Goal: Task Accomplishment & Management: Manage account settings

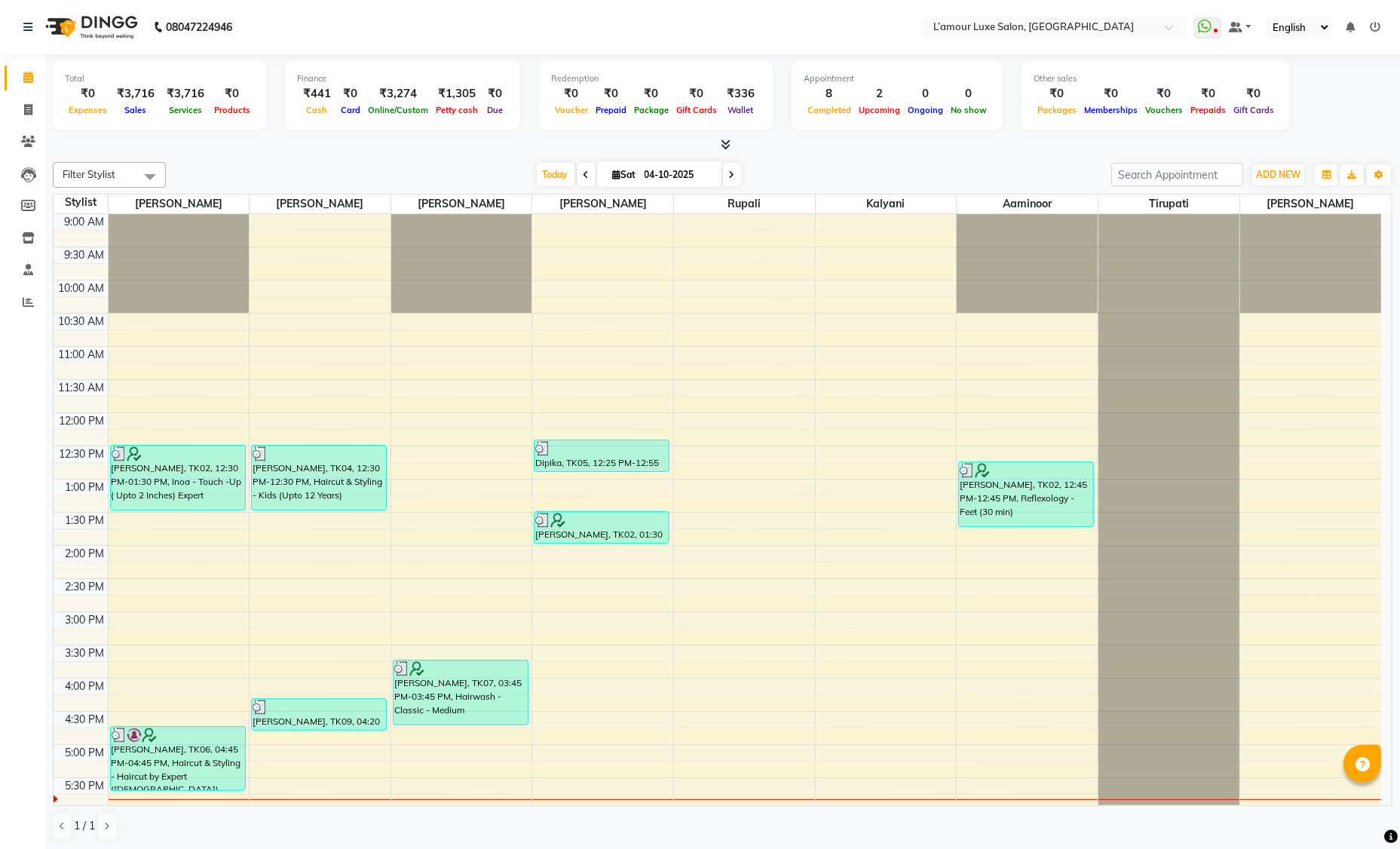
scroll to position [332, 0]
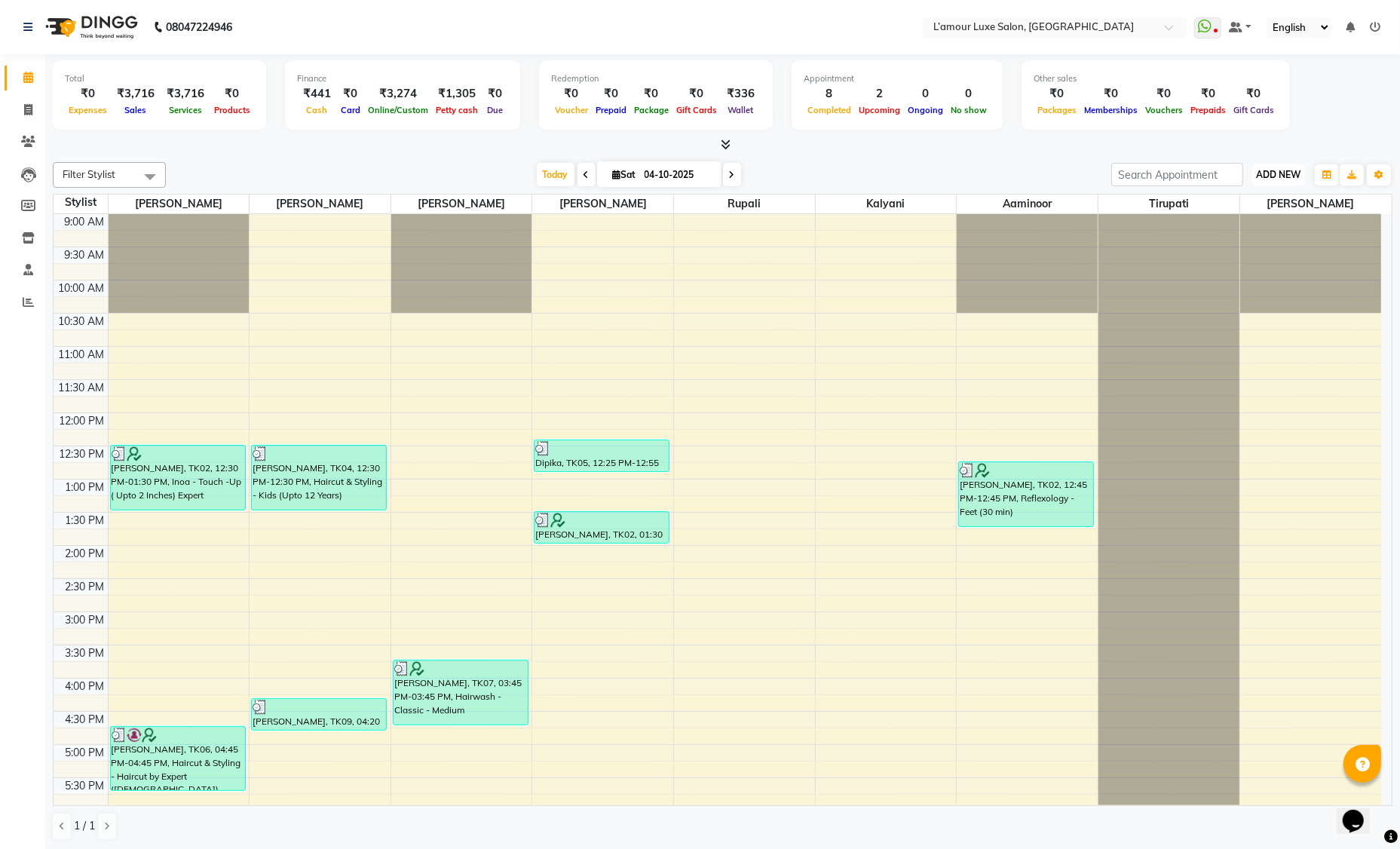
click at [1286, 175] on span "ADD NEW" at bounding box center [1278, 174] width 45 height 11
click at [1259, 238] on link "Add Expense" at bounding box center [1243, 241] width 119 height 19
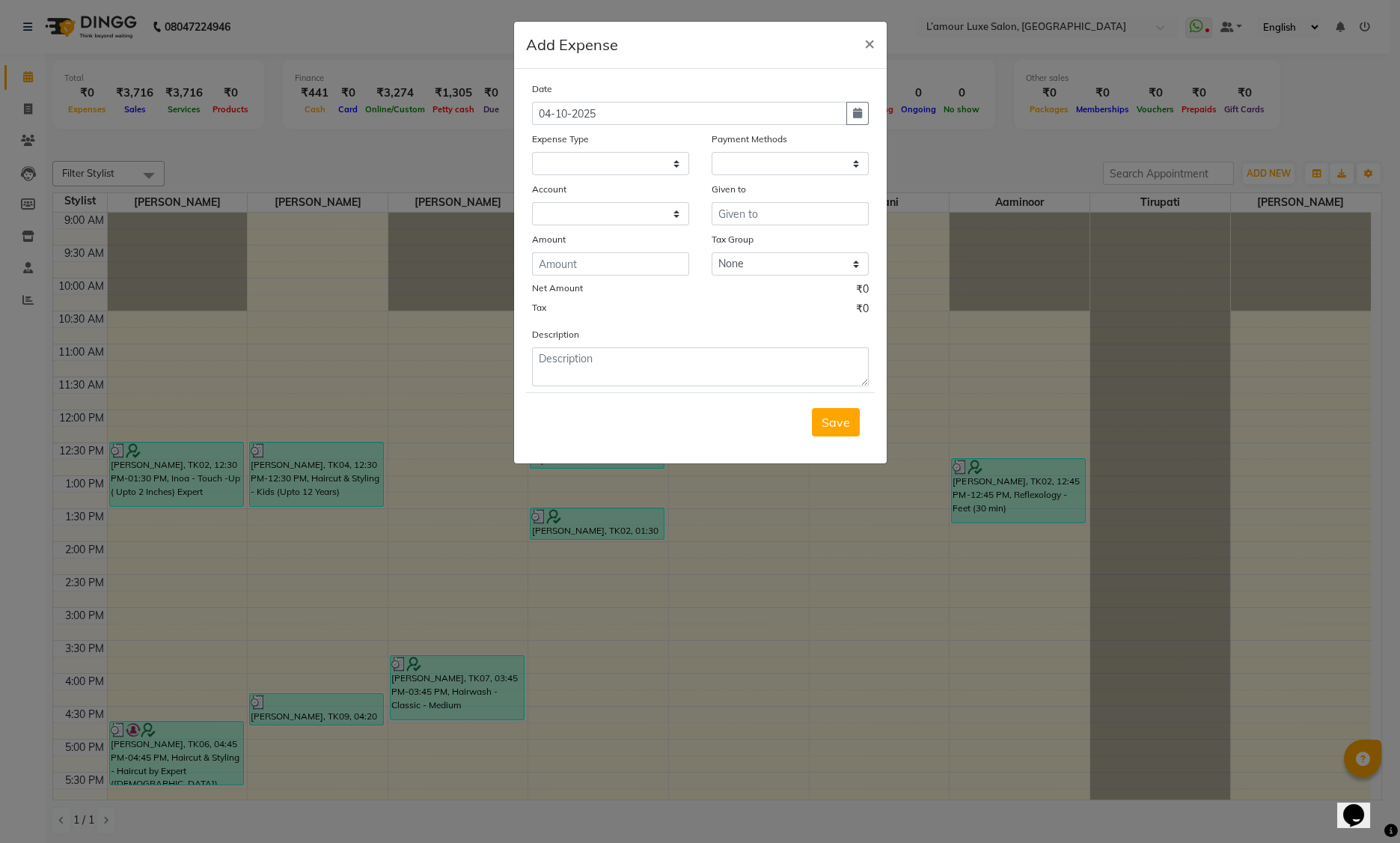
select select
click at [562, 165] on select "Select Advance Salary Bank charges Car maintenance Cash transfer to bank Cash t…" at bounding box center [610, 164] width 157 height 24
select select "1"
select select "6414"
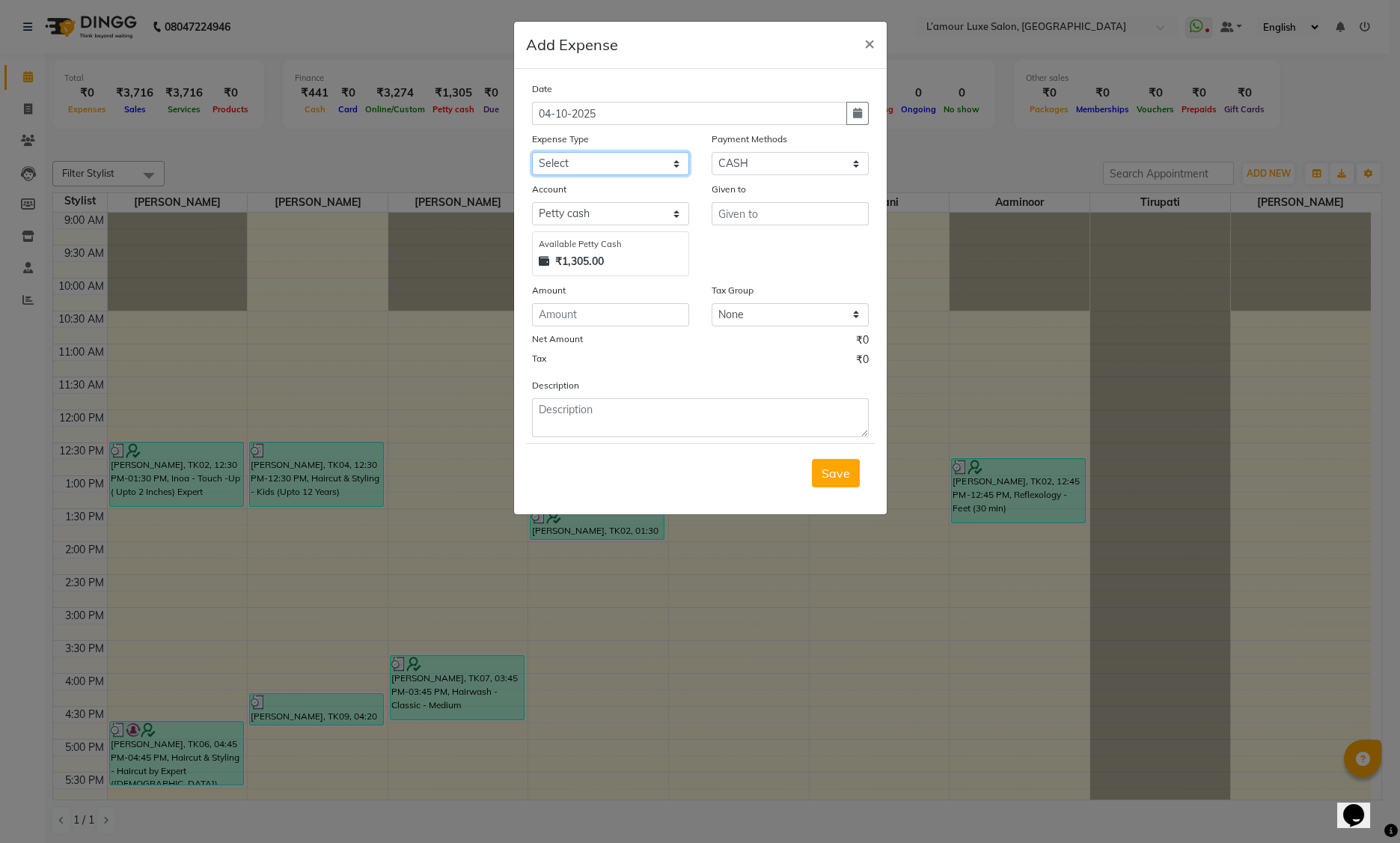
select select "18"
click at [727, 210] on input "text" at bounding box center [789, 214] width 157 height 24
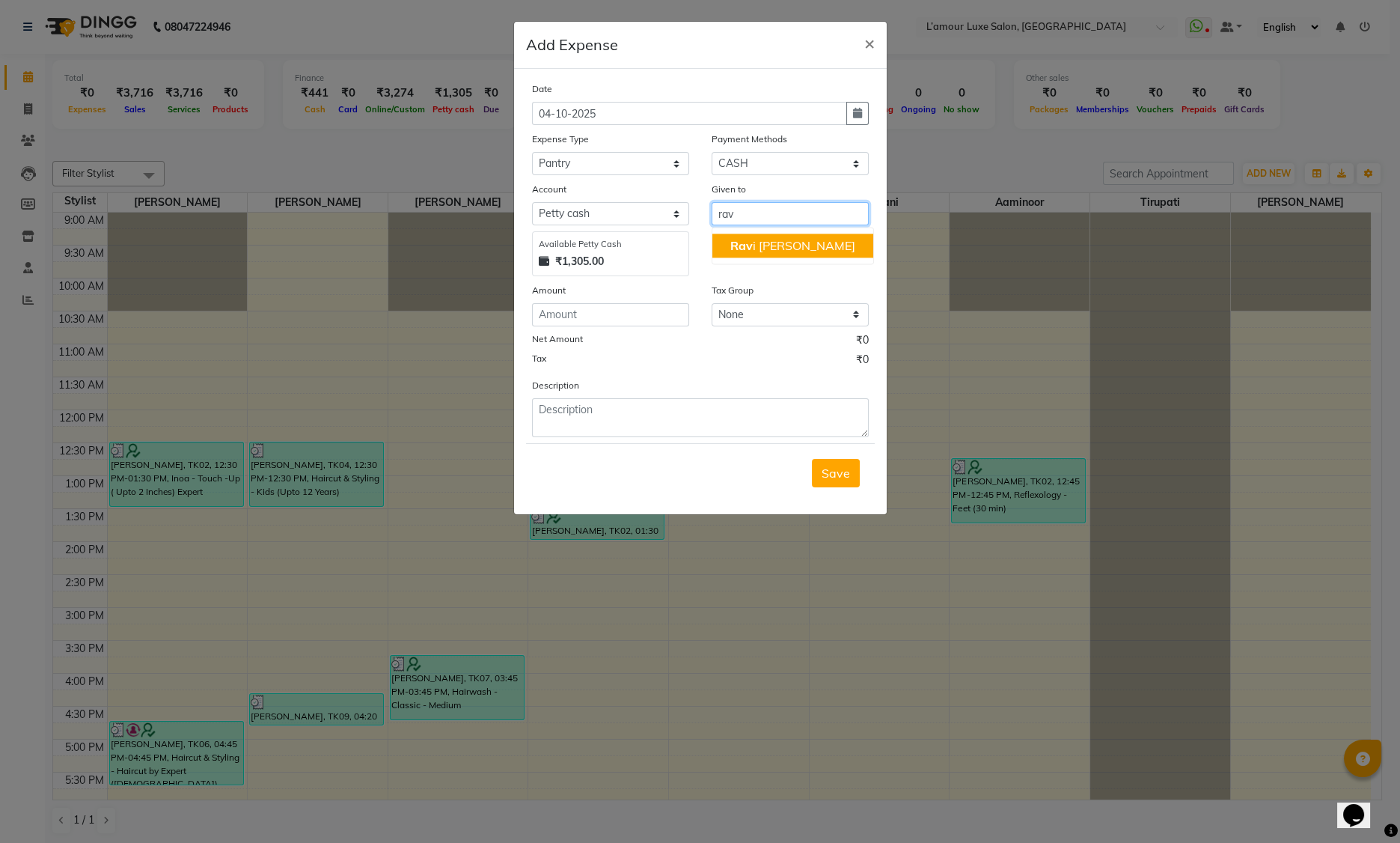
click at [748, 252] on span "Rav" at bounding box center [741, 246] width 23 height 15
type input "[PERSON_NAME]"
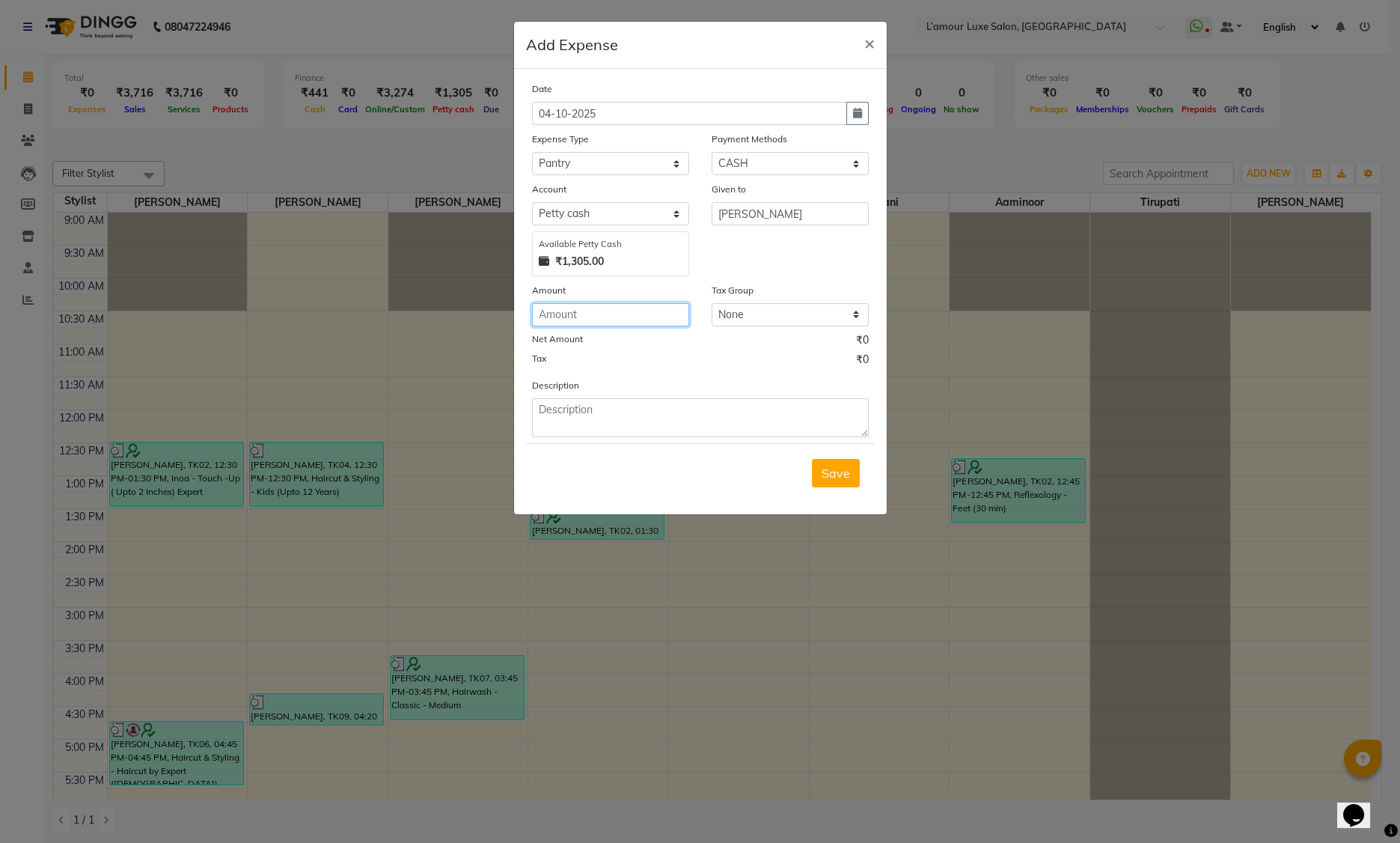
click at [605, 316] on input "number" at bounding box center [610, 315] width 157 height 24
type input "58"
click at [597, 427] on textarea at bounding box center [700, 417] width 337 height 39
type textarea "Milk"
click at [827, 472] on span "Save" at bounding box center [835, 473] width 28 height 15
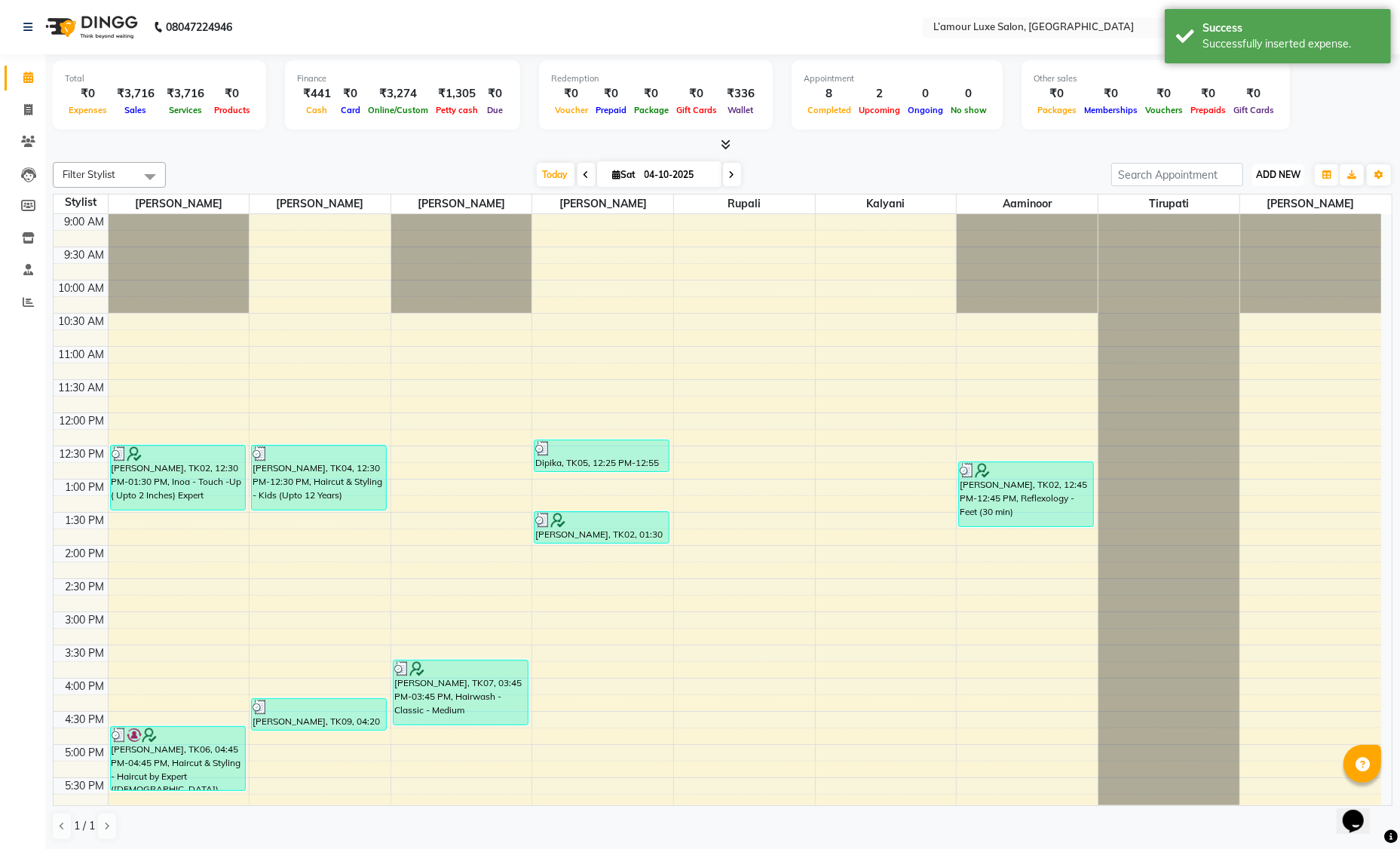
click at [1265, 172] on span "ADD NEW" at bounding box center [1278, 174] width 45 height 11
click at [1244, 244] on link "Add Expense" at bounding box center [1243, 241] width 119 height 19
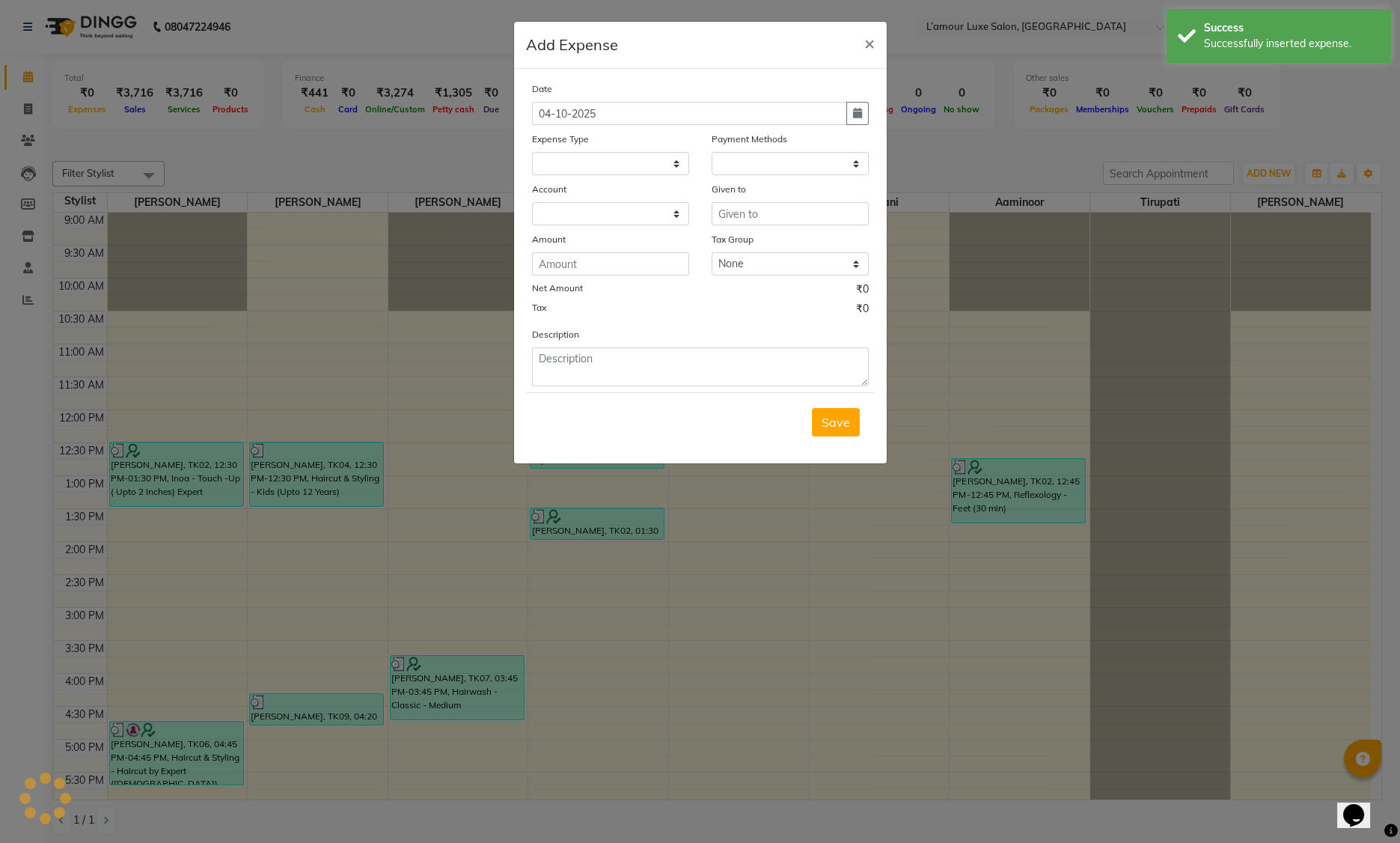
select select "1"
select select "6414"
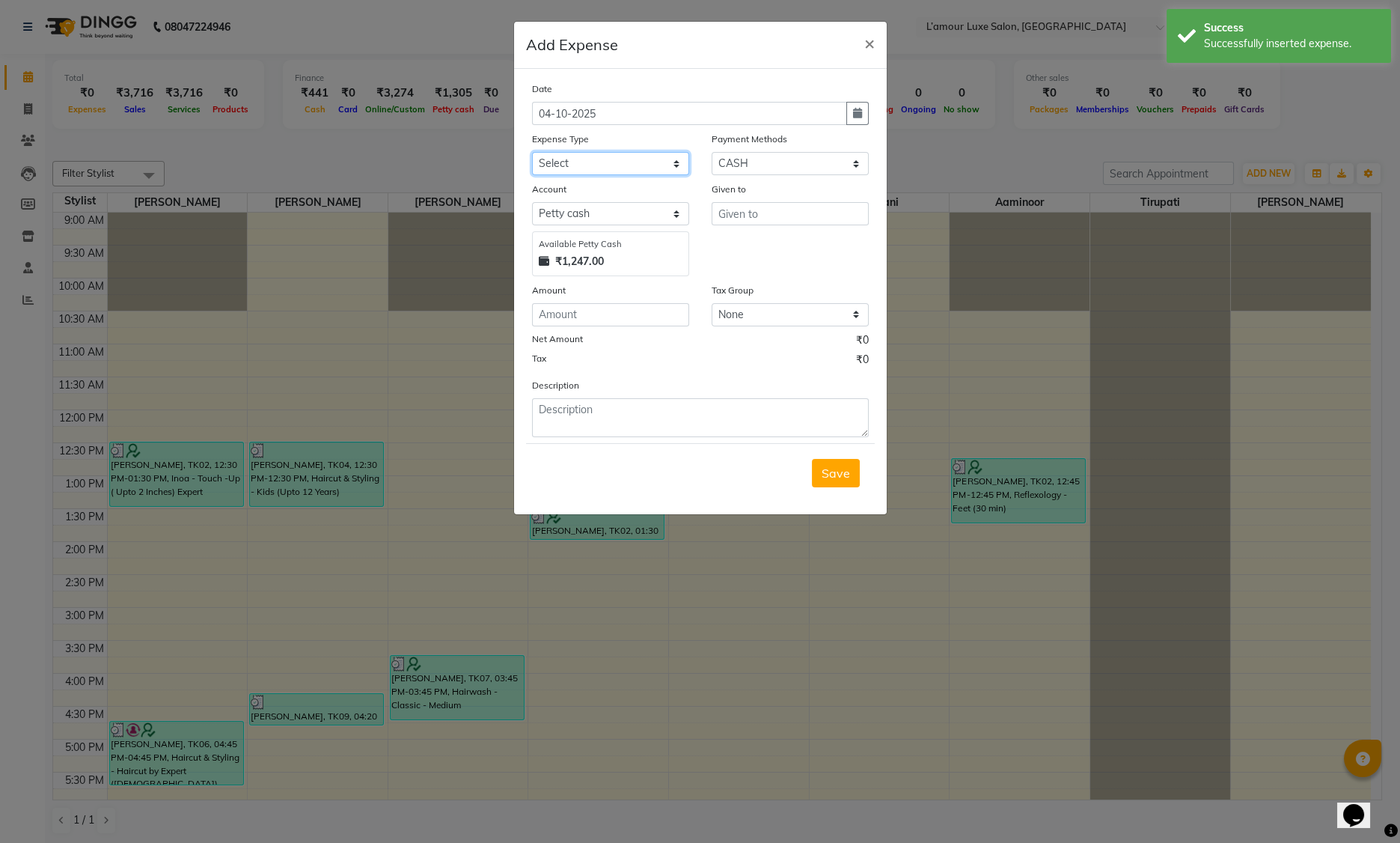
click at [628, 161] on select "Select Advance Salary Bank charges Car maintenance Cash transfer to bank Cash t…" at bounding box center [610, 164] width 157 height 24
click at [634, 163] on select "Select Advance Salary Bank charges Car maintenance Cash transfer to bank Cash t…" at bounding box center [610, 164] width 157 height 24
select select "11"
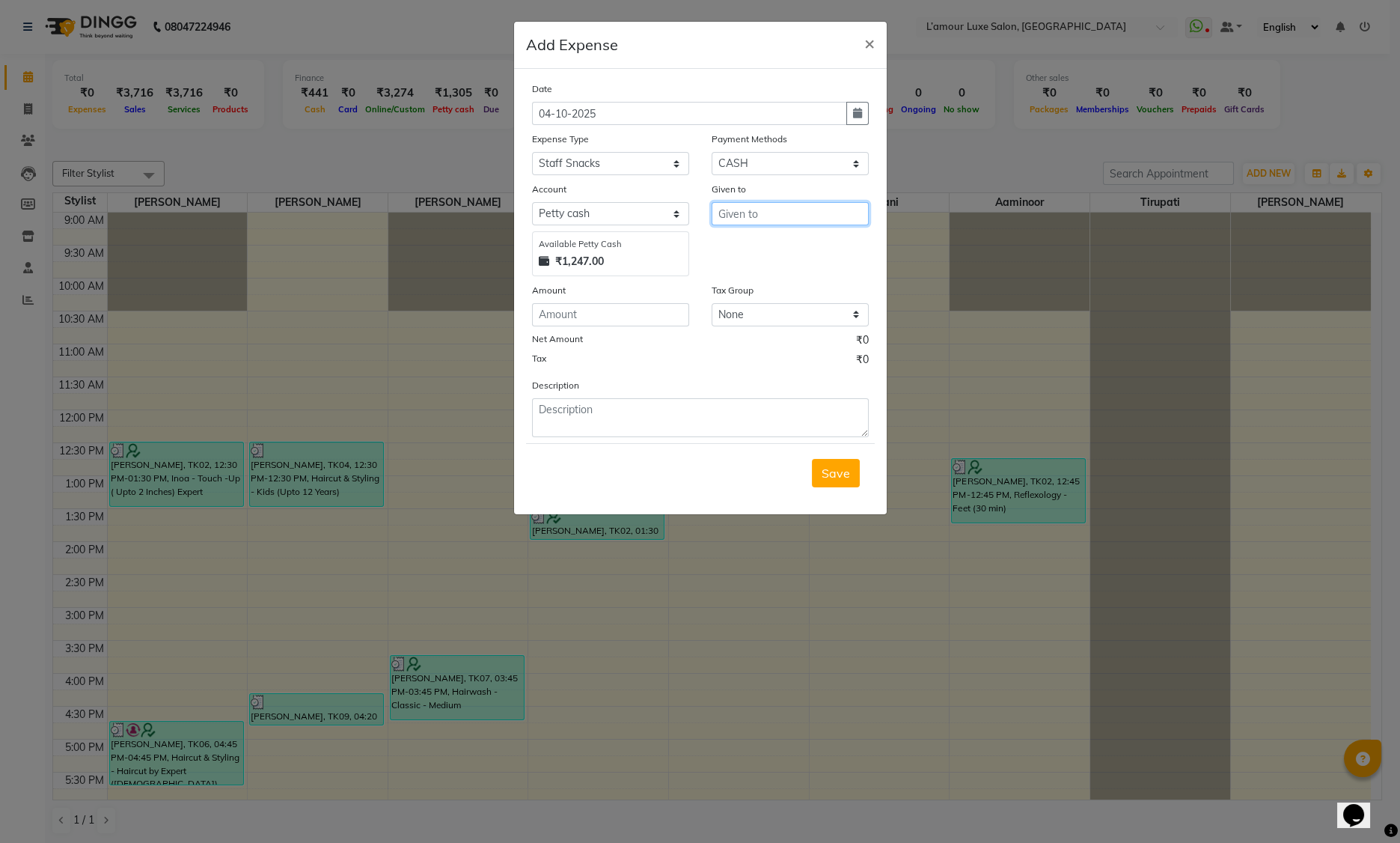
click at [733, 220] on input "text" at bounding box center [789, 214] width 157 height 24
type input "r"
click at [767, 267] on ngb-highlight "Kal yani" at bounding box center [787, 269] width 115 height 15
type input "Kalyani"
click at [551, 317] on input "number" at bounding box center [610, 315] width 157 height 24
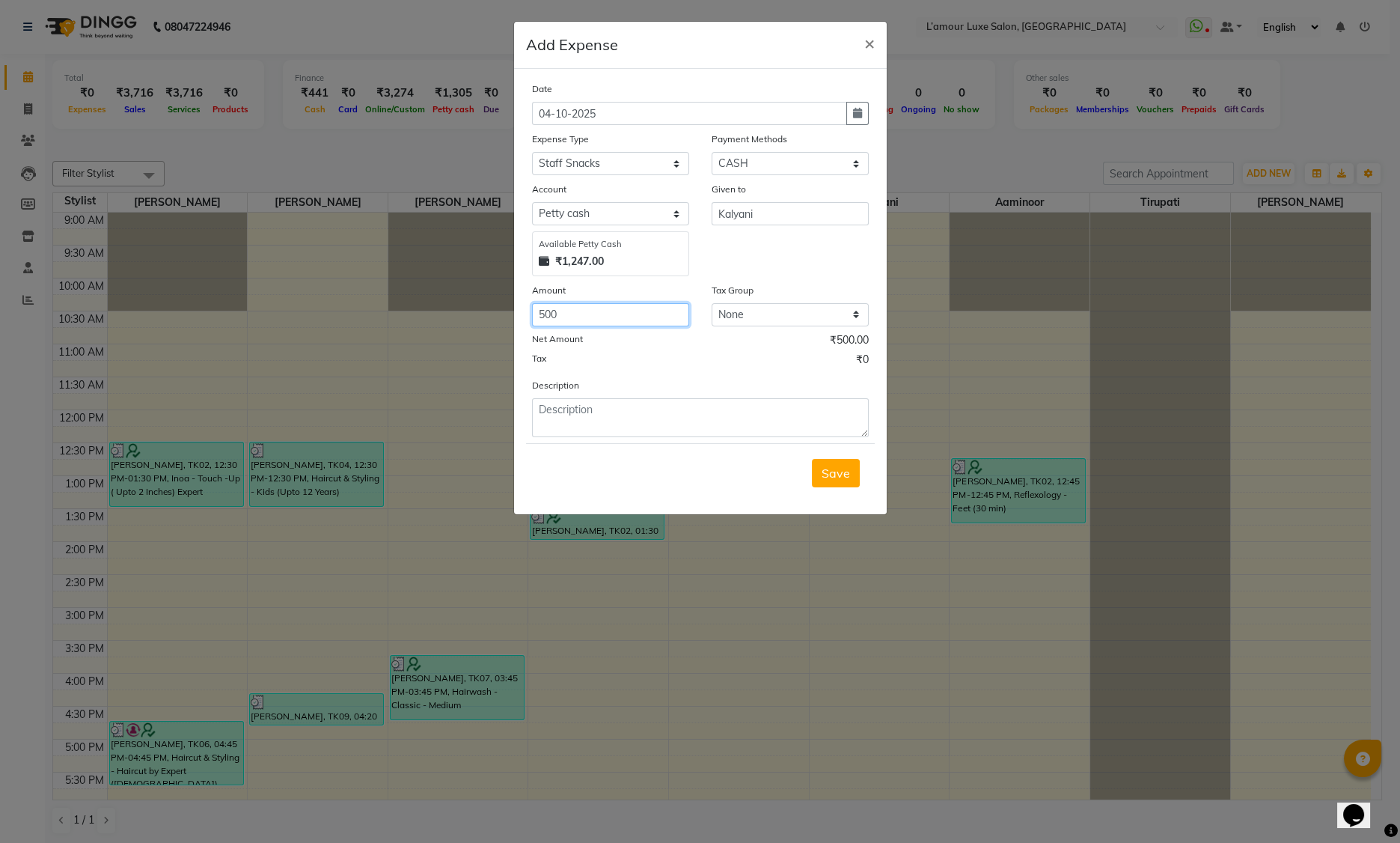
type input "500"
click at [555, 414] on textarea at bounding box center [700, 417] width 337 height 39
type textarea "B"
type textarea "Cake for Kalyani"
click at [819, 476] on button "Save" at bounding box center [835, 472] width 48 height 28
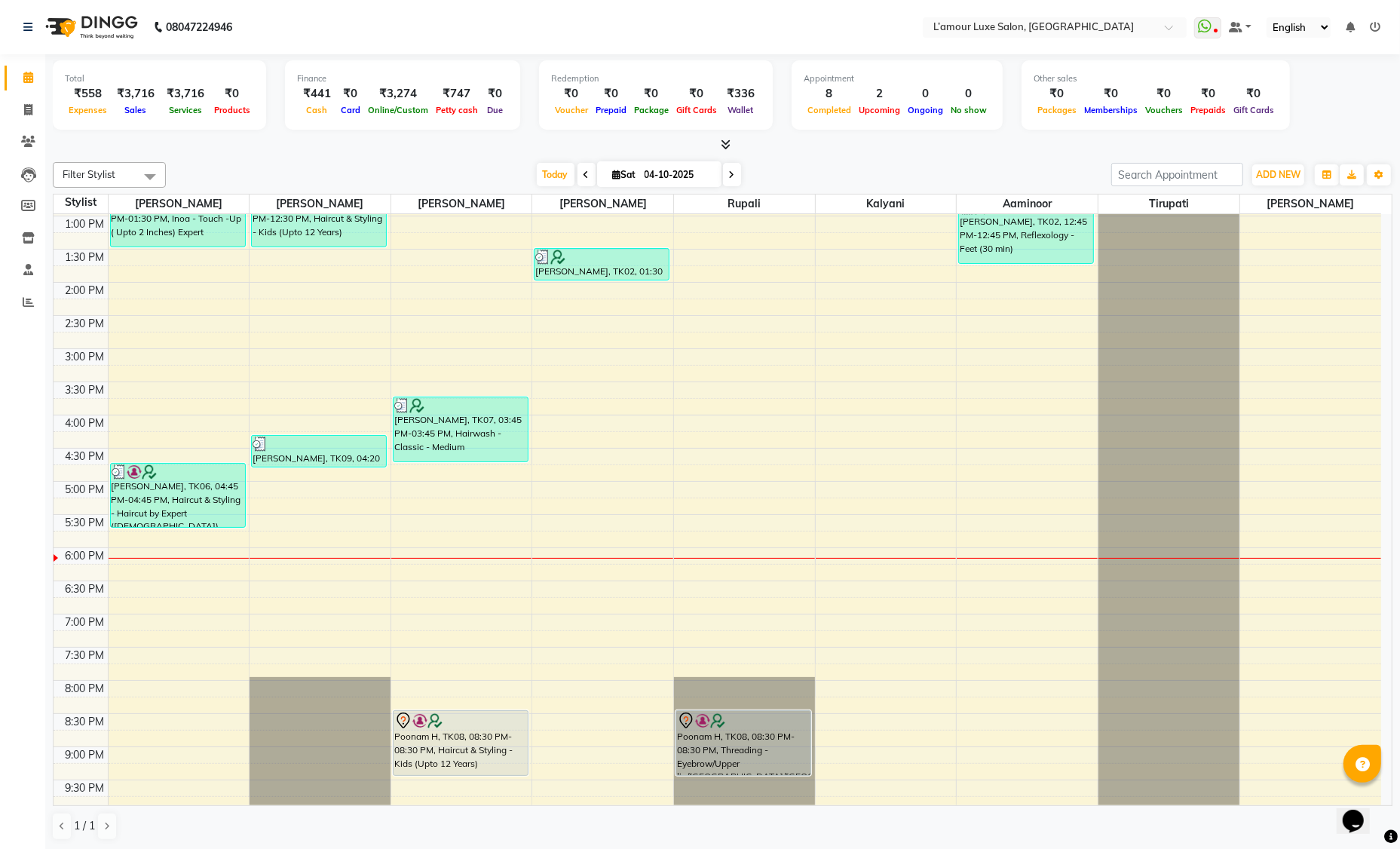
scroll to position [332, 0]
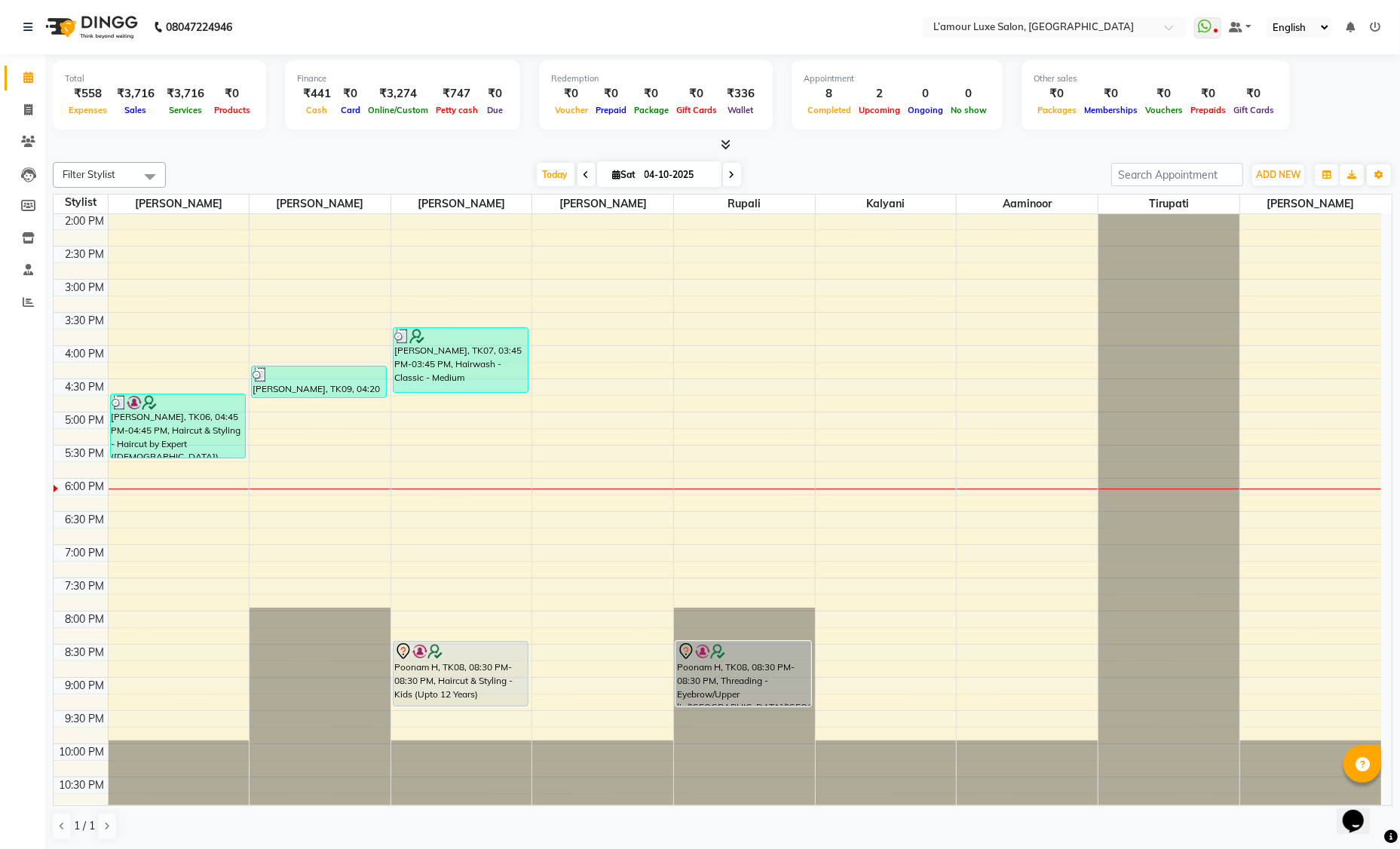
click at [732, 180] on span at bounding box center [732, 174] width 18 height 24
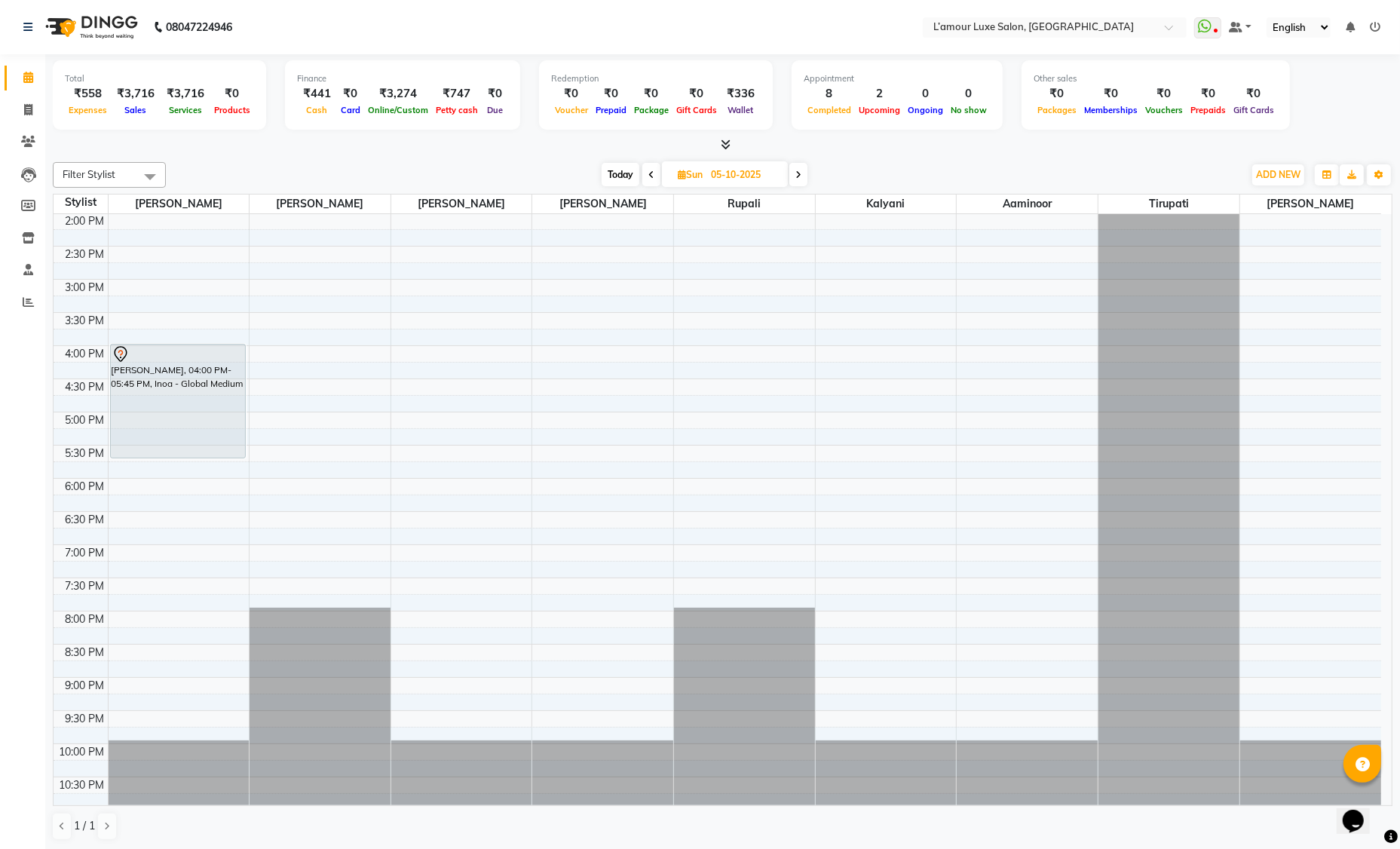
click at [648, 178] on icon at bounding box center [651, 175] width 6 height 9
type input "04-10-2025"
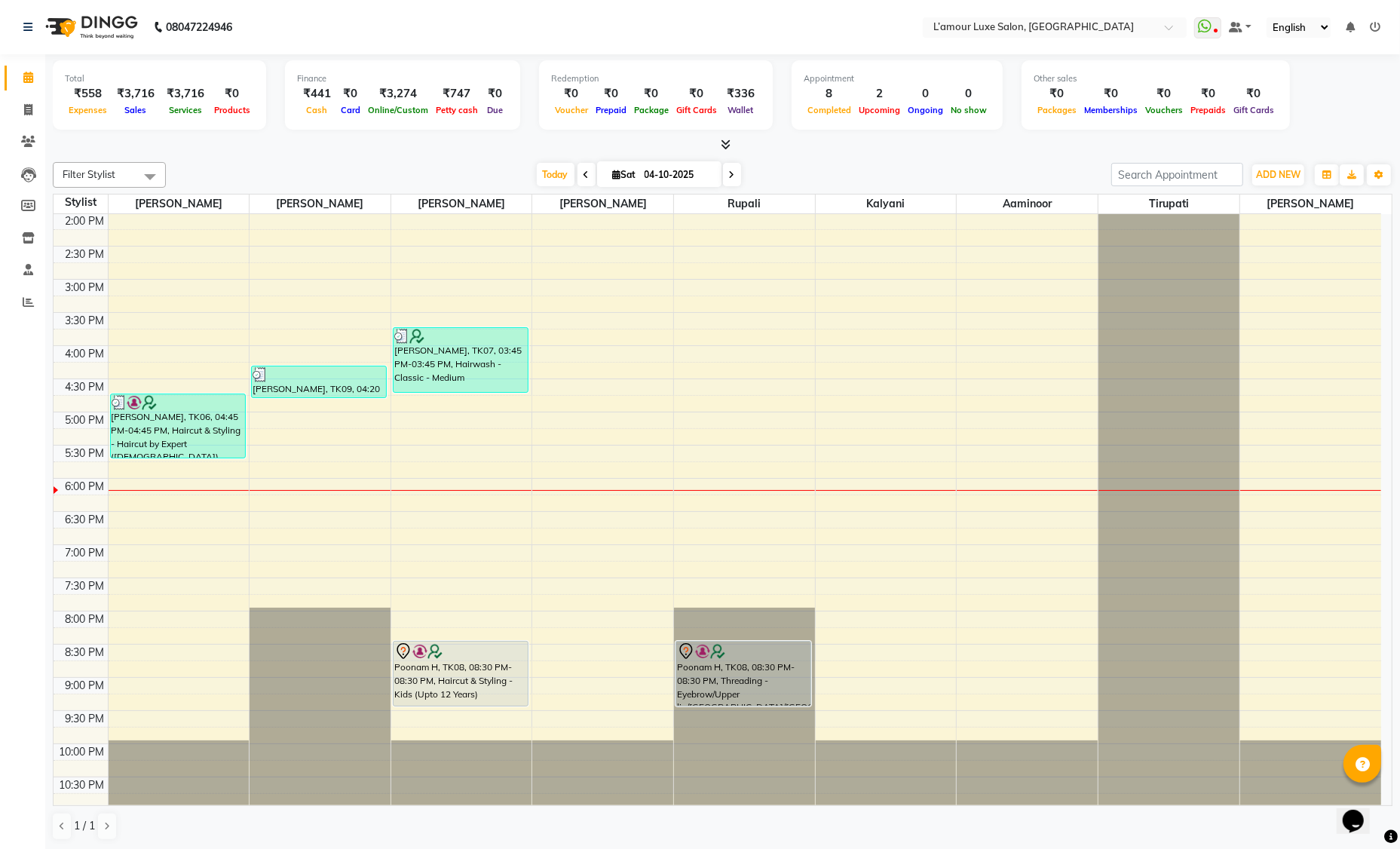
scroll to position [0, 0]
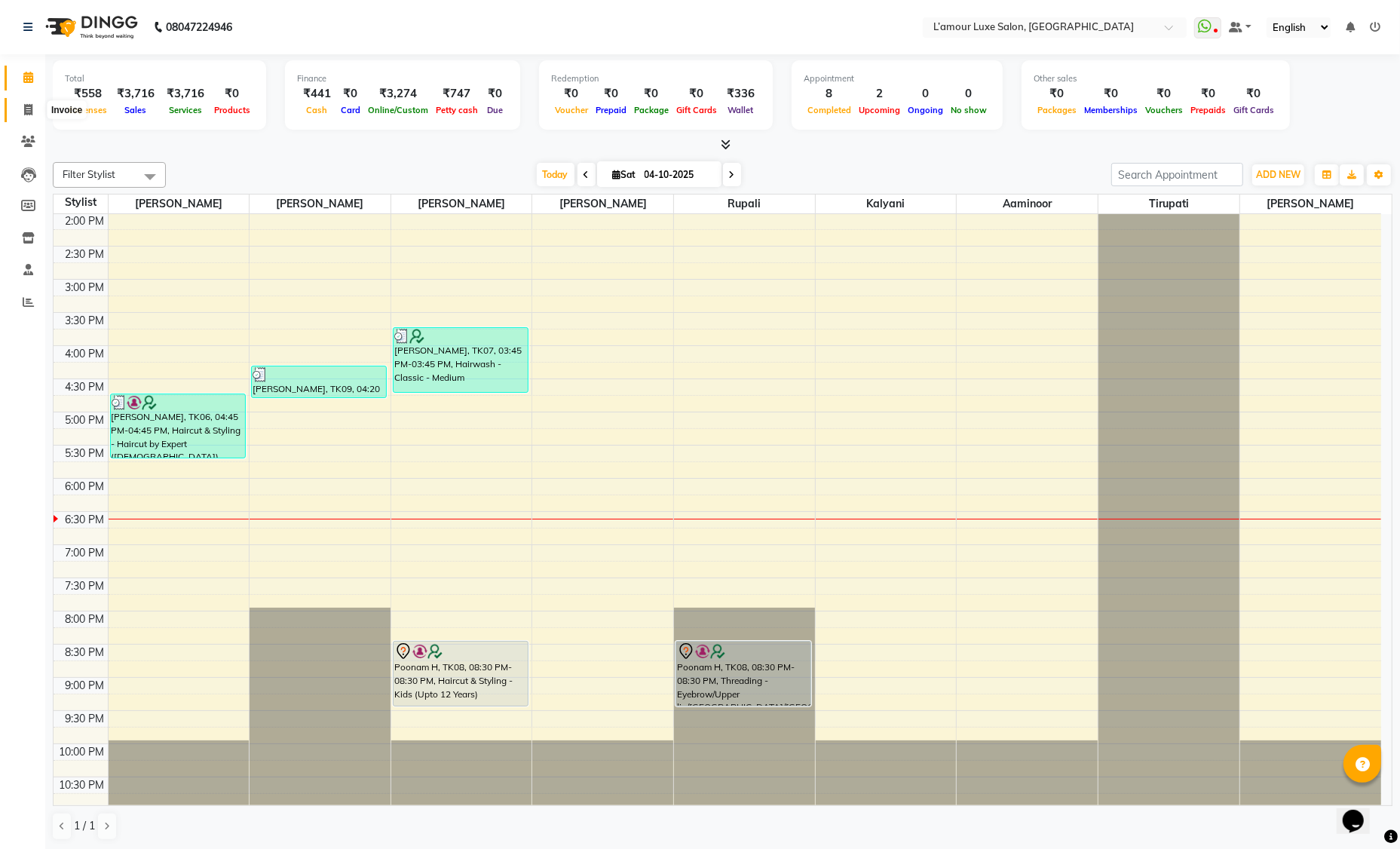
click at [31, 109] on icon at bounding box center [27, 110] width 8 height 11
select select "service"
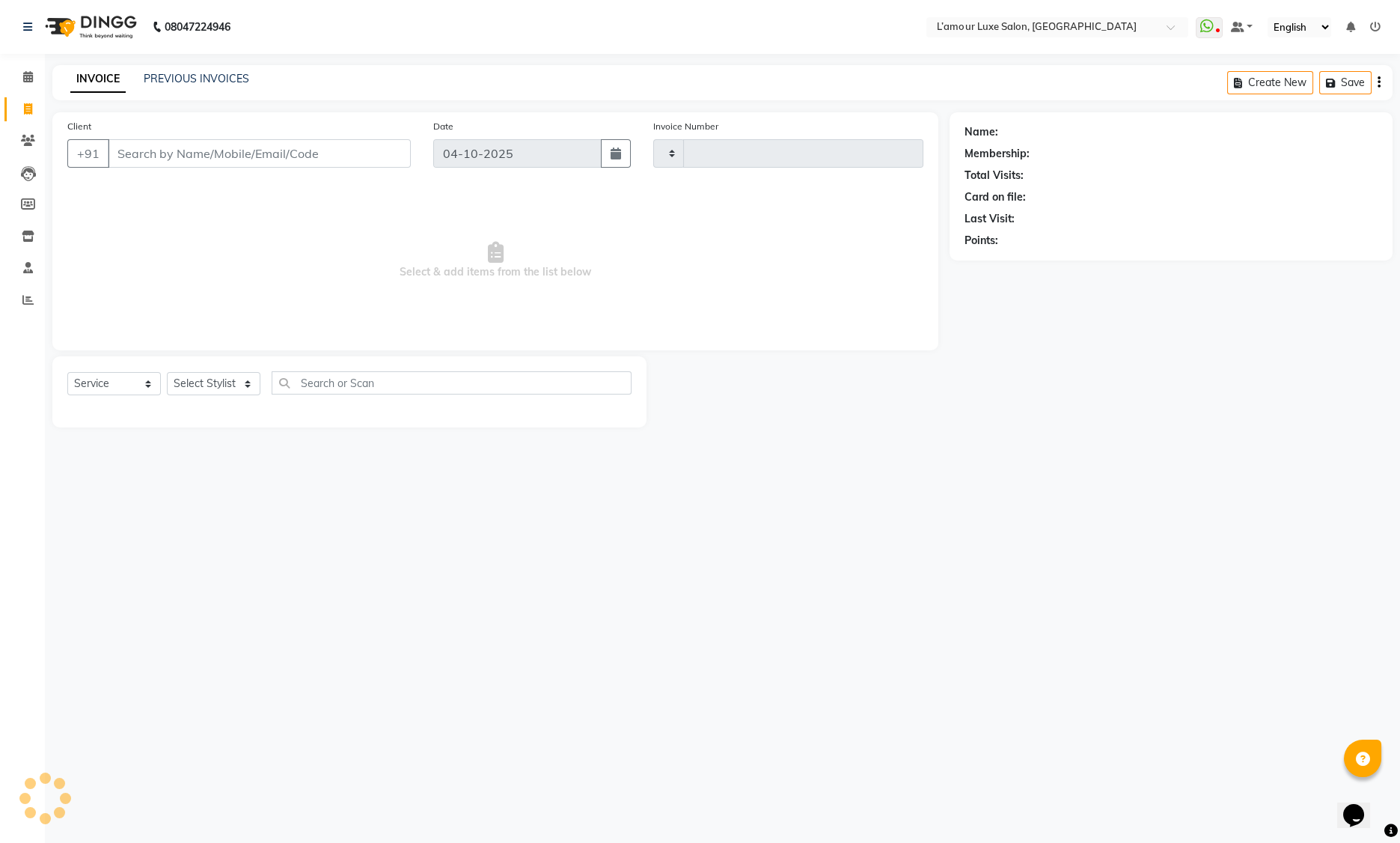
type input "1501"
select select "7325"
click at [220, 373] on select "Select Stylist Aaminoor Anas Kalpesh Kalyani krutika Desai Ravi Thakor Rukshana…" at bounding box center [213, 383] width 93 height 24
select select "78137"
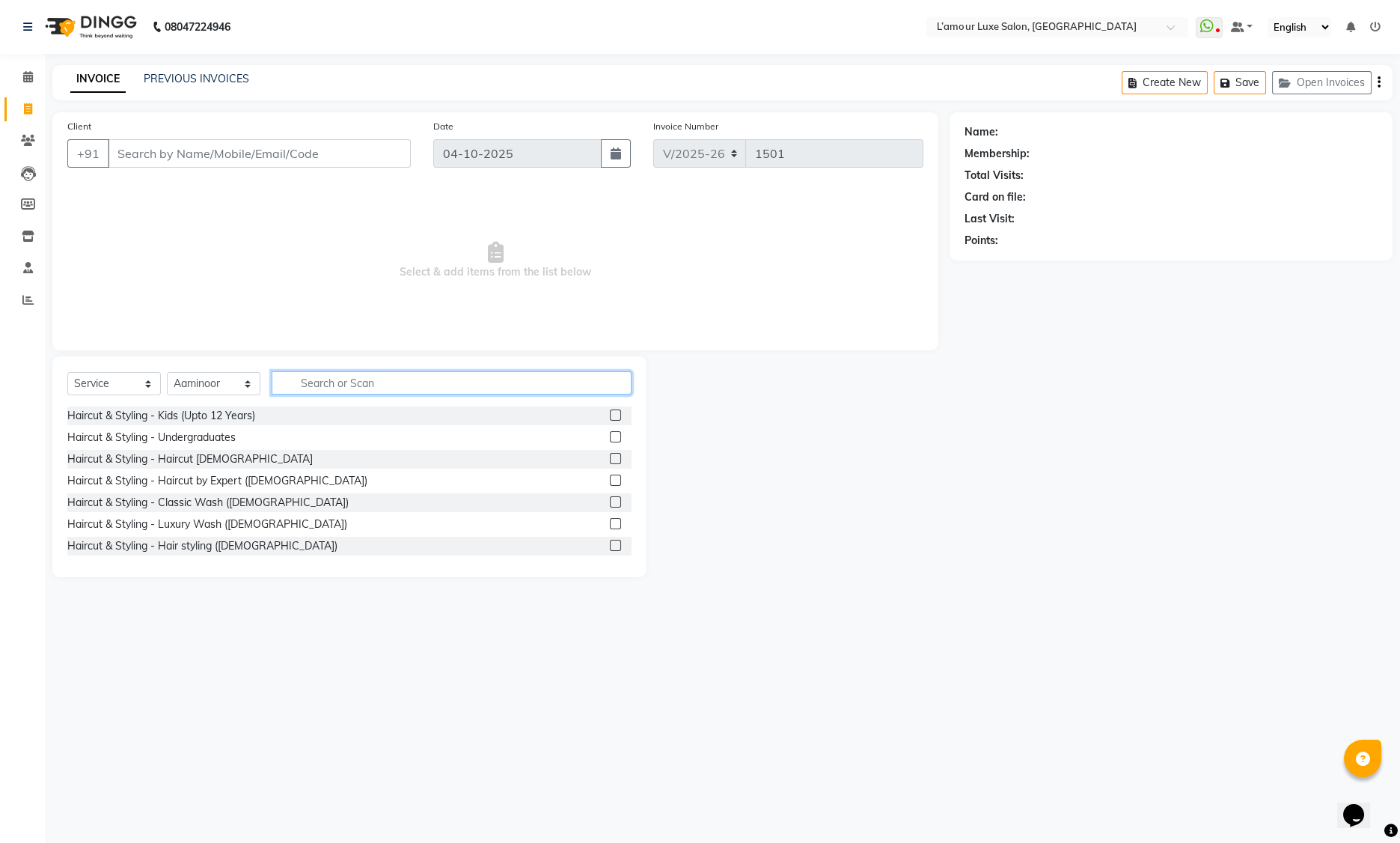
click at [365, 385] on input "text" at bounding box center [451, 383] width 360 height 24
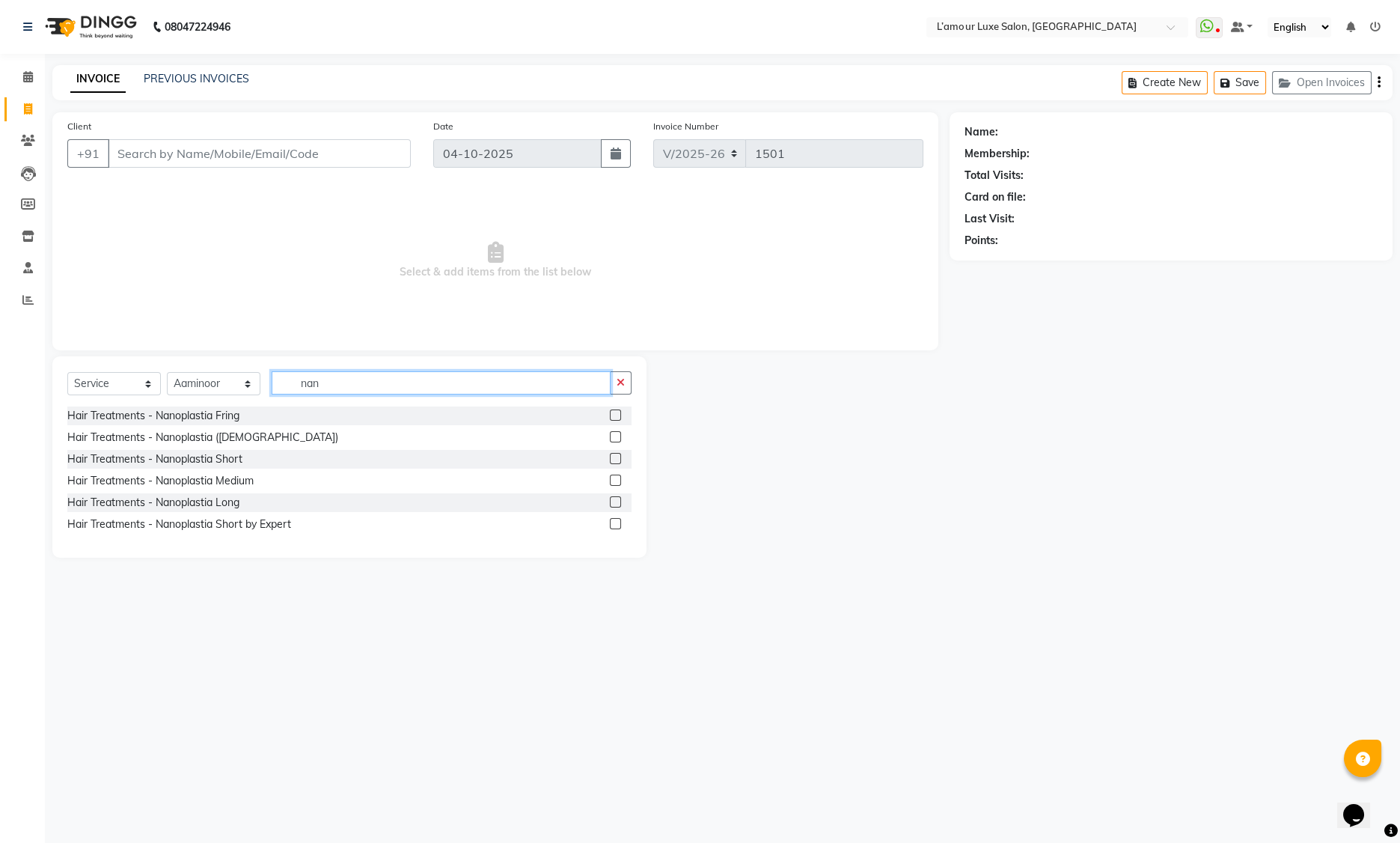
type input "nan"
click at [621, 504] on label at bounding box center [615, 502] width 11 height 11
click at [620, 504] on input "checkbox" at bounding box center [614, 502] width 10 height 10
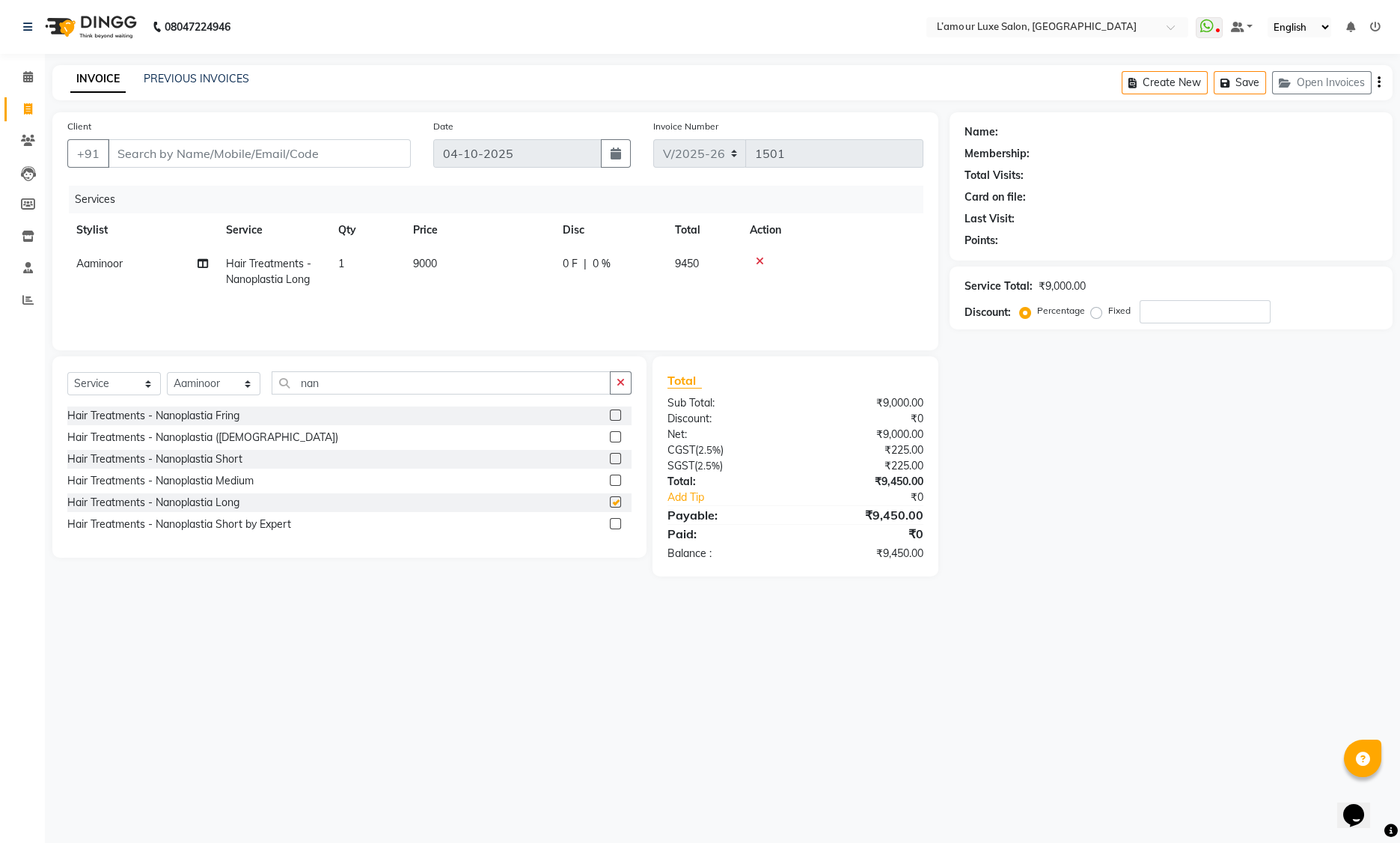
checkbox input "false"
drag, startPoint x: 362, startPoint y: 386, endPoint x: 179, endPoint y: 386, distance: 183.0
click at [179, 386] on div "Select Service Product Membership Package Voucher Prepaid Gift Card Select Styl…" at bounding box center [349, 389] width 565 height 35
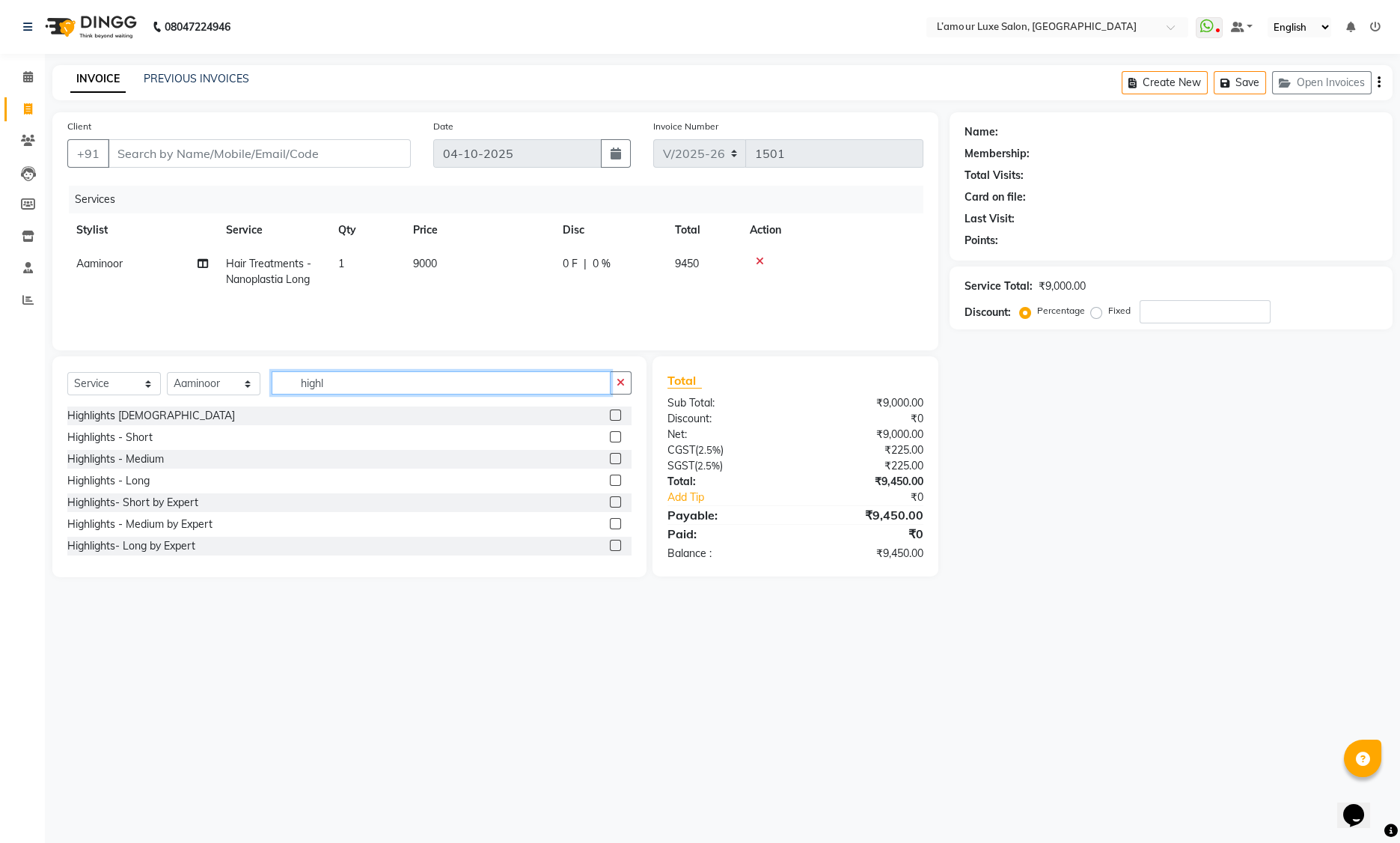
type input "highl"
click at [610, 460] on label at bounding box center [615, 459] width 11 height 11
click at [610, 460] on input "checkbox" at bounding box center [614, 459] width 10 height 10
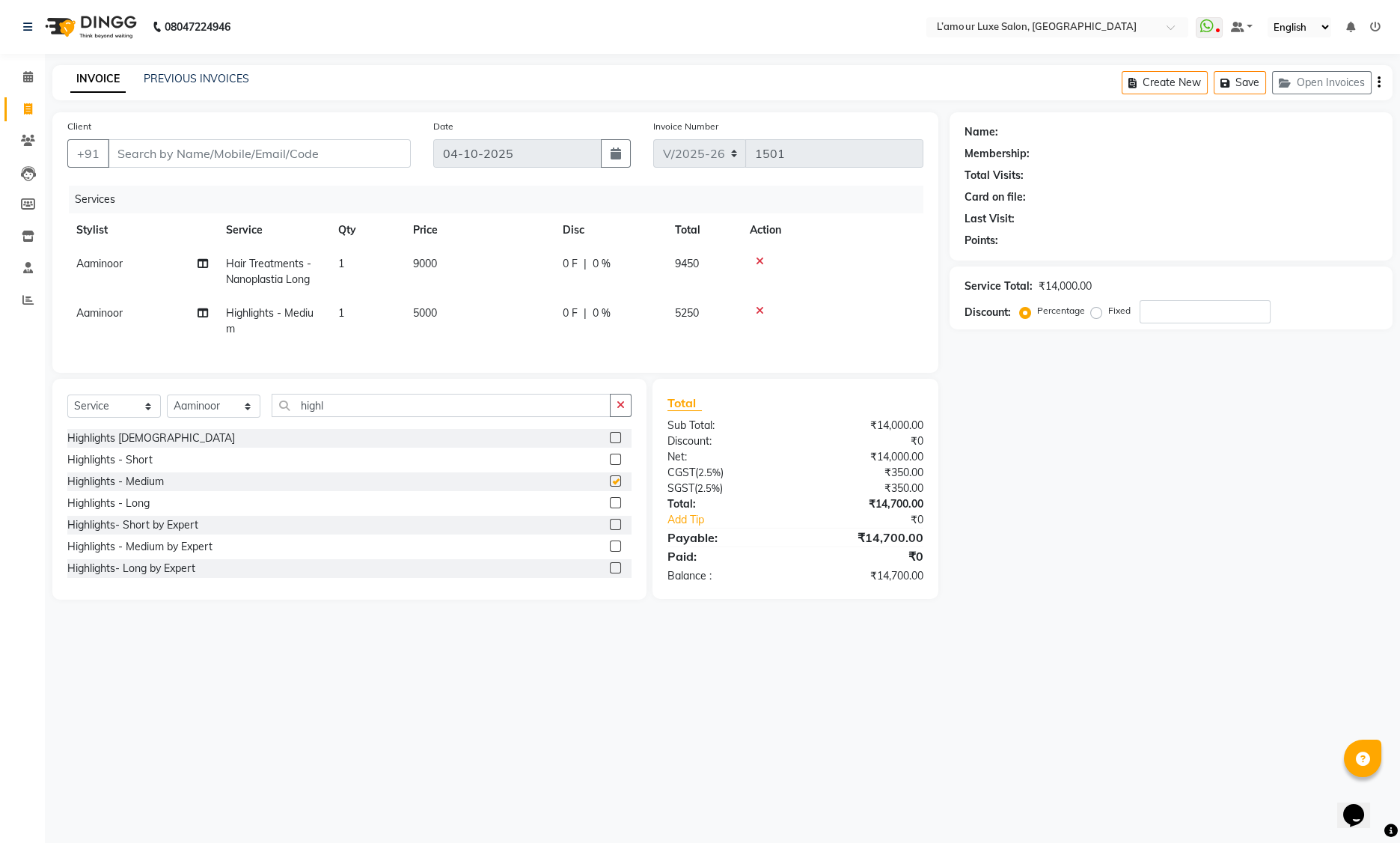
checkbox input "false"
click at [762, 310] on icon at bounding box center [759, 311] width 8 height 11
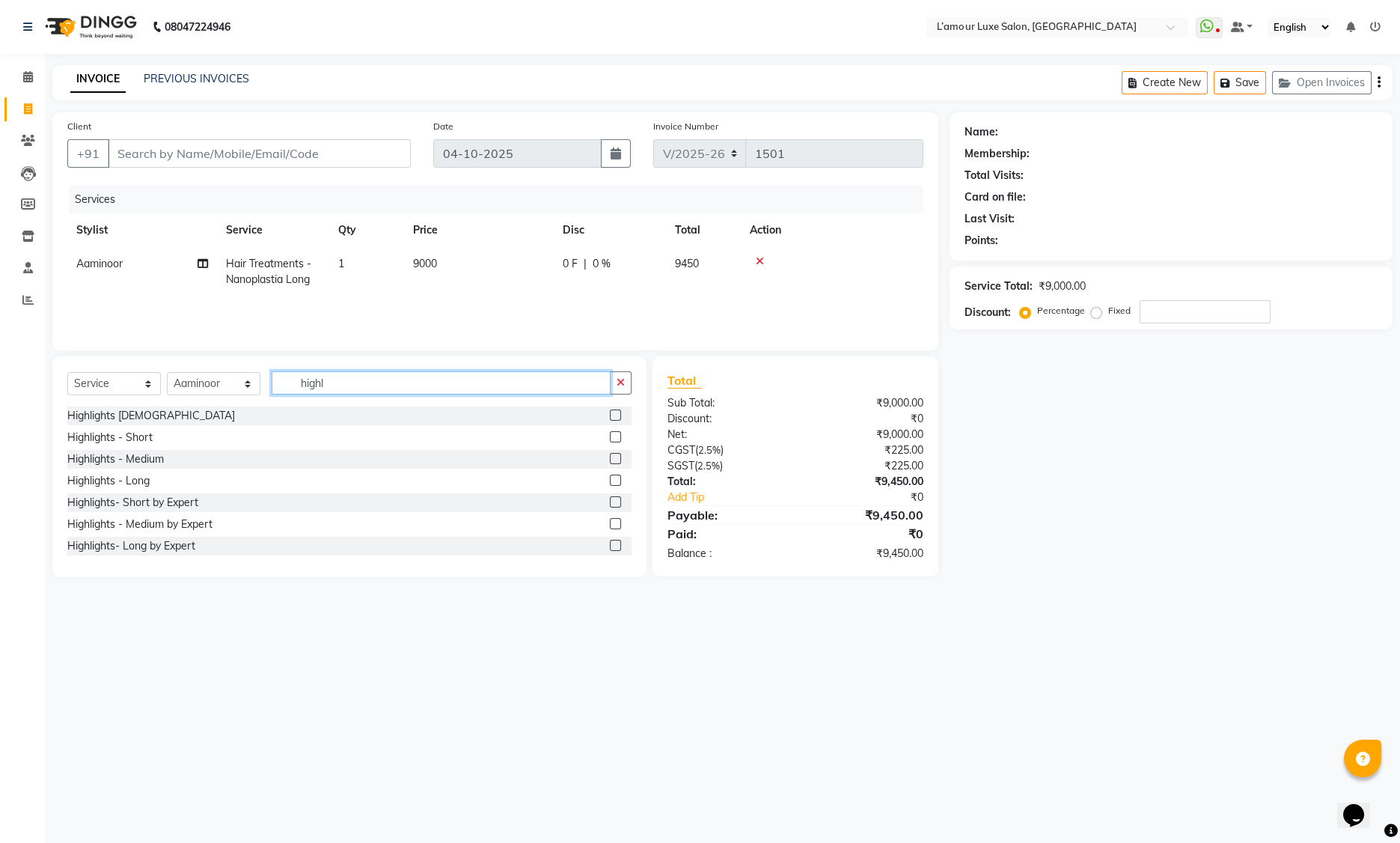
drag, startPoint x: 361, startPoint y: 386, endPoint x: 177, endPoint y: 380, distance: 184.1
click at [177, 380] on div "Select Service Product Membership Package Voucher Prepaid Gift Card Select Styl…" at bounding box center [349, 389] width 565 height 35
type input "stre"
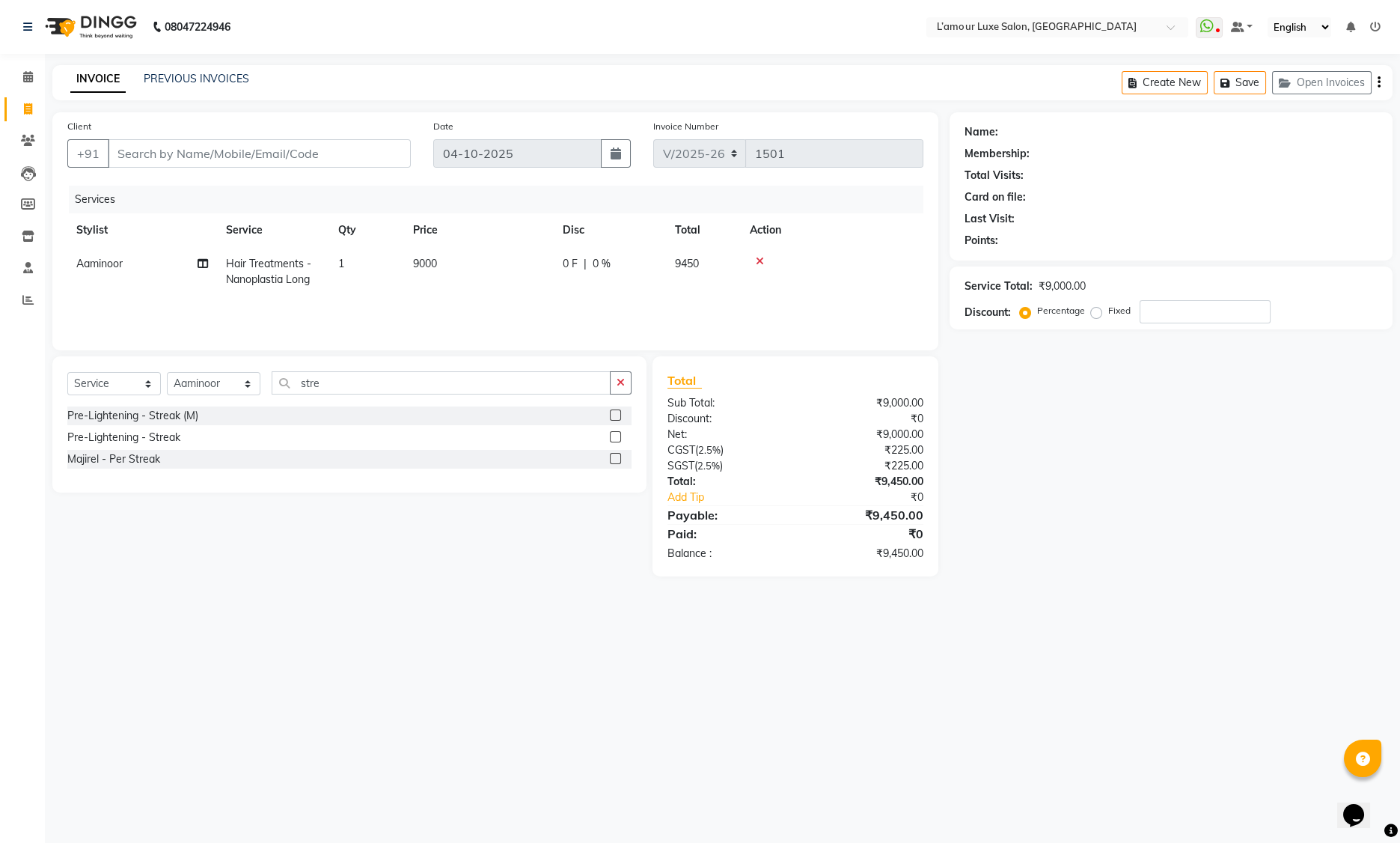
click at [619, 461] on label at bounding box center [615, 459] width 11 height 11
click at [619, 461] on input "checkbox" at bounding box center [614, 459] width 10 height 10
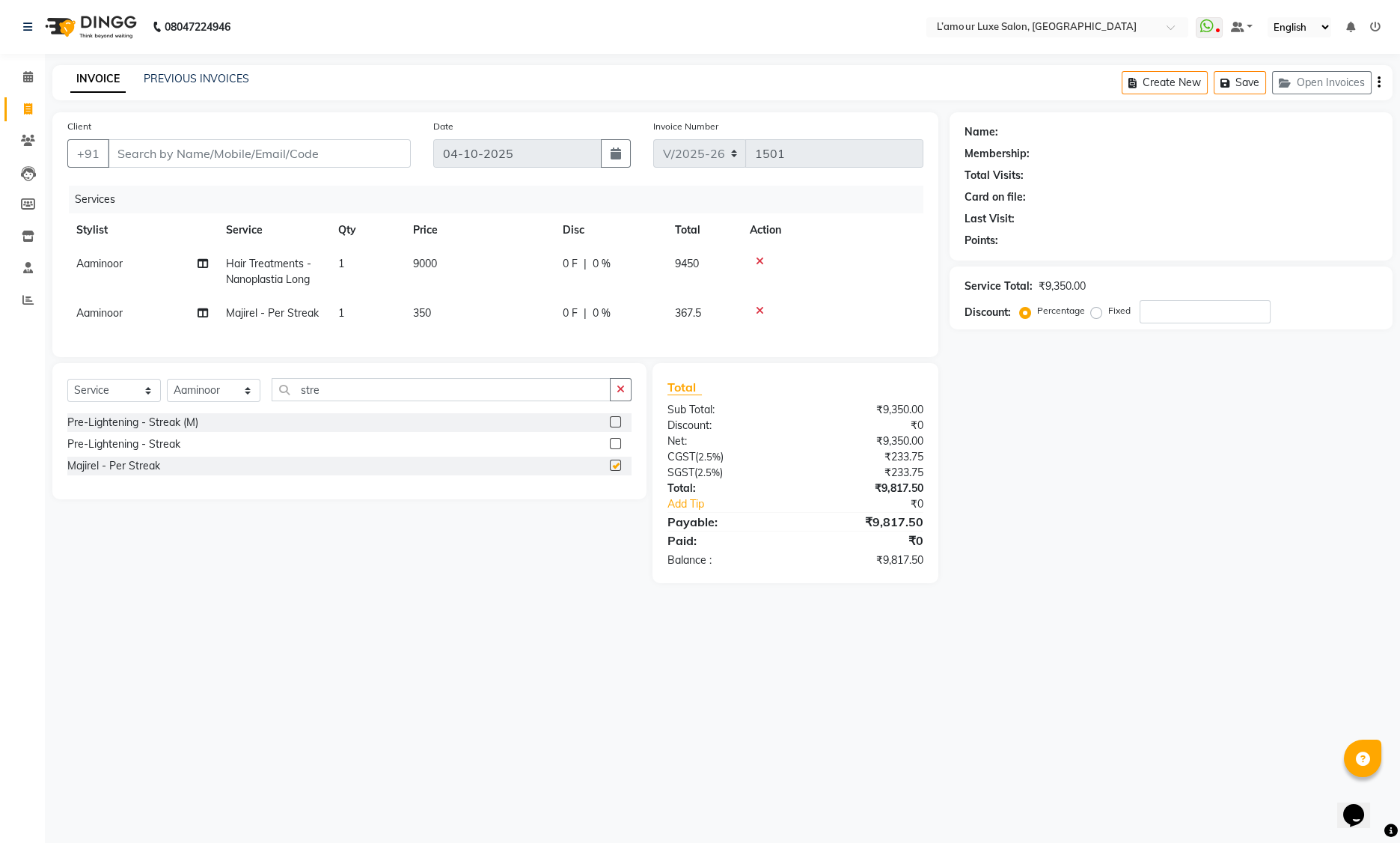
checkbox input "false"
click at [600, 312] on span "0 %" at bounding box center [602, 313] width 18 height 15
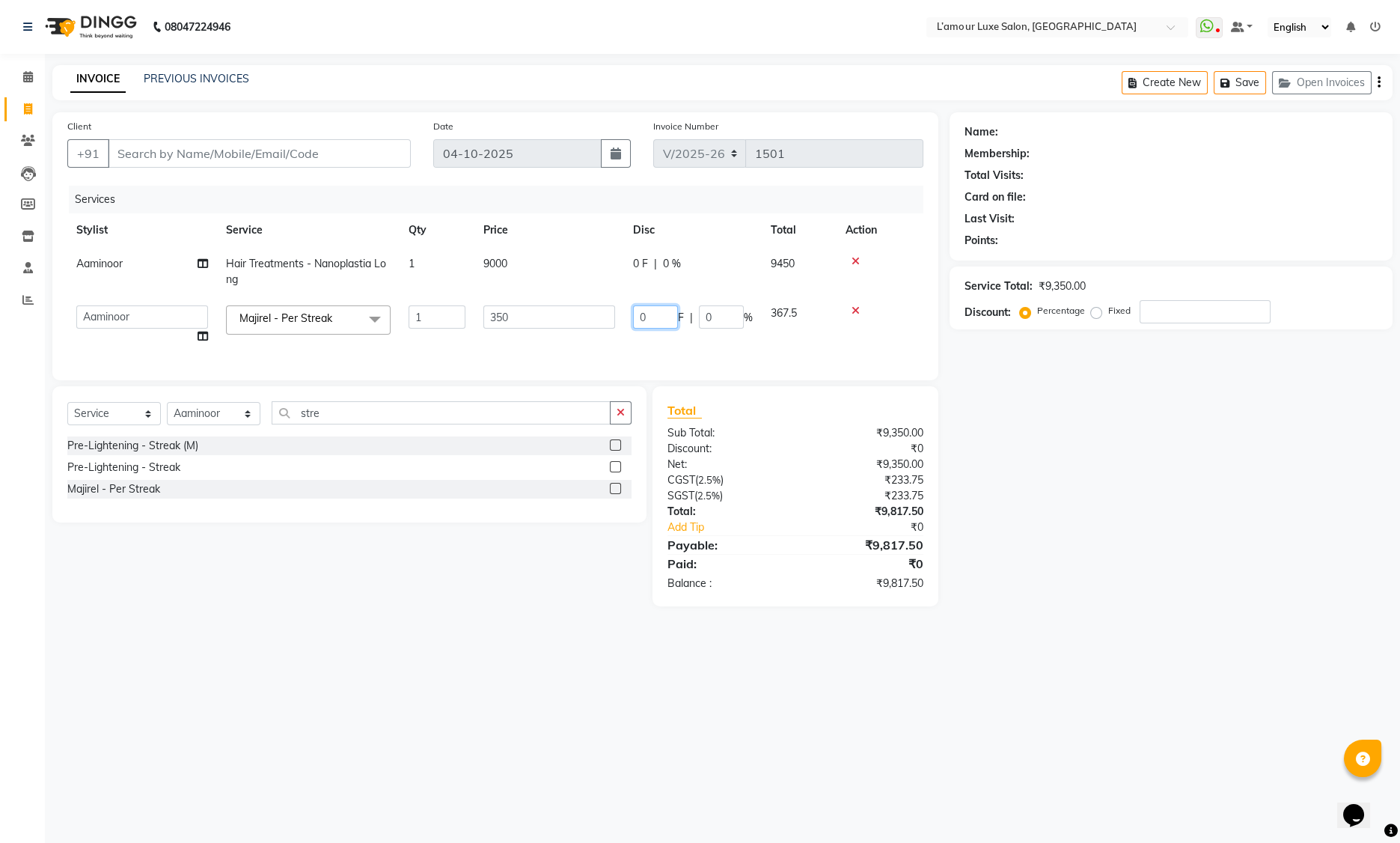
click at [642, 317] on input "0" at bounding box center [656, 317] width 45 height 24
type input "10"
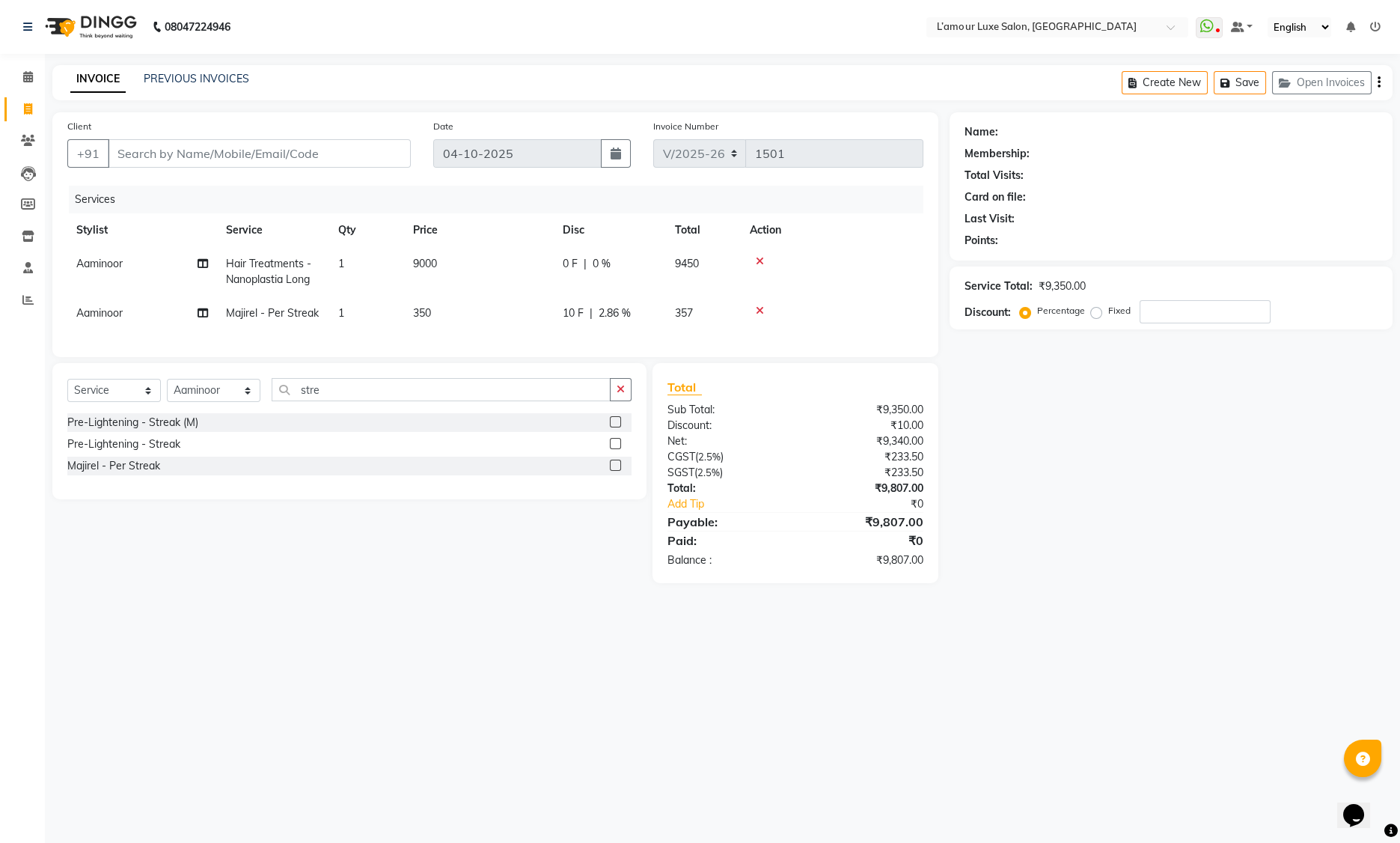
click at [705, 341] on div "Services Stylist Service Qty Price Disc Total Action Aaminoor Hair Treatments -…" at bounding box center [495, 264] width 856 height 157
click at [1150, 315] on input "number" at bounding box center [1205, 312] width 131 height 24
drag, startPoint x: 269, startPoint y: 398, endPoint x: 256, endPoint y: 398, distance: 13.0
click at [256, 398] on div "Select Service Product Membership Package Voucher Prepaid Gift Card Select Styl…" at bounding box center [349, 395] width 565 height 35
click at [1189, 312] on input "25" at bounding box center [1205, 312] width 131 height 24
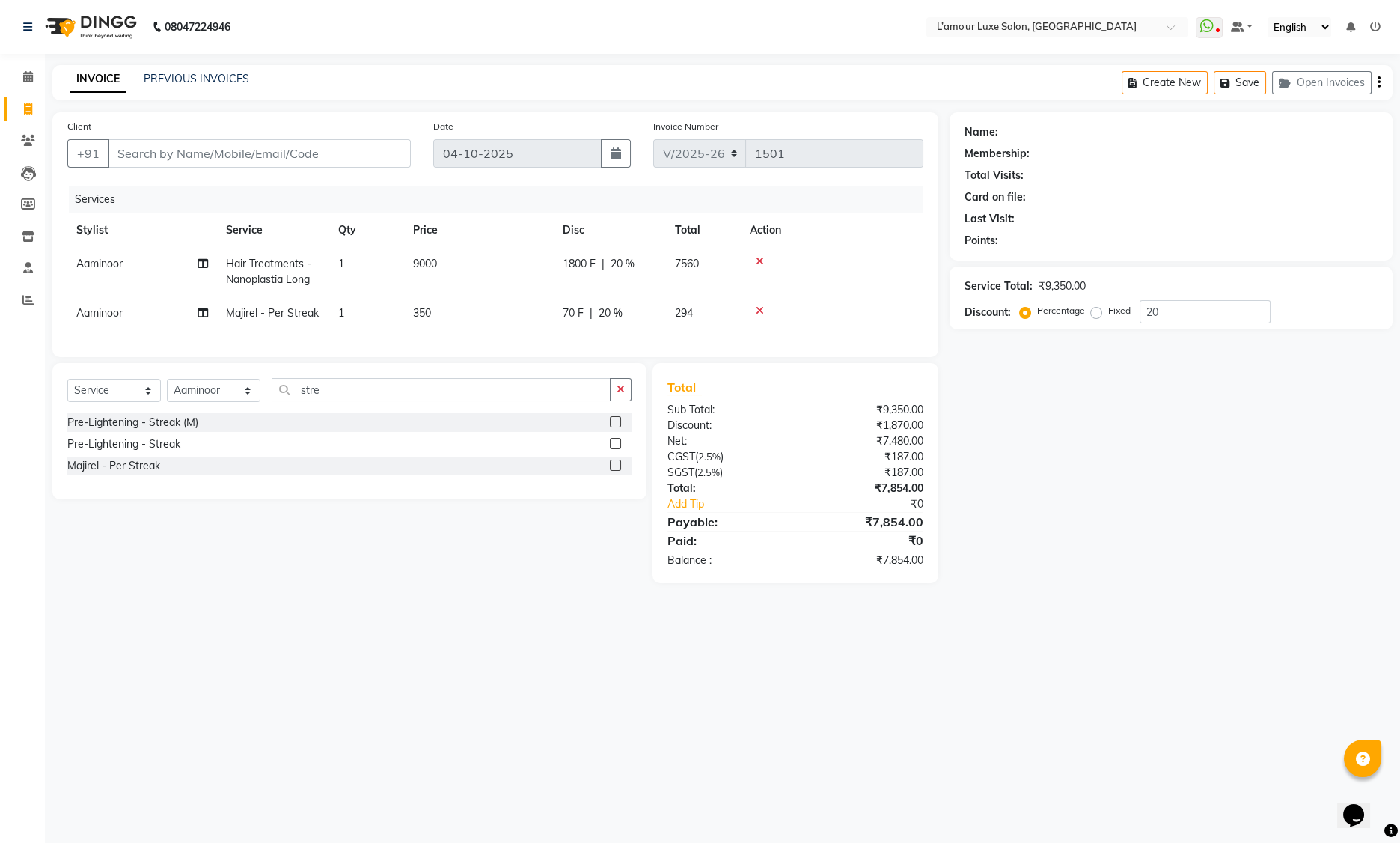
click at [844, 298] on td at bounding box center [833, 313] width 183 height 34
click at [1201, 314] on input "20" at bounding box center [1205, 312] width 131 height 24
type input "25"
drag, startPoint x: 1108, startPoint y: 435, endPoint x: 895, endPoint y: 431, distance: 213.0
click at [1107, 435] on div "Name: Membership: Total Visits: Card on file: Last Visit: Points: Service Total…" at bounding box center [1176, 347] width 454 height 470
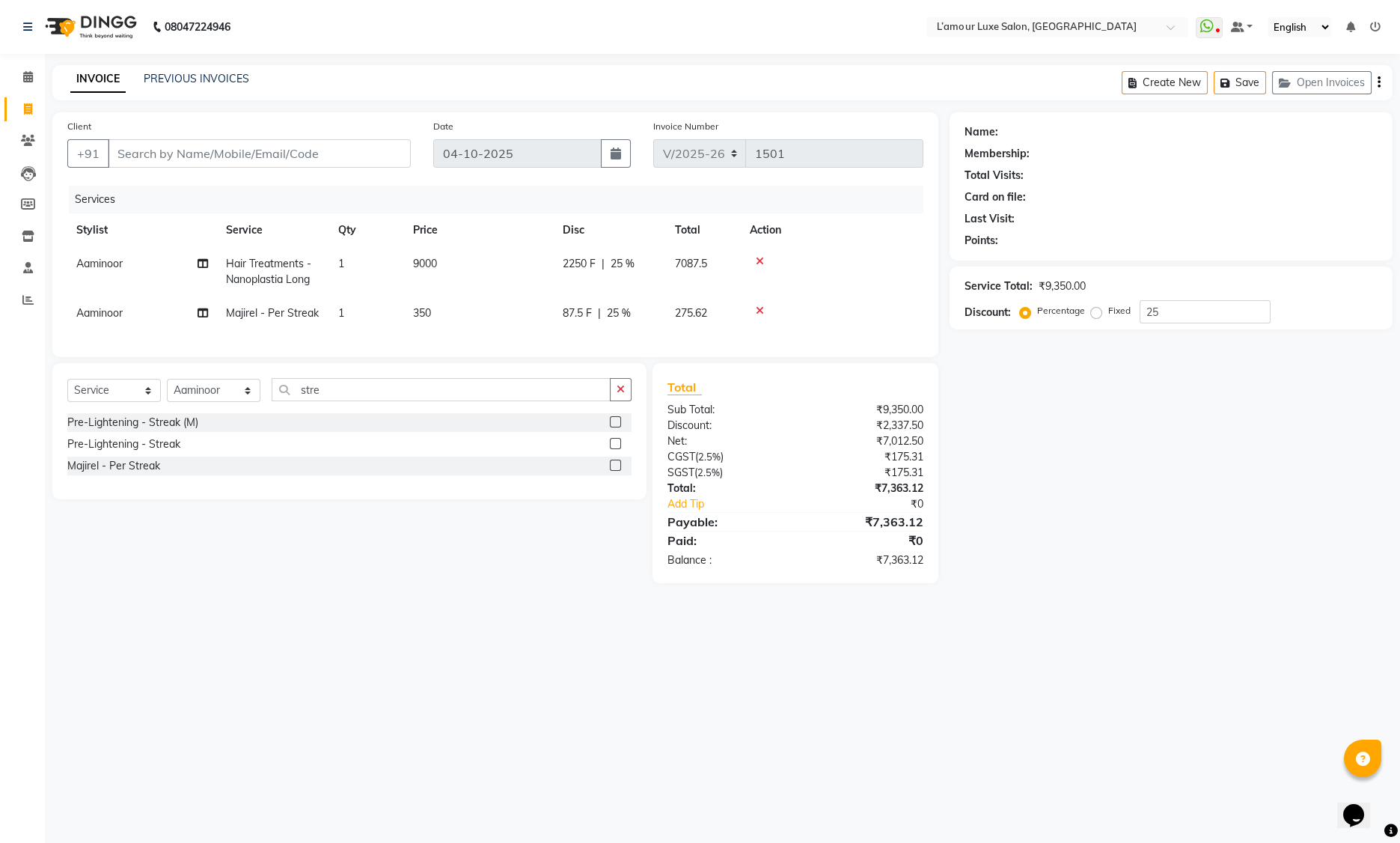
click at [417, 258] on span "9000" at bounding box center [425, 263] width 24 height 14
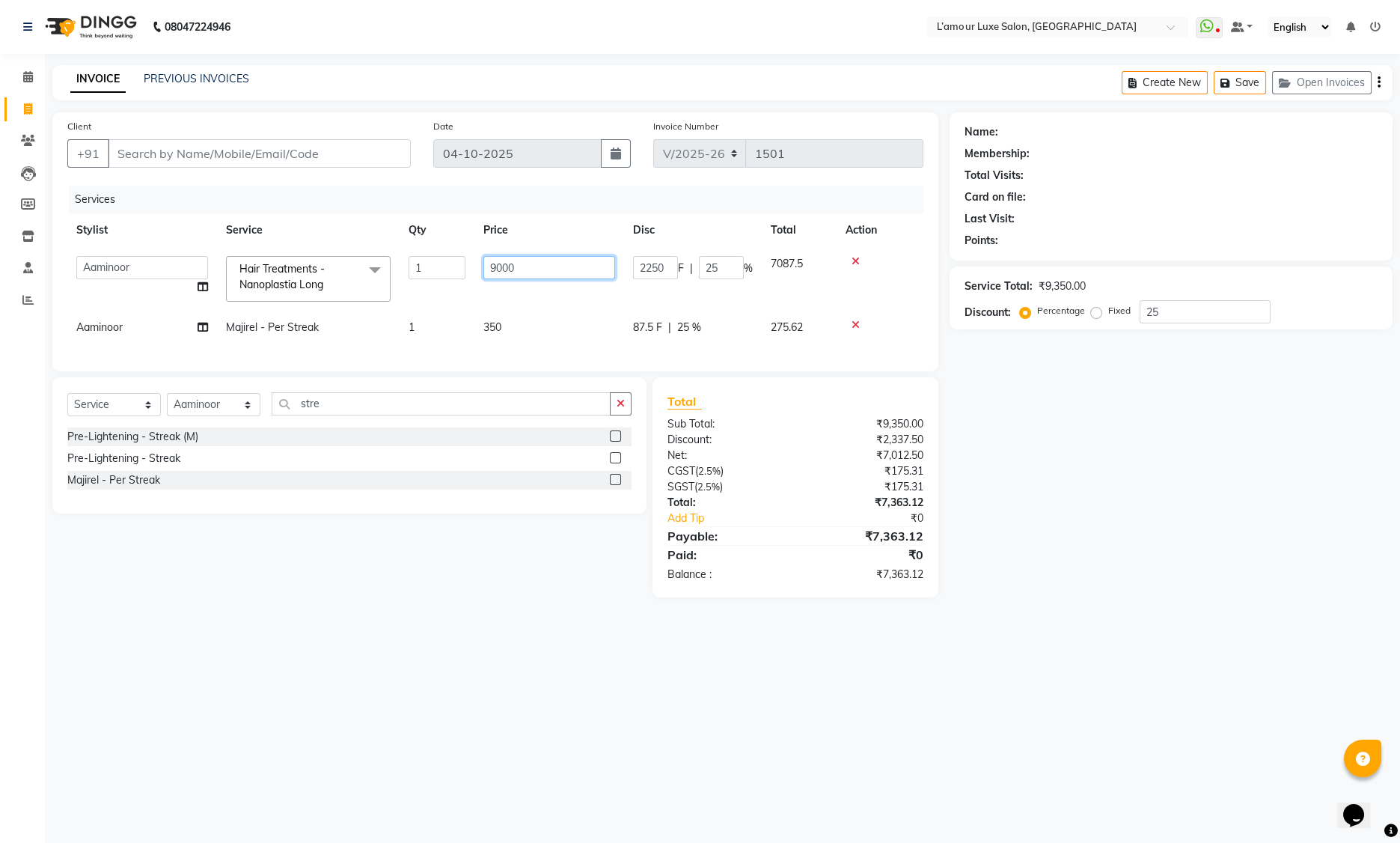
click at [498, 268] on input "9000" at bounding box center [548, 267] width 131 height 24
type input "8000"
click at [568, 320] on tr "Aaminoor Majirel - Per Streak 1 350 87.5 F | 25 % 275.62" at bounding box center [495, 327] width 856 height 34
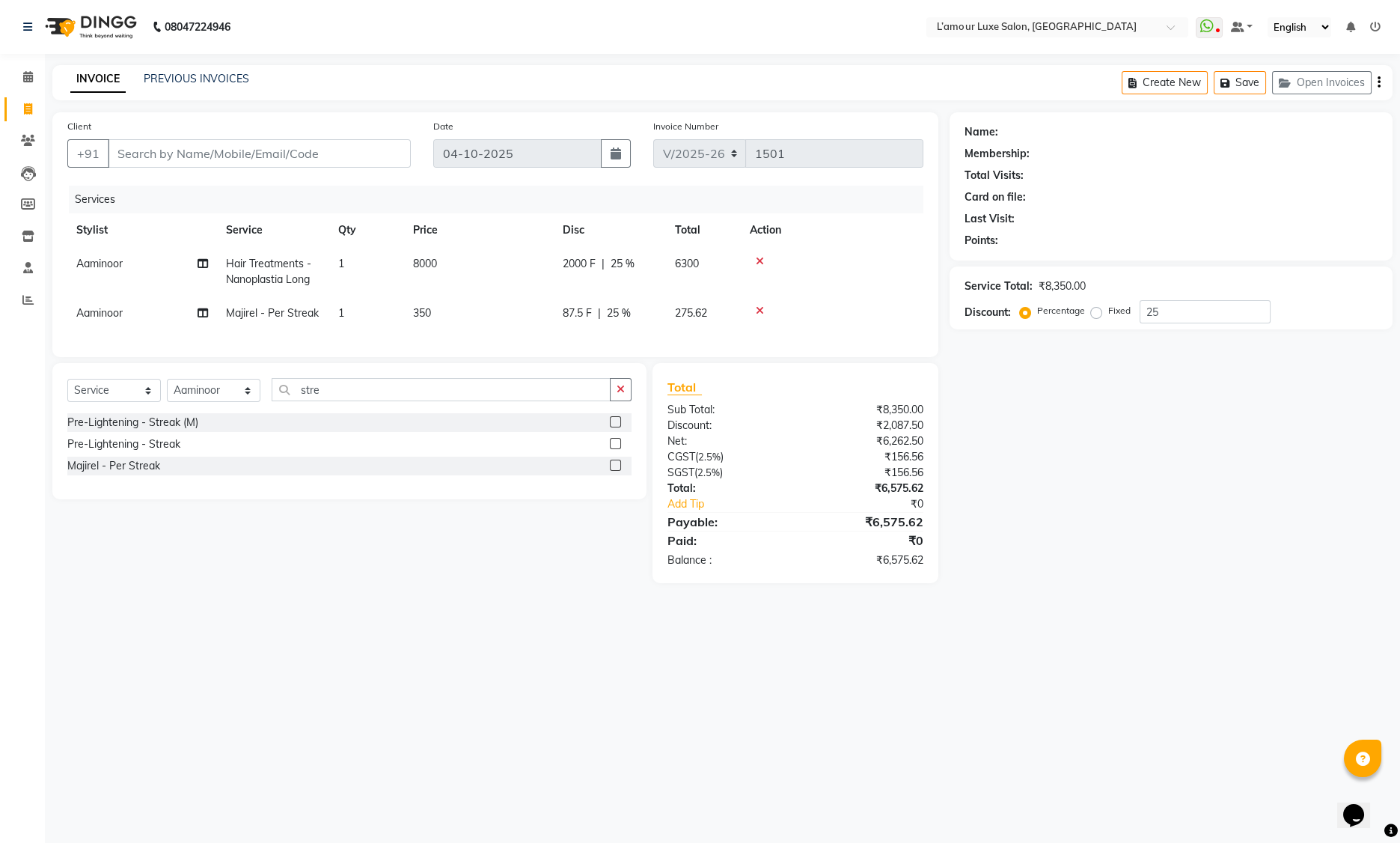
click at [763, 260] on icon at bounding box center [759, 261] width 8 height 11
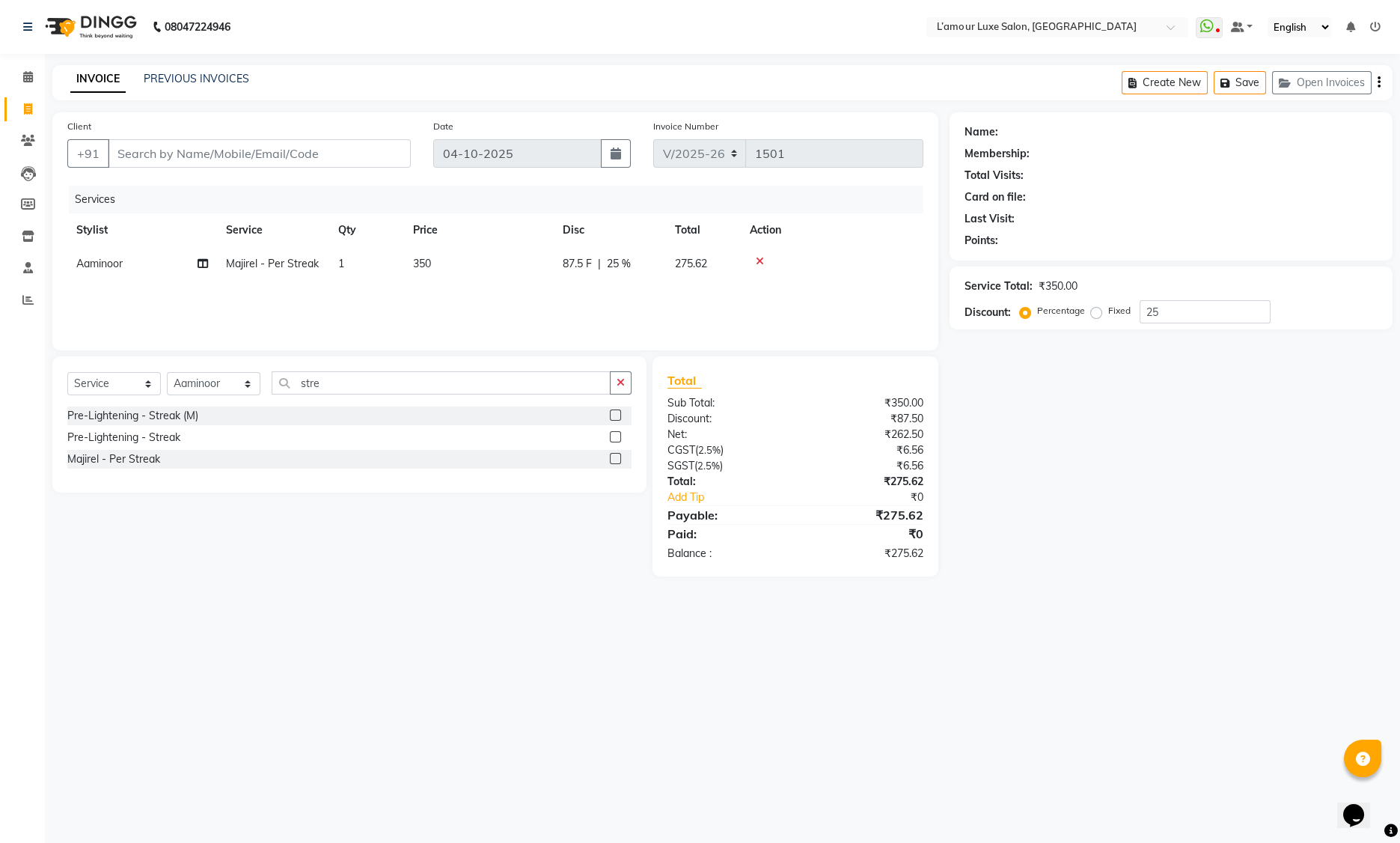
click at [763, 260] on icon at bounding box center [759, 261] width 8 height 11
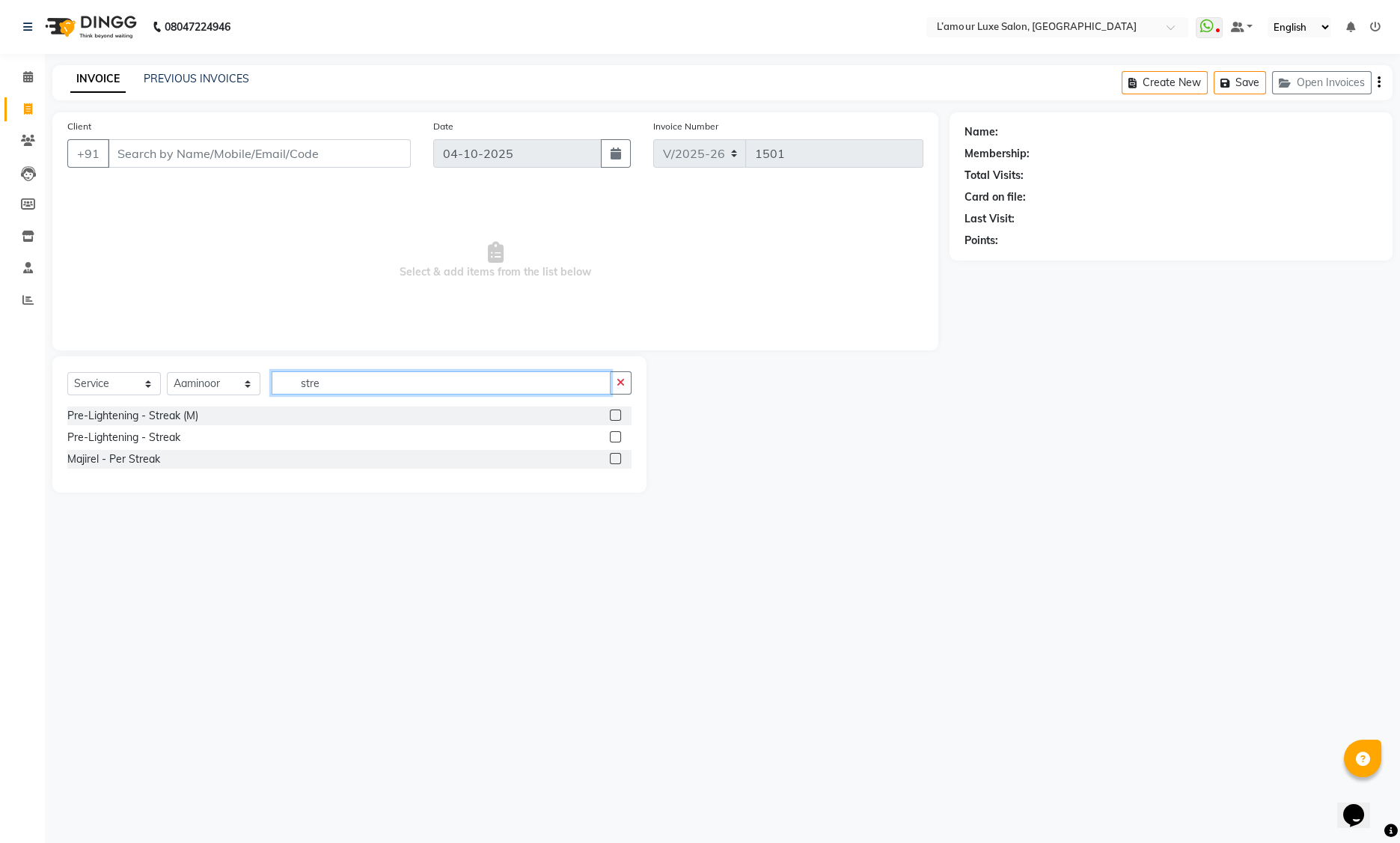
click at [337, 382] on input "stre" at bounding box center [441, 383] width 339 height 24
click at [617, 459] on label at bounding box center [615, 459] width 11 height 11
click at [617, 459] on input "checkbox" at bounding box center [614, 459] width 10 height 10
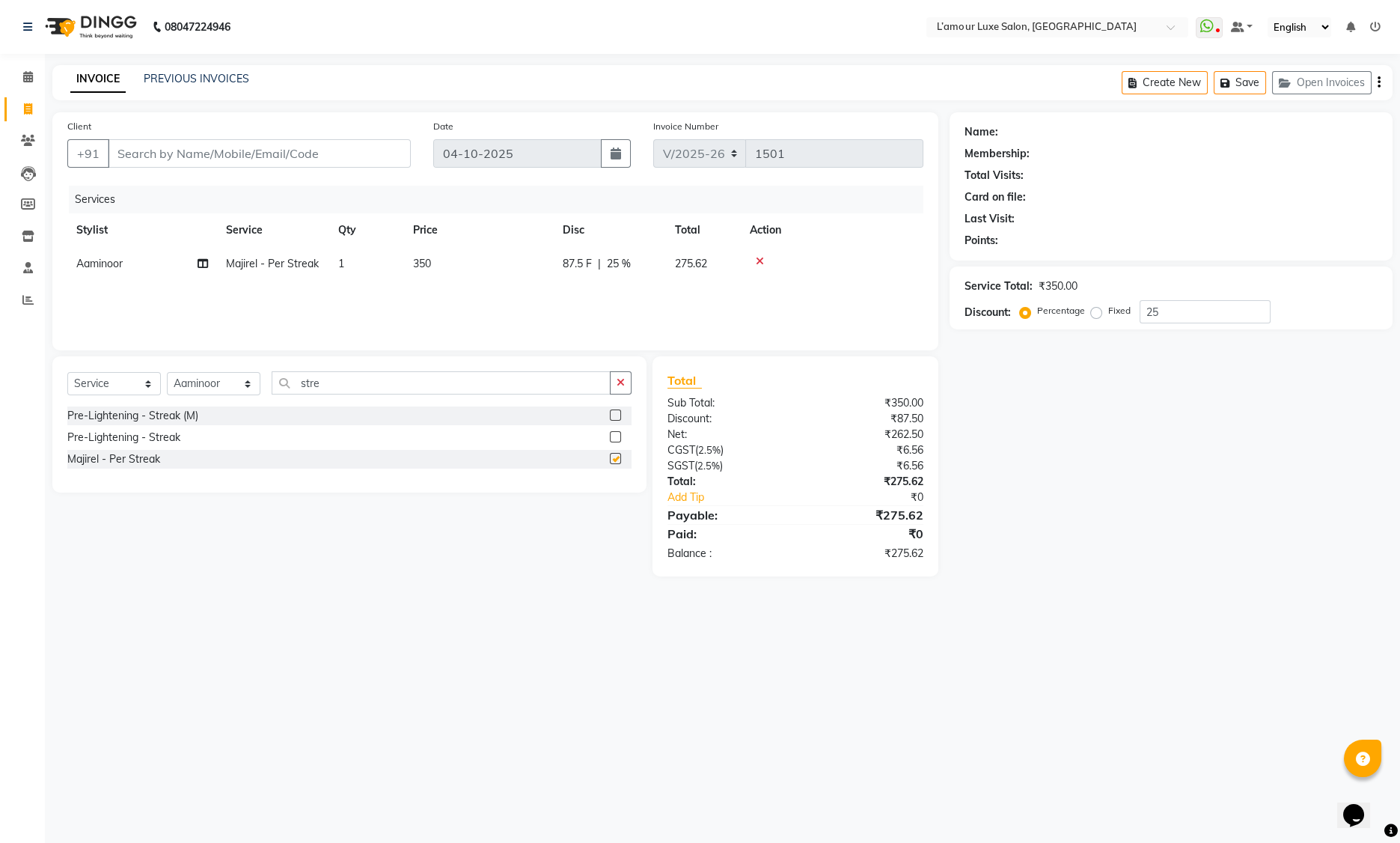
checkbox input "false"
click at [607, 290] on div "Services Stylist Service Qty Price Disc Total Action Aaminoor Majirel - Per Str…" at bounding box center [495, 260] width 856 height 150
click at [346, 266] on td "1" at bounding box center [366, 264] width 75 height 34
click at [421, 266] on input "1" at bounding box center [437, 267] width 57 height 24
type input "10"
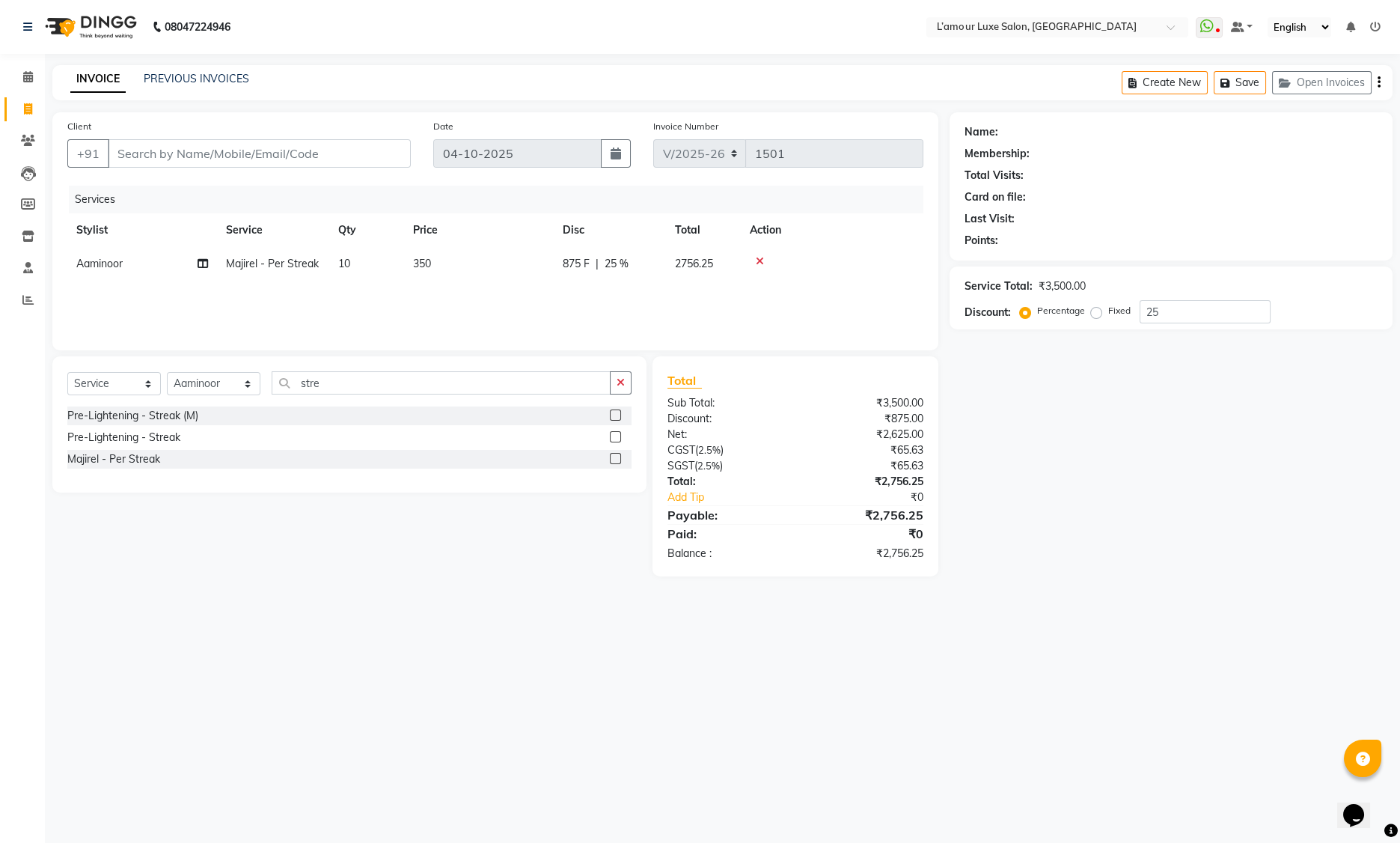
click at [481, 305] on div "Services Stylist Service Qty Price Disc Total Action Aaminoor Majirel - Per Str…" at bounding box center [495, 260] width 856 height 150
drag, startPoint x: 350, startPoint y: 379, endPoint x: 196, endPoint y: 380, distance: 154.0
click at [196, 380] on div "Select Service Product Membership Package Voucher Prepaid Gift Card Select Styl…" at bounding box center [349, 389] width 565 height 35
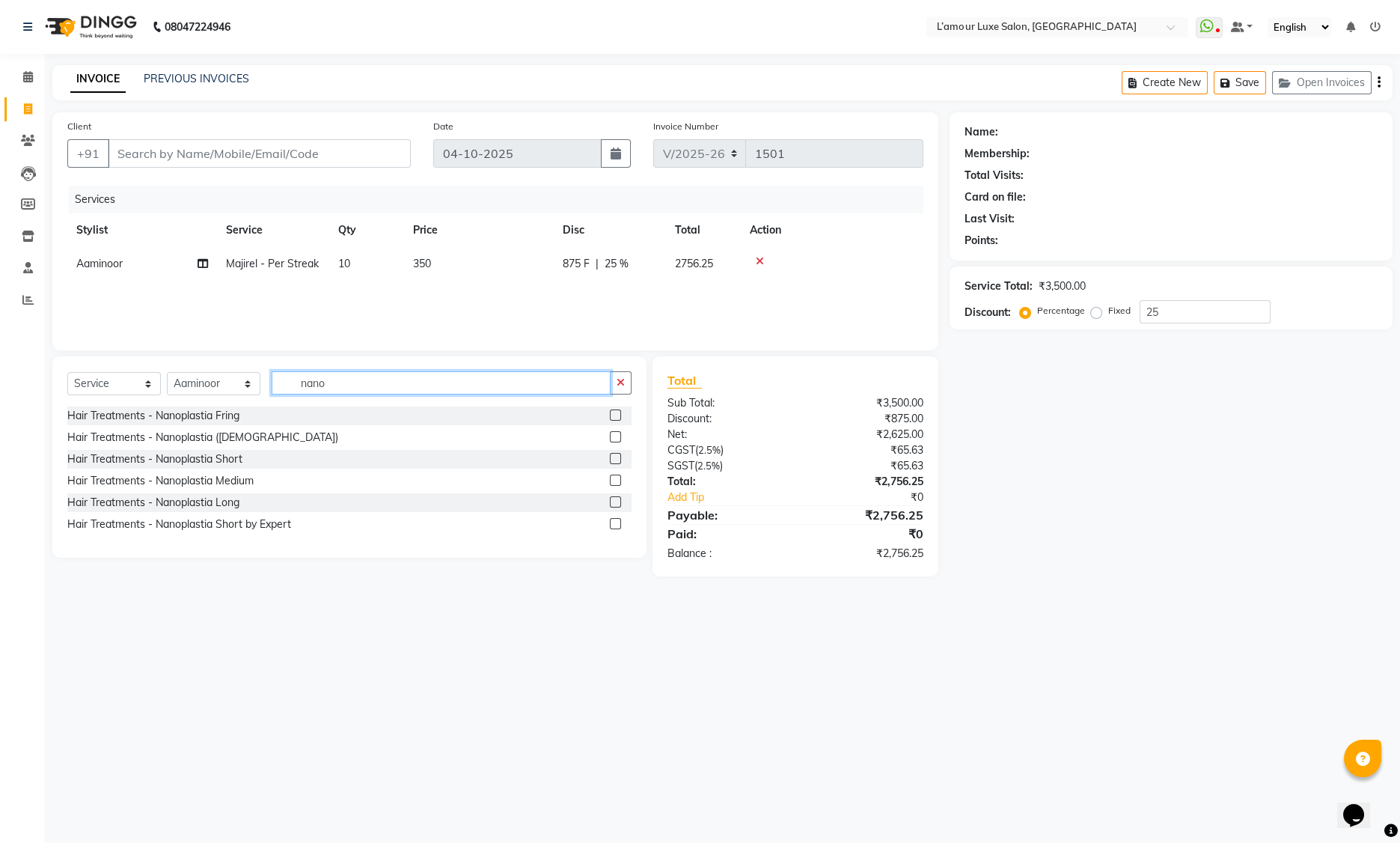
type input "nano"
click at [614, 501] on label at bounding box center [615, 502] width 11 height 11
click at [614, 501] on input "checkbox" at bounding box center [614, 502] width 10 height 10
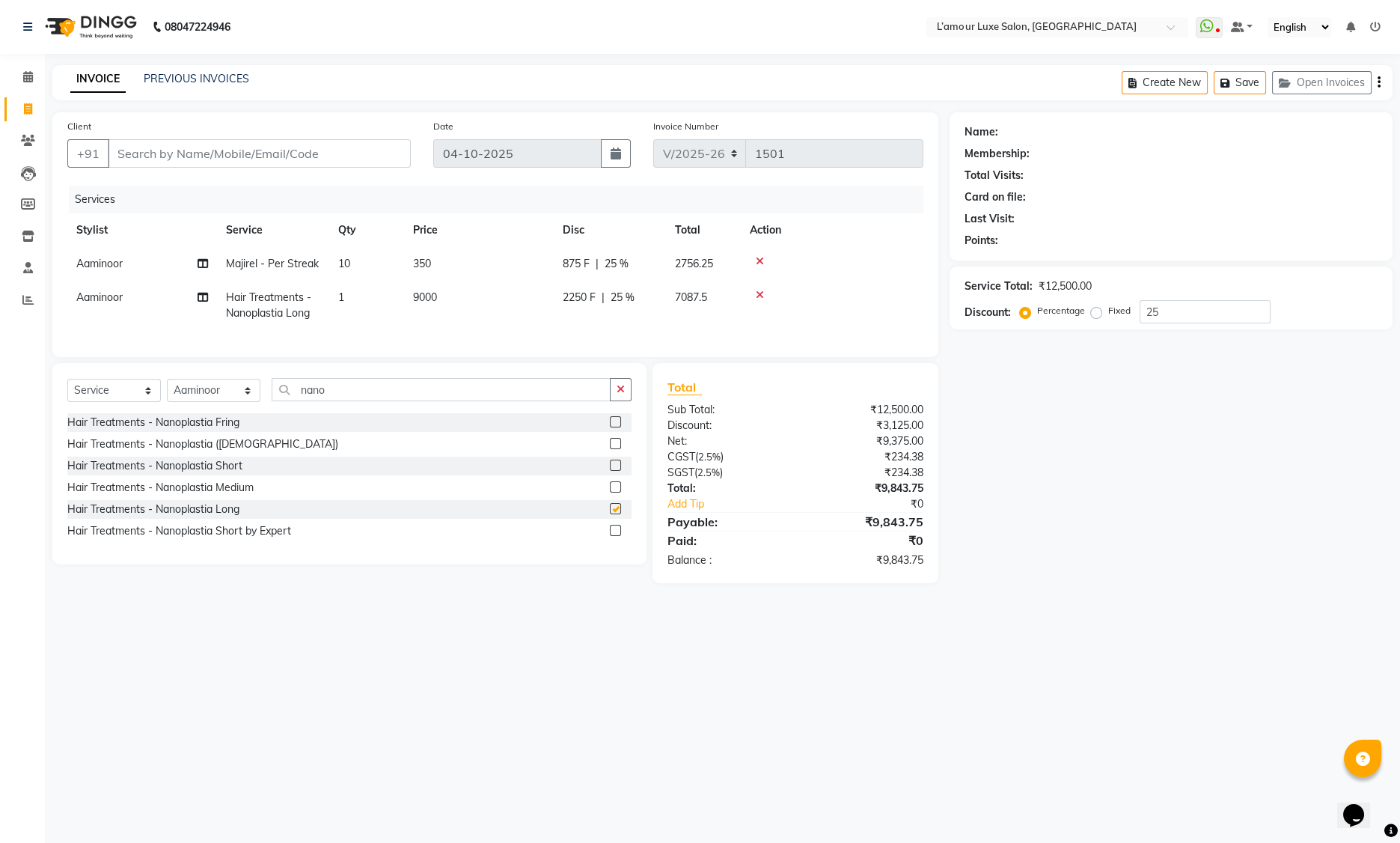
checkbox input "false"
click at [461, 297] on td "9000" at bounding box center [478, 305] width 150 height 50
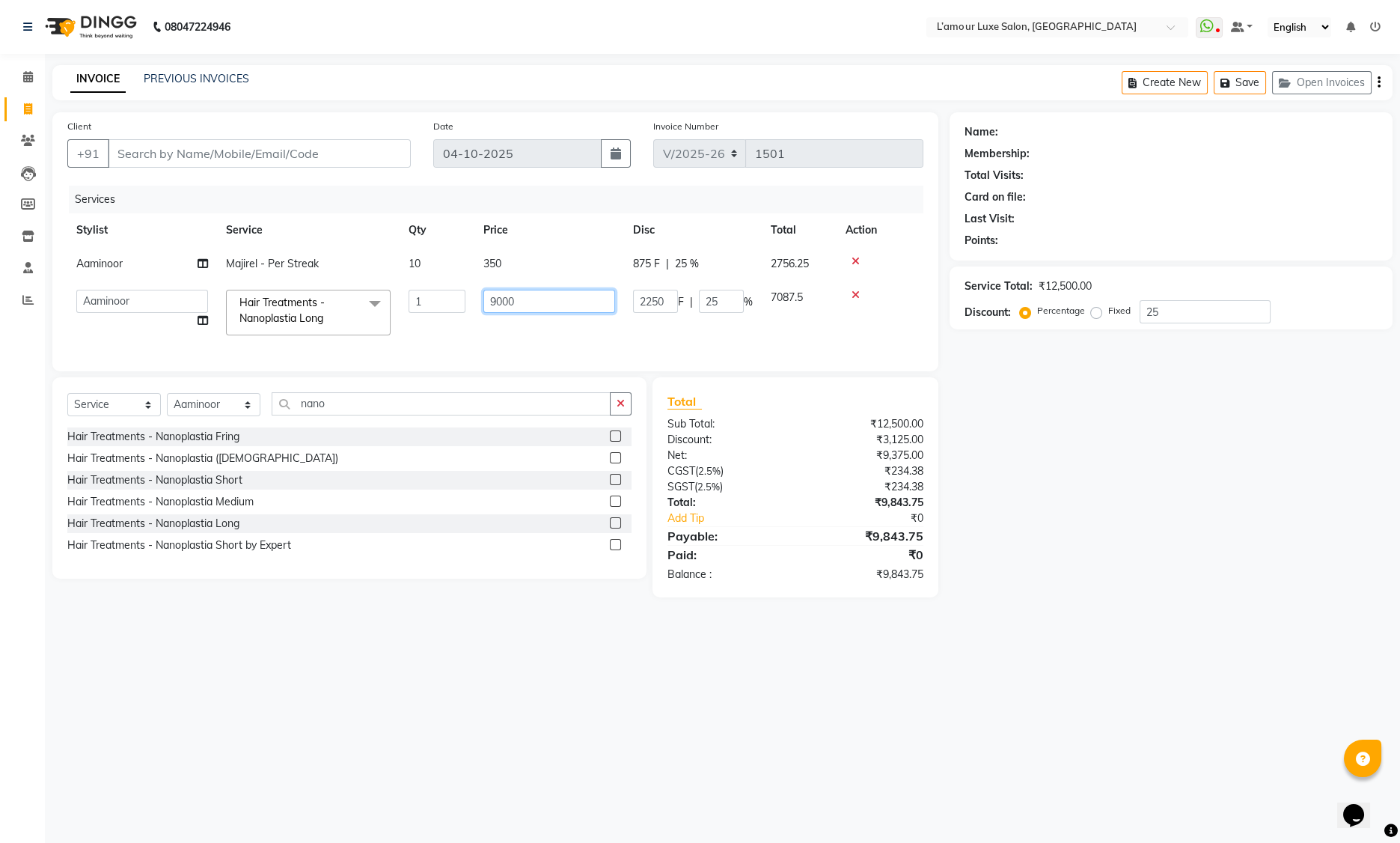
click at [497, 301] on input "9000" at bounding box center [548, 302] width 131 height 24
type input "8000"
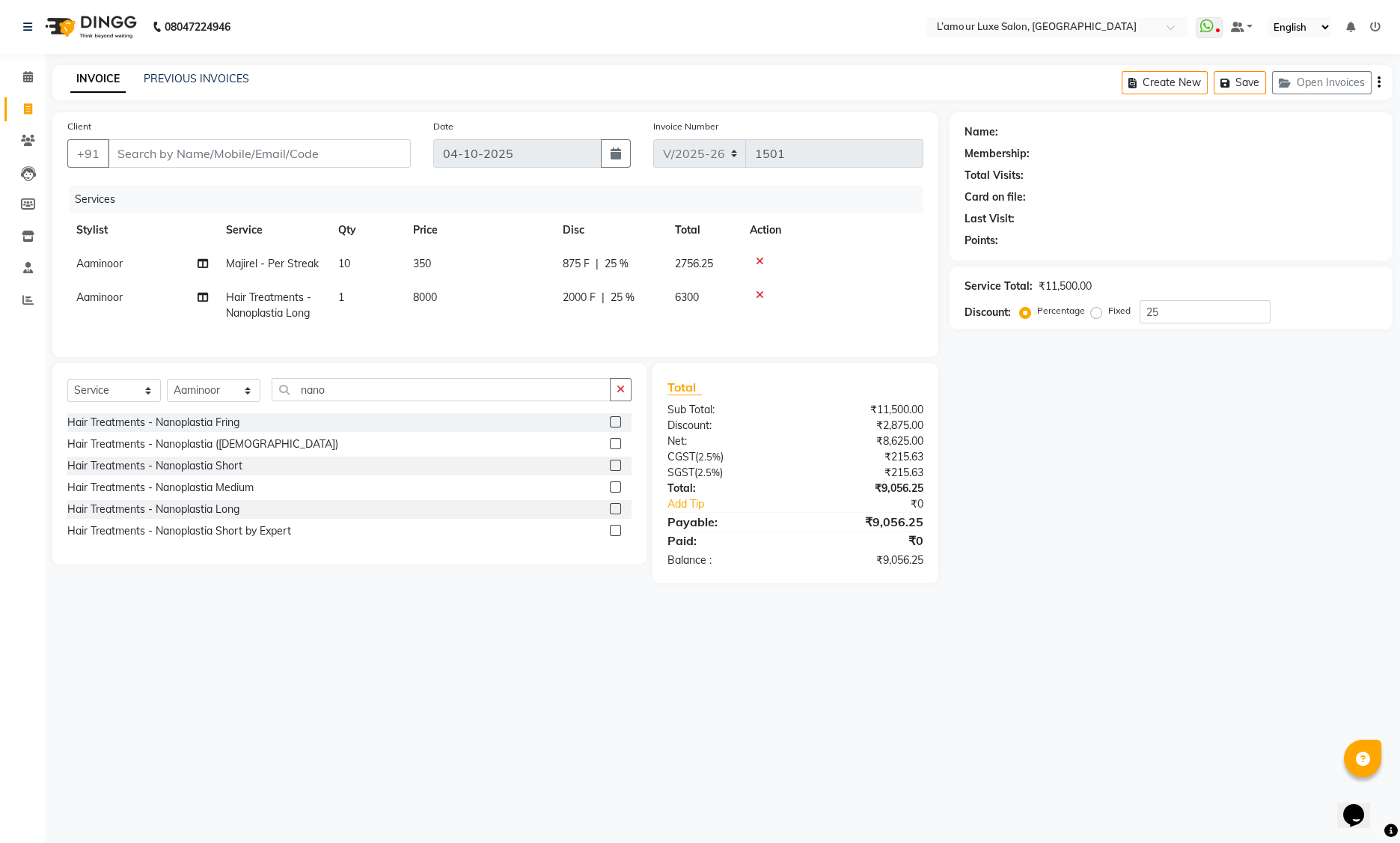
click at [565, 342] on div "Services Stylist Service Qty Price Disc Total Action Aaminoor Majirel - Per Str…" at bounding box center [495, 264] width 856 height 157
click at [763, 258] on icon at bounding box center [759, 261] width 8 height 11
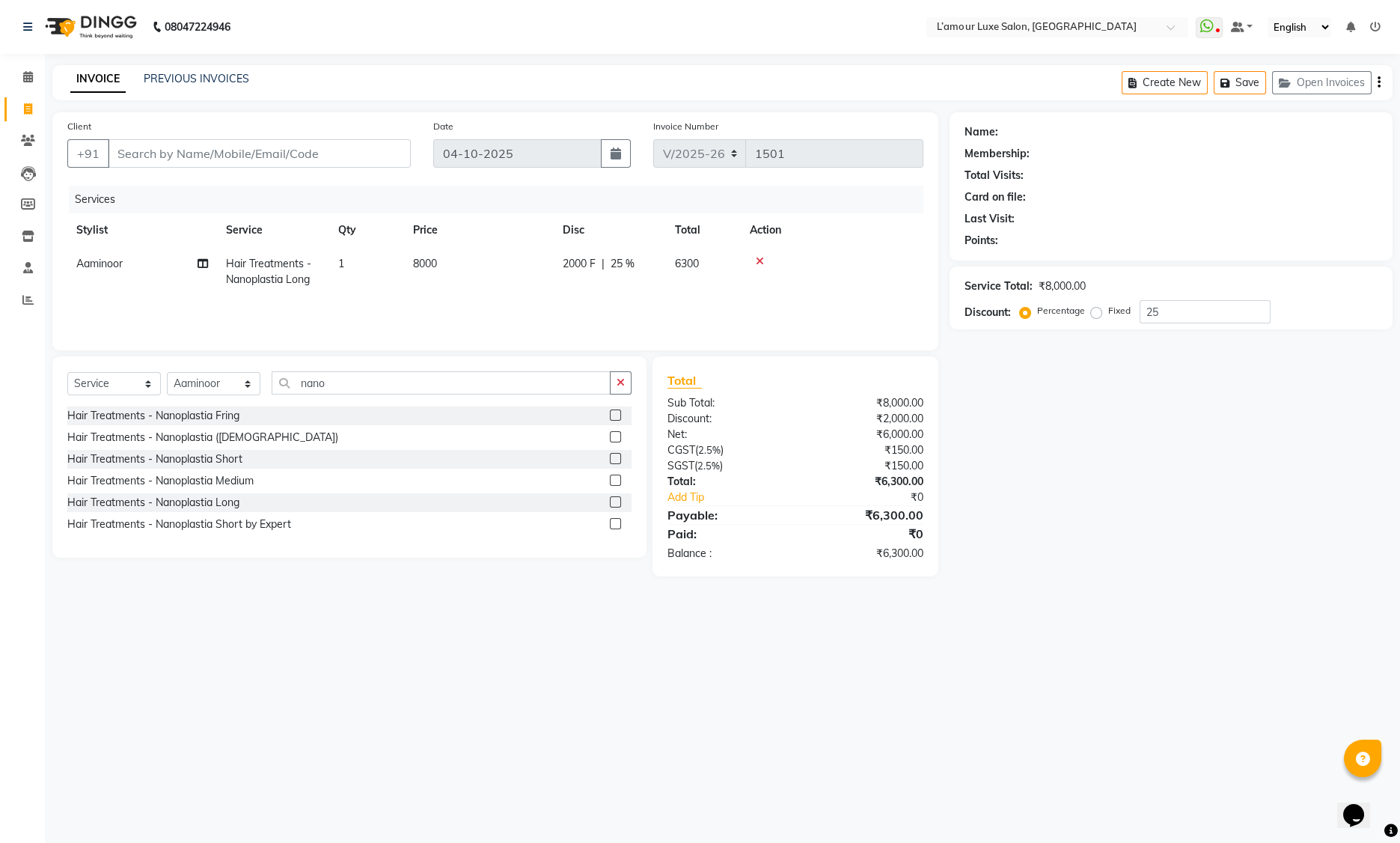
drag, startPoint x: 763, startPoint y: 259, endPoint x: 657, endPoint y: 302, distance: 114.4
click at [763, 259] on div at bounding box center [832, 261] width 165 height 11
click at [758, 259] on icon at bounding box center [759, 261] width 8 height 11
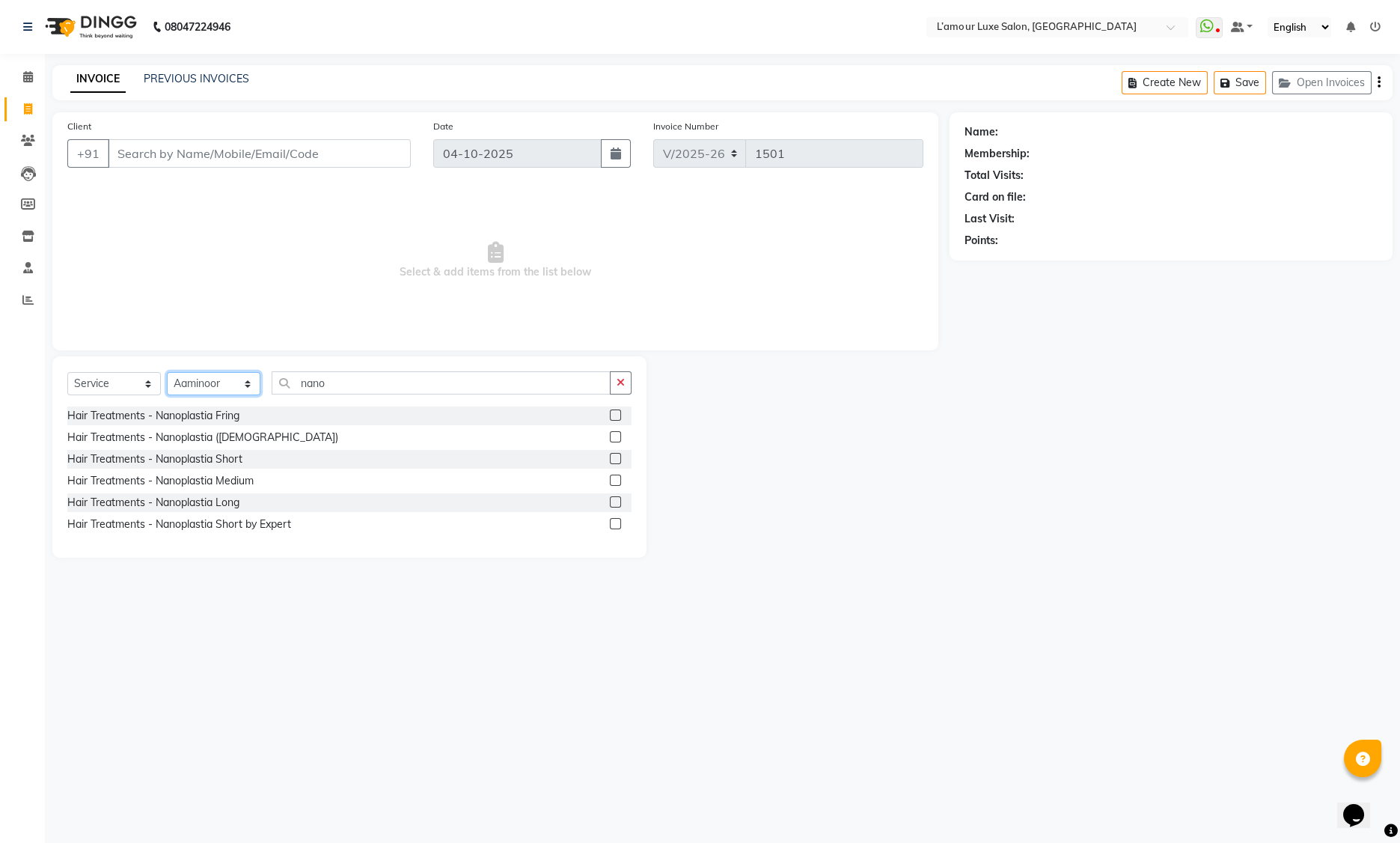
click at [207, 381] on select "Select Stylist Aaminoor Anas Kalpesh Kalyani krutika Desai Ravi Thakor Rukshana…" at bounding box center [213, 383] width 93 height 24
select select "63033"
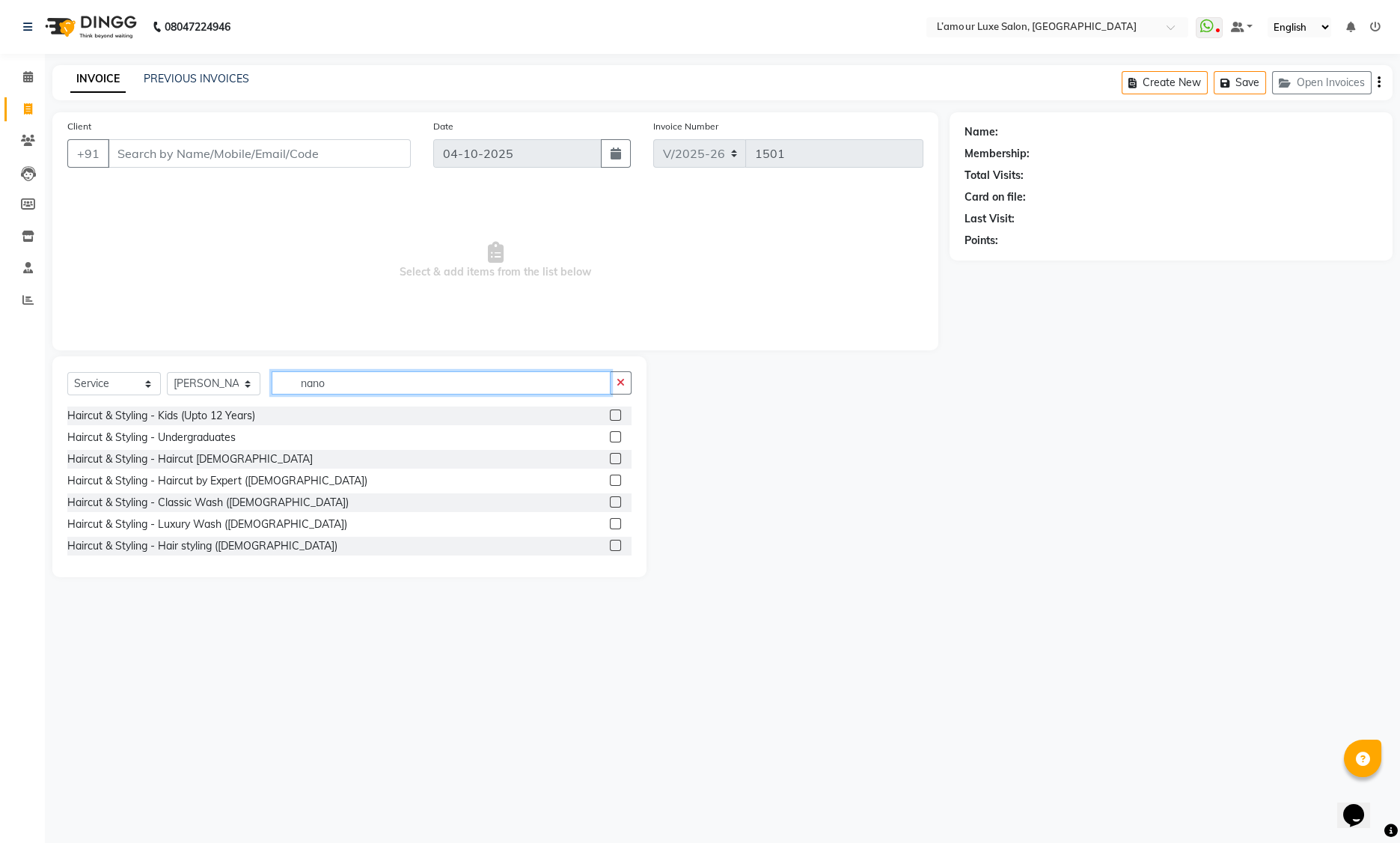
drag, startPoint x: 343, startPoint y: 381, endPoint x: 194, endPoint y: 372, distance: 149.3
click at [194, 372] on div "Select Service Product Membership Package Voucher Prepaid Gift Card Select Styl…" at bounding box center [349, 389] width 565 height 35
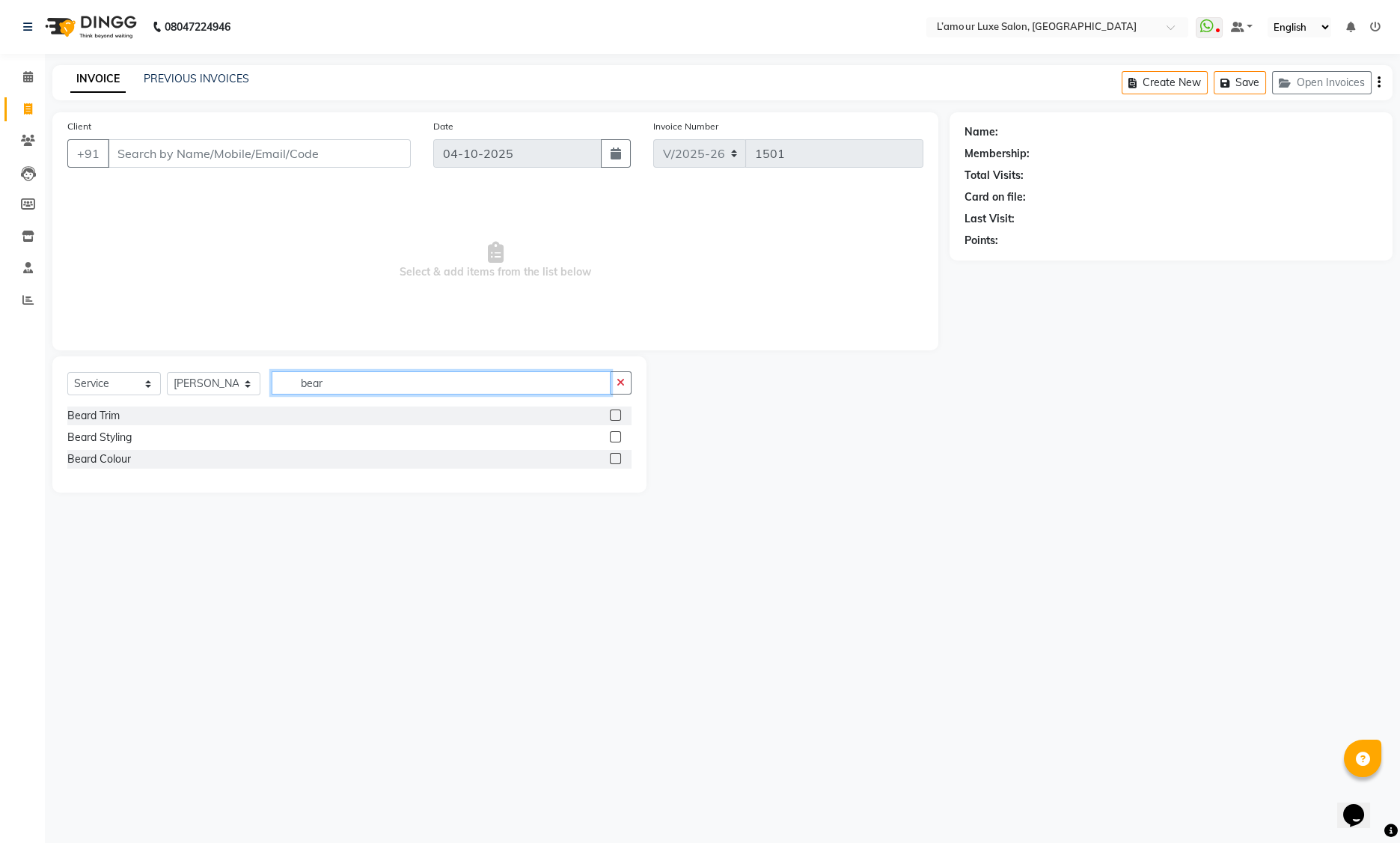
type input "bear"
click at [613, 434] on label at bounding box center [615, 437] width 11 height 11
click at [613, 434] on input "checkbox" at bounding box center [614, 437] width 10 height 10
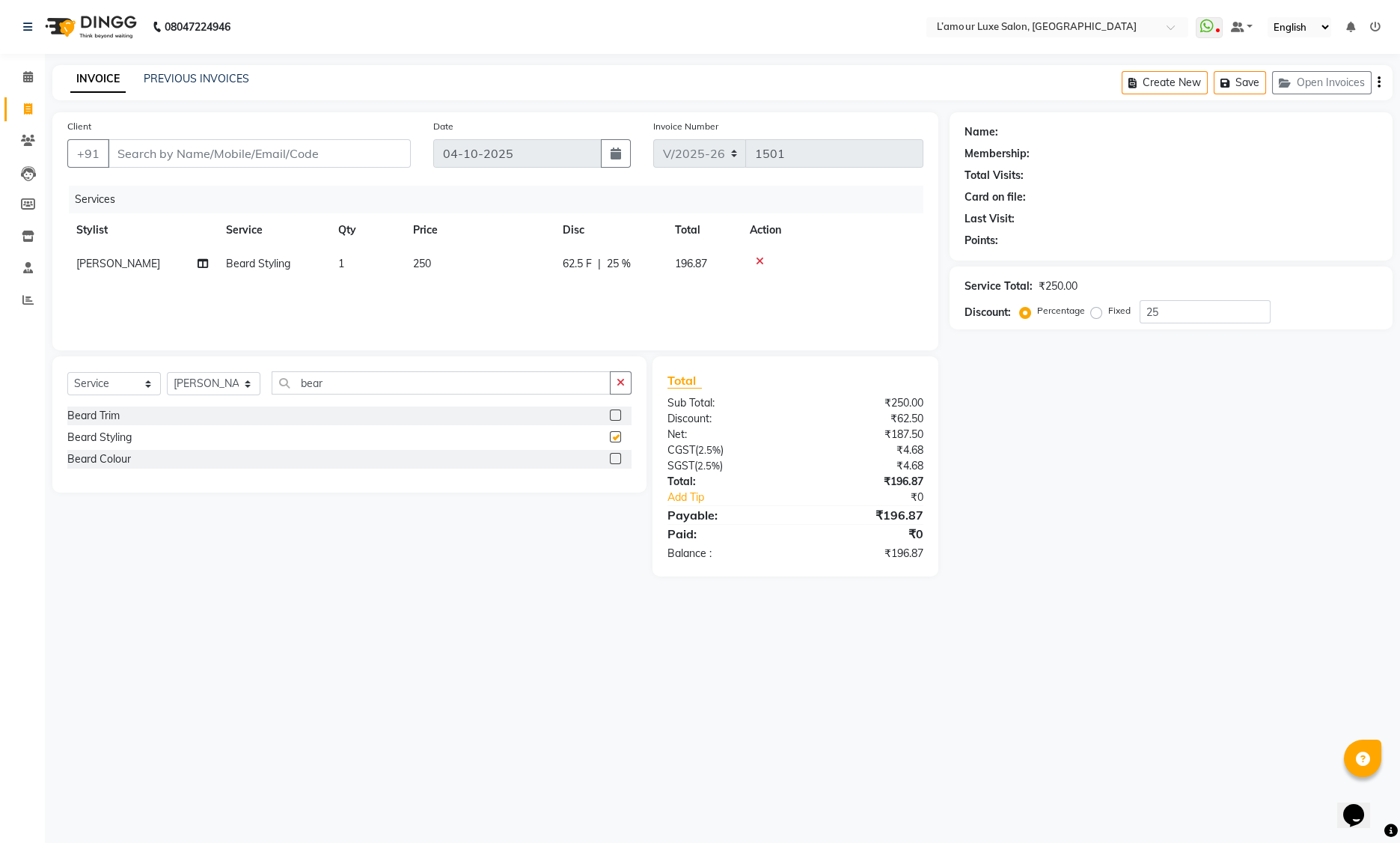
checkbox input "false"
click at [333, 161] on input "Client" at bounding box center [259, 153] width 303 height 28
click at [197, 153] on input "Client" at bounding box center [259, 153] width 303 height 28
type input "s"
type input "0"
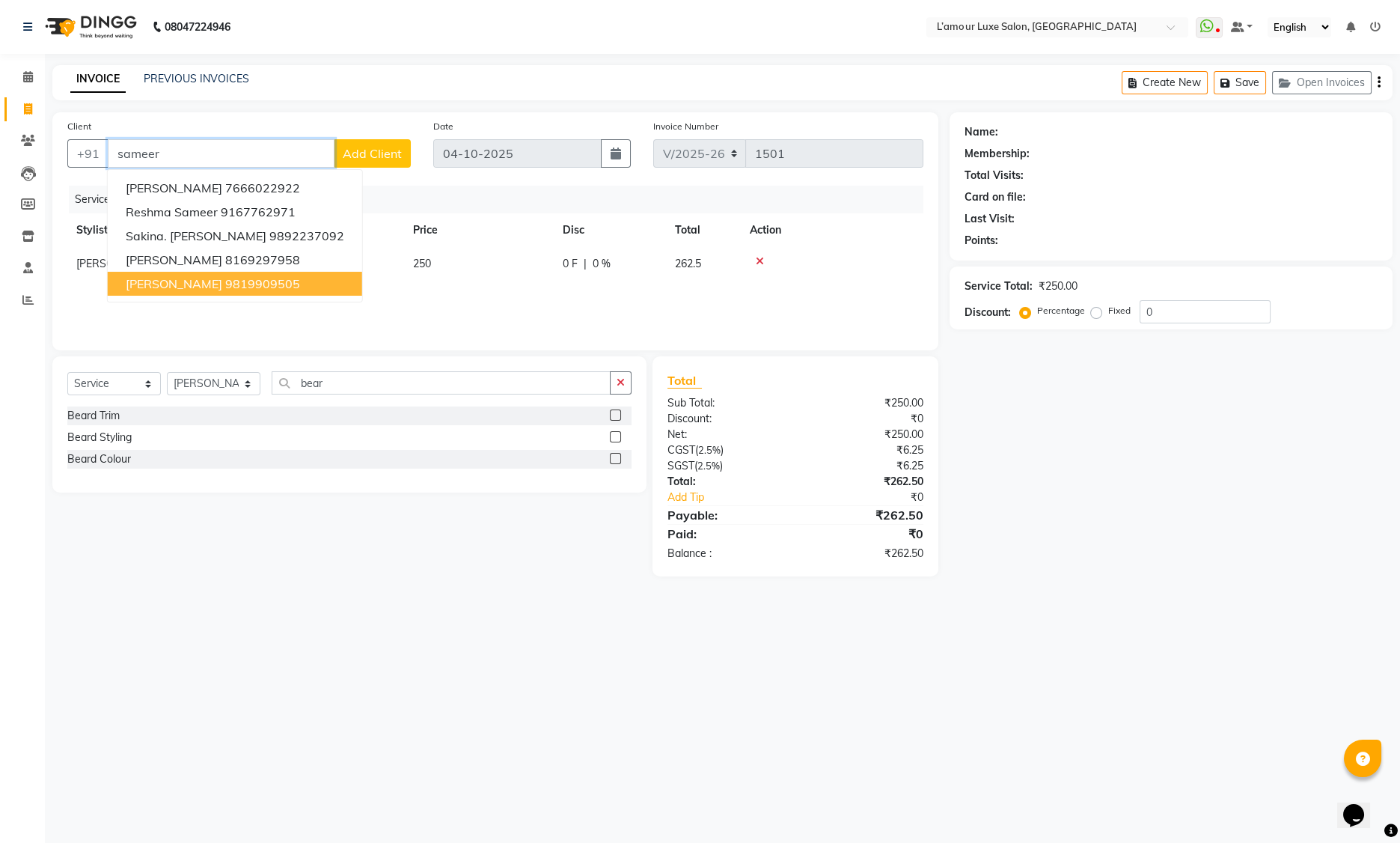
click at [234, 277] on ngb-highlight "9819909505" at bounding box center [263, 284] width 75 height 15
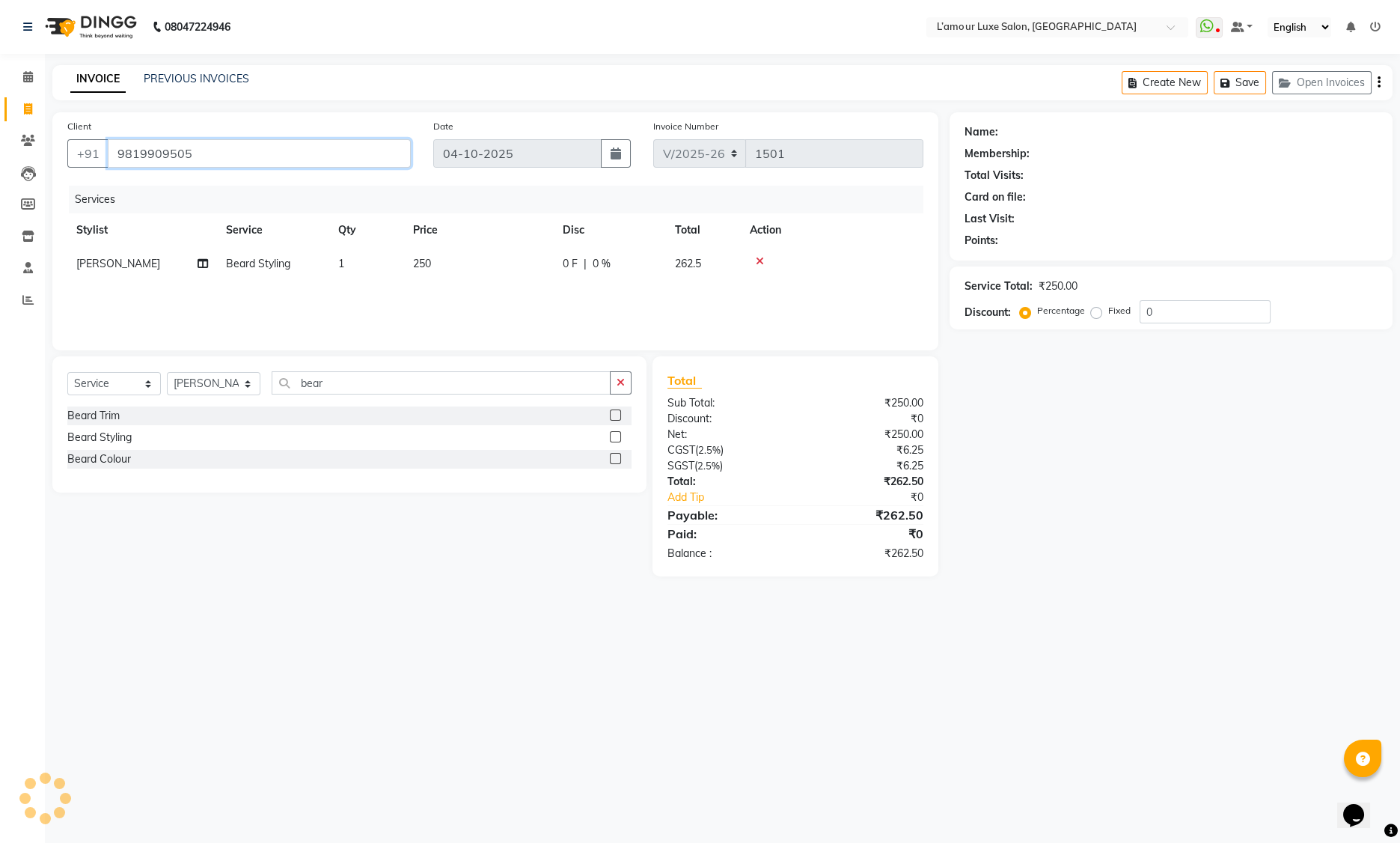
type input "9819909505"
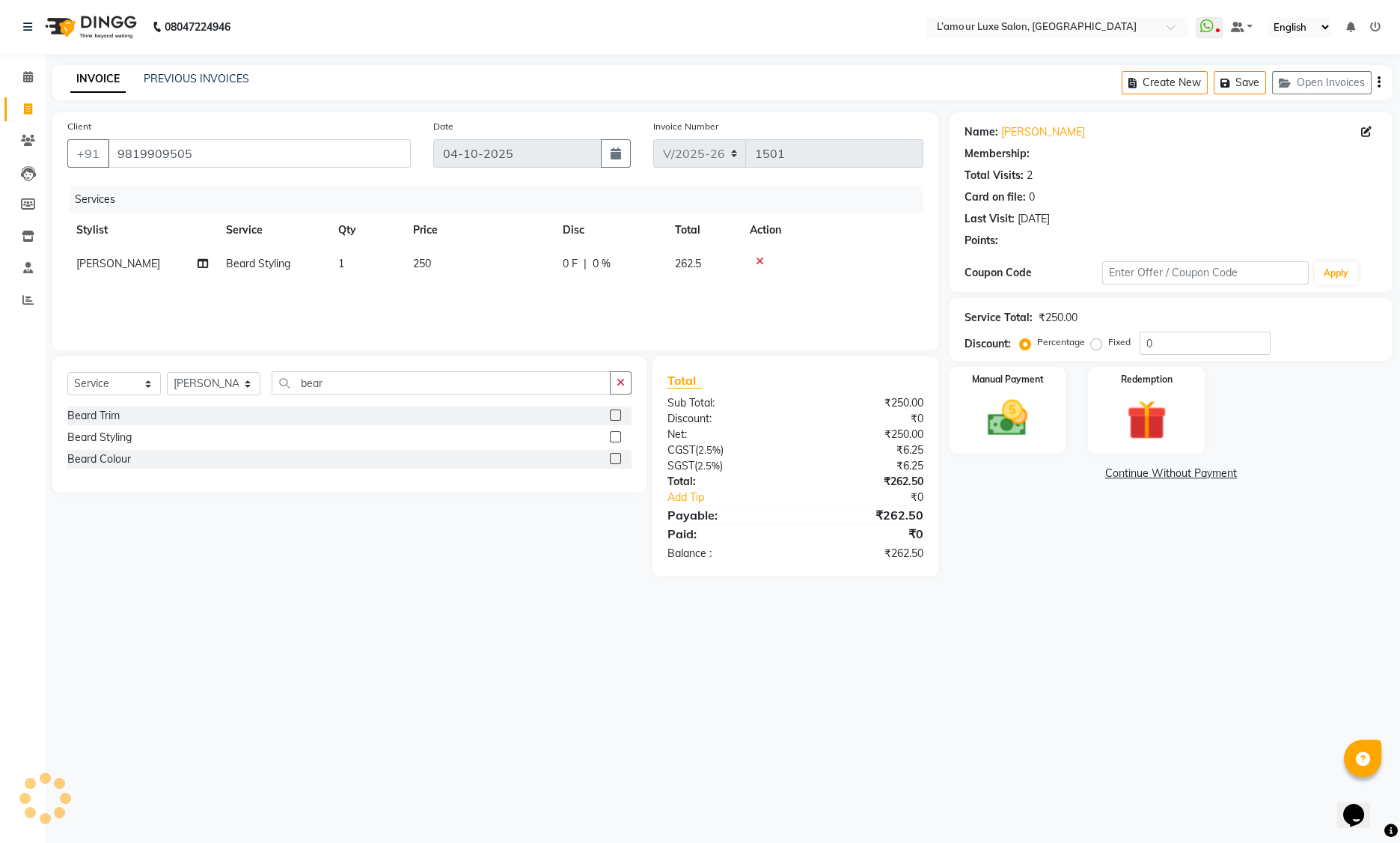
select select "2: Object"
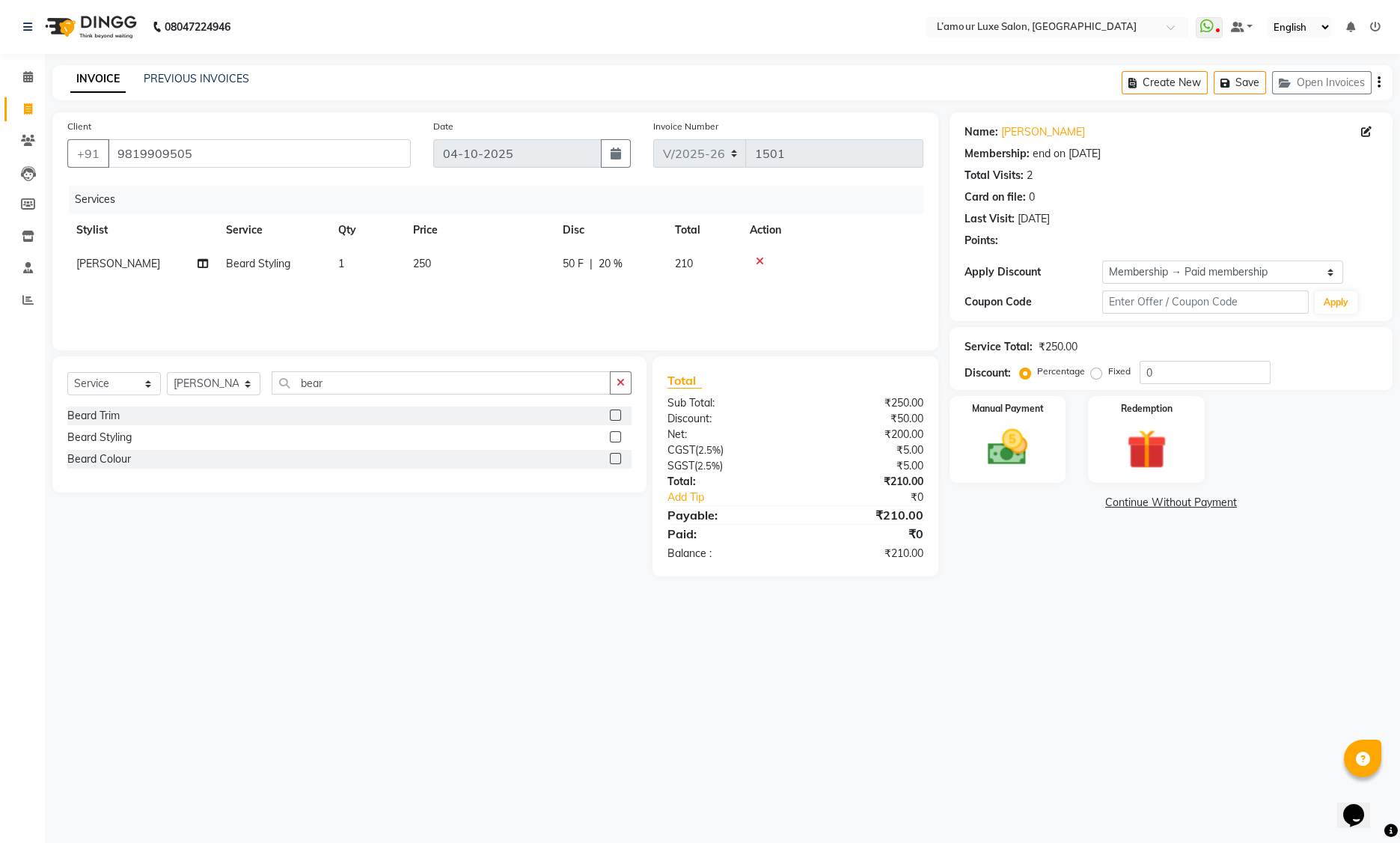
type input "20"
click at [1048, 131] on link "[PERSON_NAME]" at bounding box center [1043, 131] width 83 height 15
click at [1038, 128] on link "[PERSON_NAME]" at bounding box center [1043, 131] width 83 height 15
click at [1138, 442] on img at bounding box center [1146, 449] width 67 height 52
click at [1238, 488] on div "Name: Sameer Phadke Membership: end on 12-09-2026 Total Visits: 2 Card on file:…" at bounding box center [1176, 362] width 454 height 499
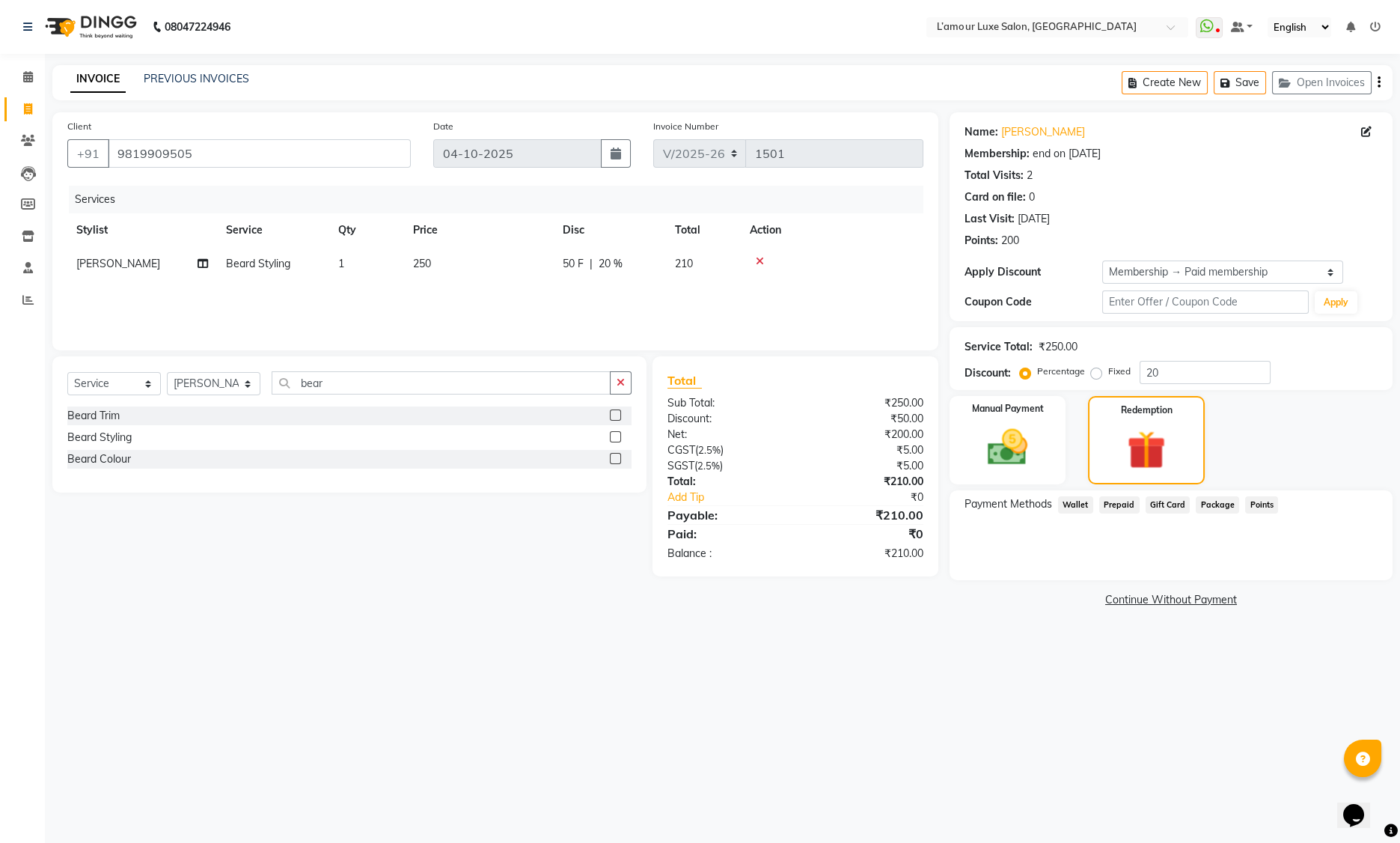
click at [1252, 501] on span "Points" at bounding box center [1261, 505] width 33 height 17
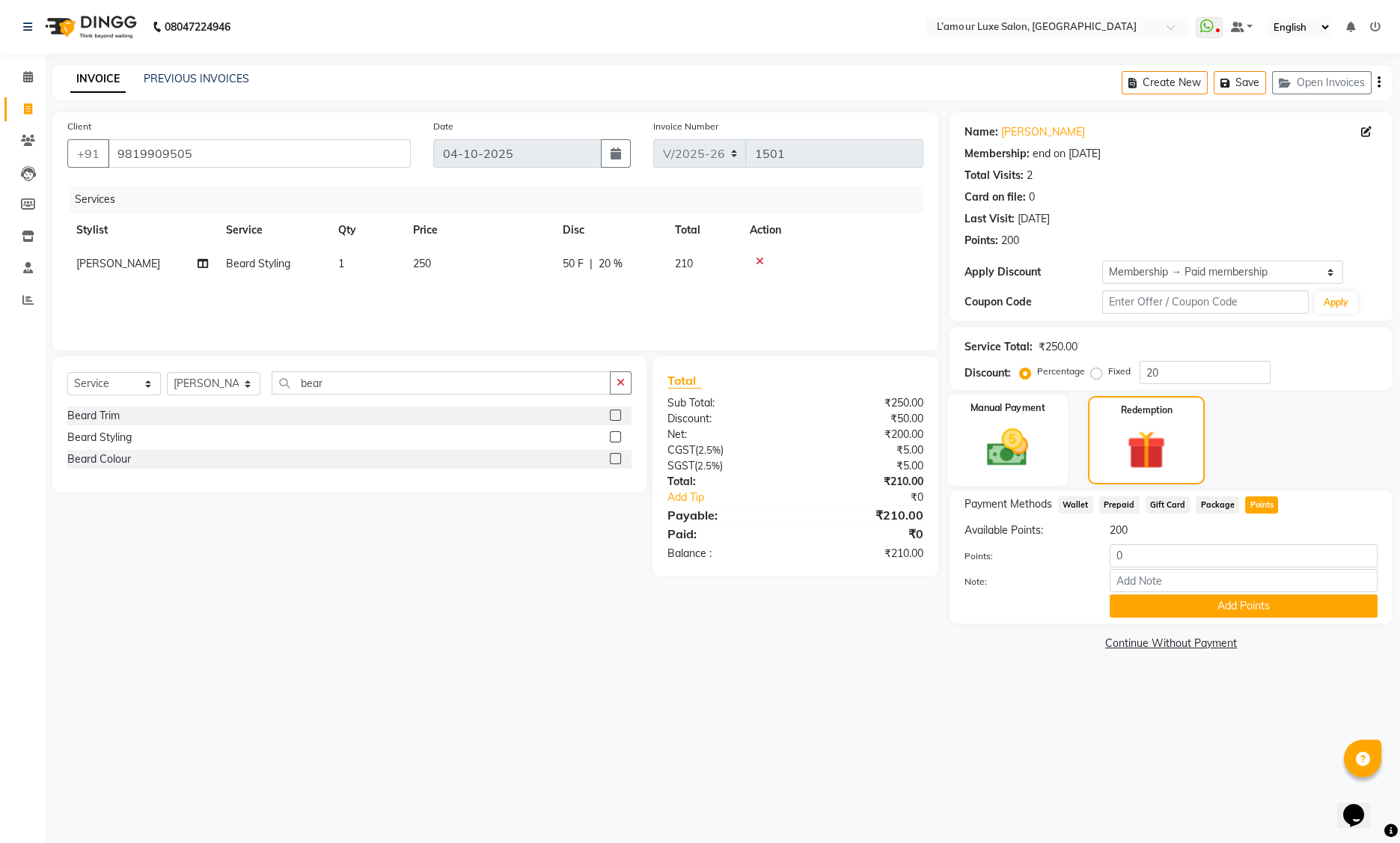
click at [1003, 439] on img at bounding box center [1008, 447] width 67 height 48
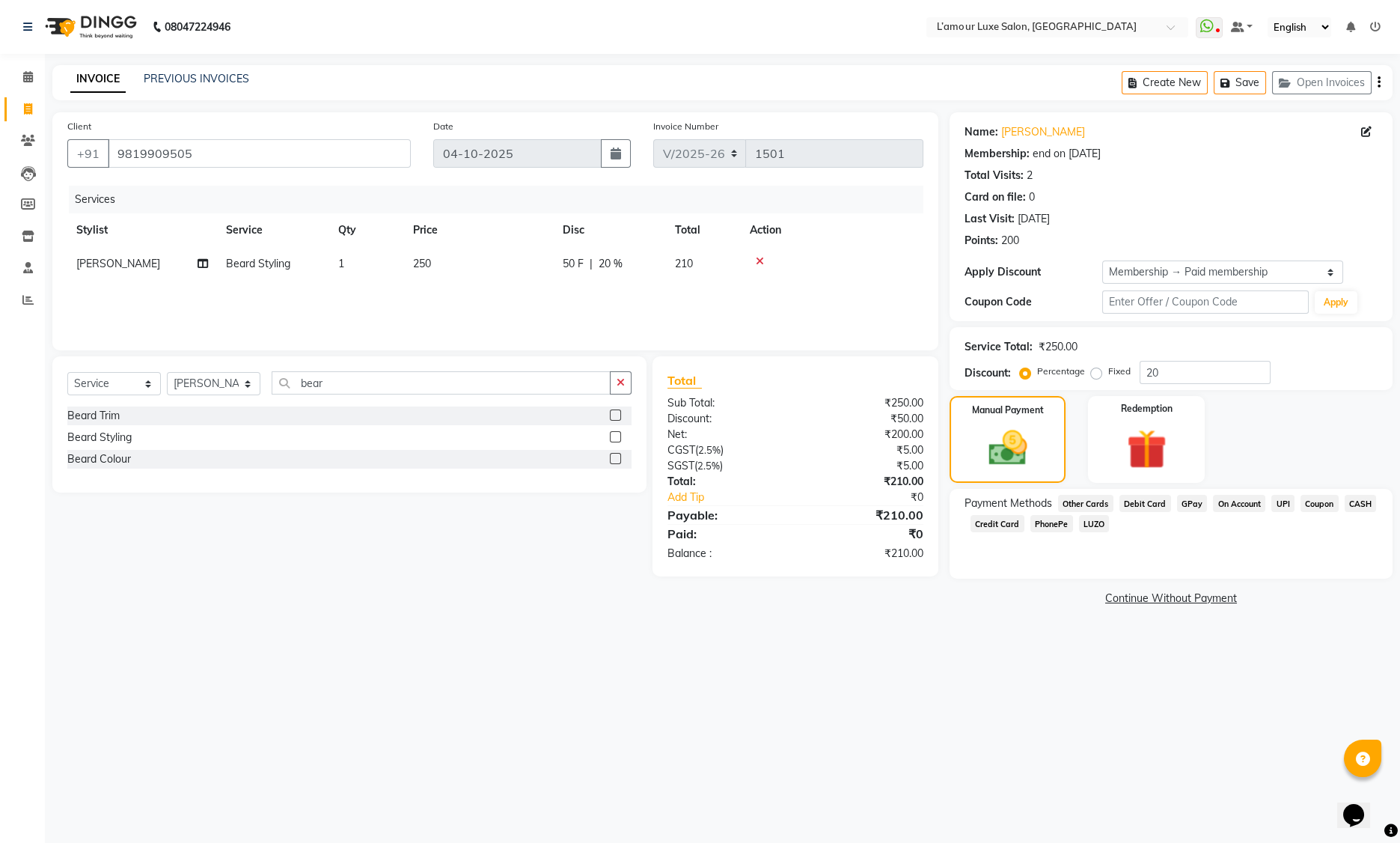
click at [1192, 500] on span "GPay" at bounding box center [1192, 503] width 31 height 17
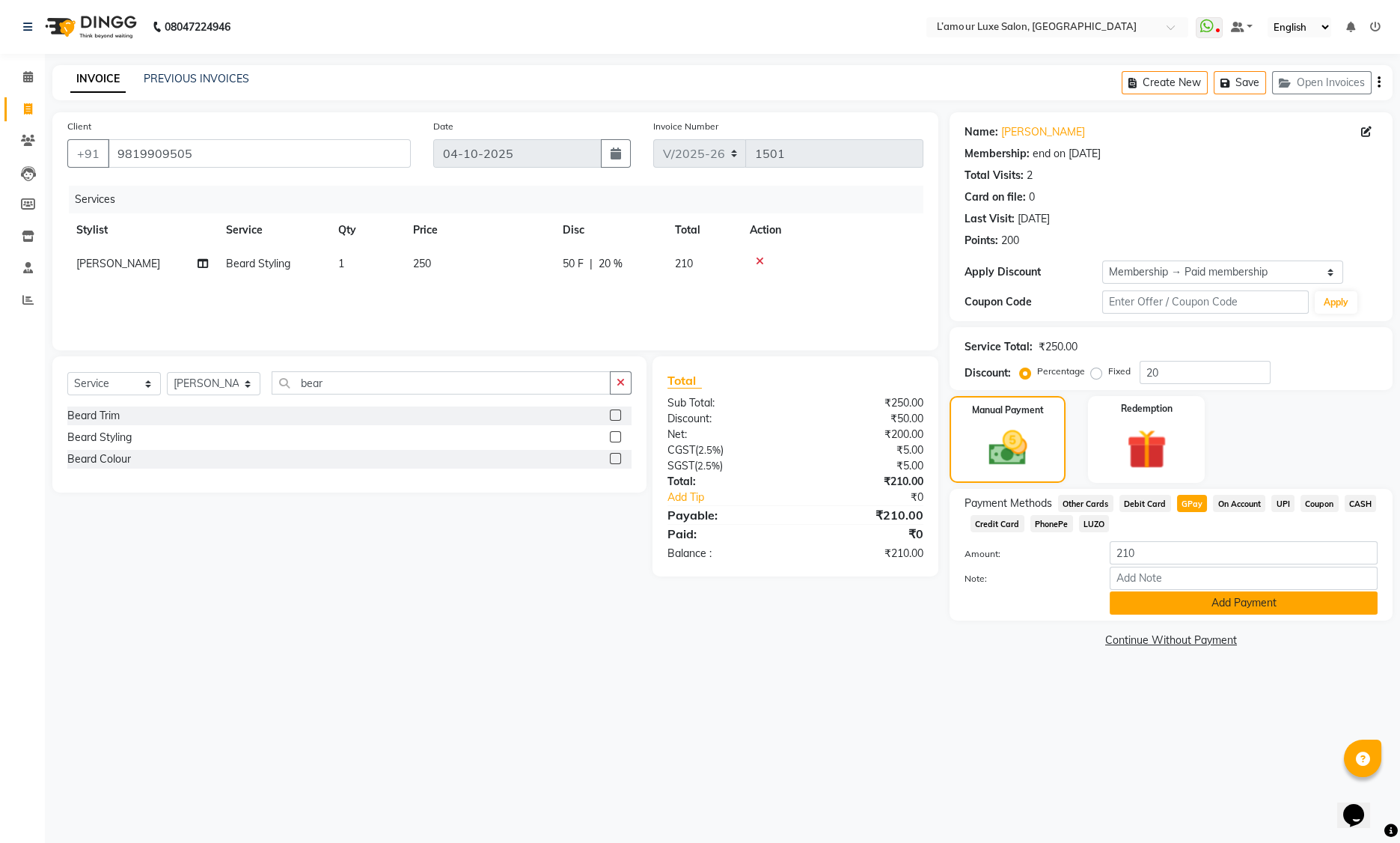
click at [1156, 602] on button "Add Payment" at bounding box center [1244, 603] width 268 height 24
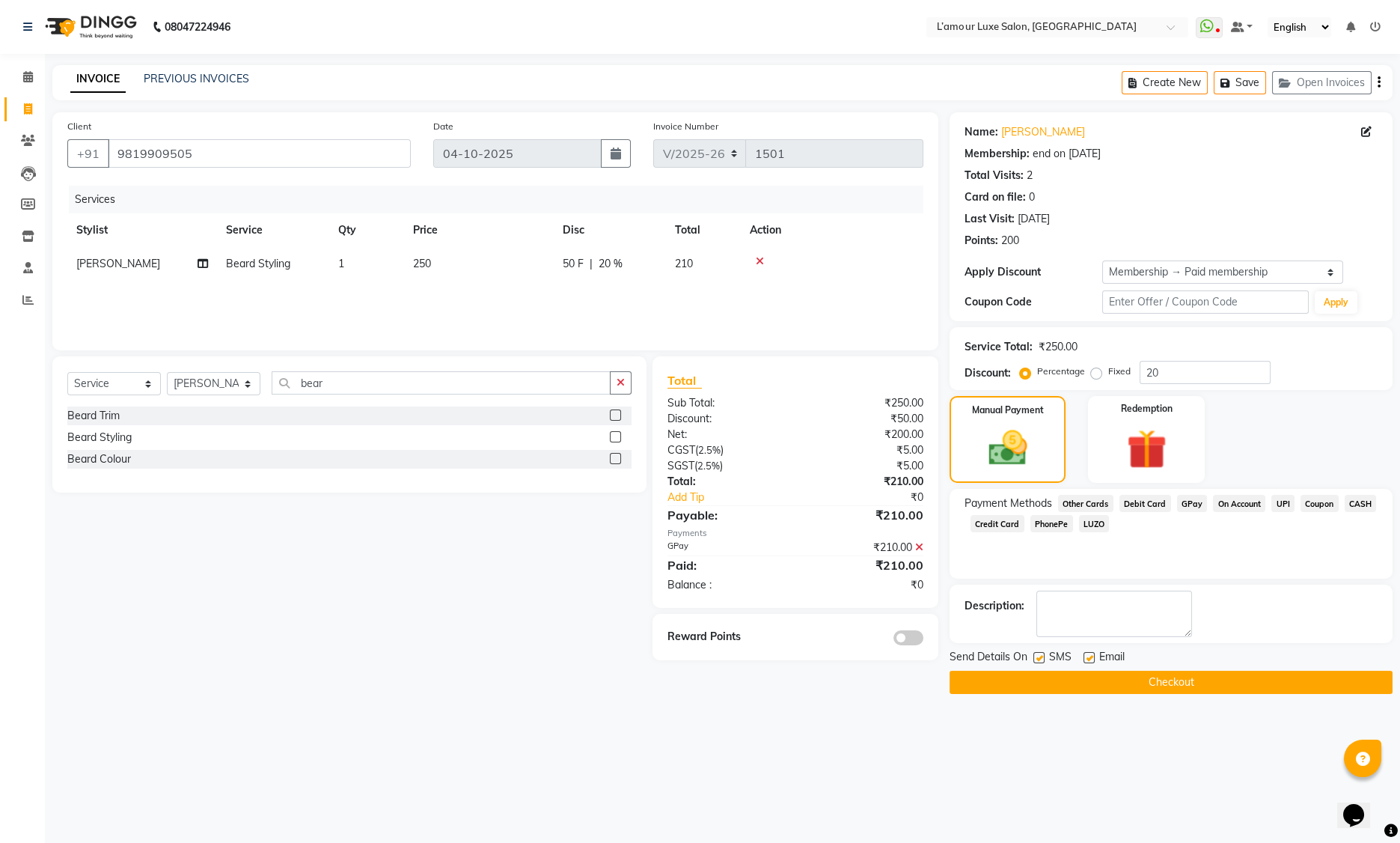
click at [1055, 682] on button "Checkout" at bounding box center [1171, 683] width 443 height 24
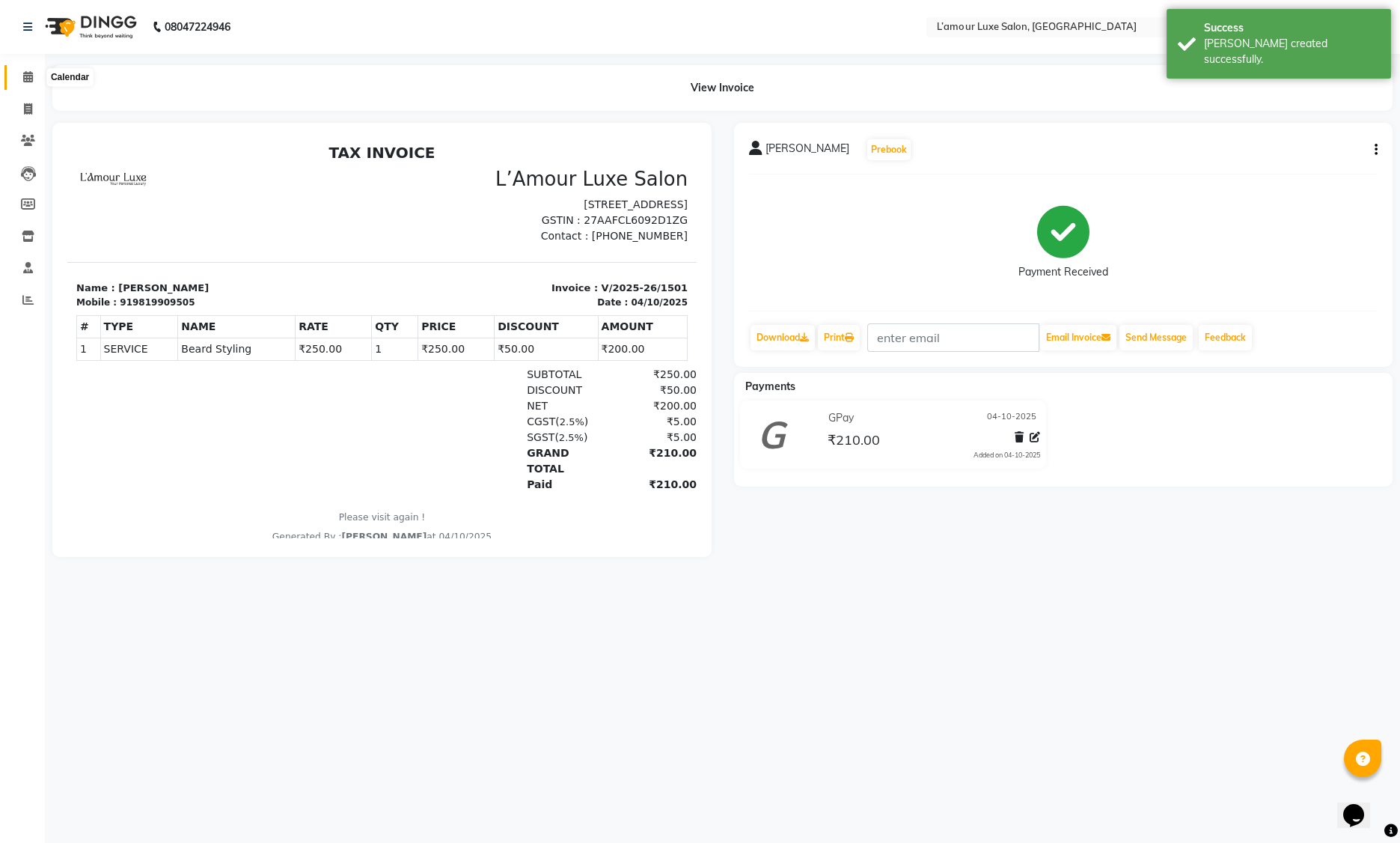
click at [30, 76] on icon at bounding box center [28, 76] width 10 height 11
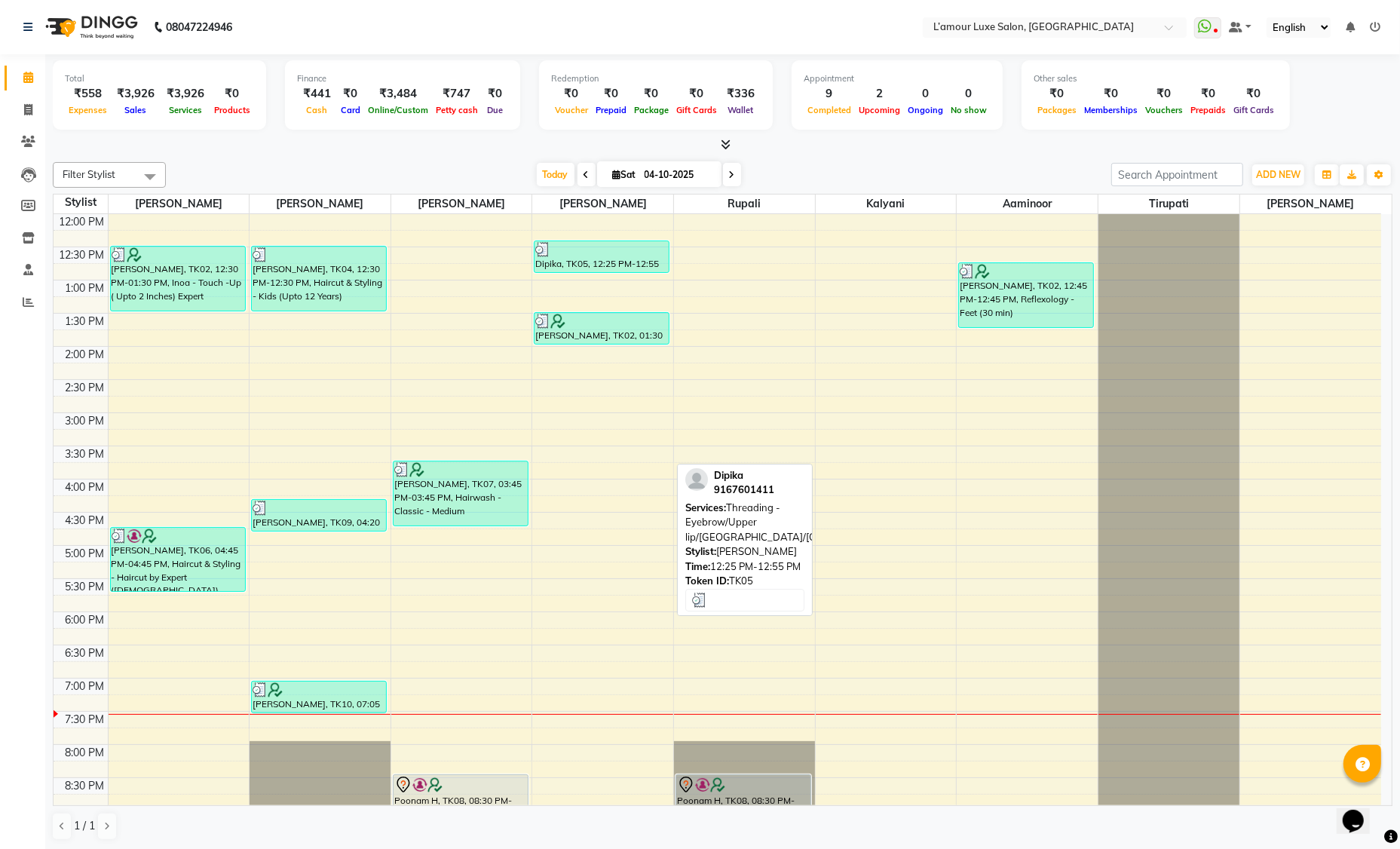
scroll to position [332, 0]
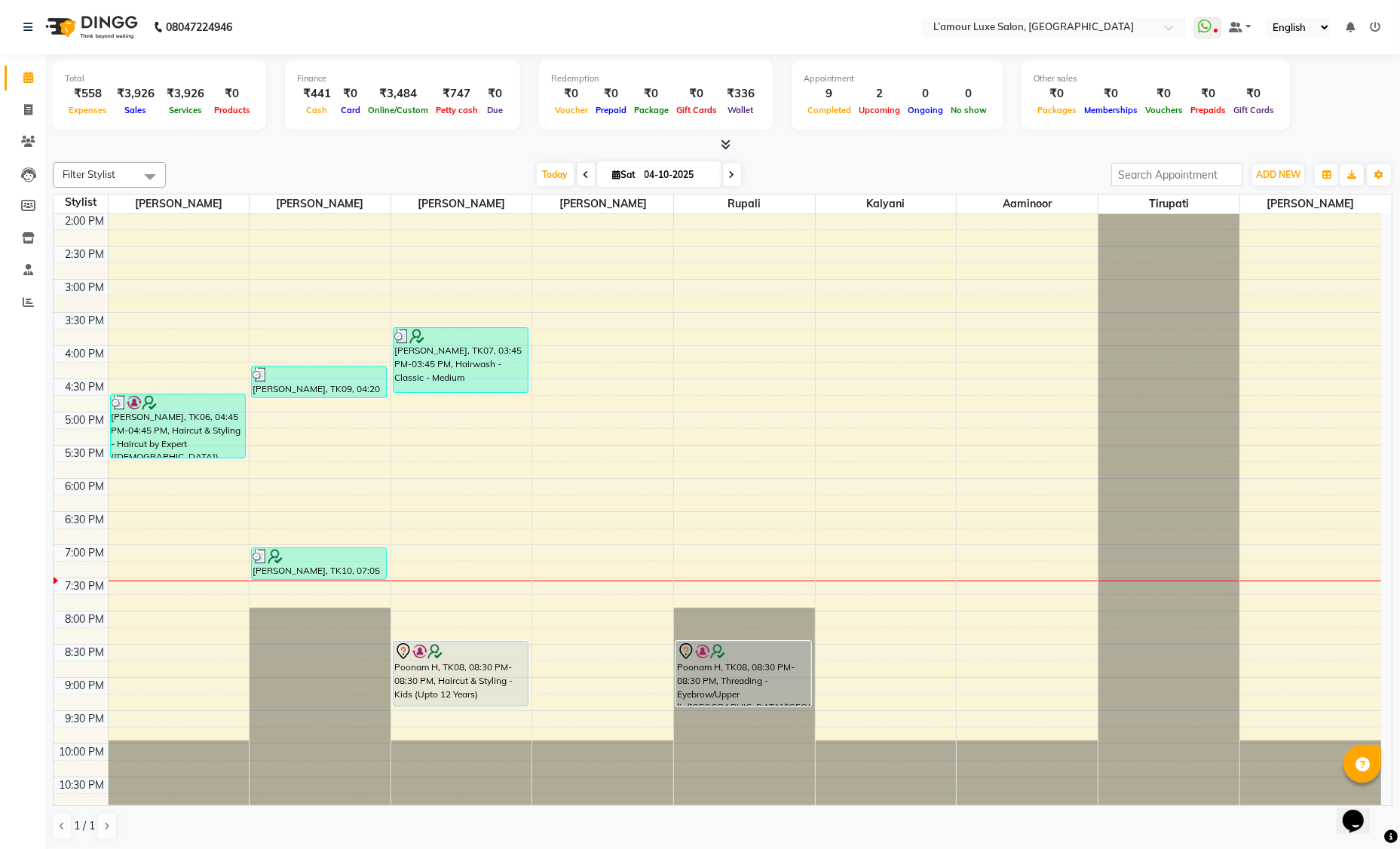
click at [404, 587] on div "9:00 AM 9:30 AM 10:00 AM 10:30 AM 11:00 AM 11:30 AM 12:00 PM 12:30 PM 1:00 PM 1…" at bounding box center [717, 345] width 1327 height 928
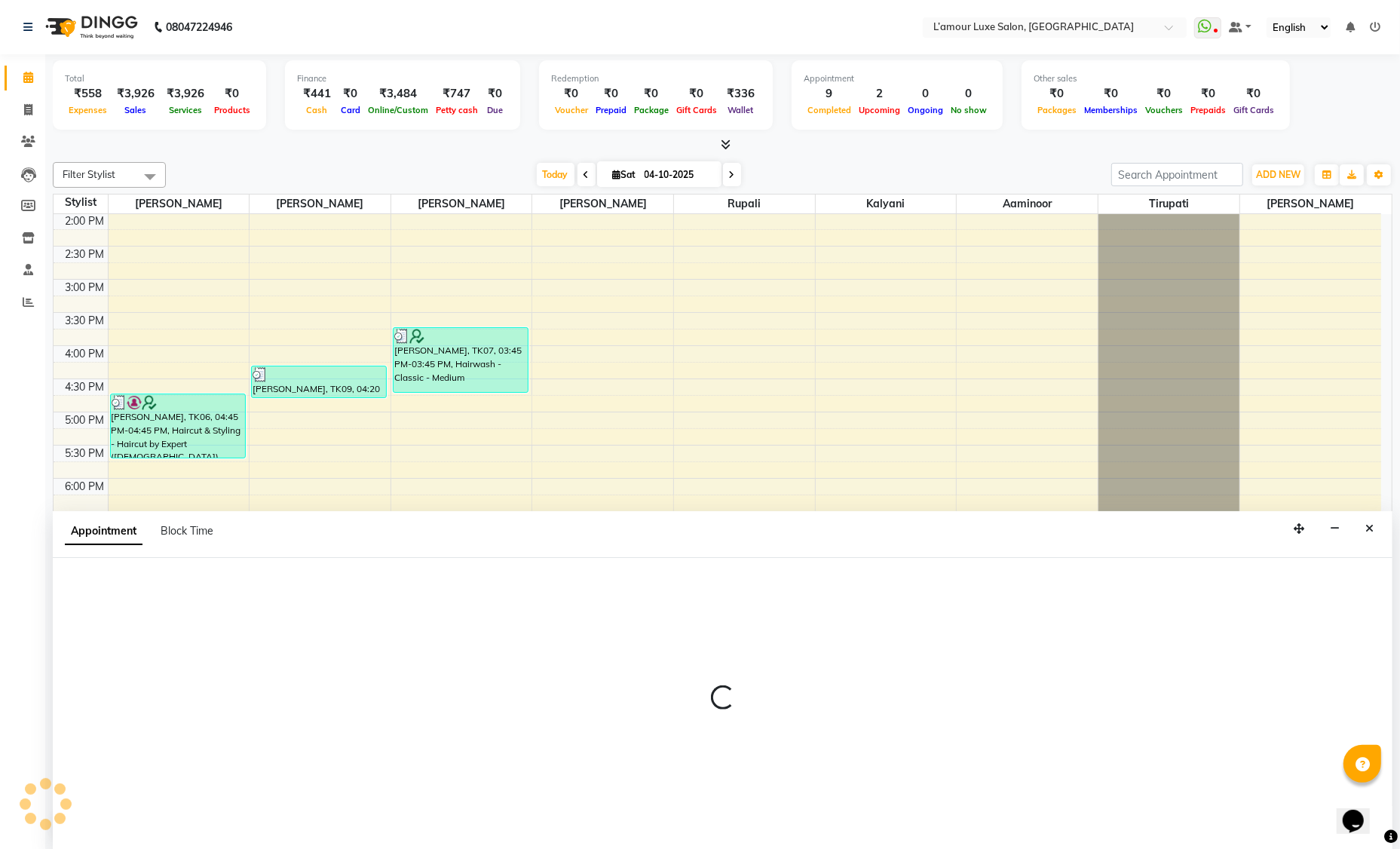
select select "79012"
select select "1170"
select select "tentative"
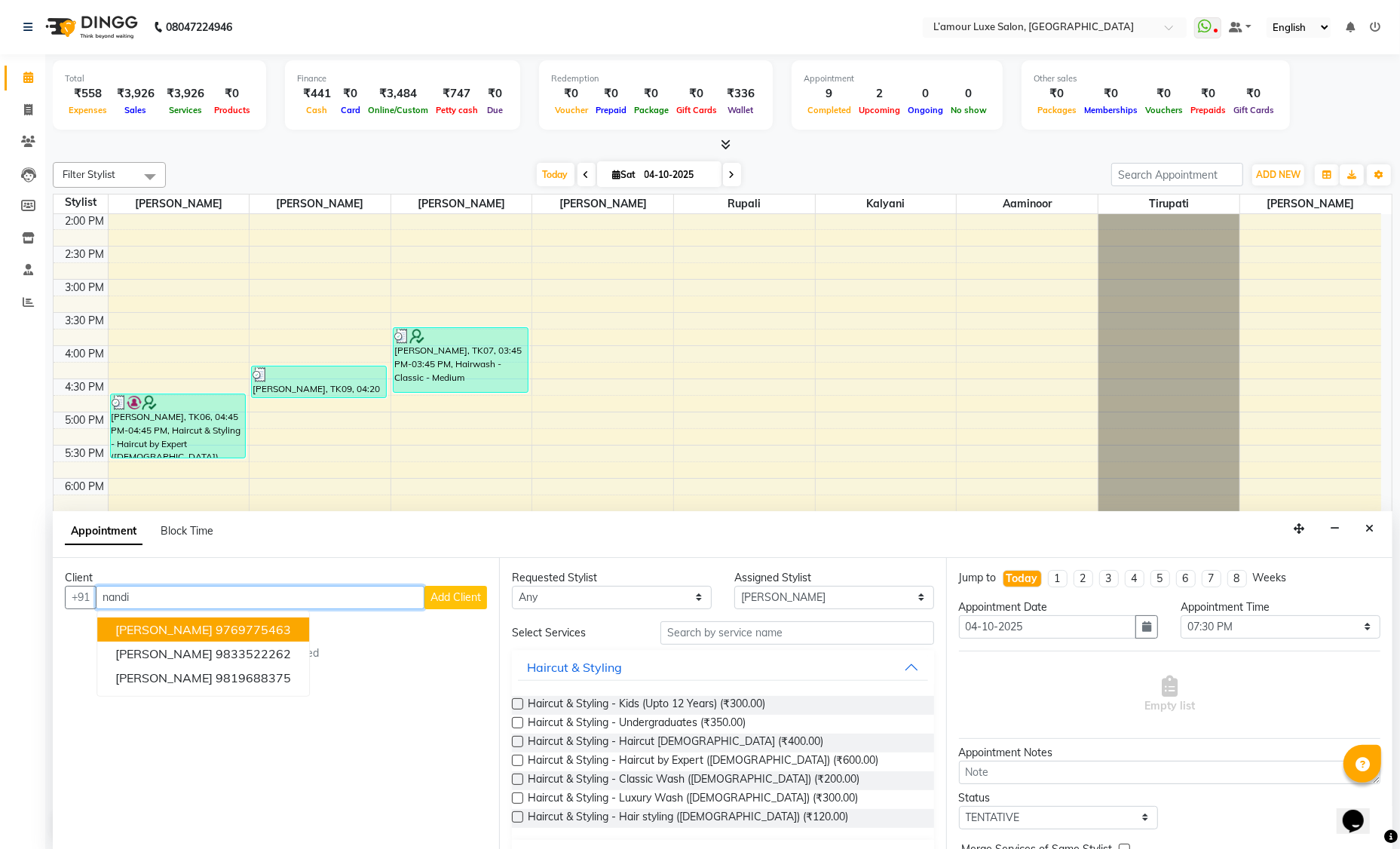
click at [179, 630] on span "Nandita Bhandari" at bounding box center [163, 629] width 98 height 16
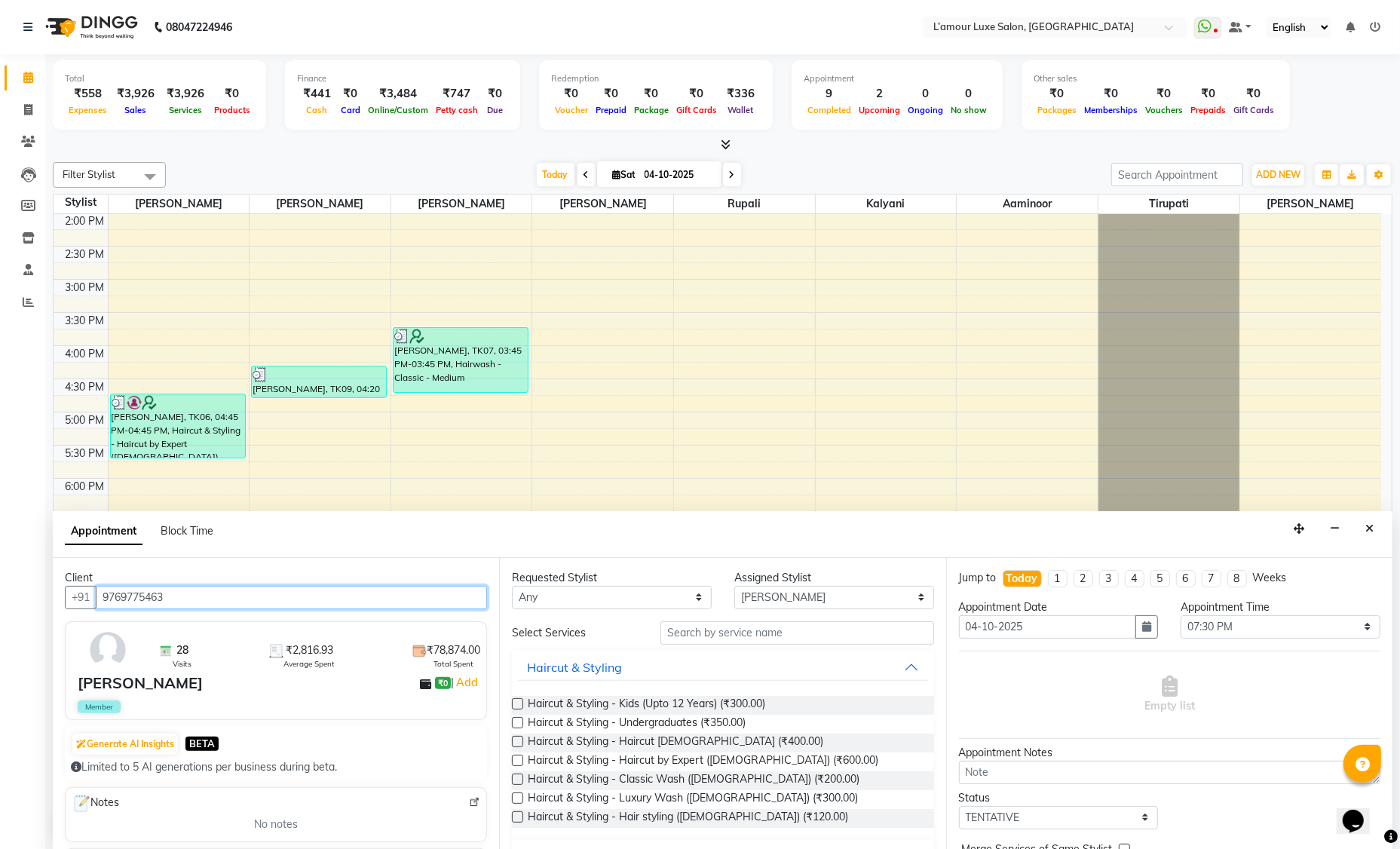
type input "9769775463"
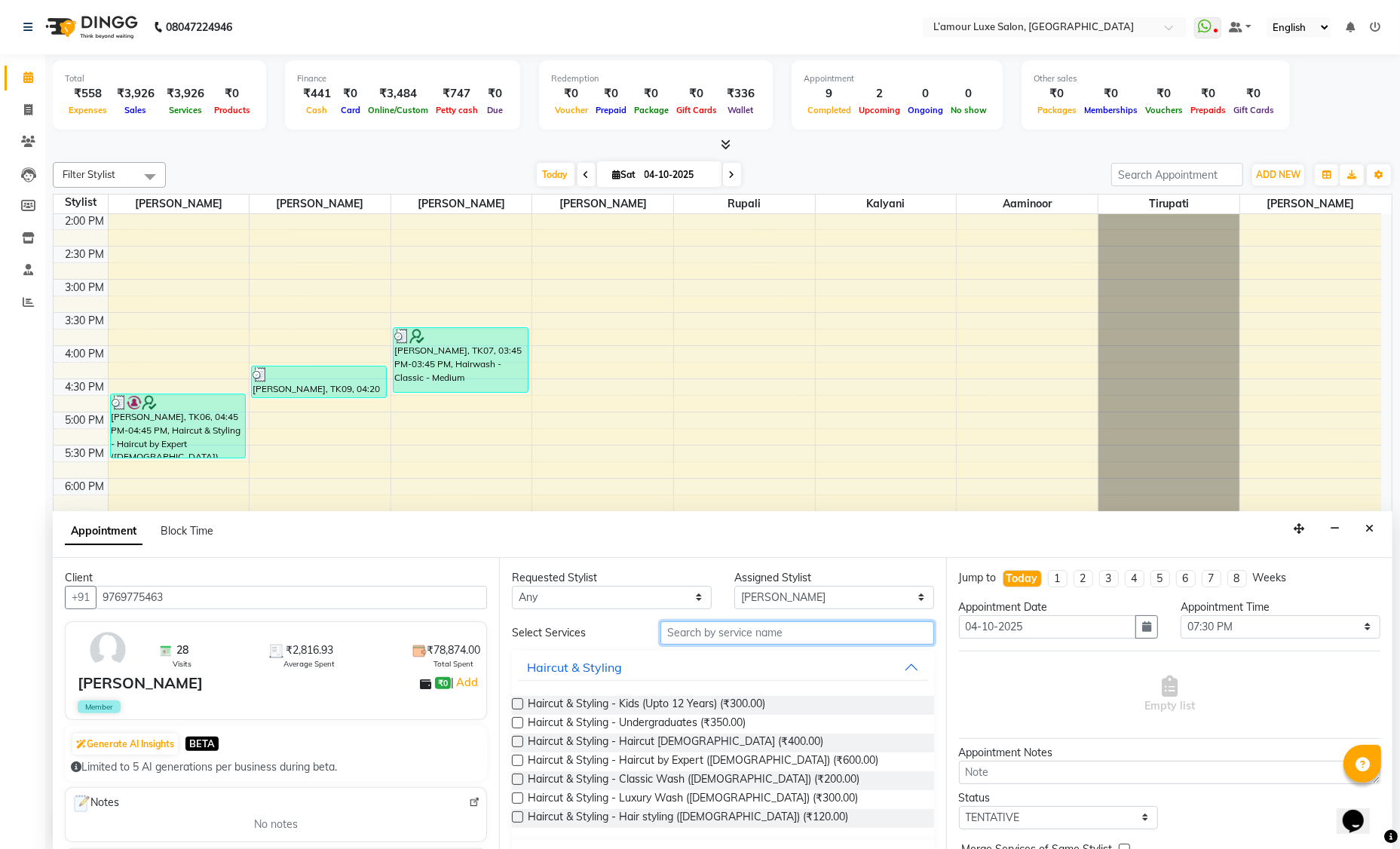
click at [693, 632] on input "text" at bounding box center [797, 633] width 274 height 24
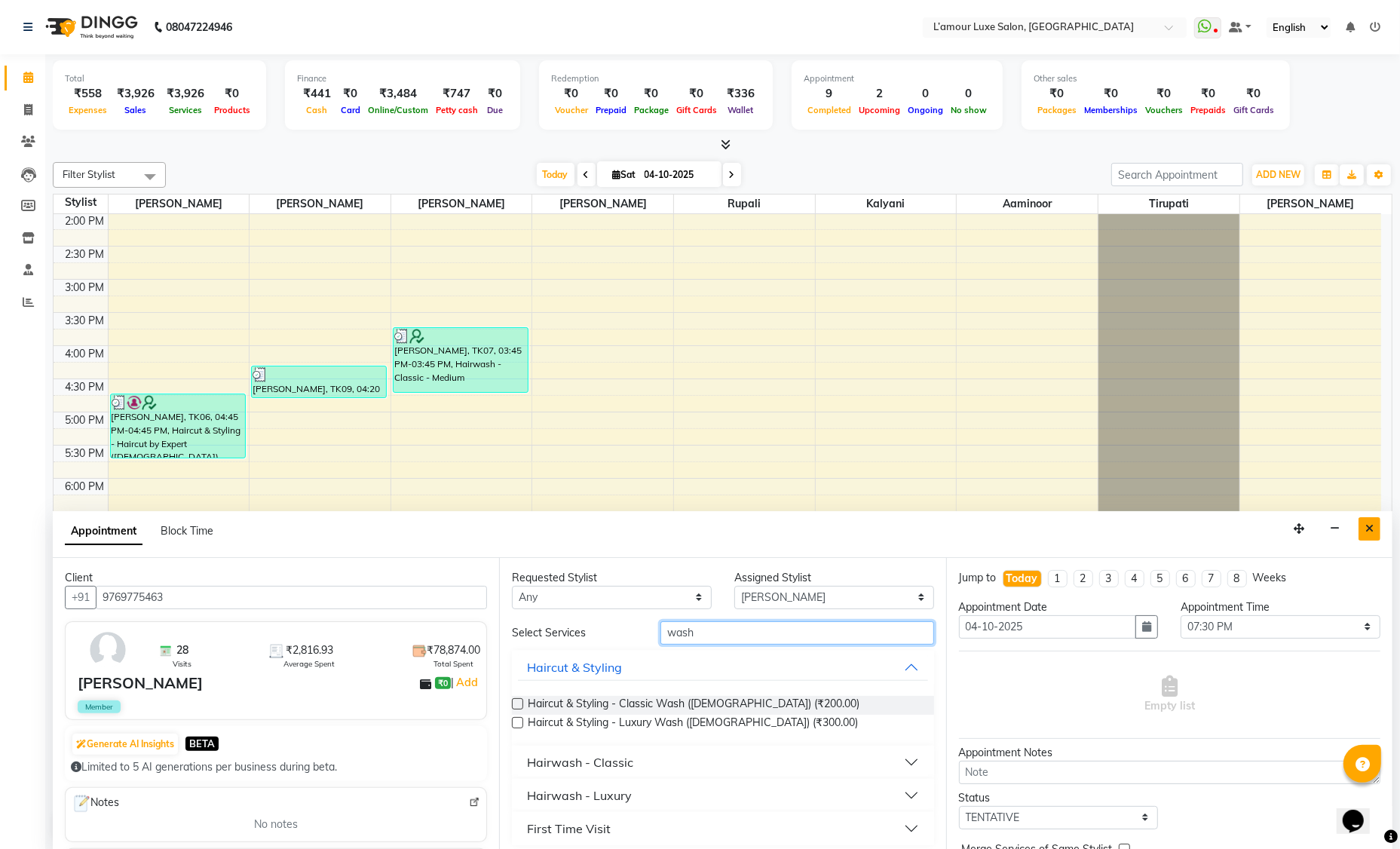
type input "wash"
click at [1364, 530] on button "Close" at bounding box center [1369, 529] width 22 height 24
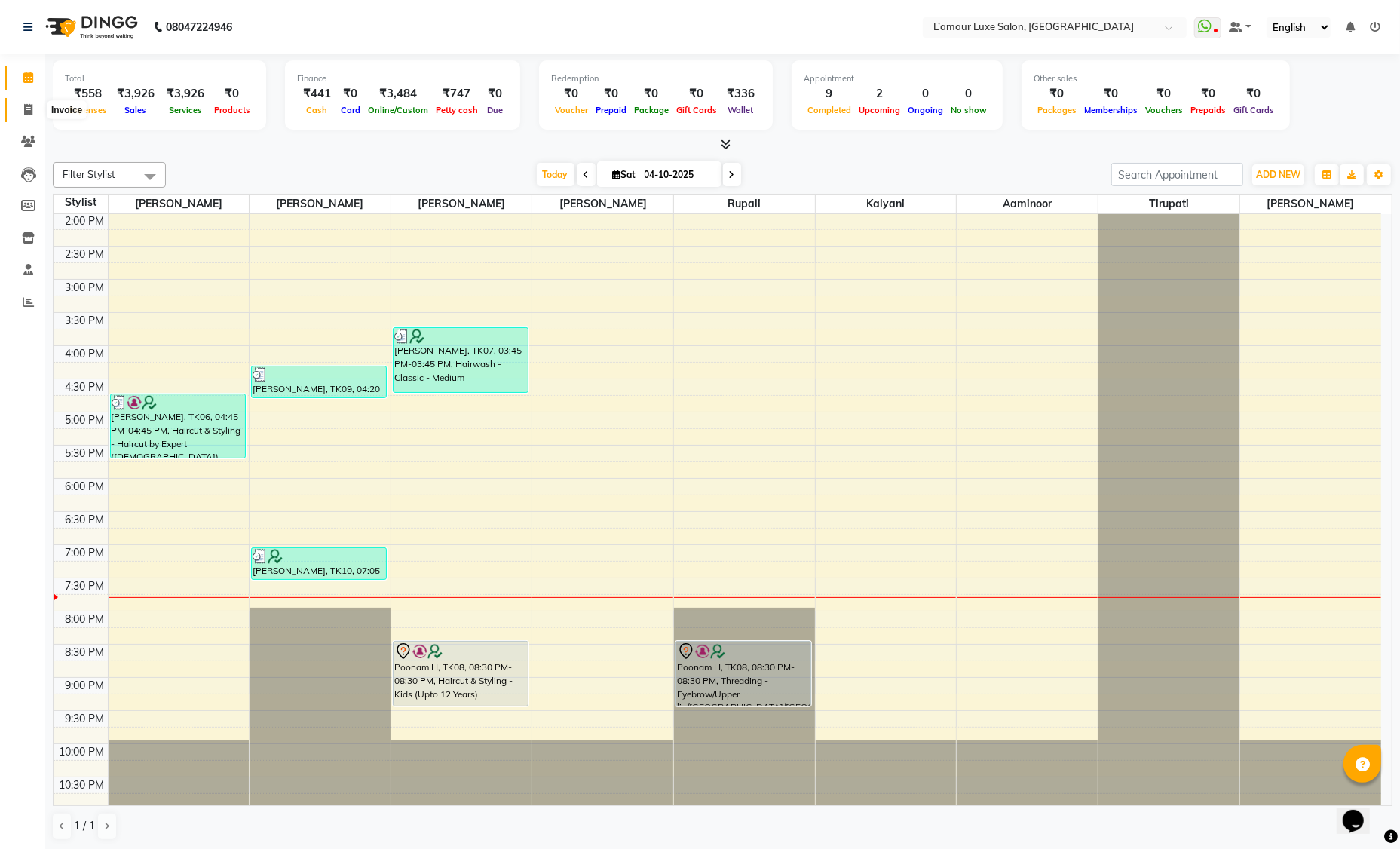
click at [30, 113] on icon at bounding box center [27, 110] width 8 height 11
select select "service"
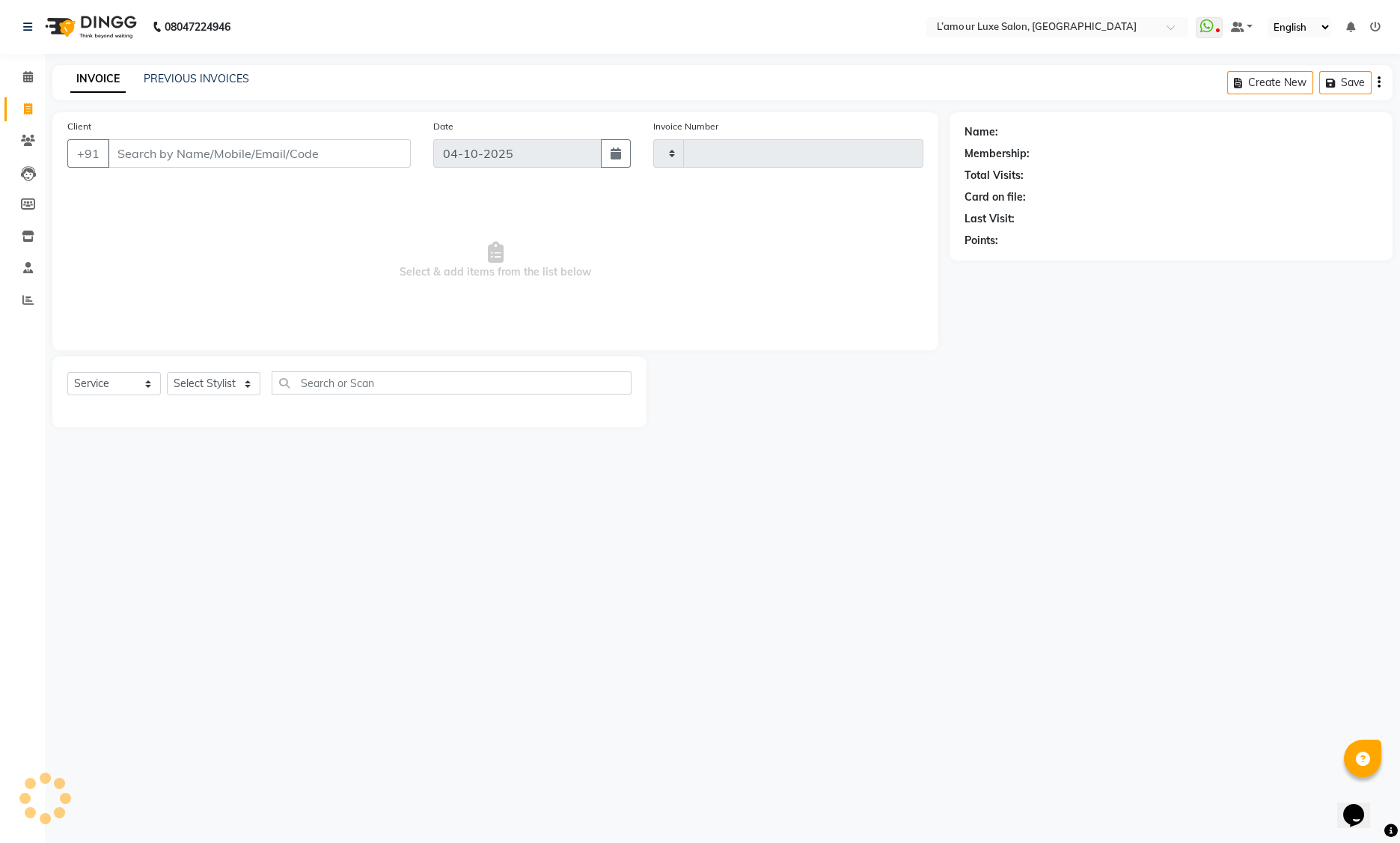
type input "1502"
select select "7325"
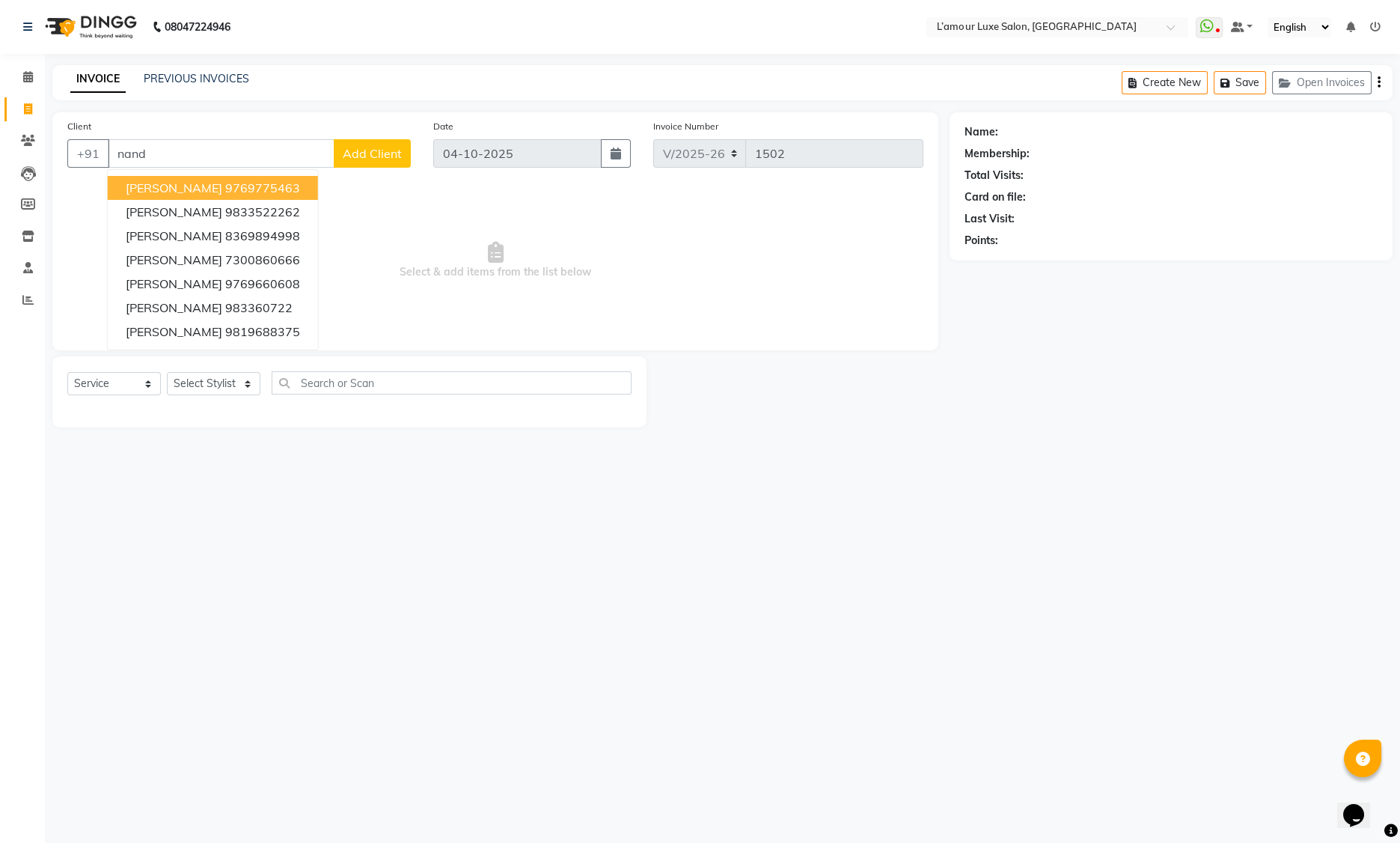
click at [217, 184] on span "Nandita Bhandari" at bounding box center [174, 188] width 97 height 15
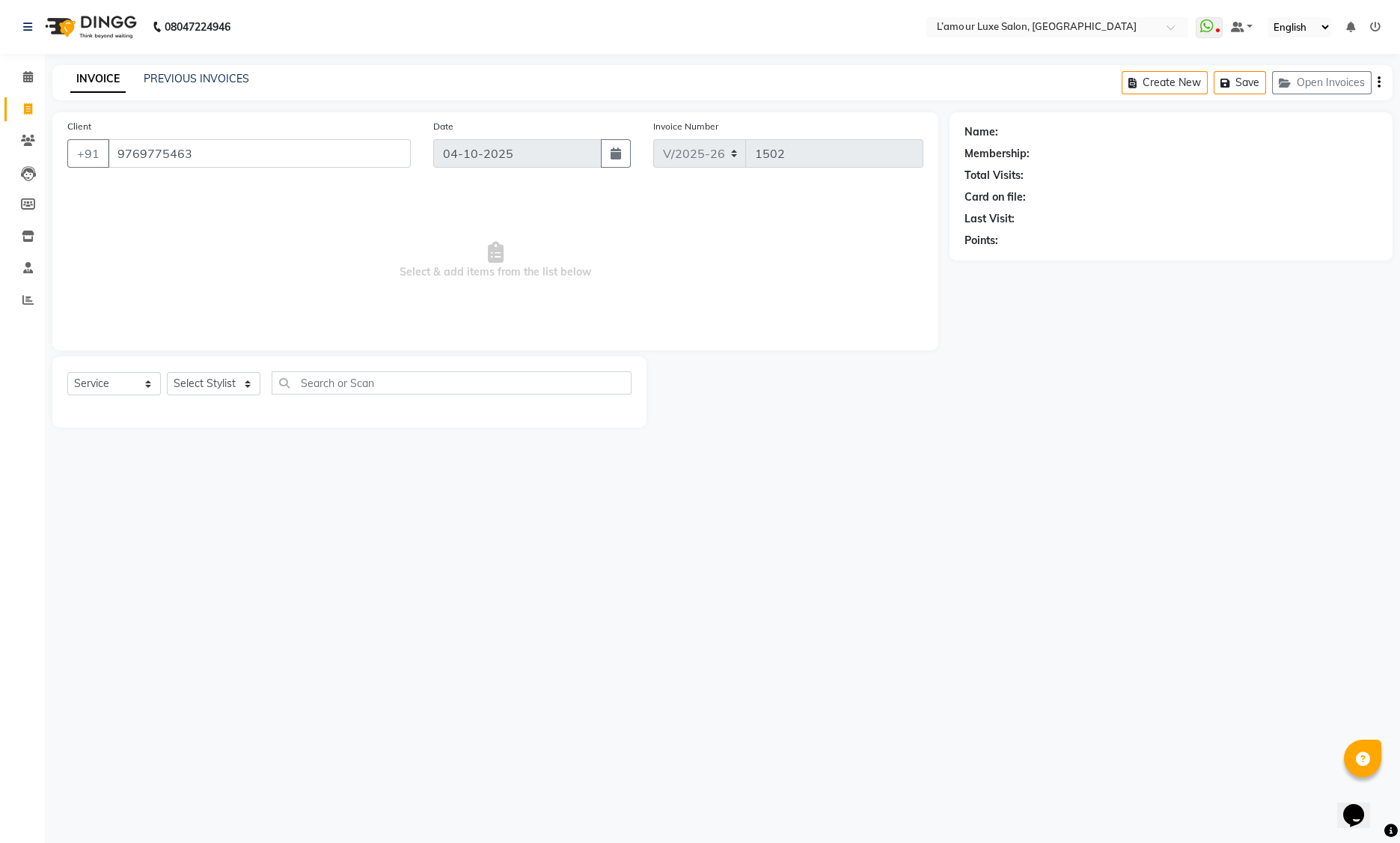
type input "9769775463"
select select "2: Object"
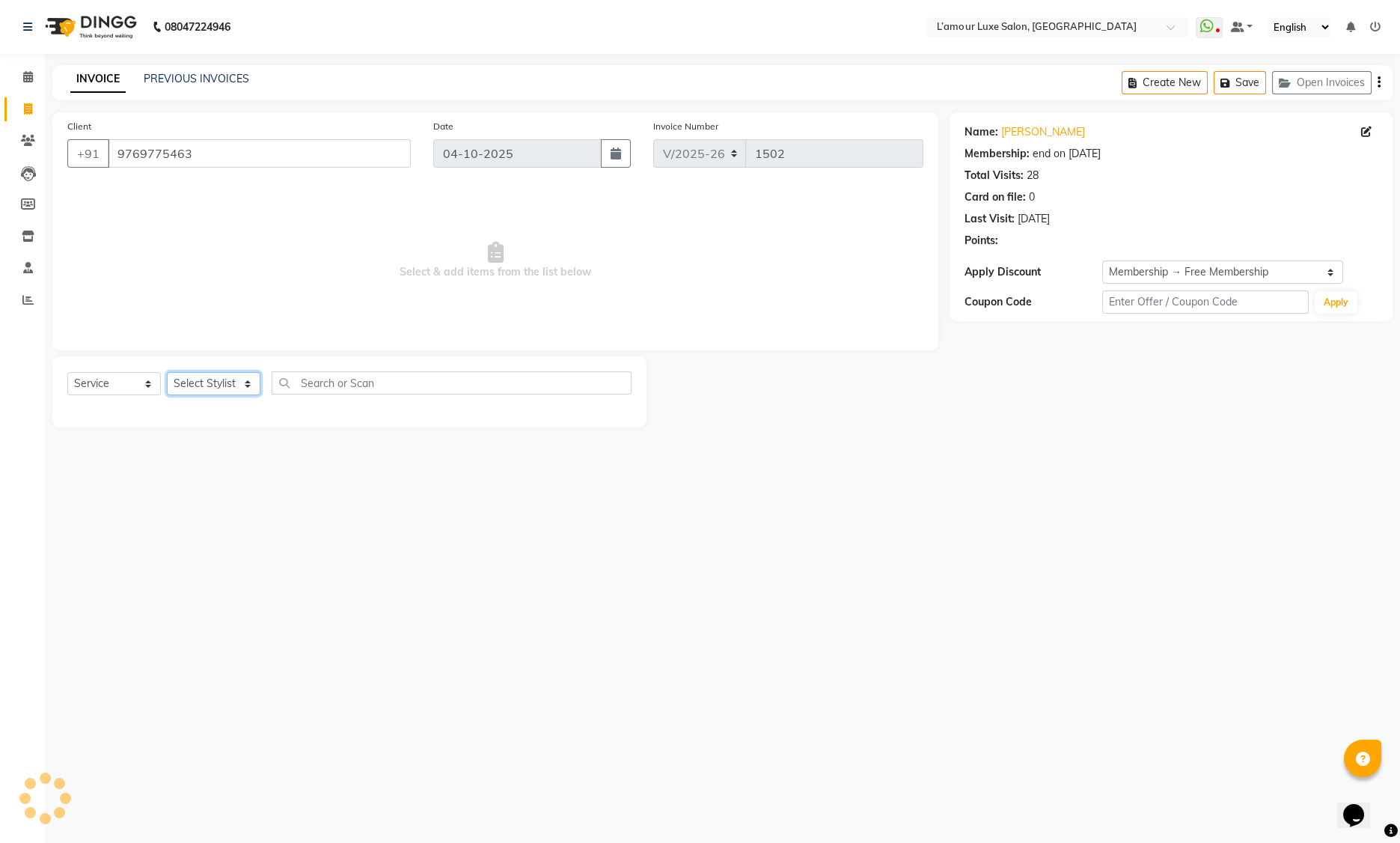
click at [204, 381] on select "Select Stylist Aaminoor Anas Kalpesh Kalyani krutika Desai Ravi Thakor Rukshana…" at bounding box center [213, 383] width 93 height 24
select select "79012"
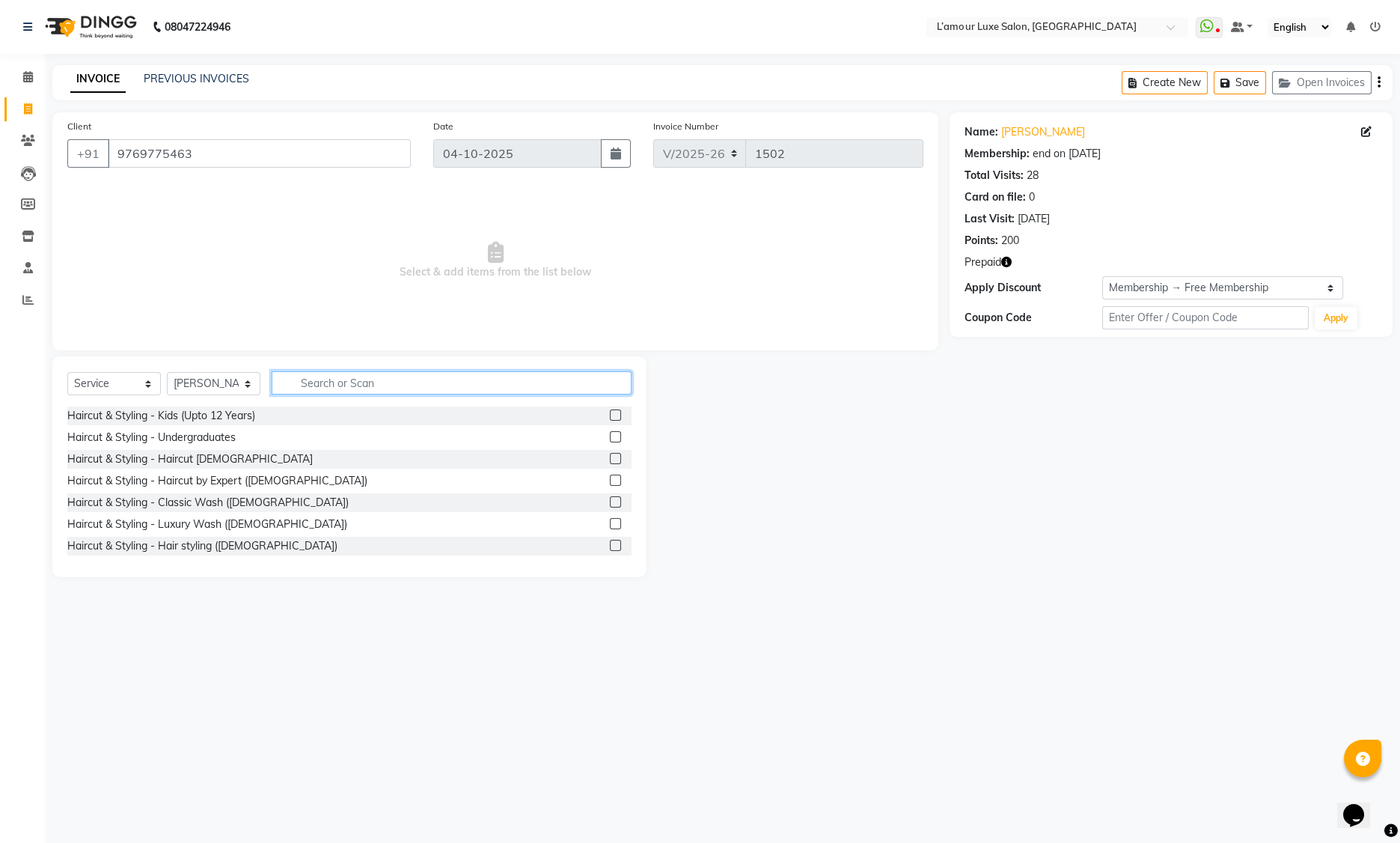
click at [337, 381] on input "text" at bounding box center [451, 383] width 360 height 24
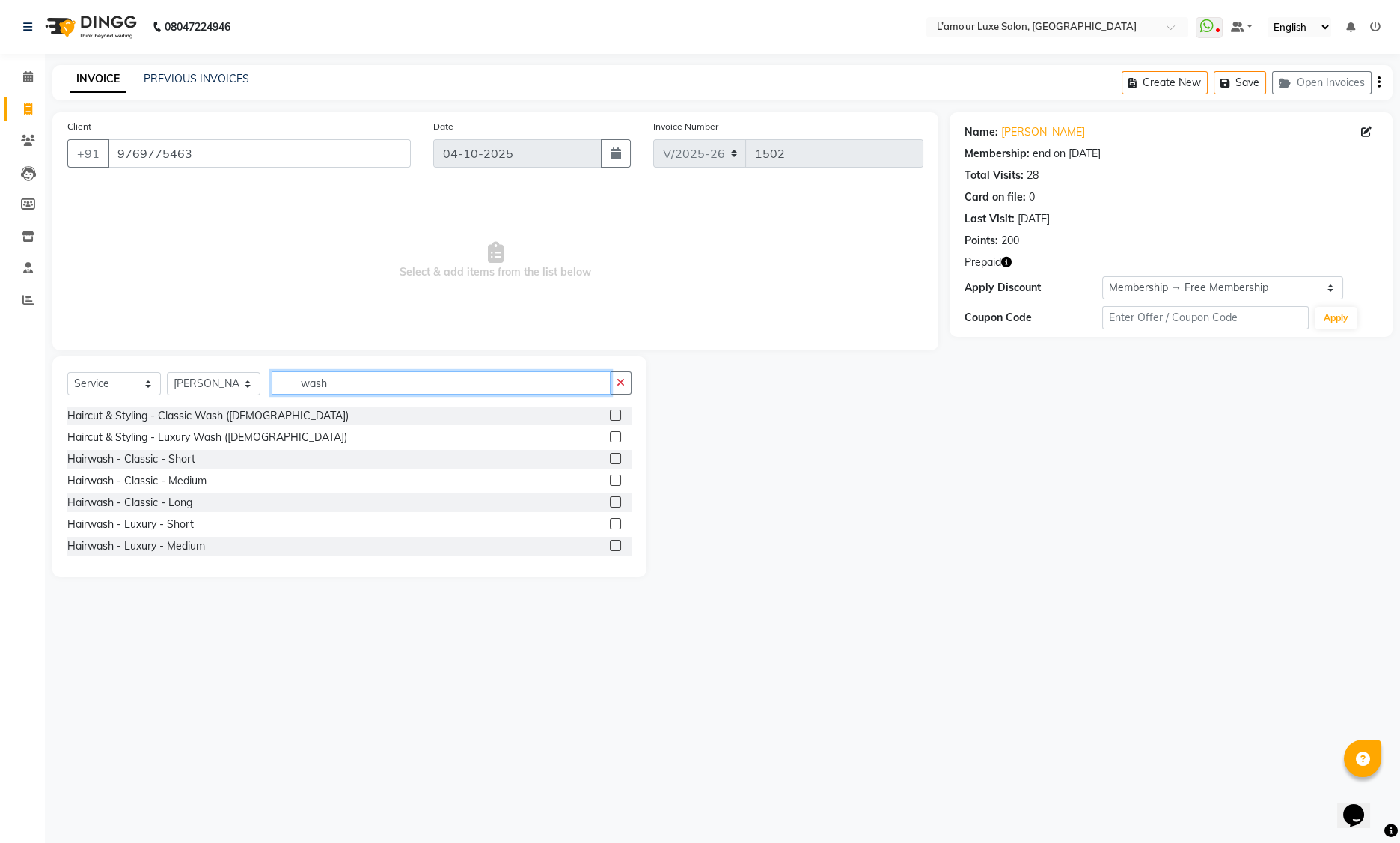
type input "wash"
click at [610, 501] on label at bounding box center [615, 502] width 11 height 11
click at [610, 501] on input "checkbox" at bounding box center [614, 502] width 10 height 10
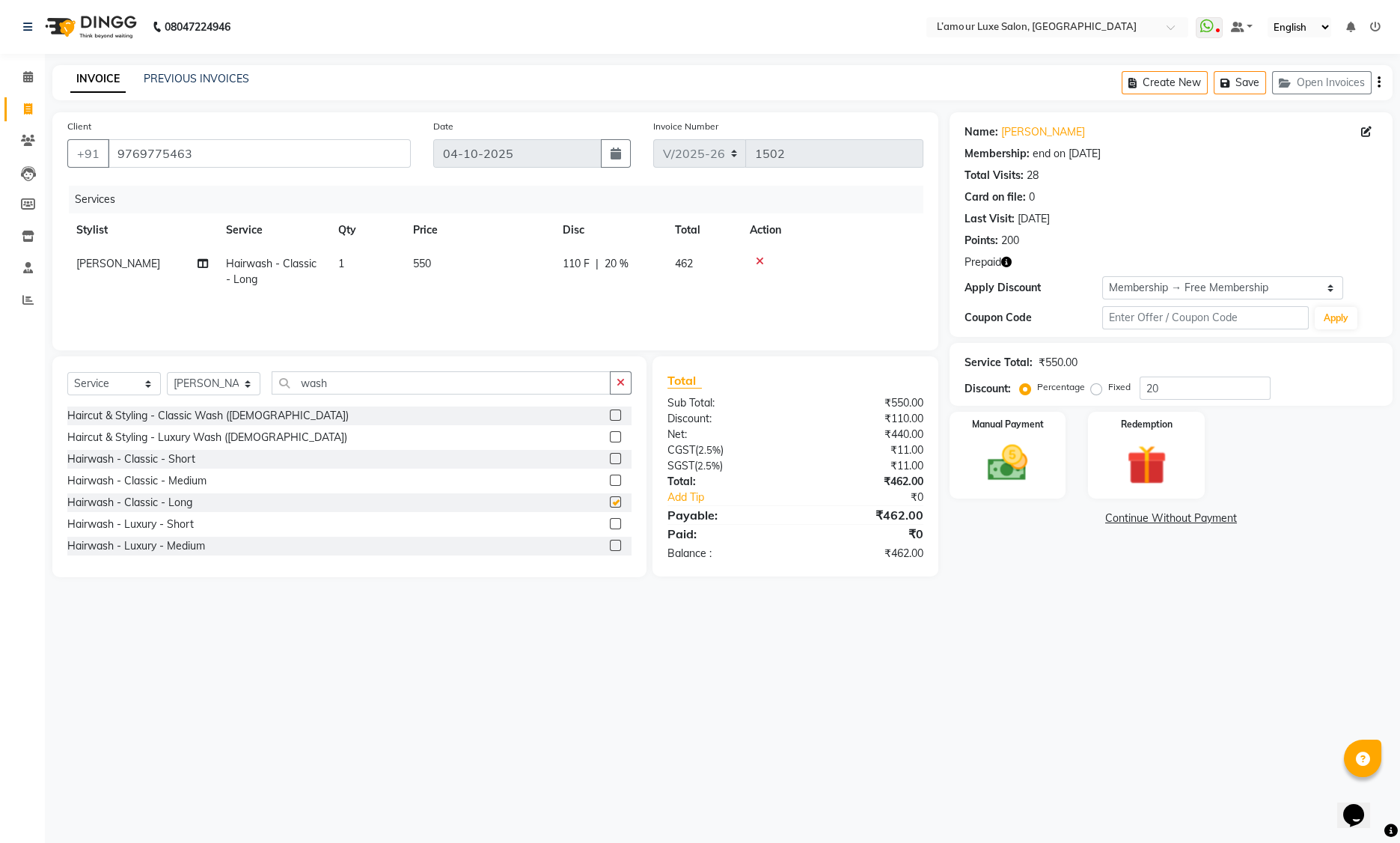
checkbox input "false"
click at [1149, 460] on img at bounding box center [1146, 465] width 67 height 52
click at [1258, 518] on span "Points" at bounding box center [1270, 520] width 33 height 17
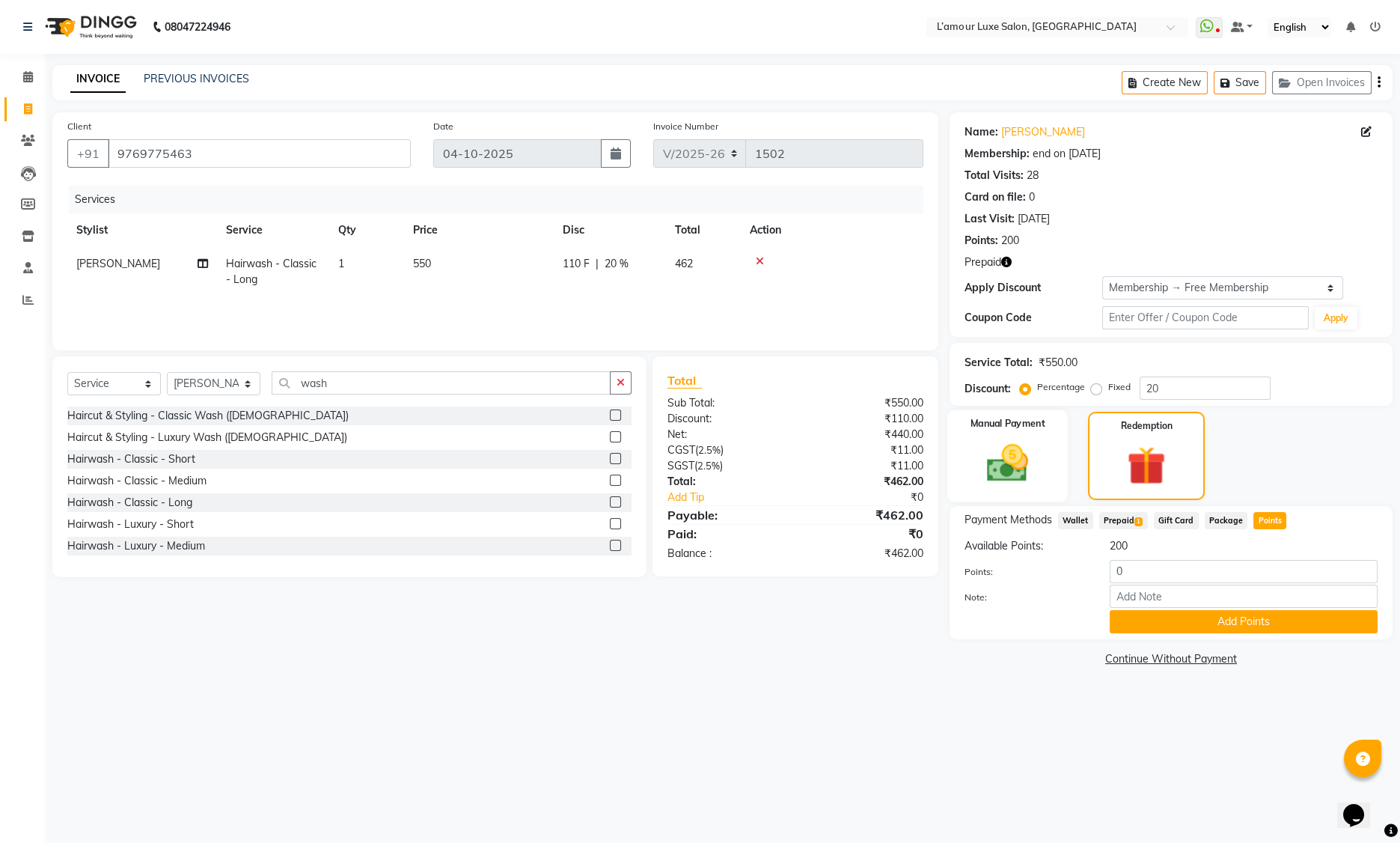
click at [1038, 447] on img at bounding box center [1008, 463] width 67 height 48
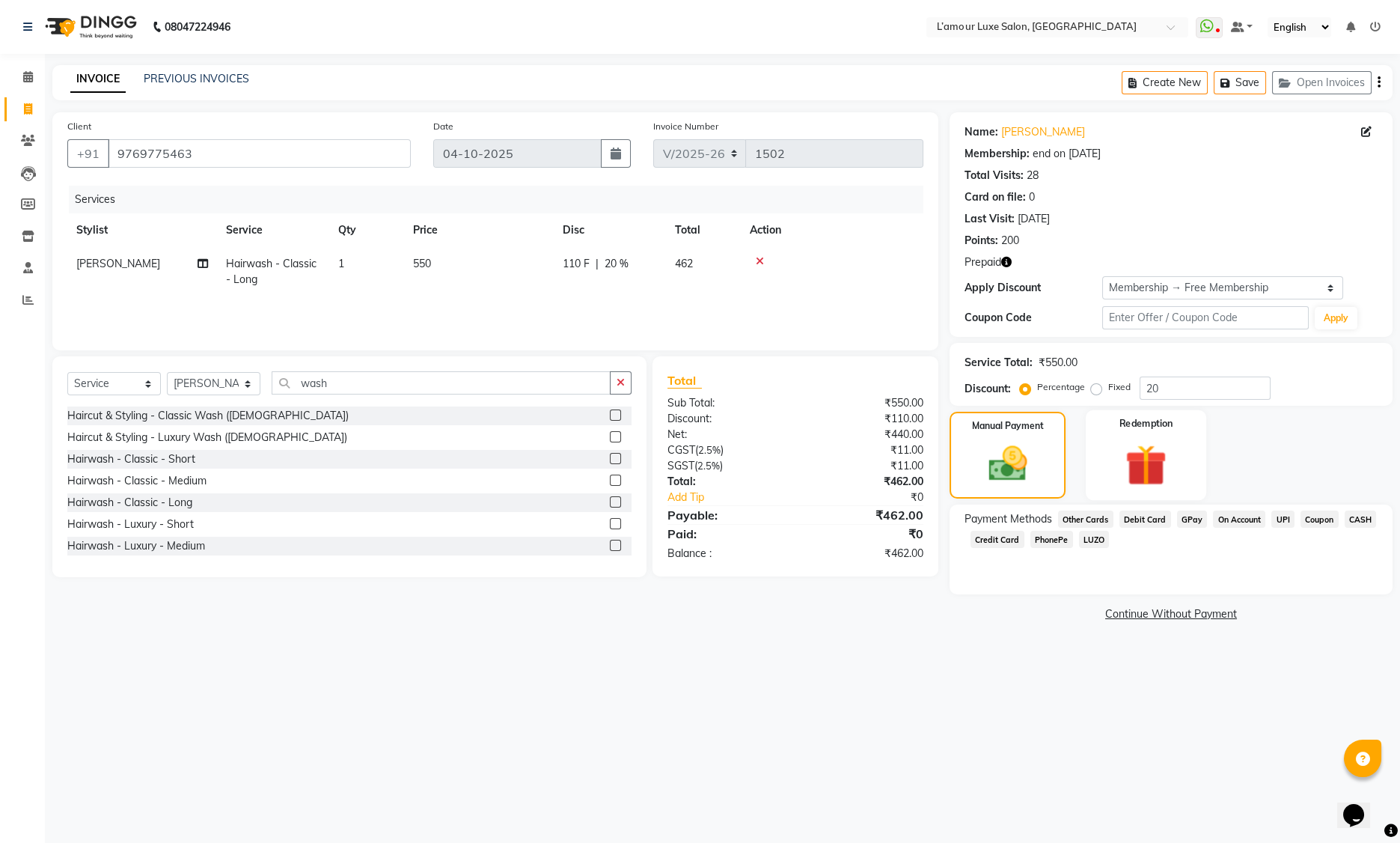
click at [1163, 464] on img at bounding box center [1146, 465] width 67 height 52
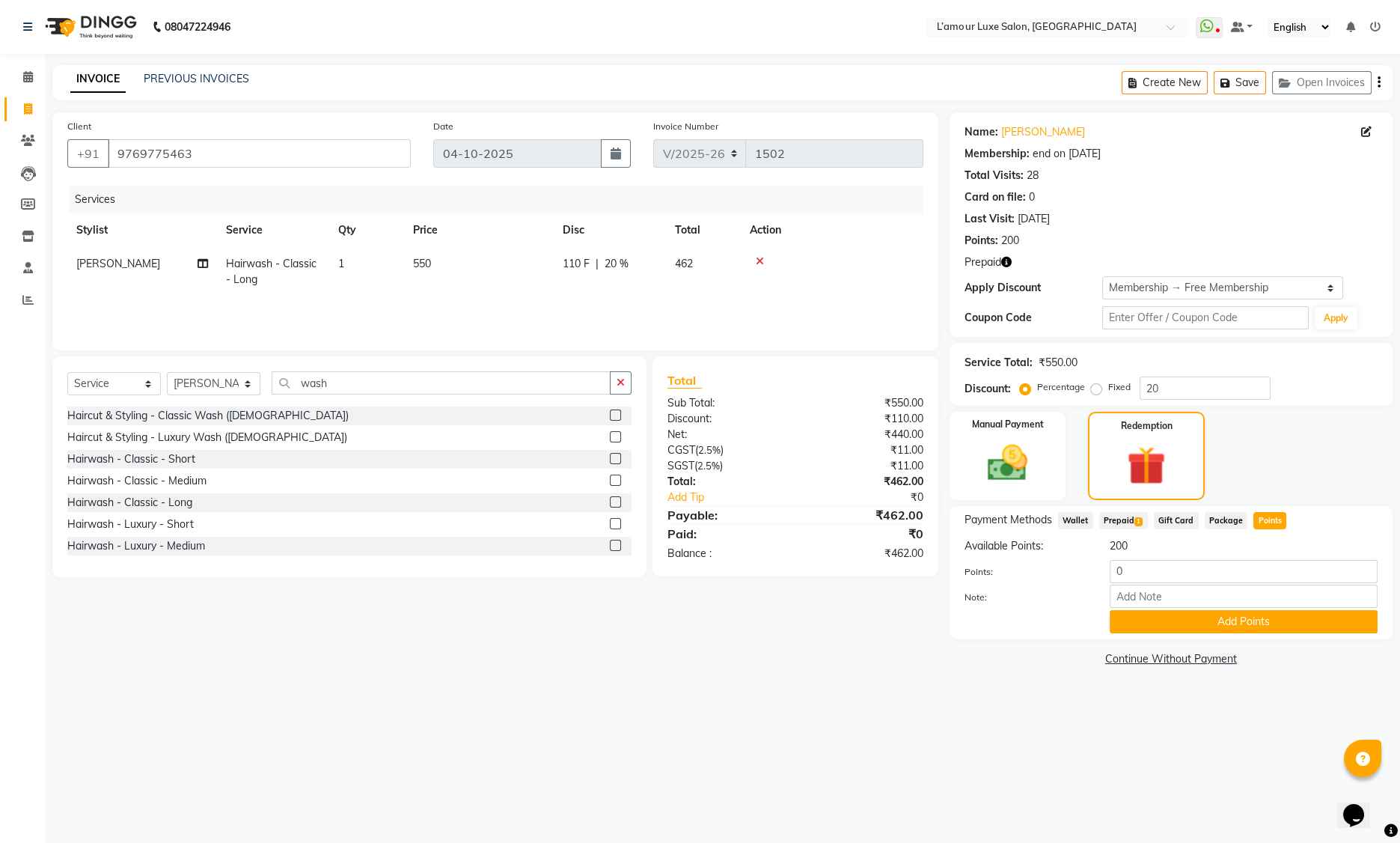
click at [1112, 521] on span "Prepaid 1" at bounding box center [1124, 520] width 49 height 17
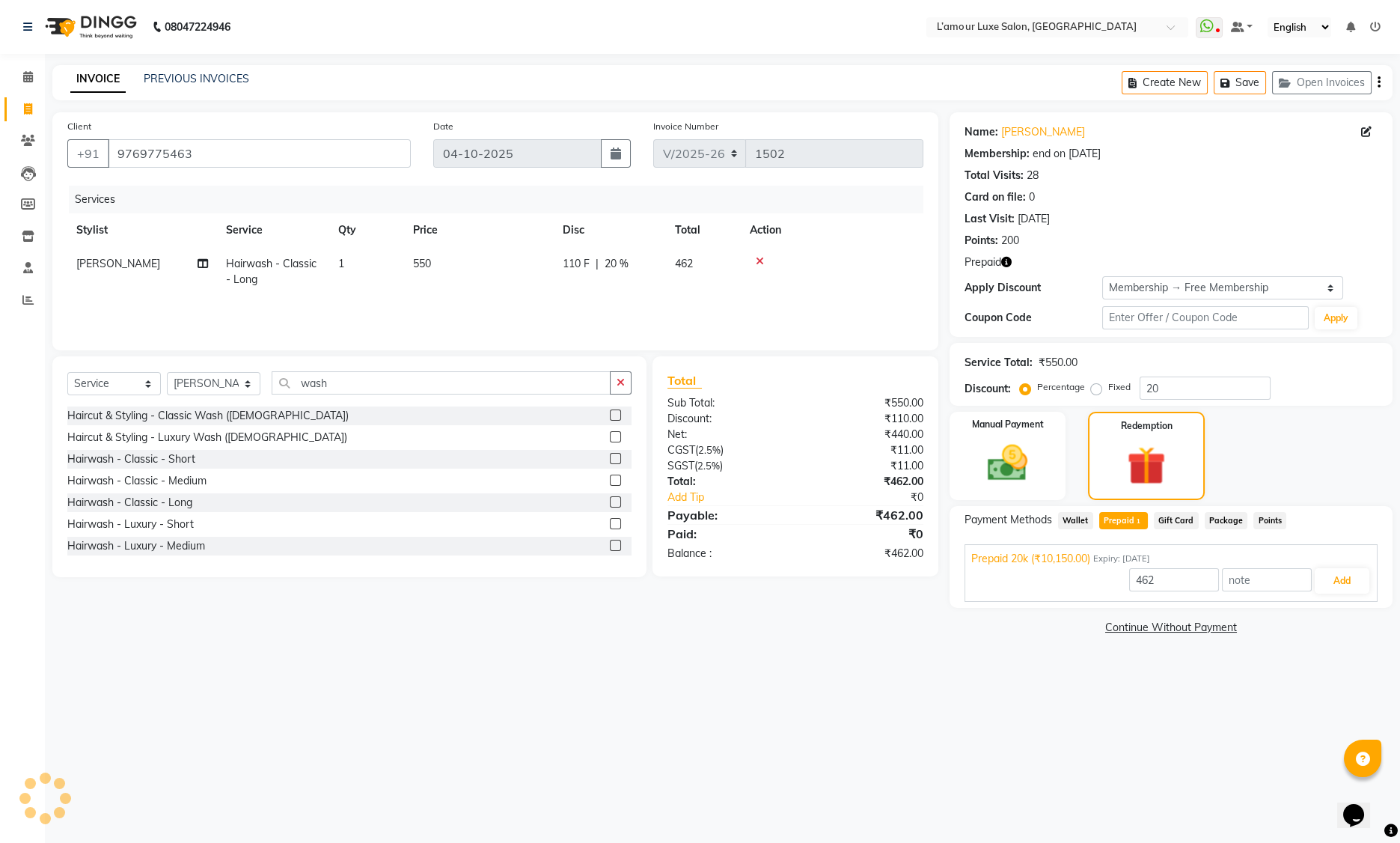
click at [1262, 522] on span "Points" at bounding box center [1270, 520] width 33 height 17
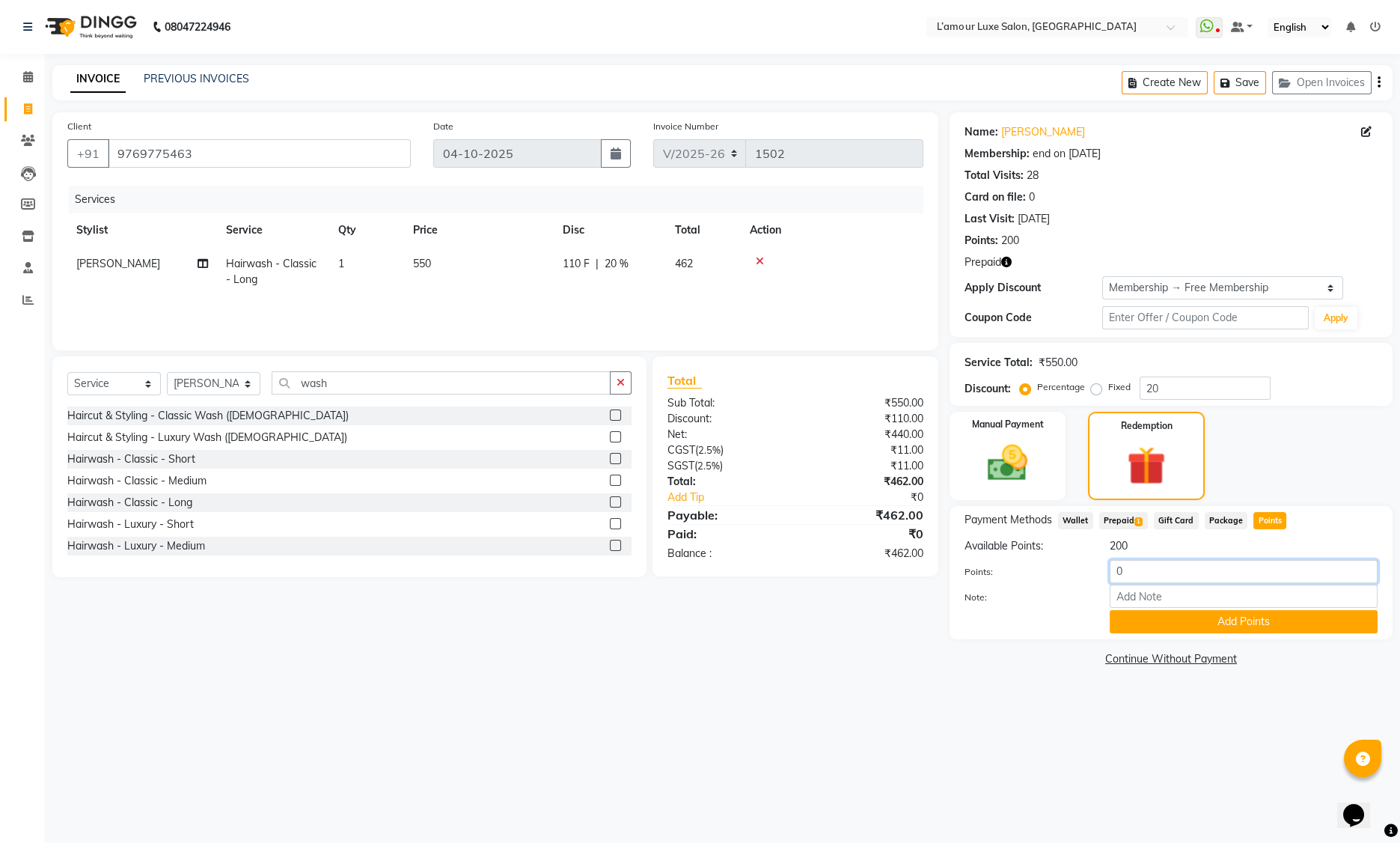
click at [1117, 565] on input "0" at bounding box center [1244, 572] width 268 height 24
type input "200"
click at [1124, 611] on button "Add Points" at bounding box center [1244, 622] width 268 height 24
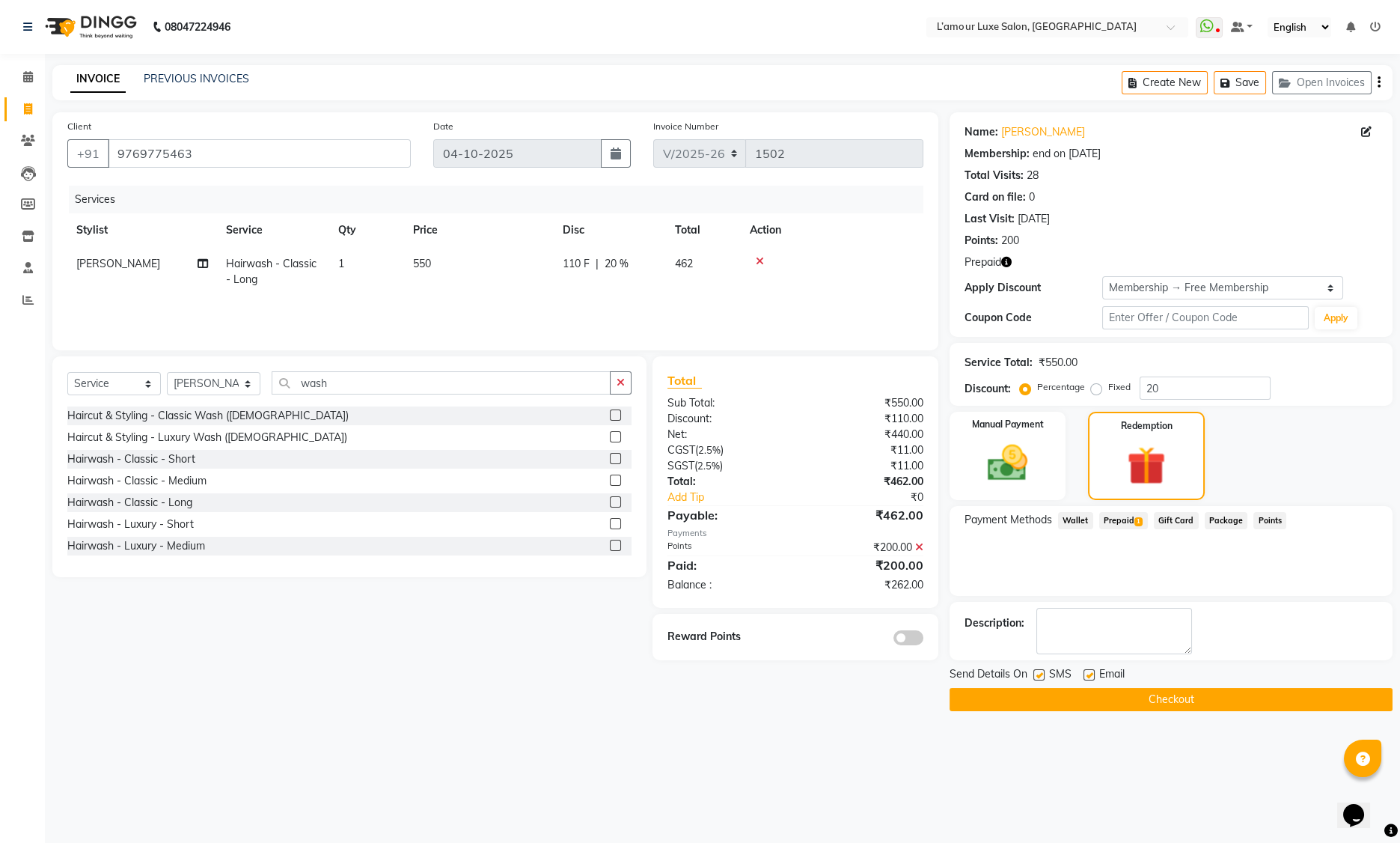
click at [921, 546] on icon at bounding box center [919, 547] width 8 height 11
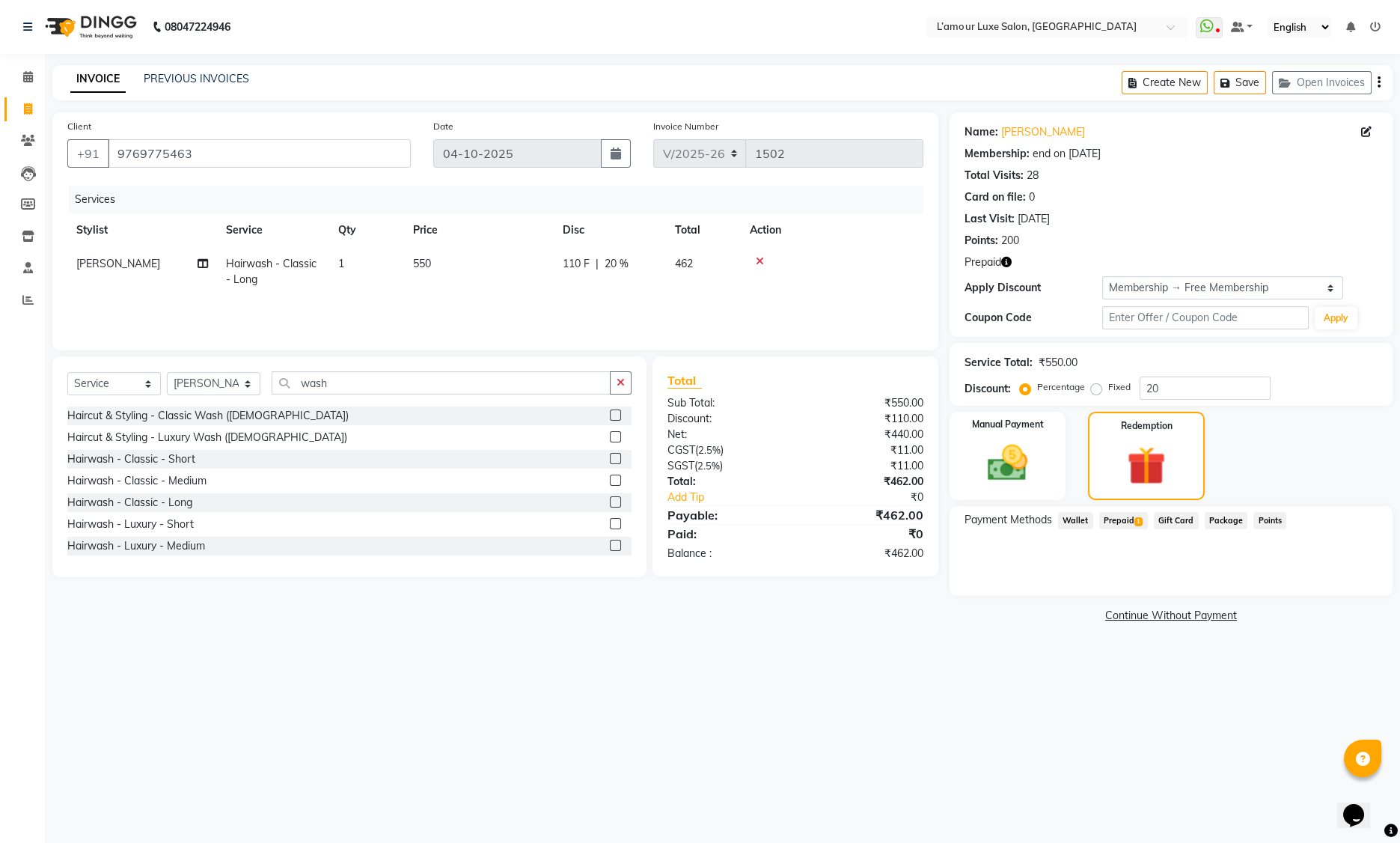
click at [1128, 524] on span "Prepaid 1" at bounding box center [1124, 520] width 49 height 17
click at [1019, 422] on label "Manual Payment" at bounding box center [1008, 423] width 75 height 15
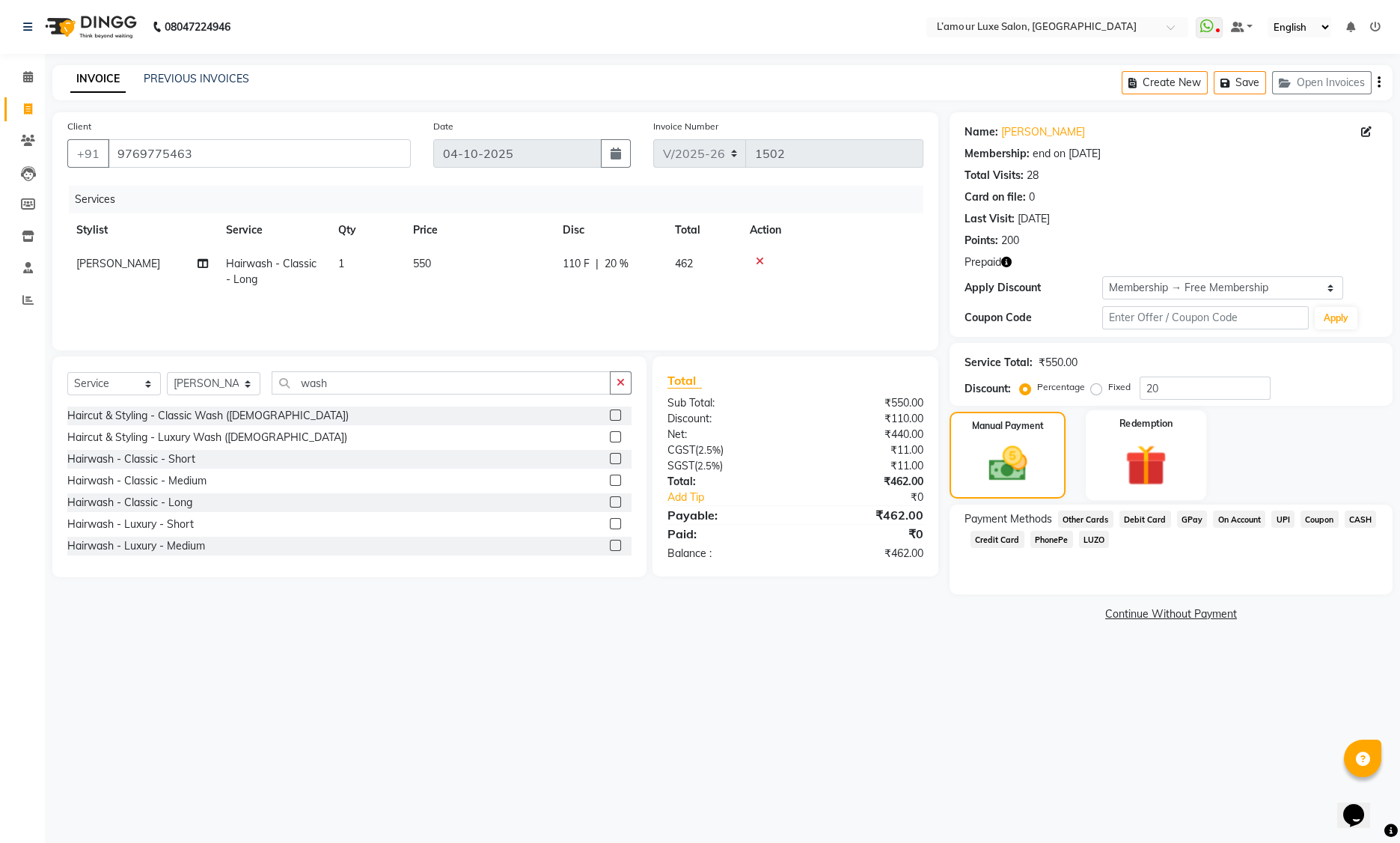
click at [1137, 445] on img at bounding box center [1146, 465] width 67 height 52
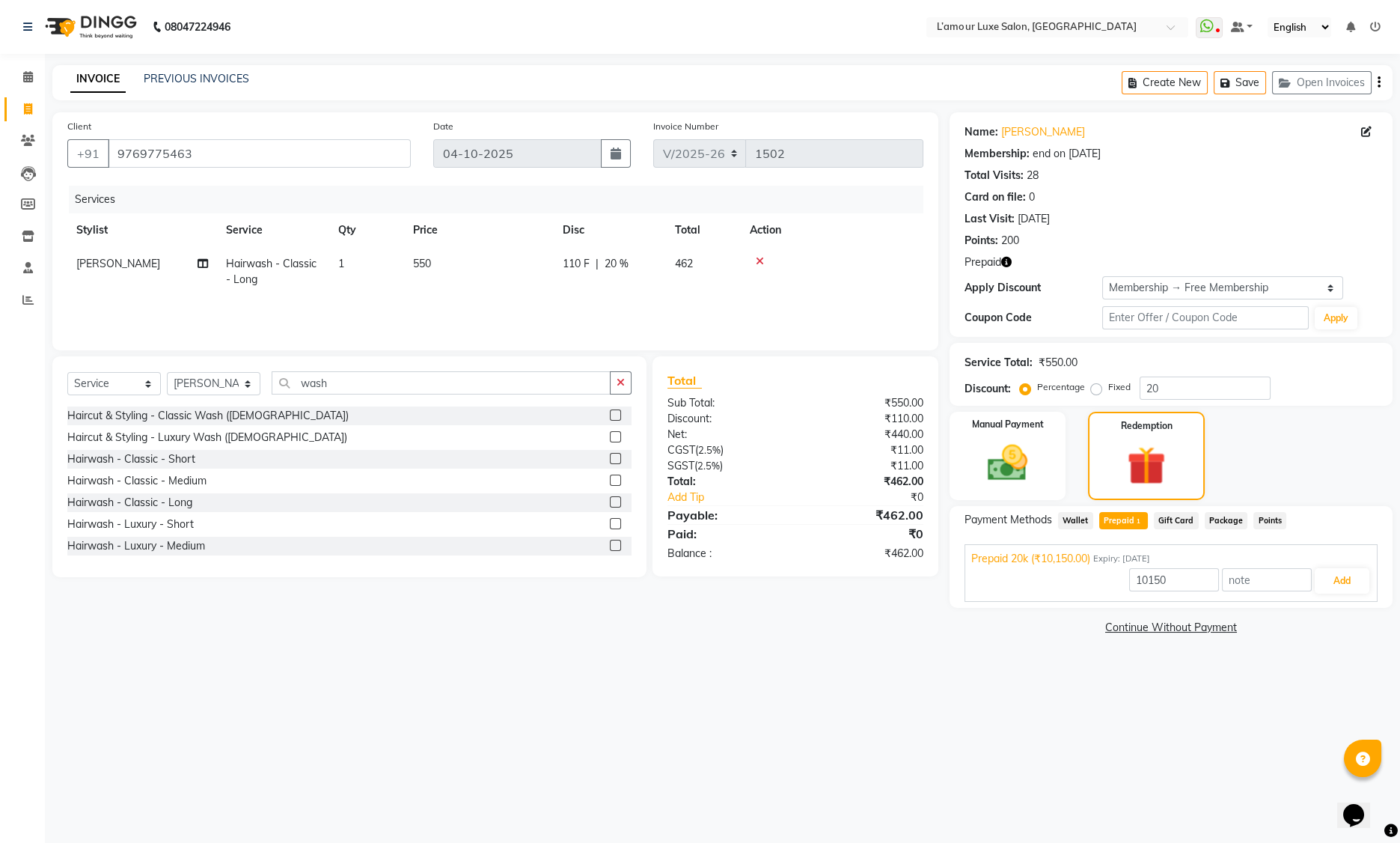
drag, startPoint x: 996, startPoint y: 456, endPoint x: 1086, endPoint y: 480, distance: 93.1
click at [996, 455] on img at bounding box center [1008, 463] width 65 height 45
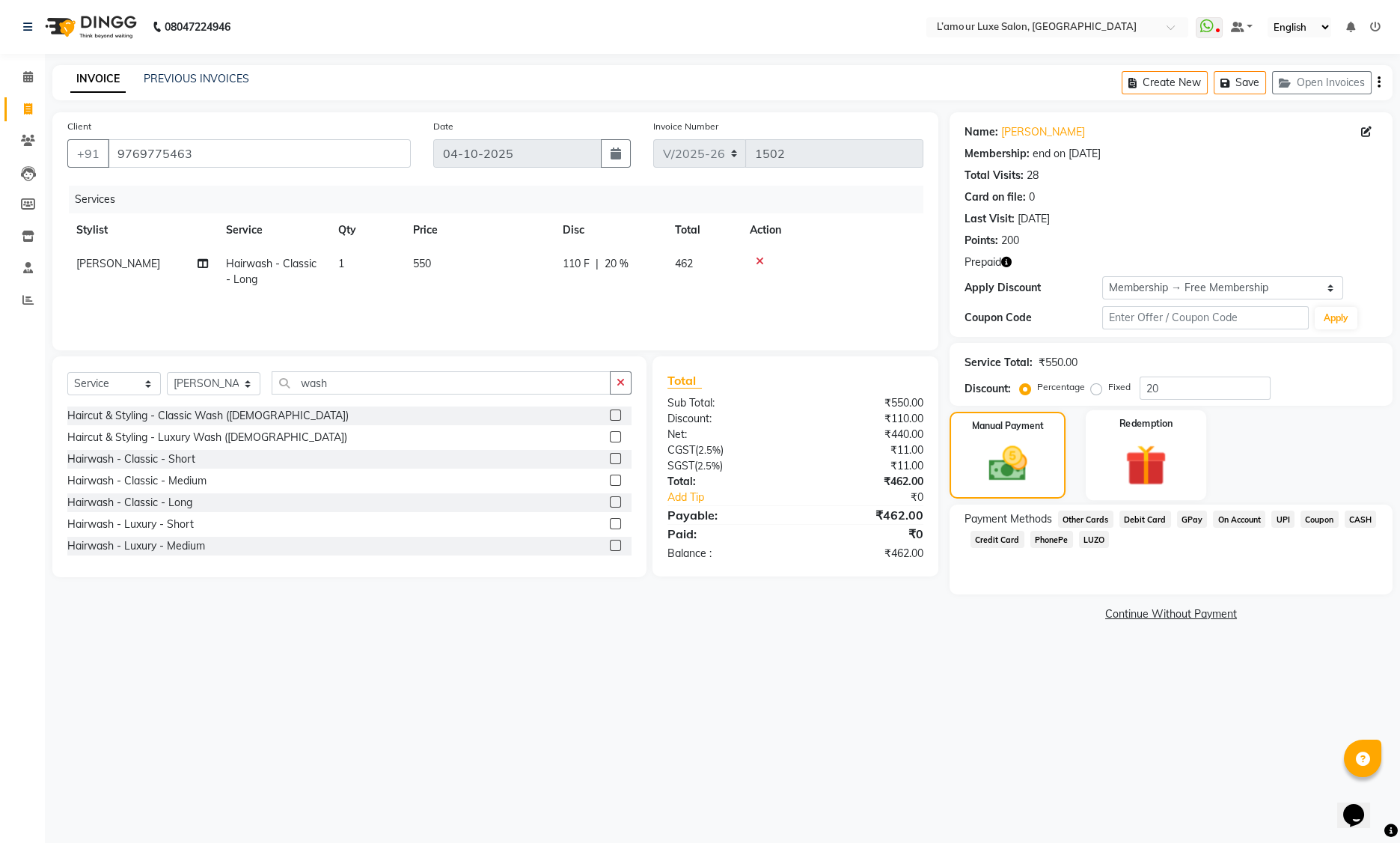
click at [1154, 455] on img at bounding box center [1146, 465] width 67 height 52
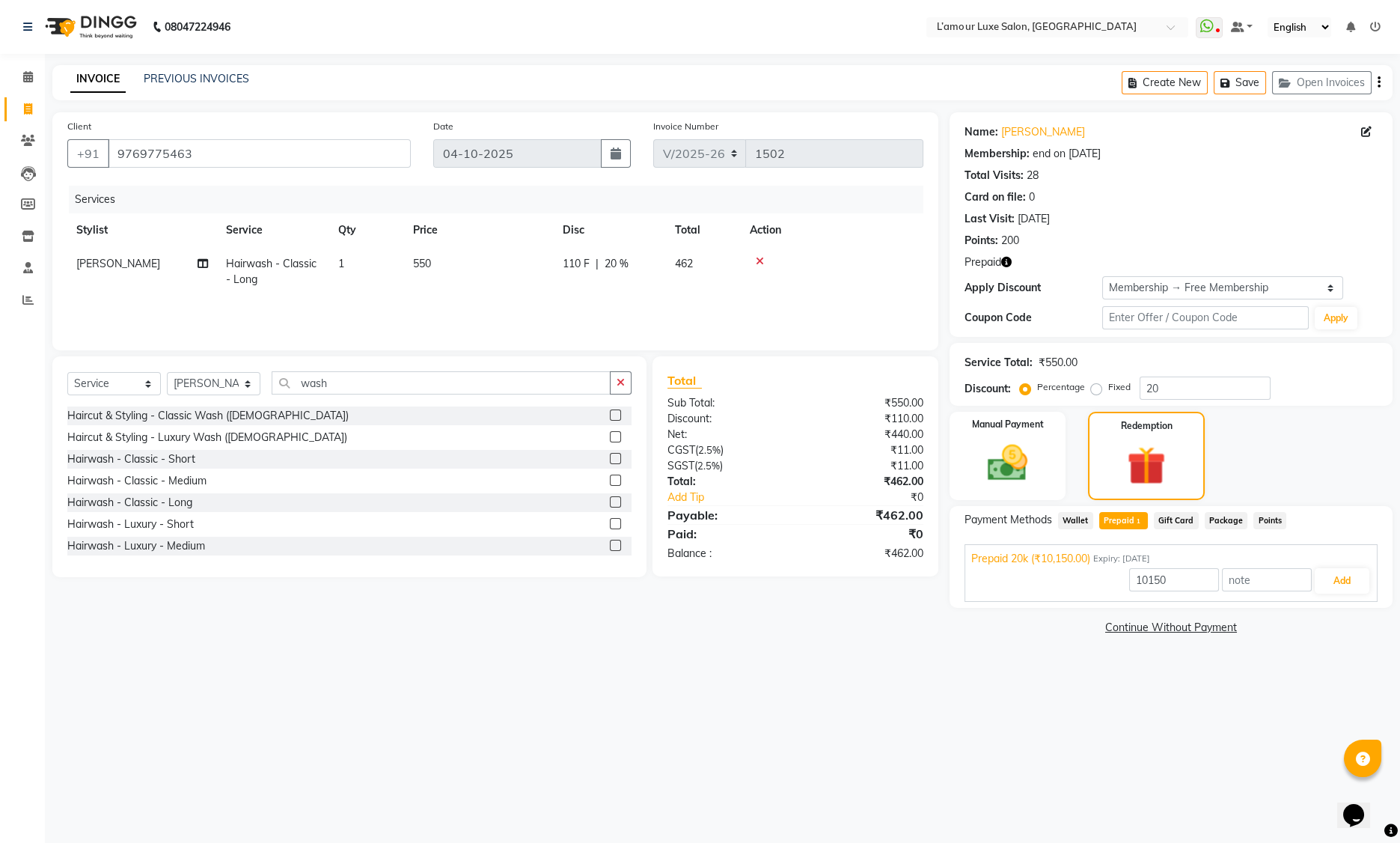
click at [1271, 522] on span "Points" at bounding box center [1270, 520] width 33 height 17
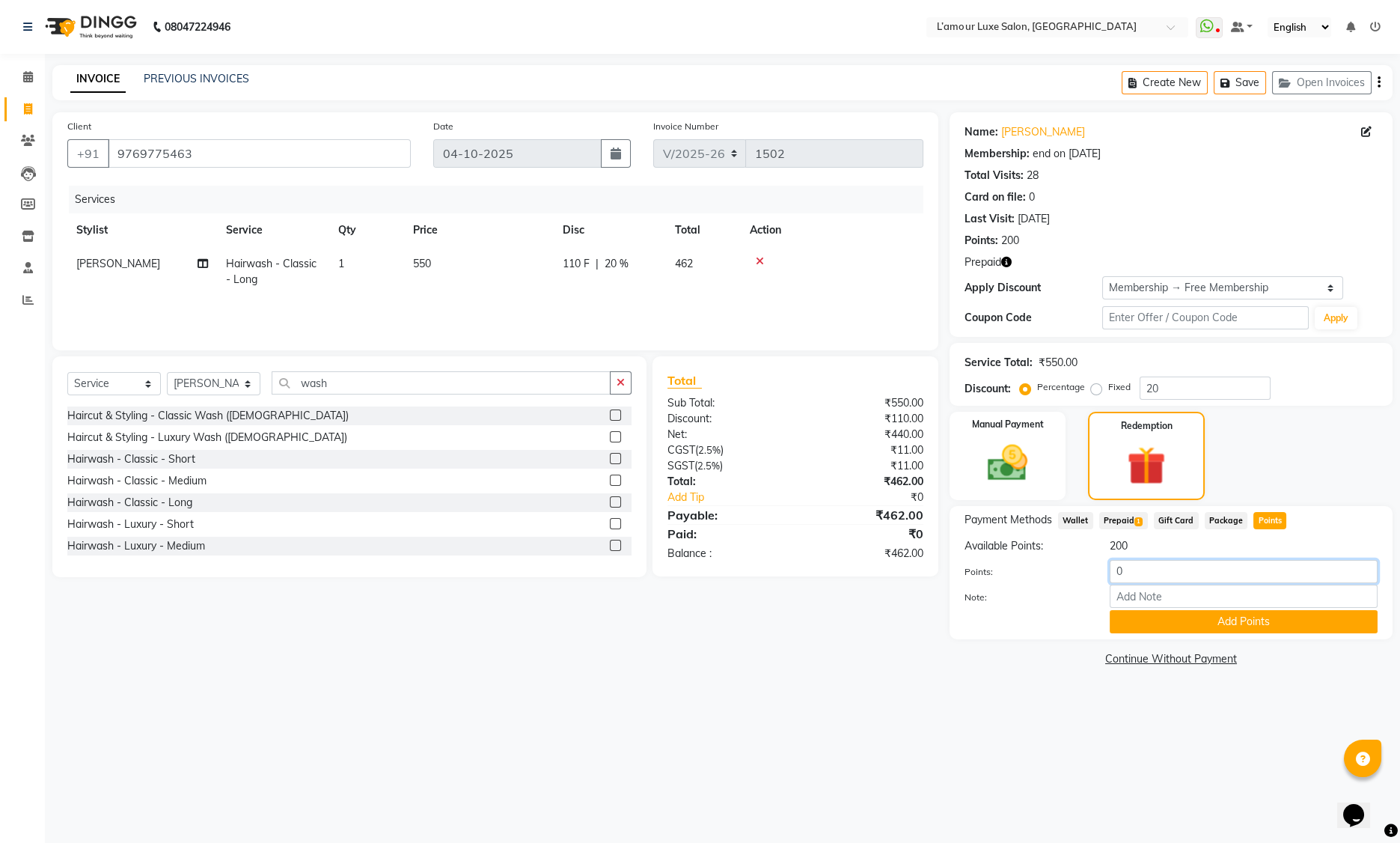
click at [1115, 574] on input "0" at bounding box center [1244, 572] width 268 height 24
type input "200"
click at [1186, 621] on button "Add Points" at bounding box center [1244, 622] width 268 height 24
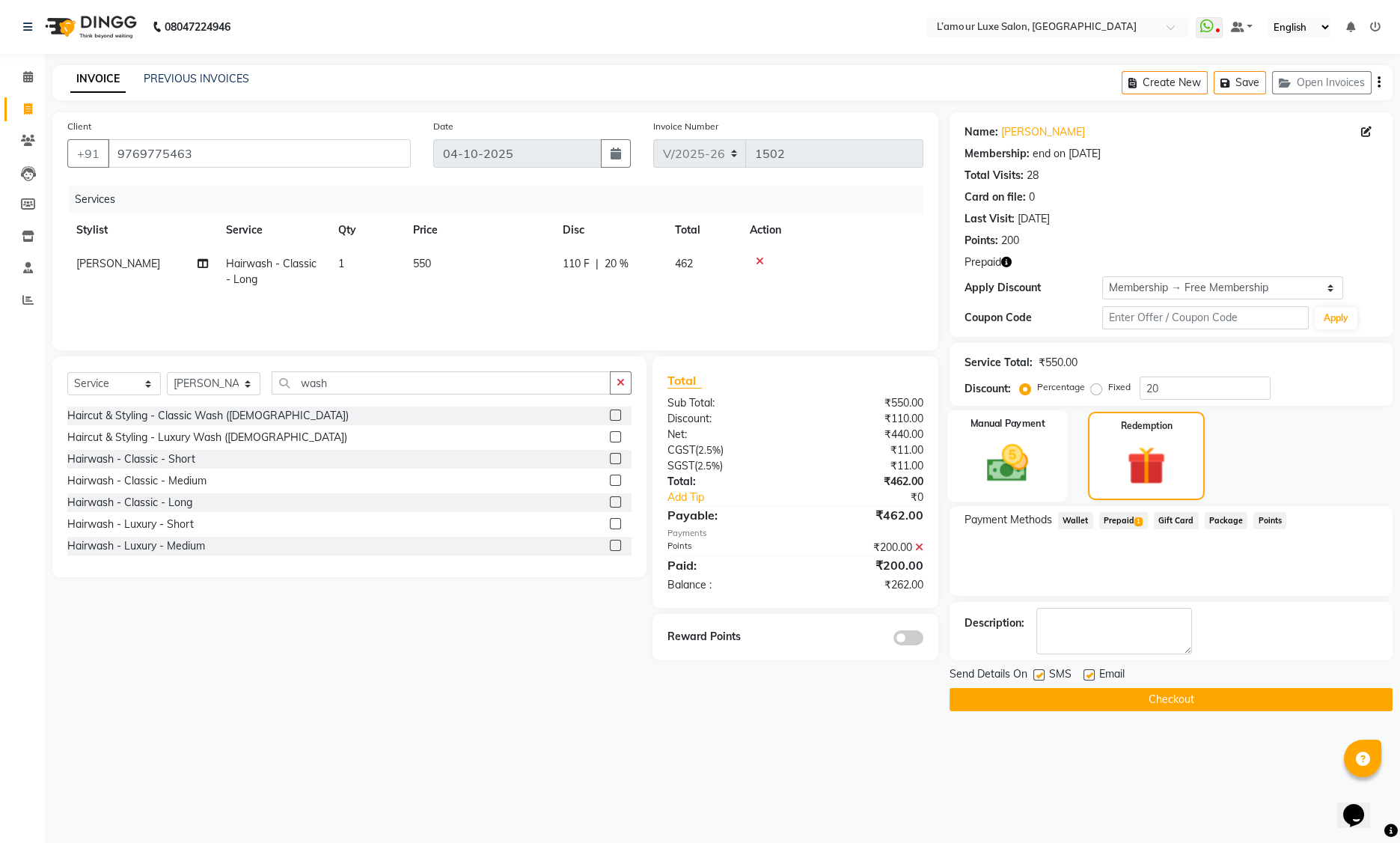
click at [1019, 460] on img at bounding box center [1008, 463] width 67 height 48
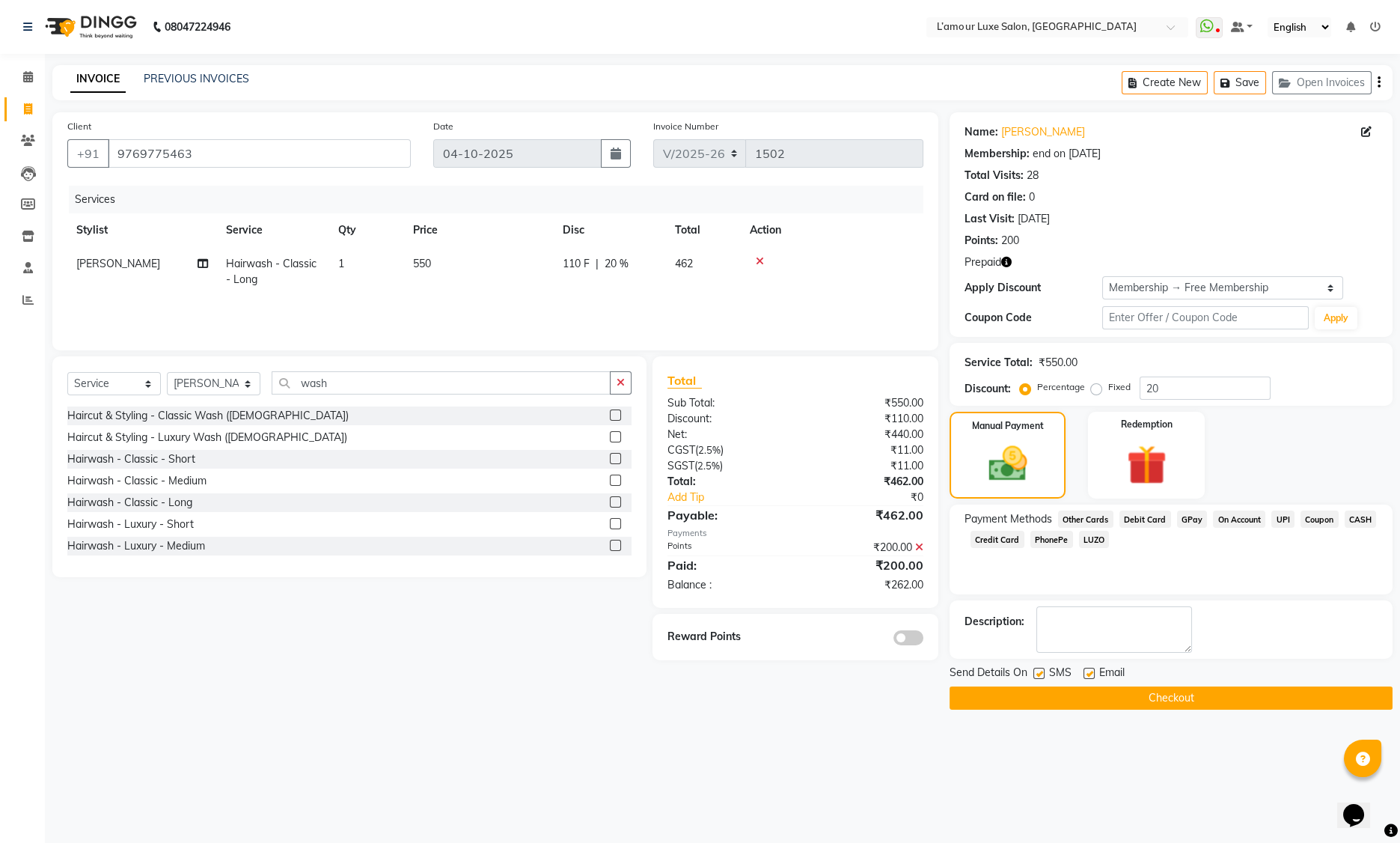
click at [1154, 517] on span "Debit Card" at bounding box center [1144, 518] width 52 height 17
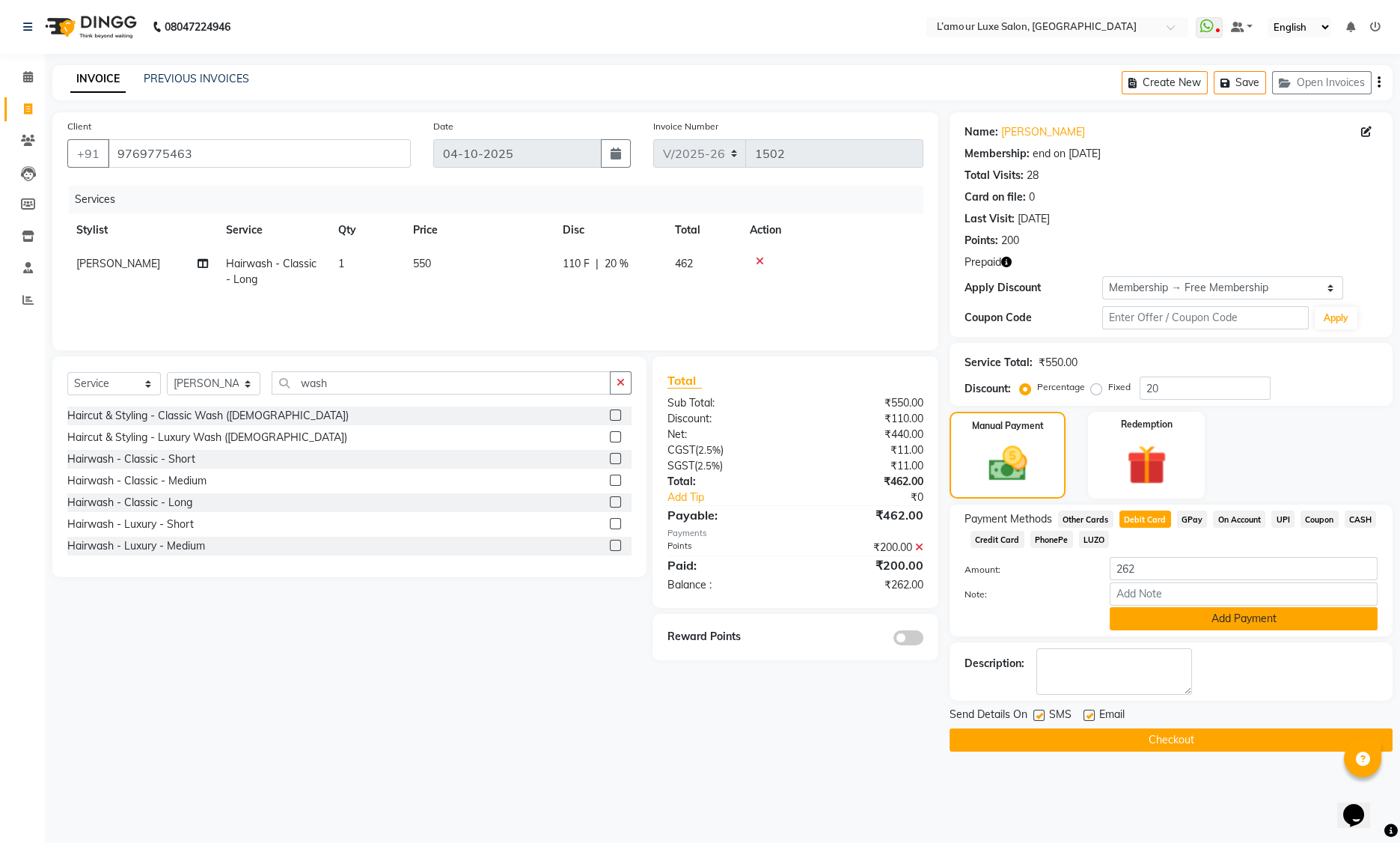
click at [1127, 617] on button "Add Payment" at bounding box center [1244, 619] width 268 height 24
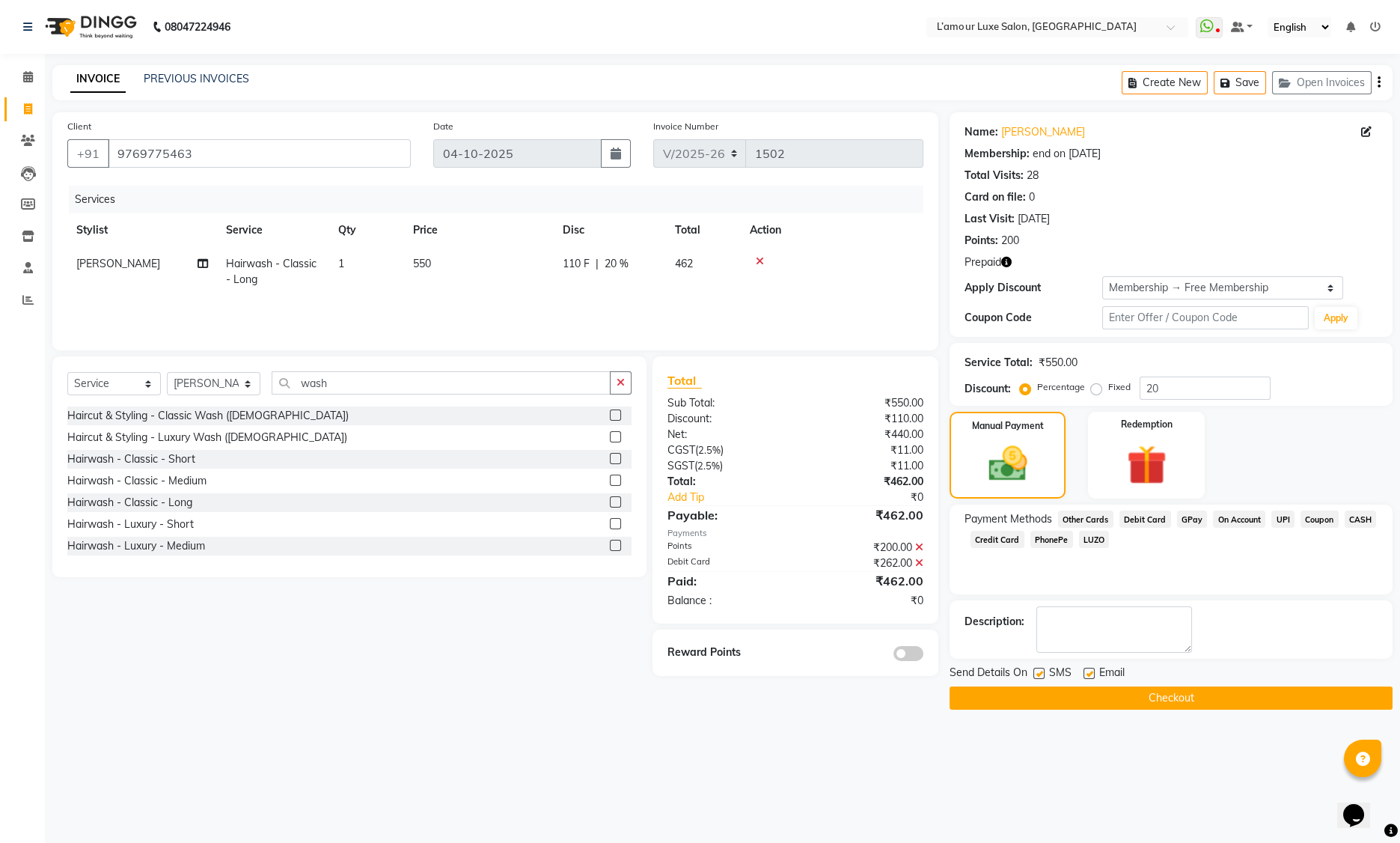
click at [1044, 695] on button "Checkout" at bounding box center [1171, 698] width 443 height 24
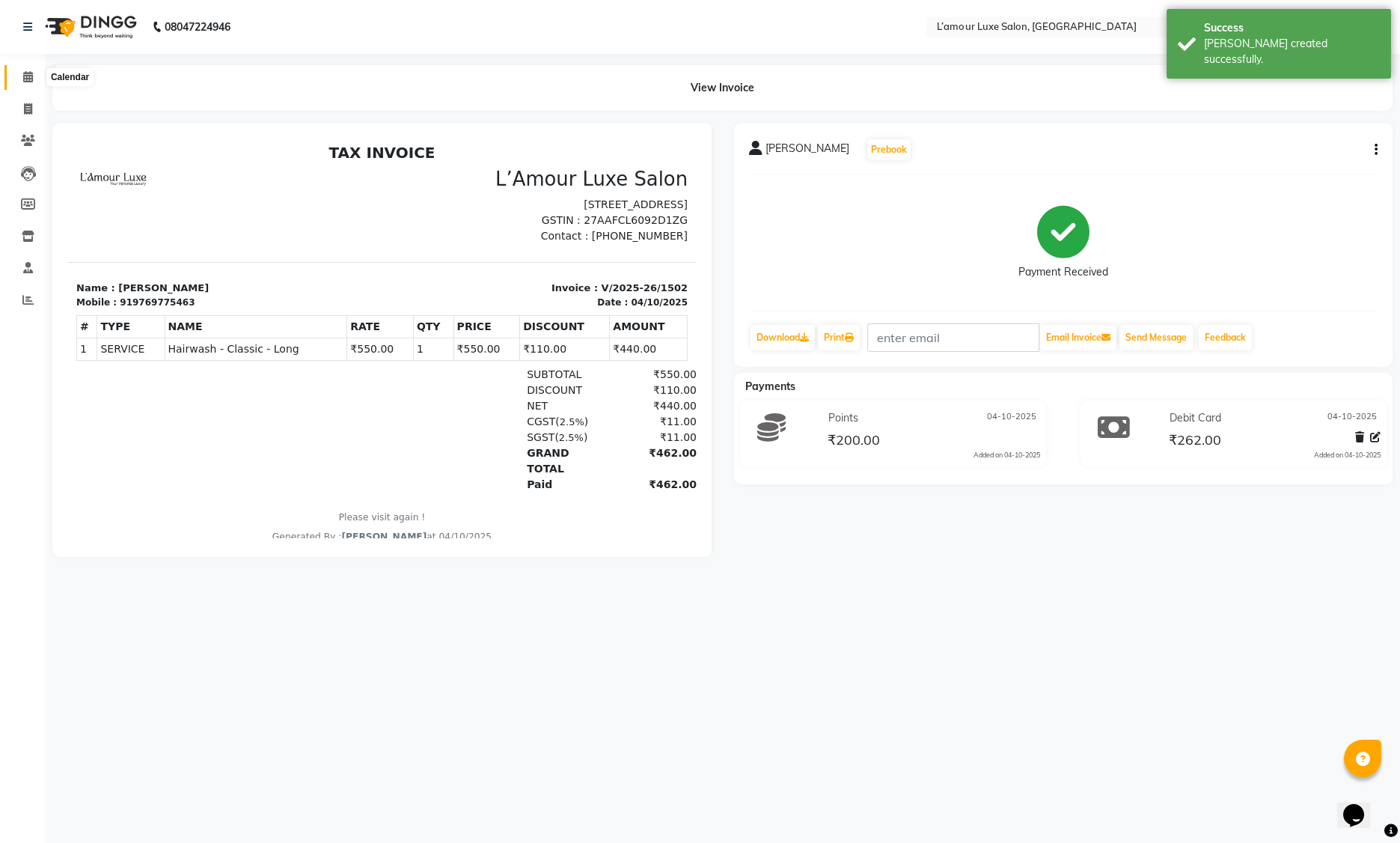
click at [28, 75] on icon at bounding box center [28, 76] width 10 height 11
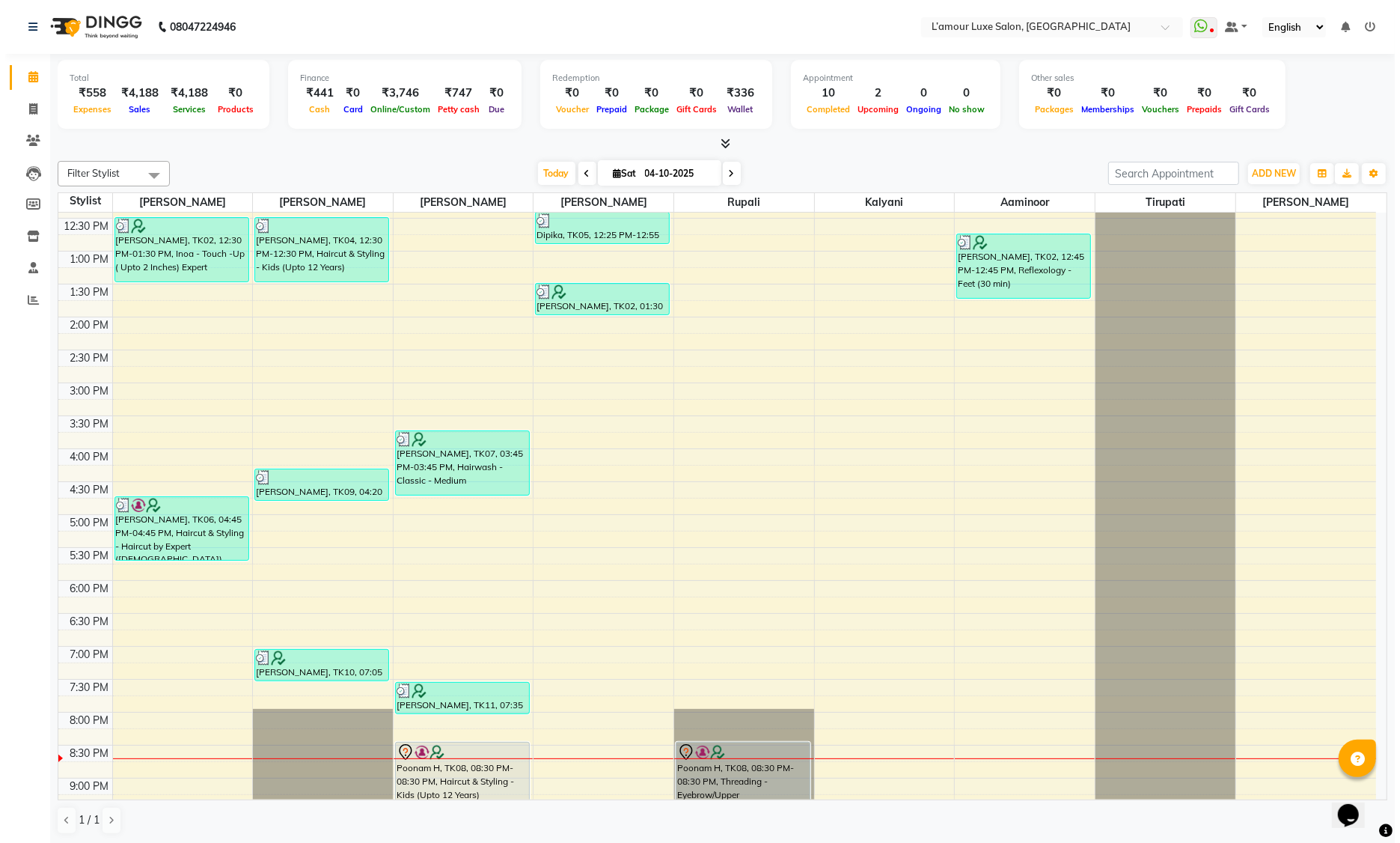
scroll to position [330, 0]
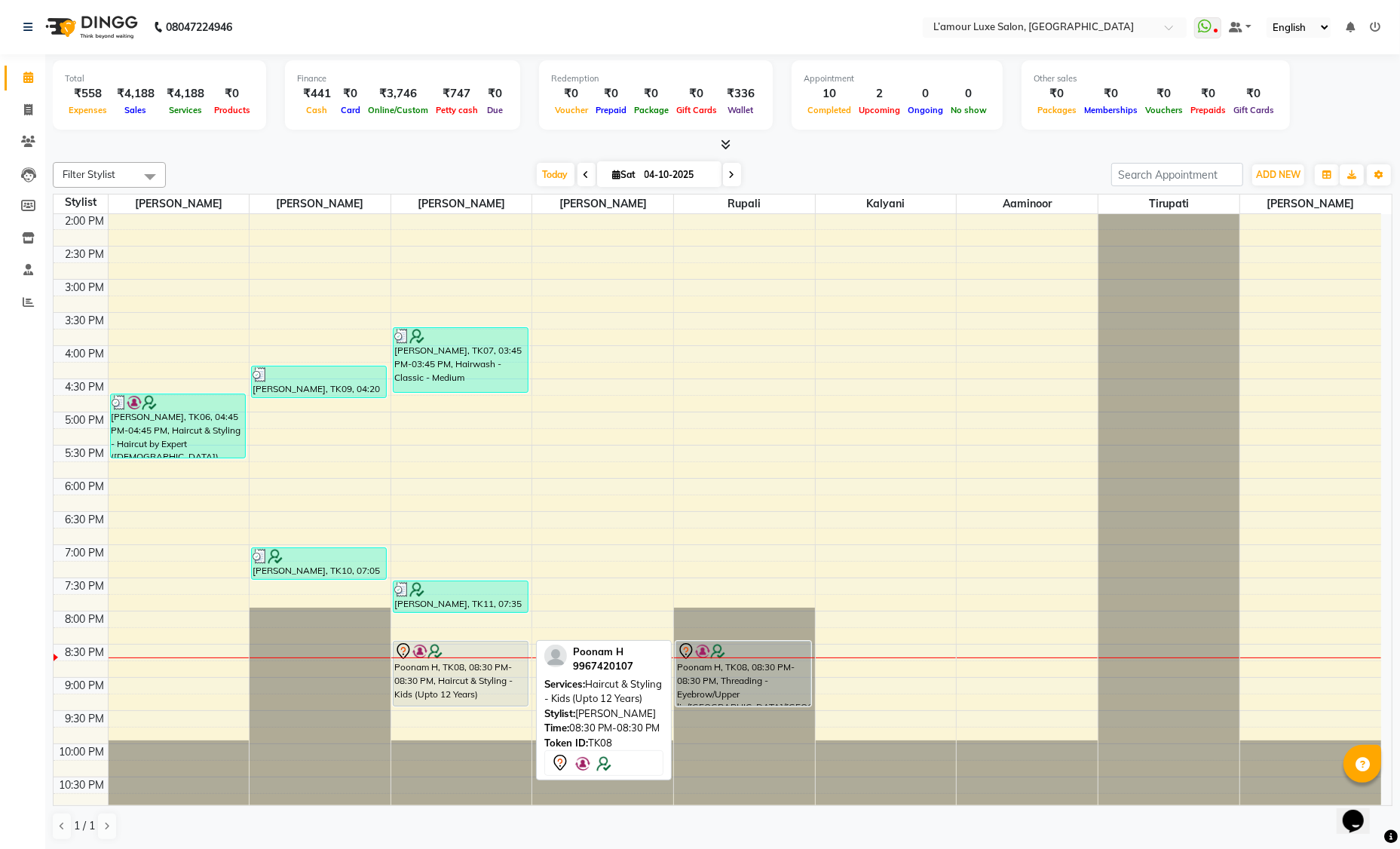
click at [465, 672] on div "Poonam H, TK08, 08:30 PM-08:30 PM, Haircut & Styling - Kids (Upto 12 Years)" at bounding box center [460, 674] width 134 height 64
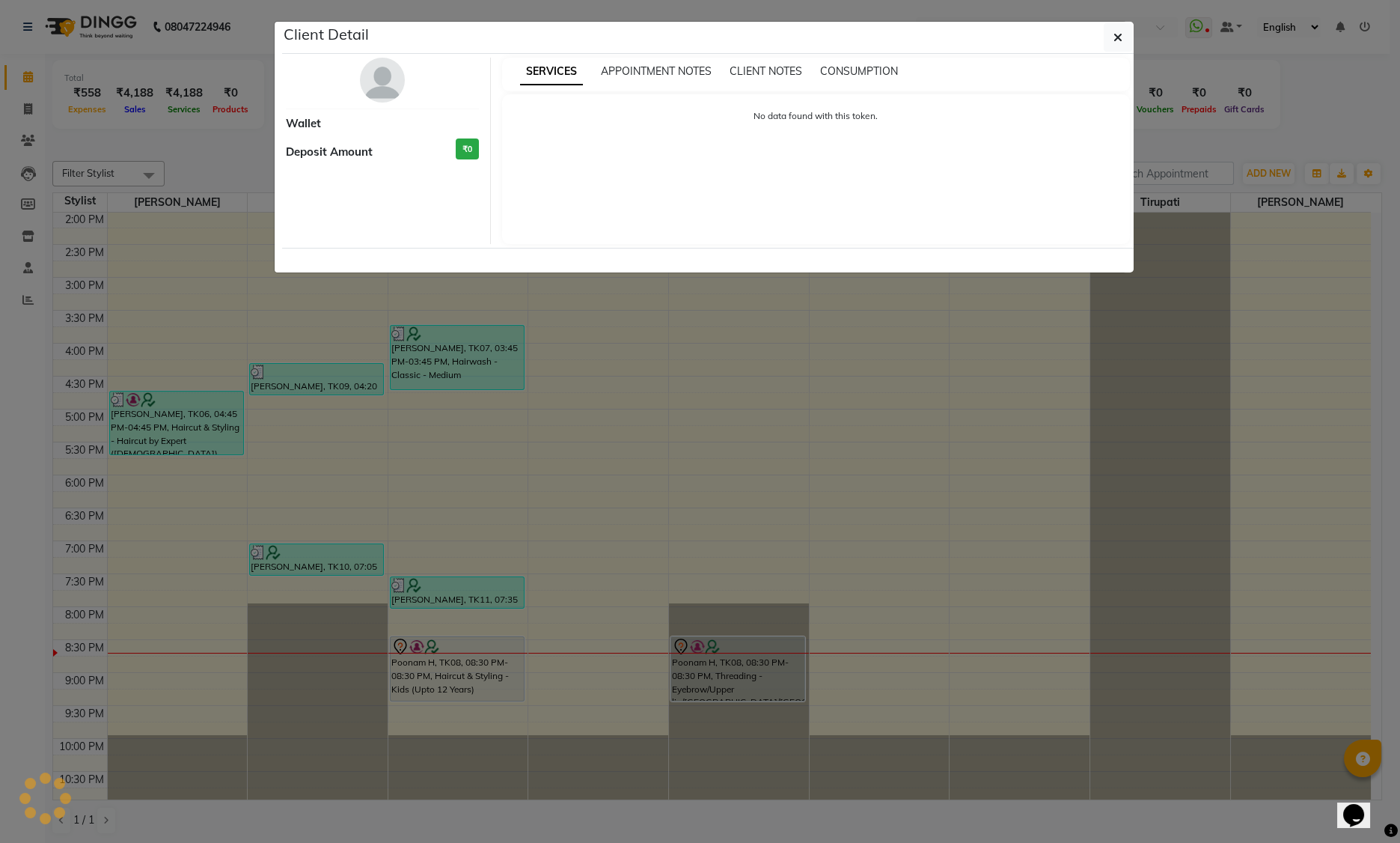
select select "7"
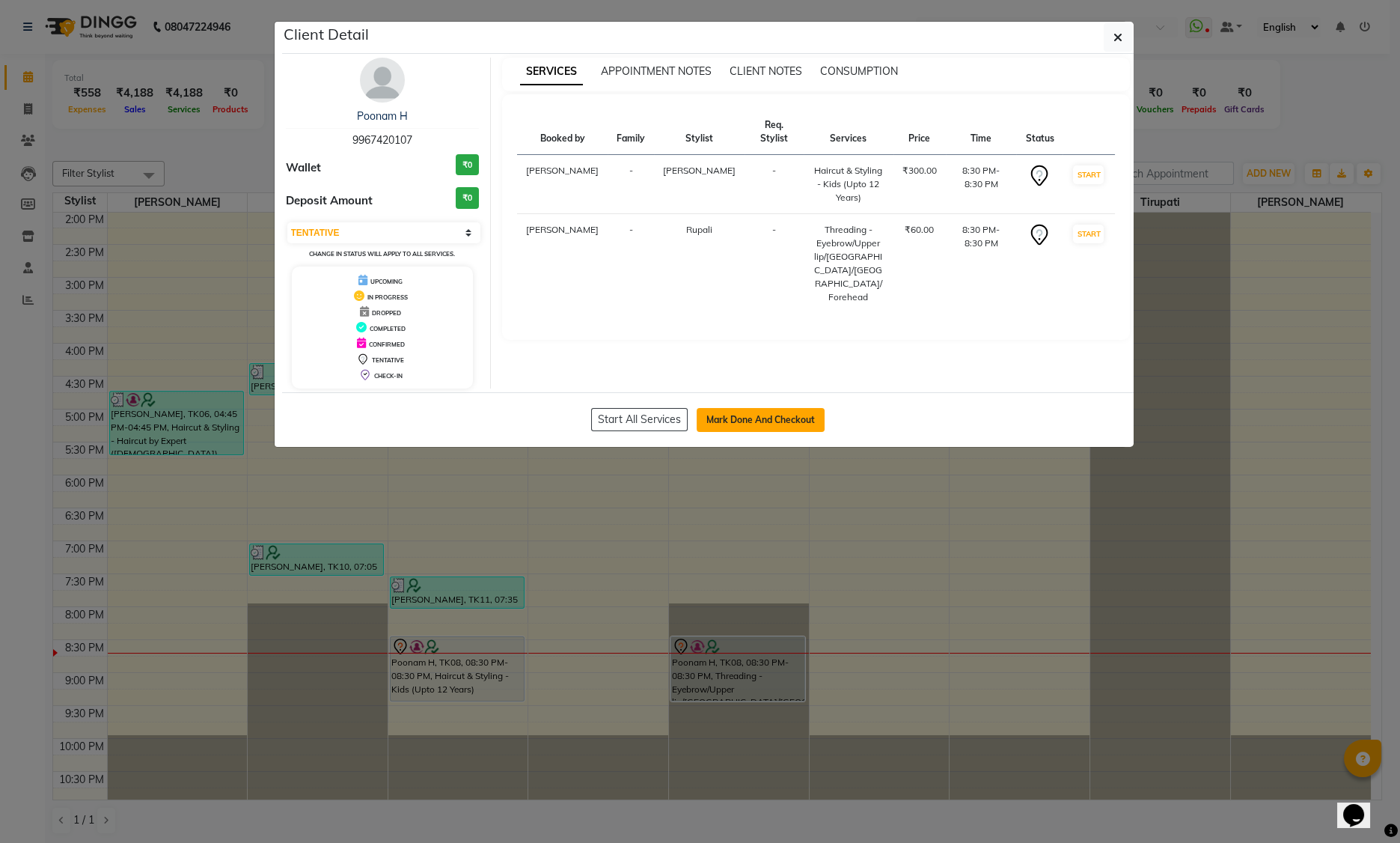
click at [729, 422] on button "Mark Done And Checkout" at bounding box center [760, 420] width 128 height 24
select select "7325"
select select "service"
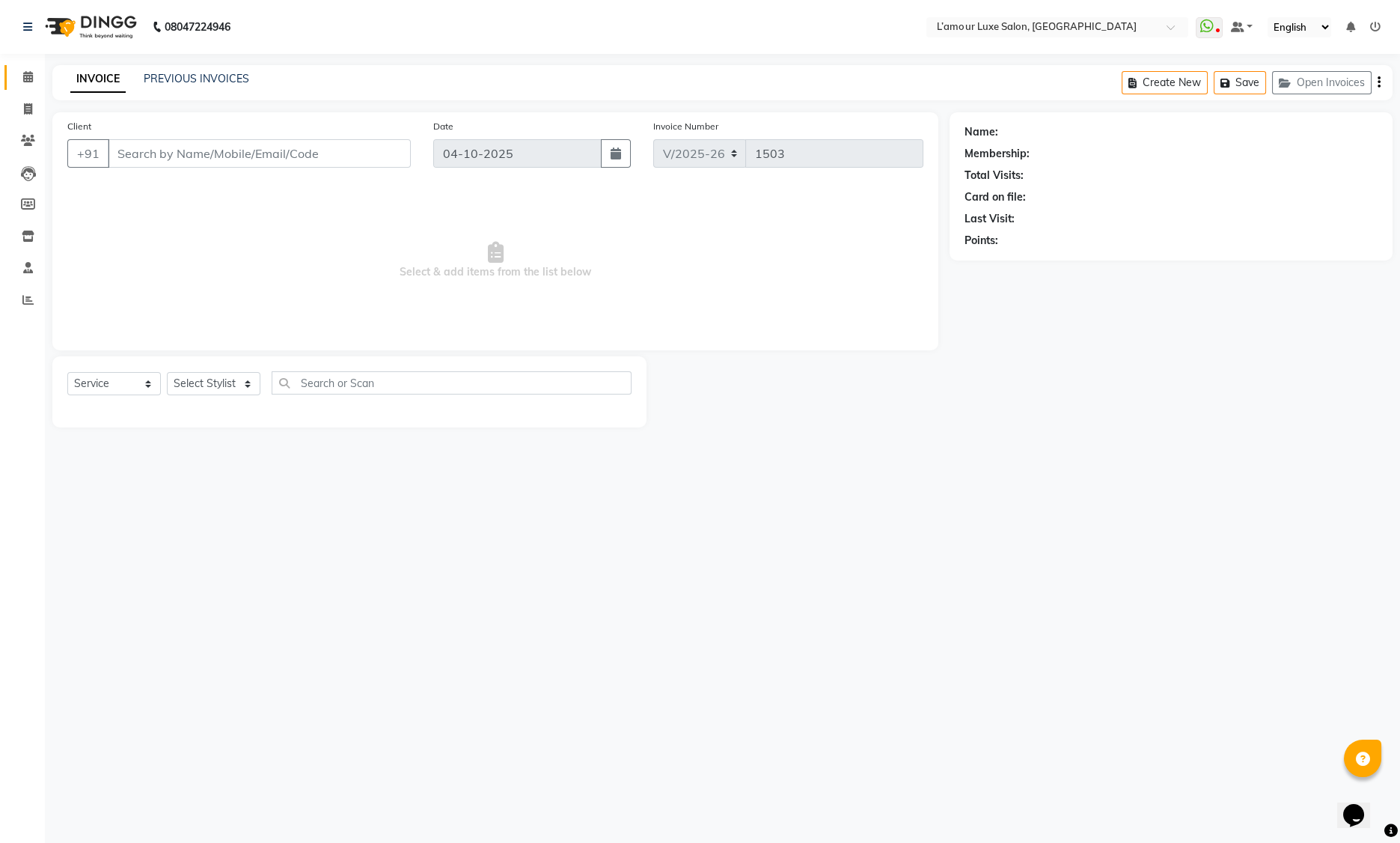
type input "9967420107"
select select "79012"
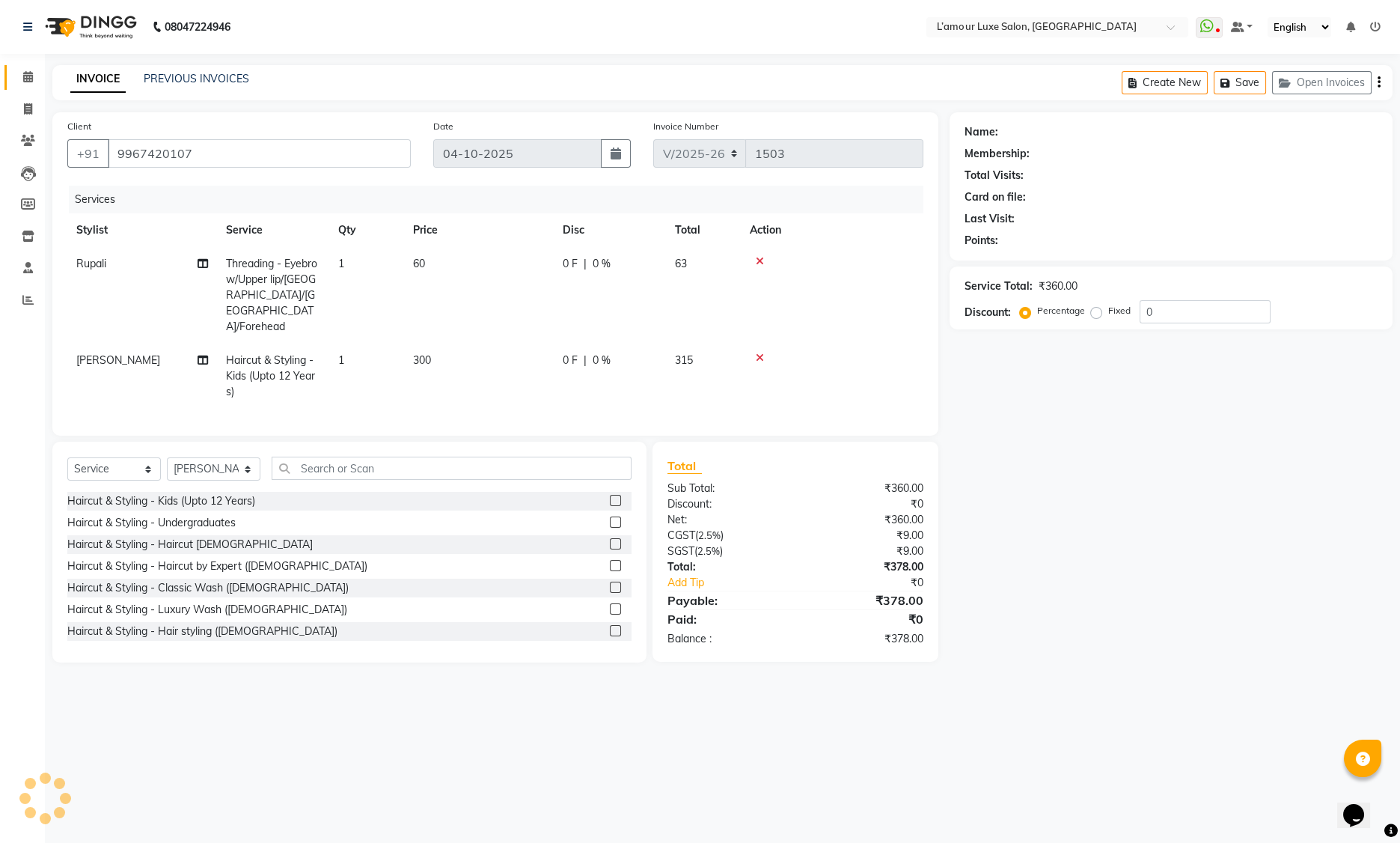
select select "2: Object"
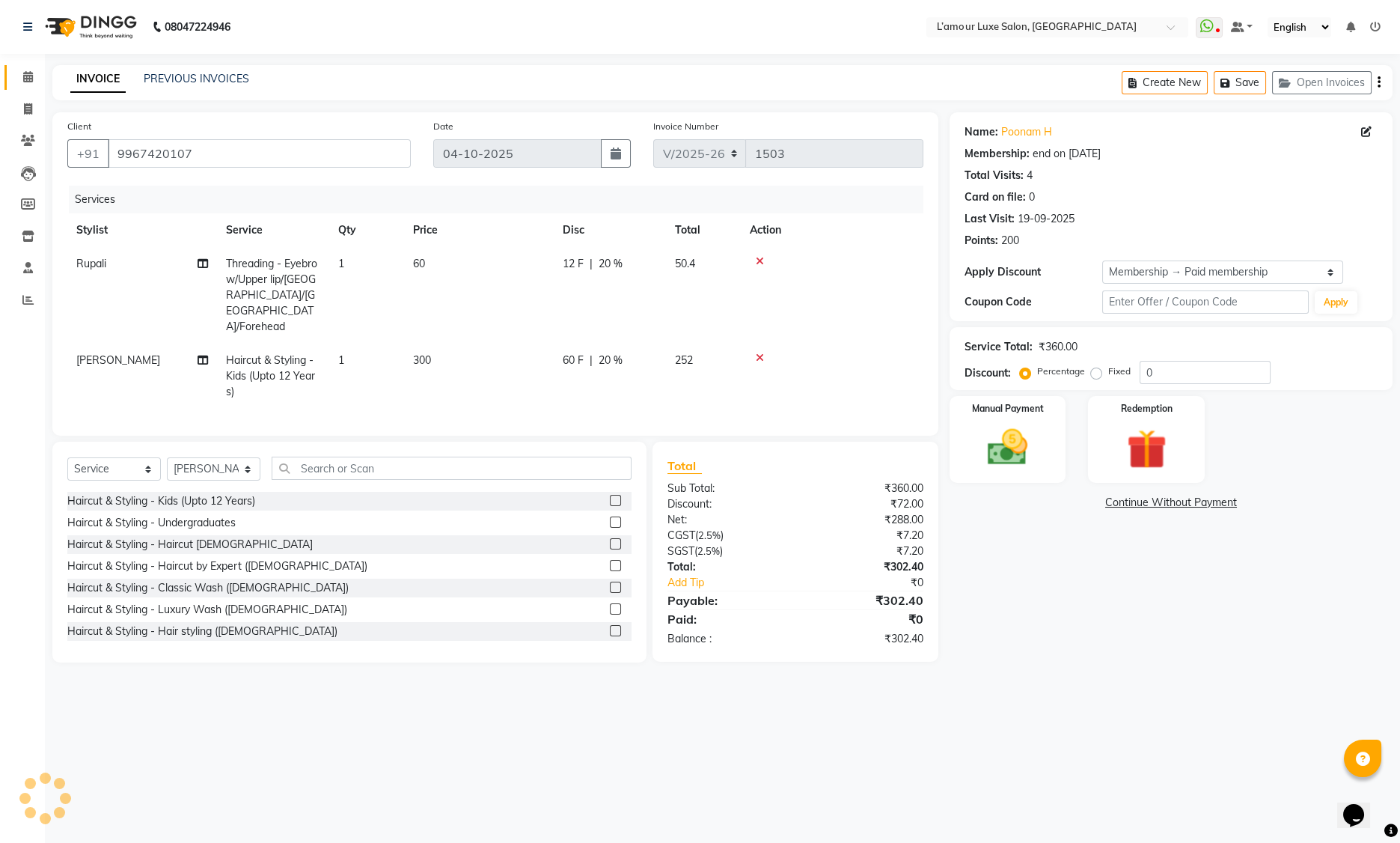
type input "20"
click at [357, 261] on td "1" at bounding box center [366, 296] width 75 height 97
select select "63032"
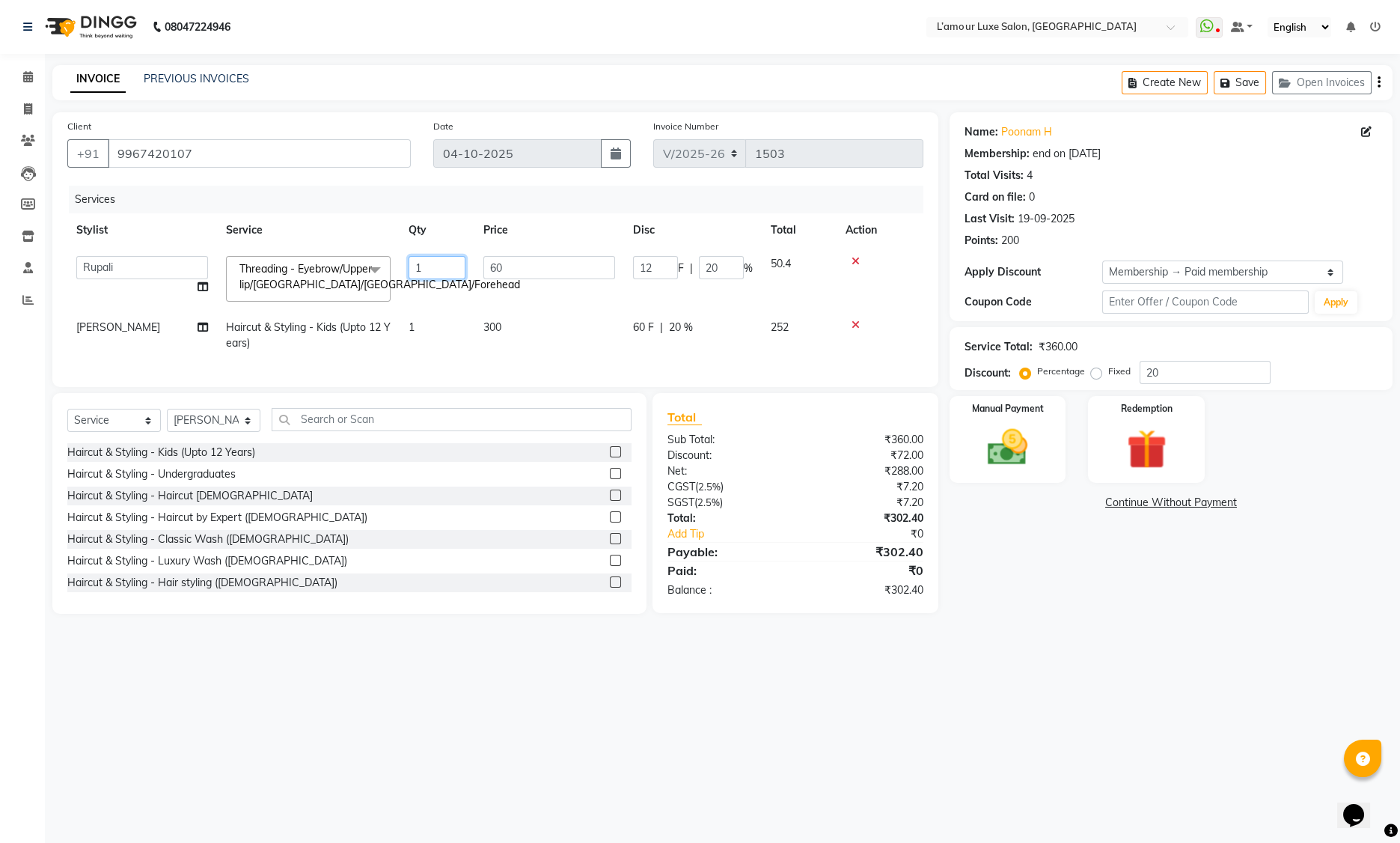
click at [444, 267] on input "1" at bounding box center [437, 267] width 57 height 24
type input "2"
click at [705, 87] on div "INVOICE PREVIOUS INVOICES Create New Save Open Invoices" at bounding box center [722, 82] width 1340 height 35
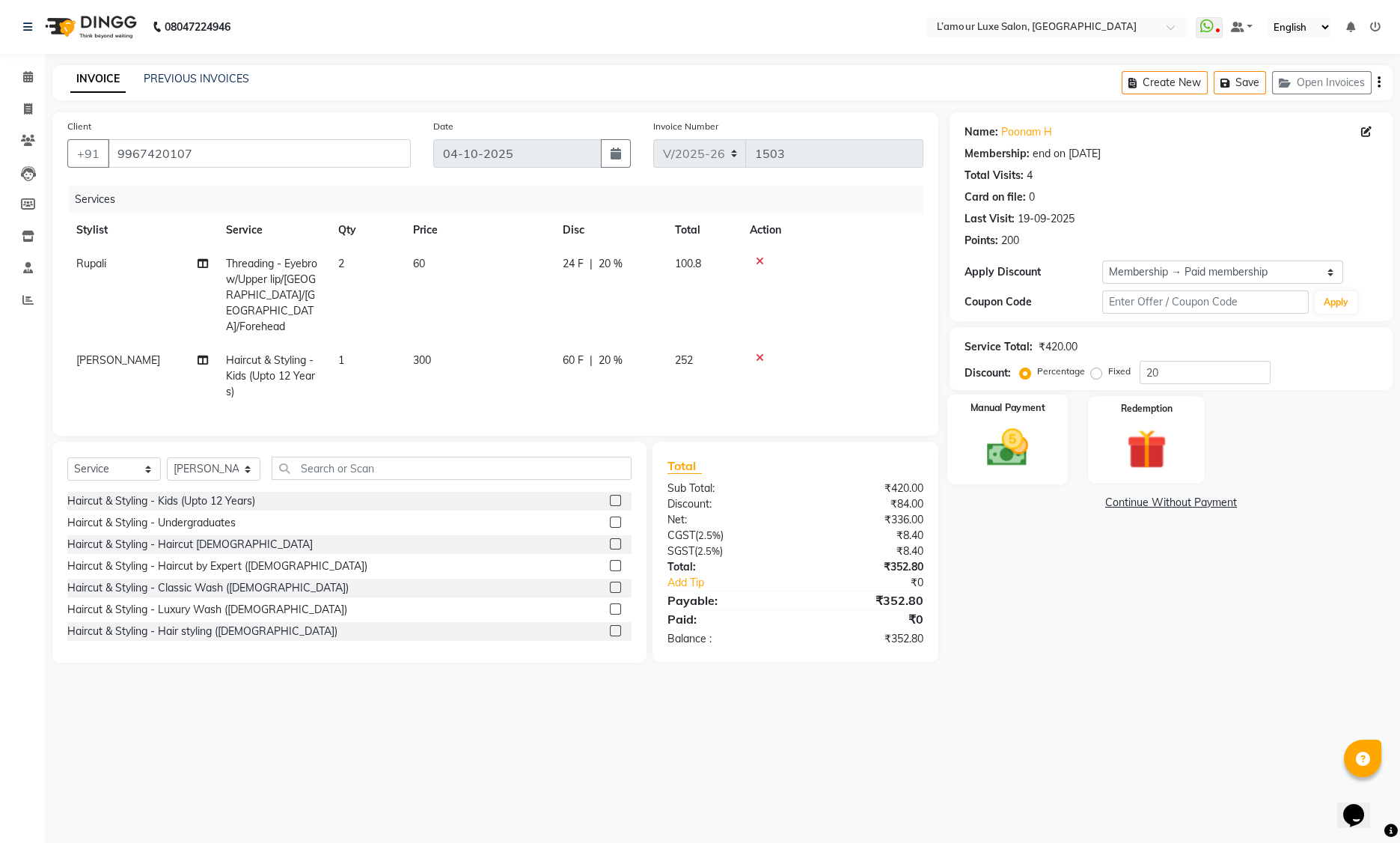
click at [995, 438] on img at bounding box center [1008, 447] width 67 height 48
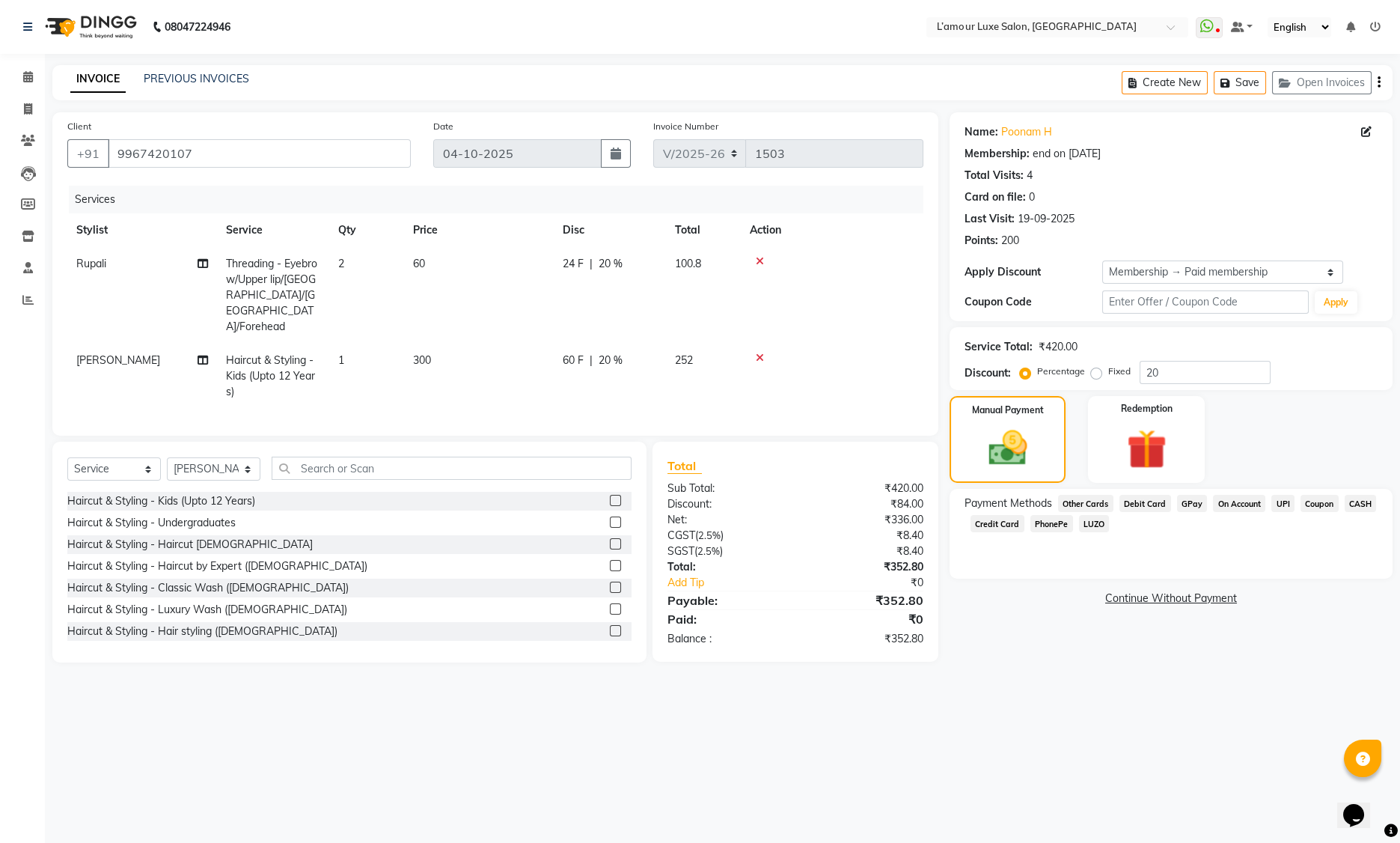
click at [1192, 508] on span "GPay" at bounding box center [1192, 503] width 31 height 17
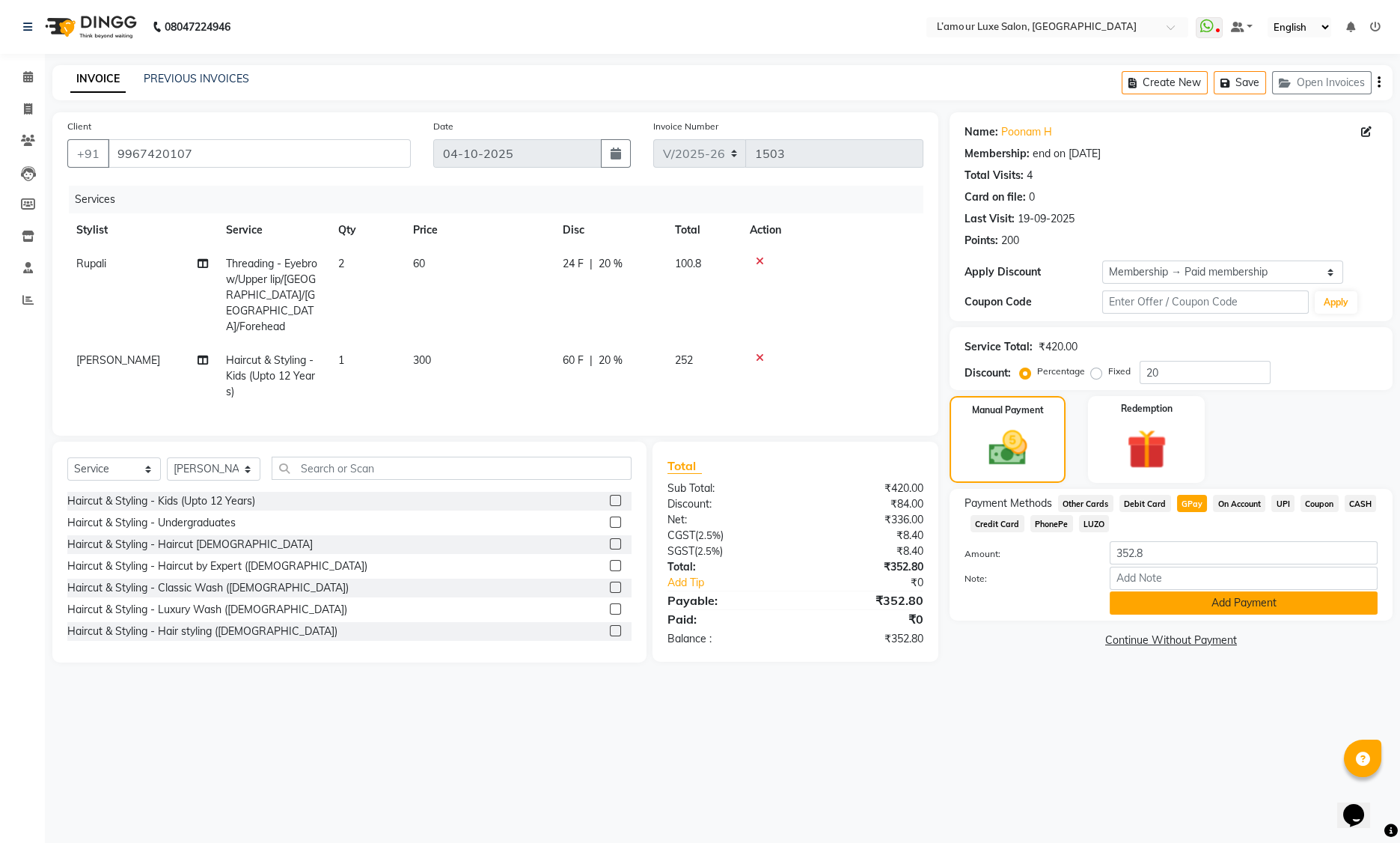
click at [1229, 598] on button "Add Payment" at bounding box center [1244, 603] width 268 height 24
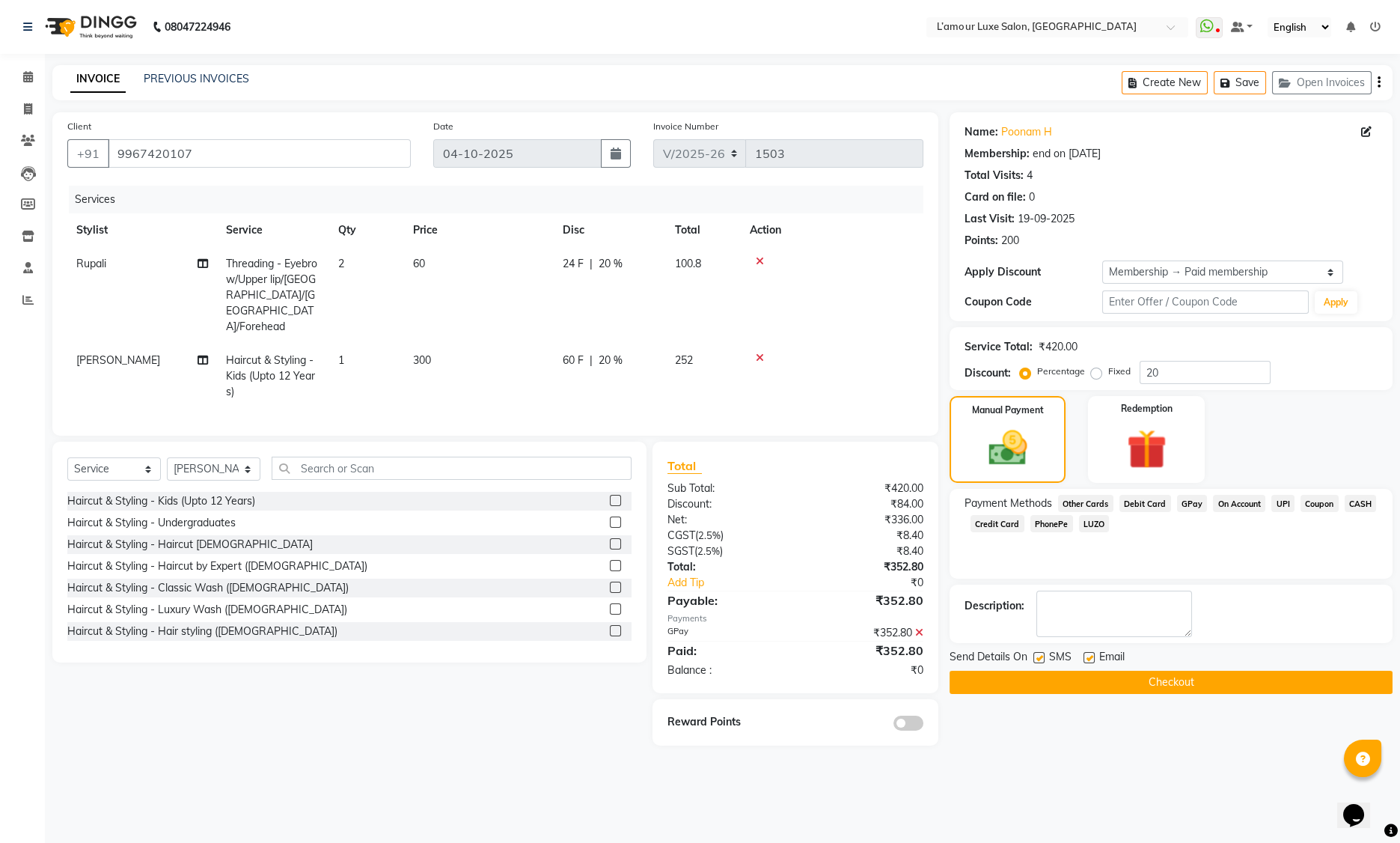
click at [1168, 680] on button "Checkout" at bounding box center [1171, 683] width 443 height 24
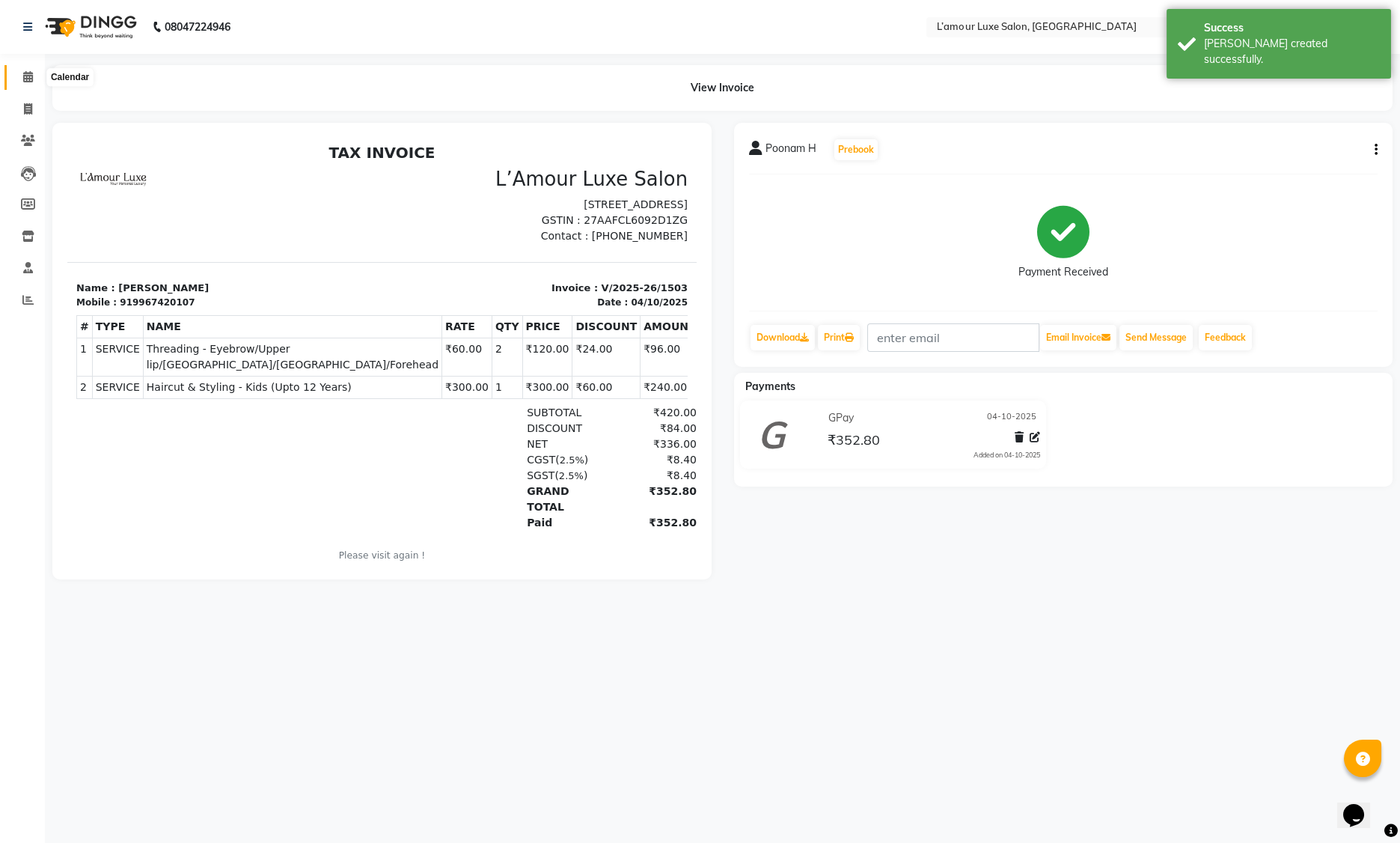
click at [31, 70] on span at bounding box center [28, 77] width 26 height 17
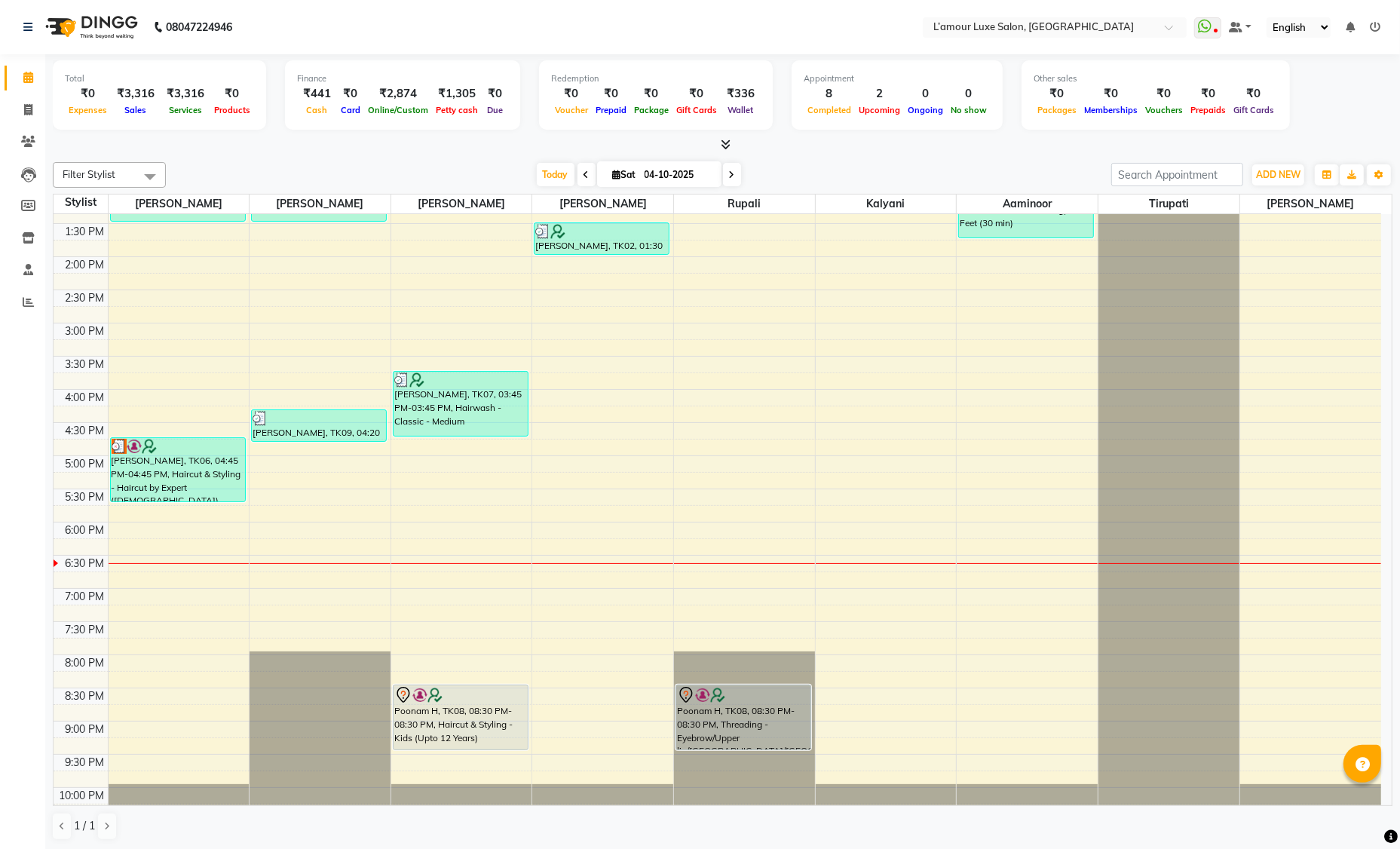
scroll to position [332, 0]
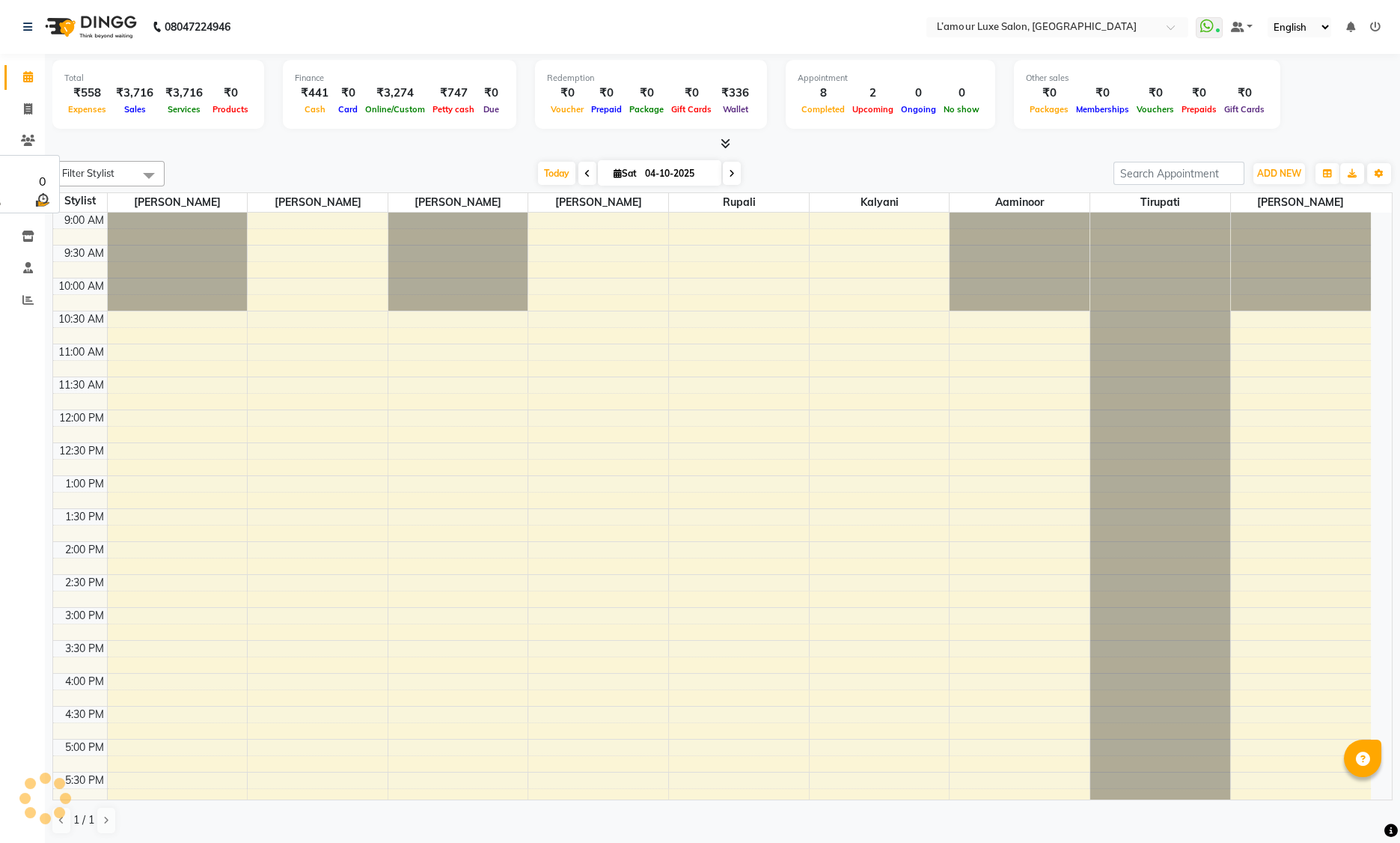
select select "en"
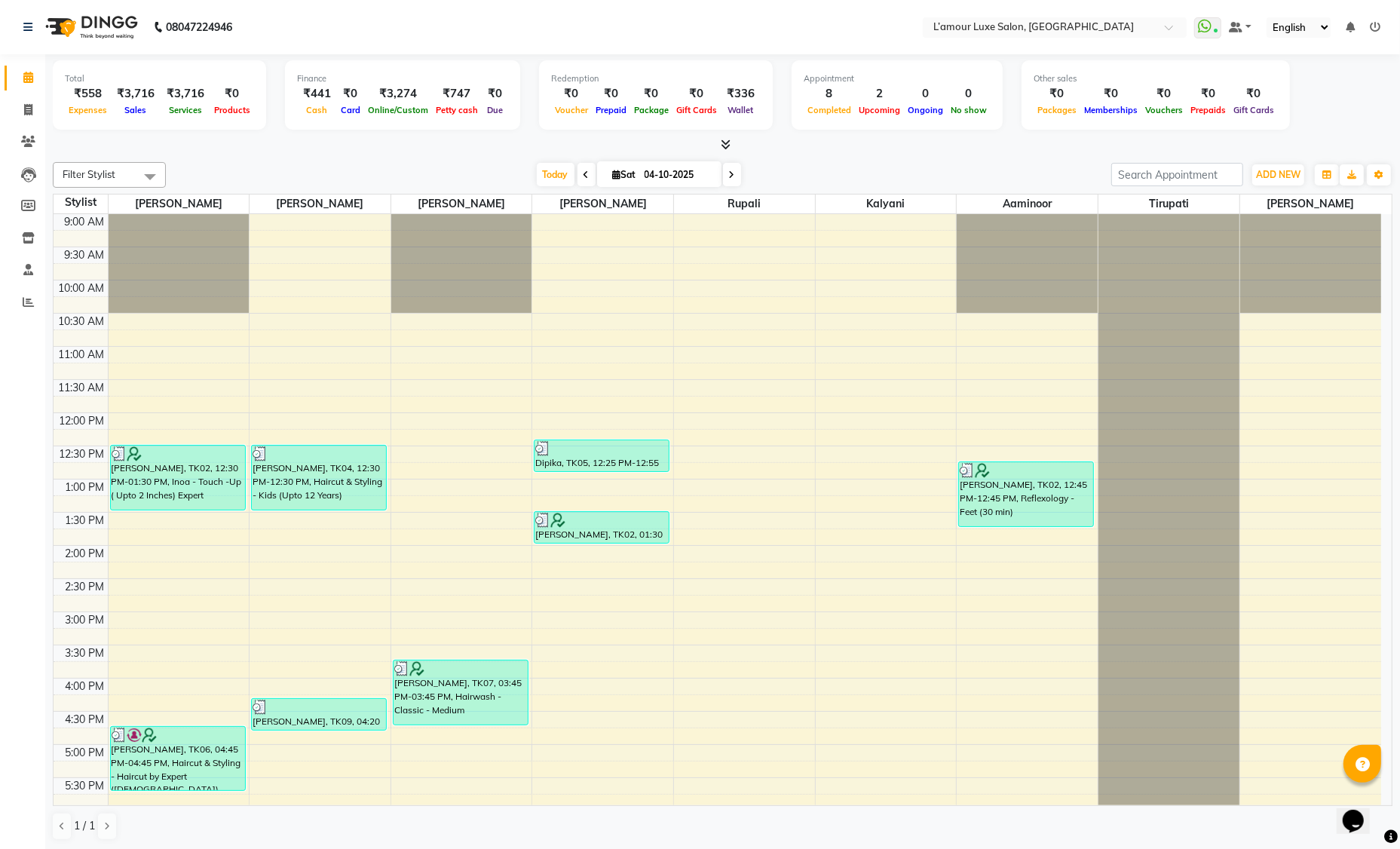
click at [729, 175] on span at bounding box center [732, 174] width 18 height 24
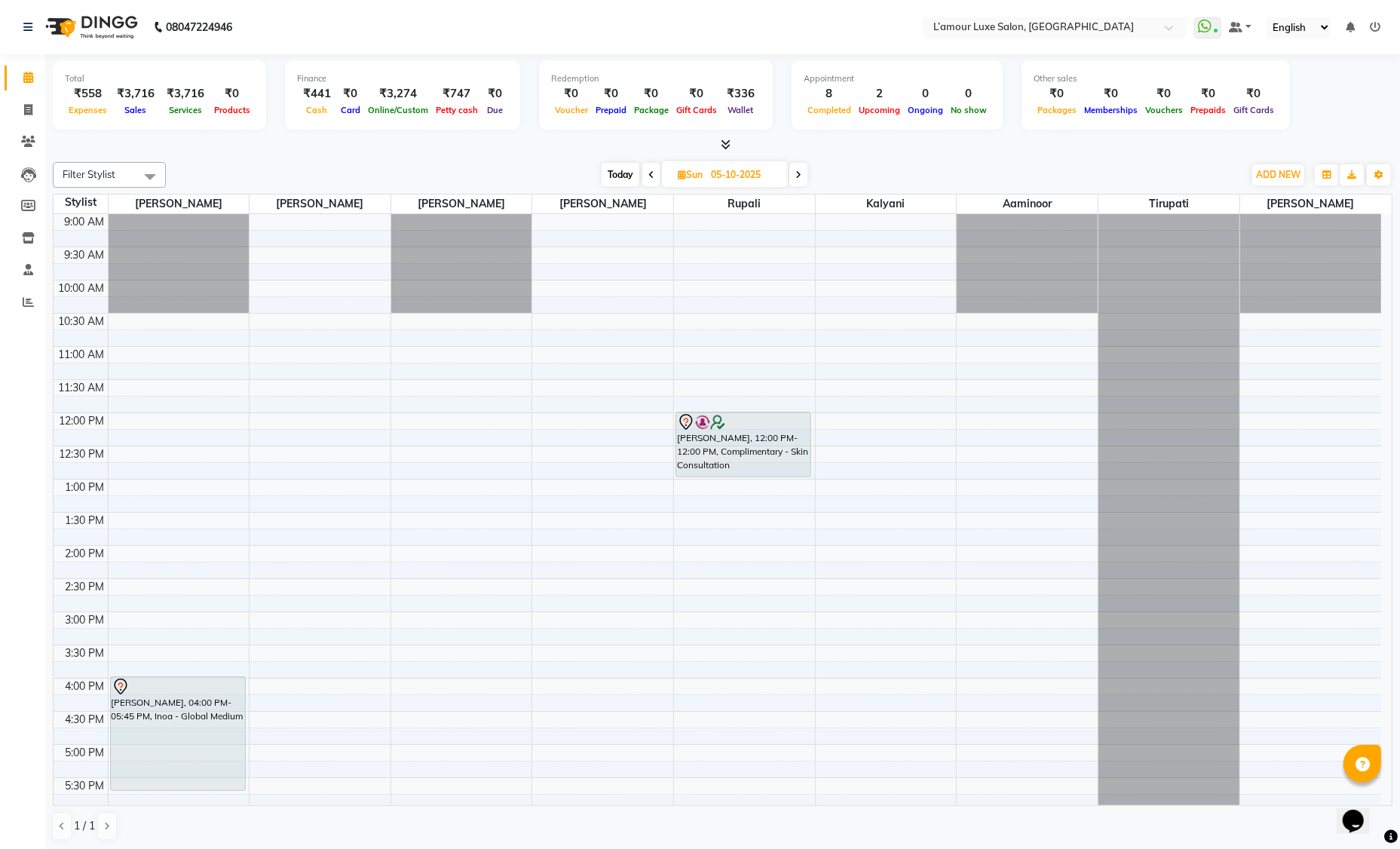
click at [612, 173] on span "Today" at bounding box center [620, 174] width 37 height 24
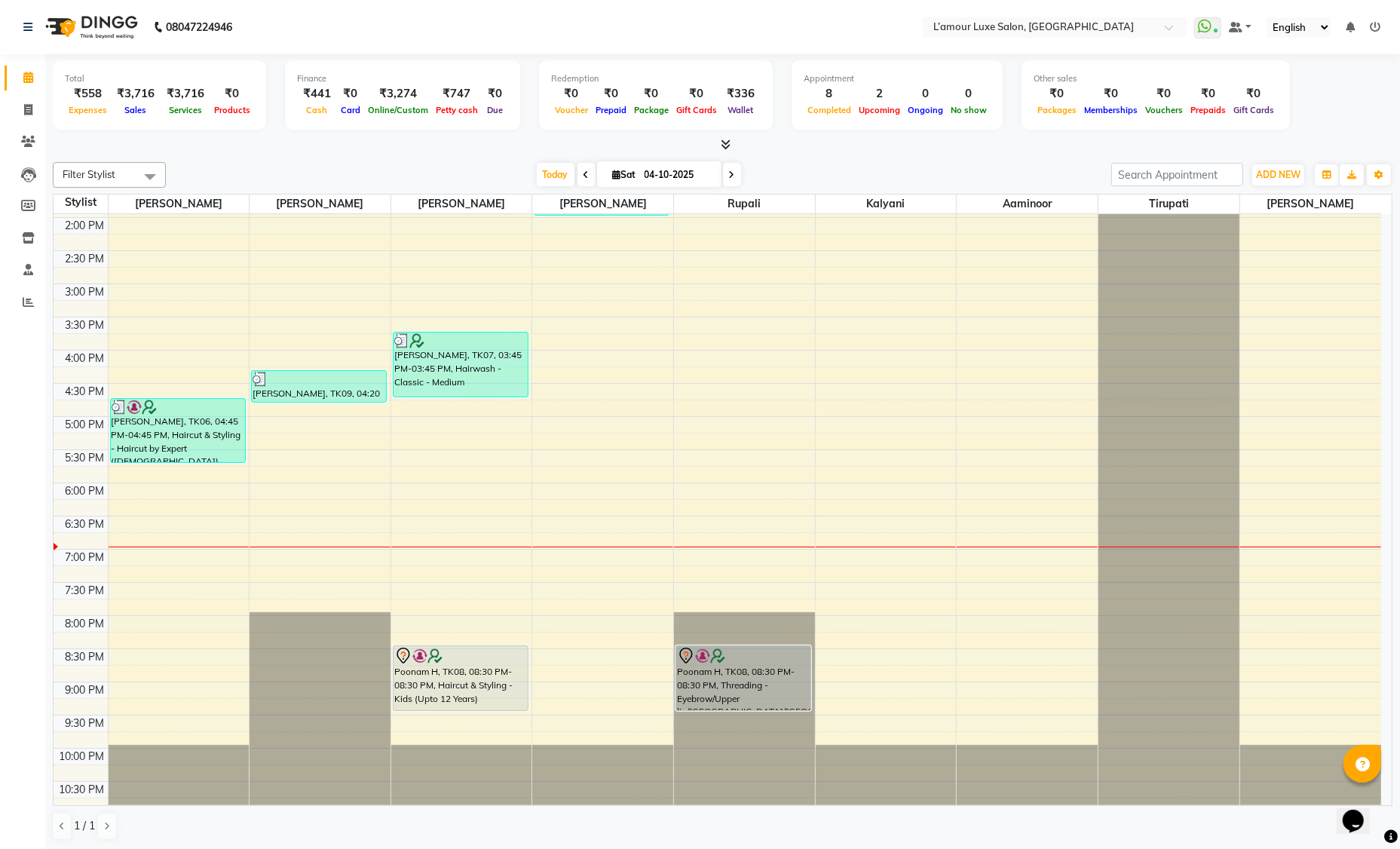
scroll to position [332, 0]
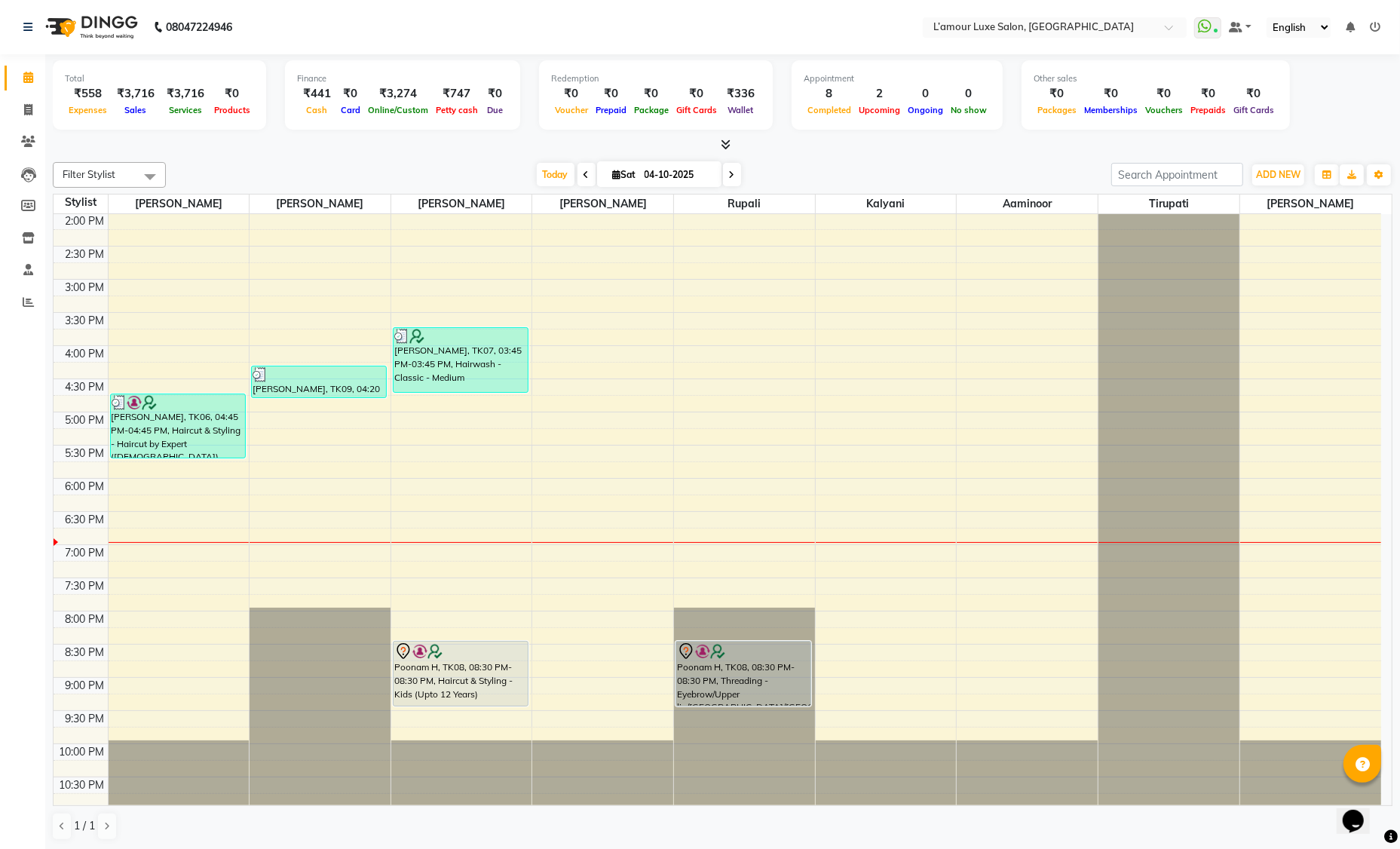
click at [730, 179] on span at bounding box center [732, 174] width 18 height 24
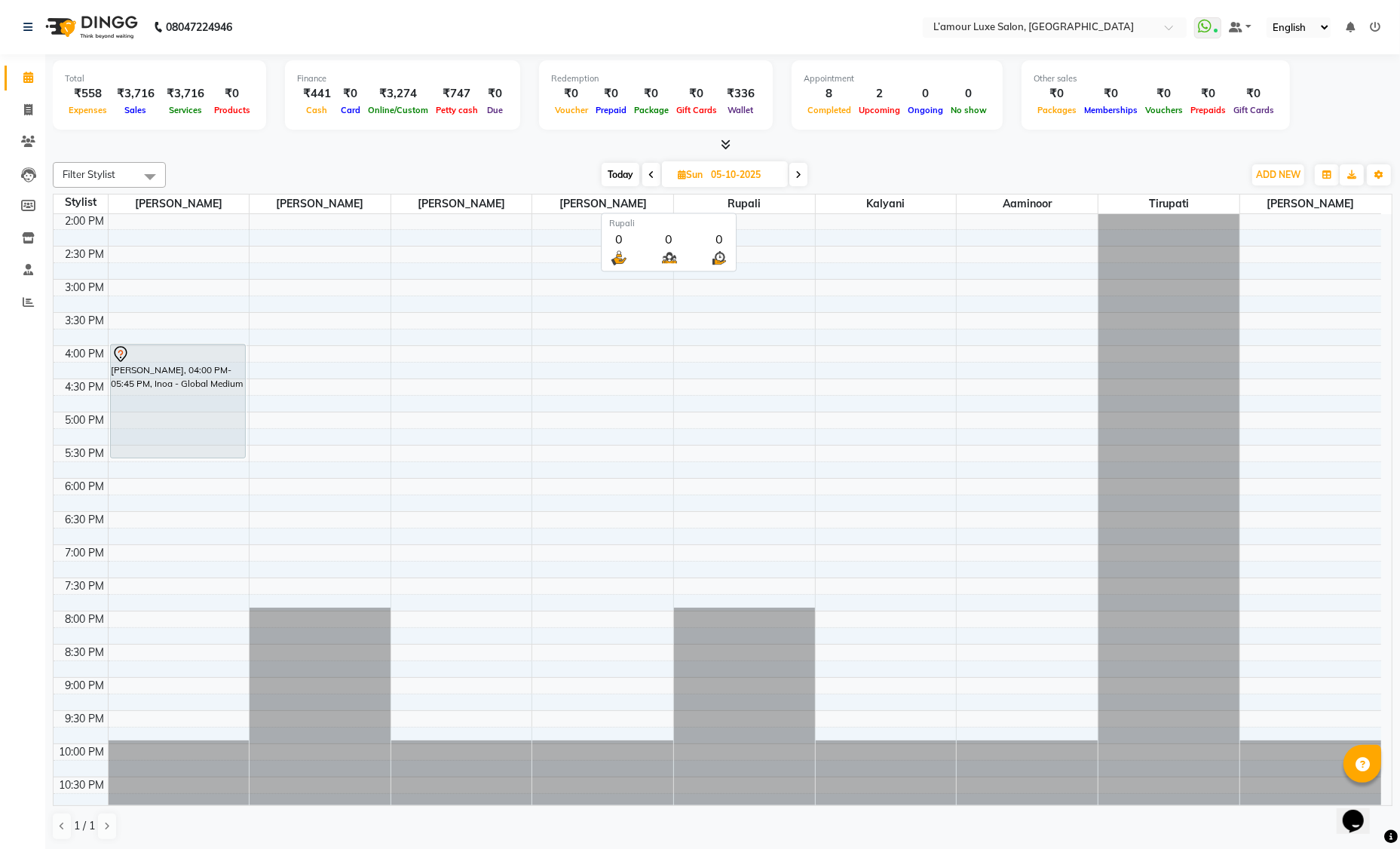
click at [693, 208] on span "Rupali" at bounding box center [744, 204] width 141 height 19
click at [622, 176] on span "Today" at bounding box center [620, 174] width 37 height 24
type input "04-10-2025"
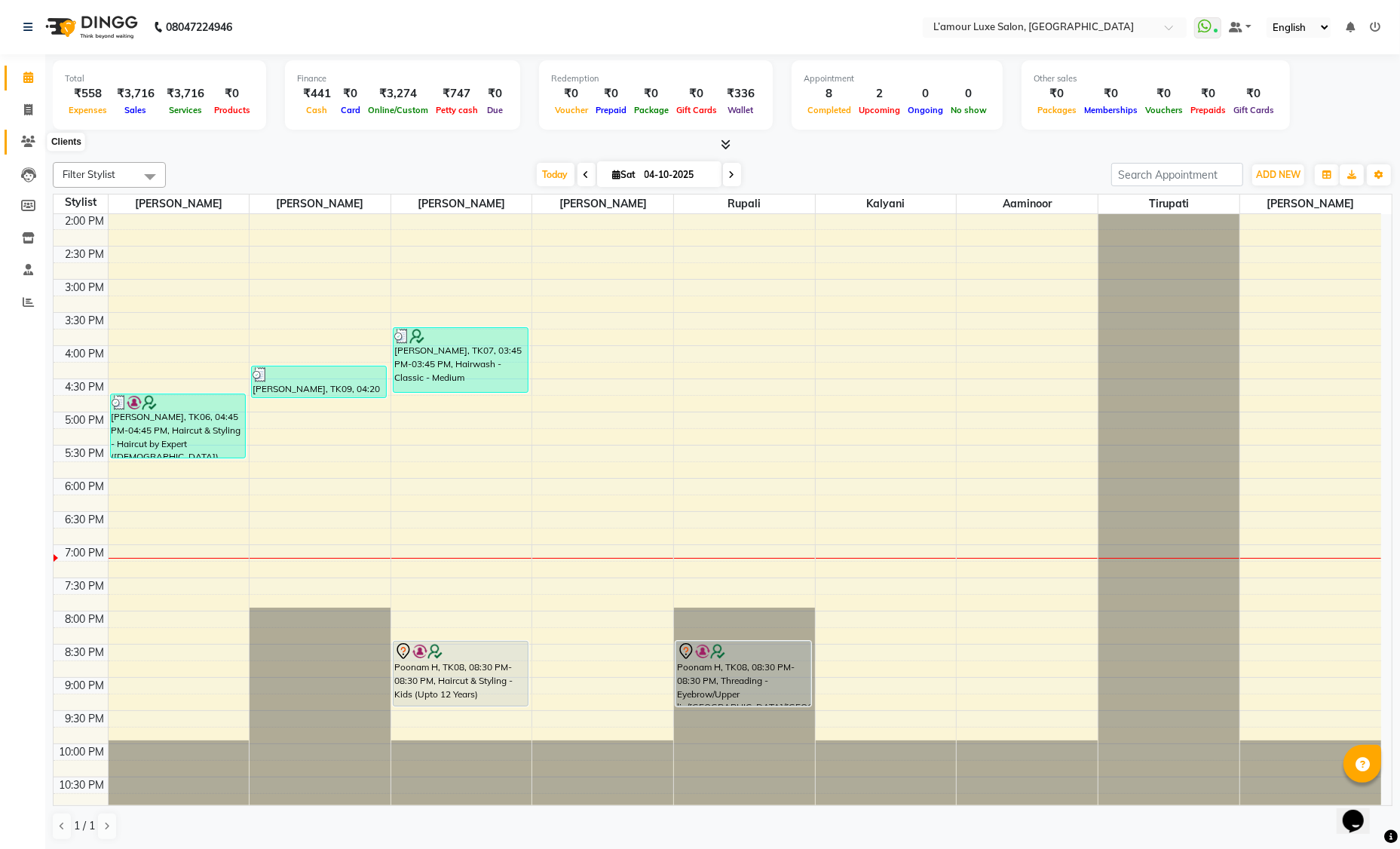
click at [29, 139] on icon at bounding box center [28, 142] width 15 height 11
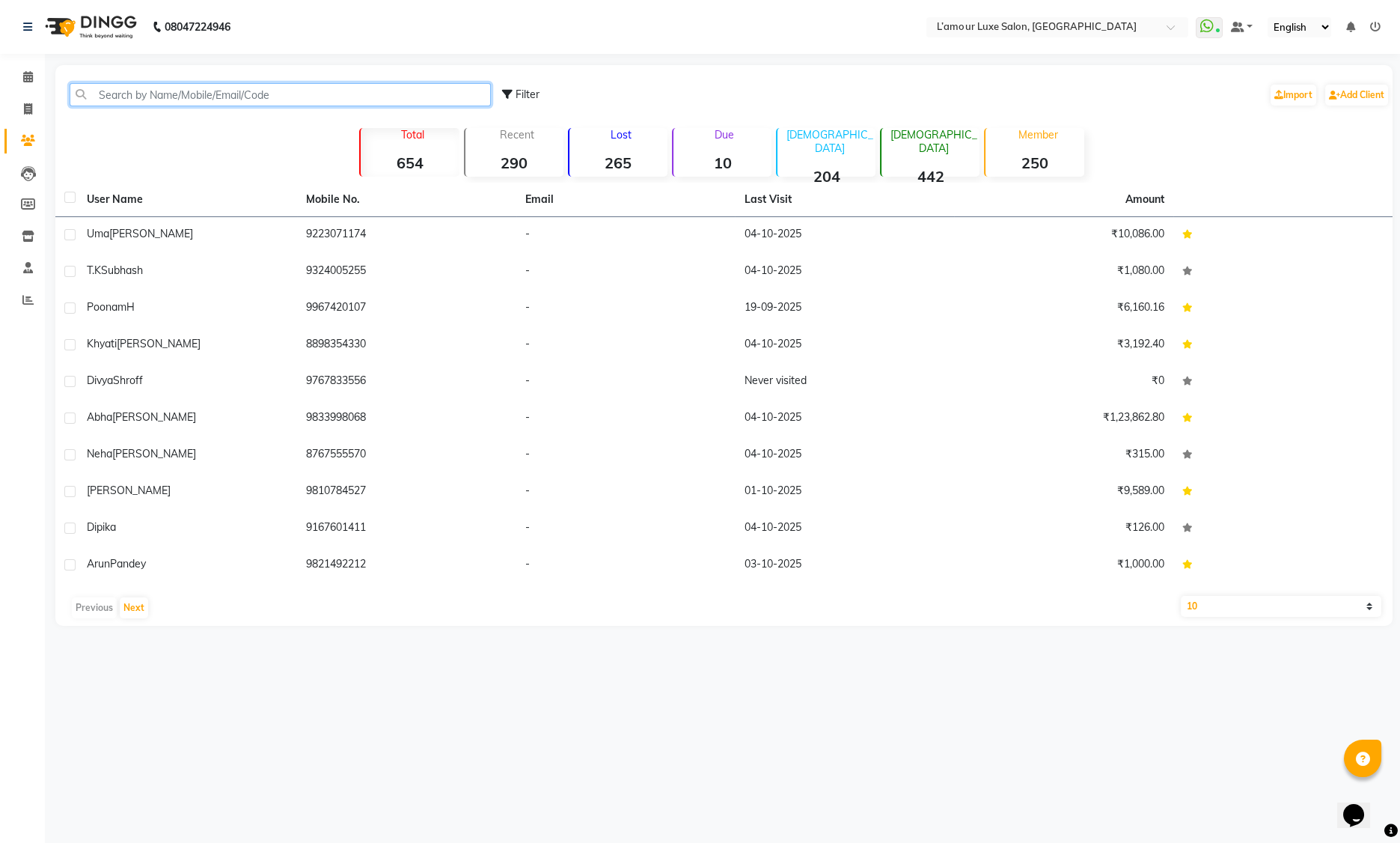
click at [226, 92] on input "text" at bounding box center [280, 95] width 421 height 24
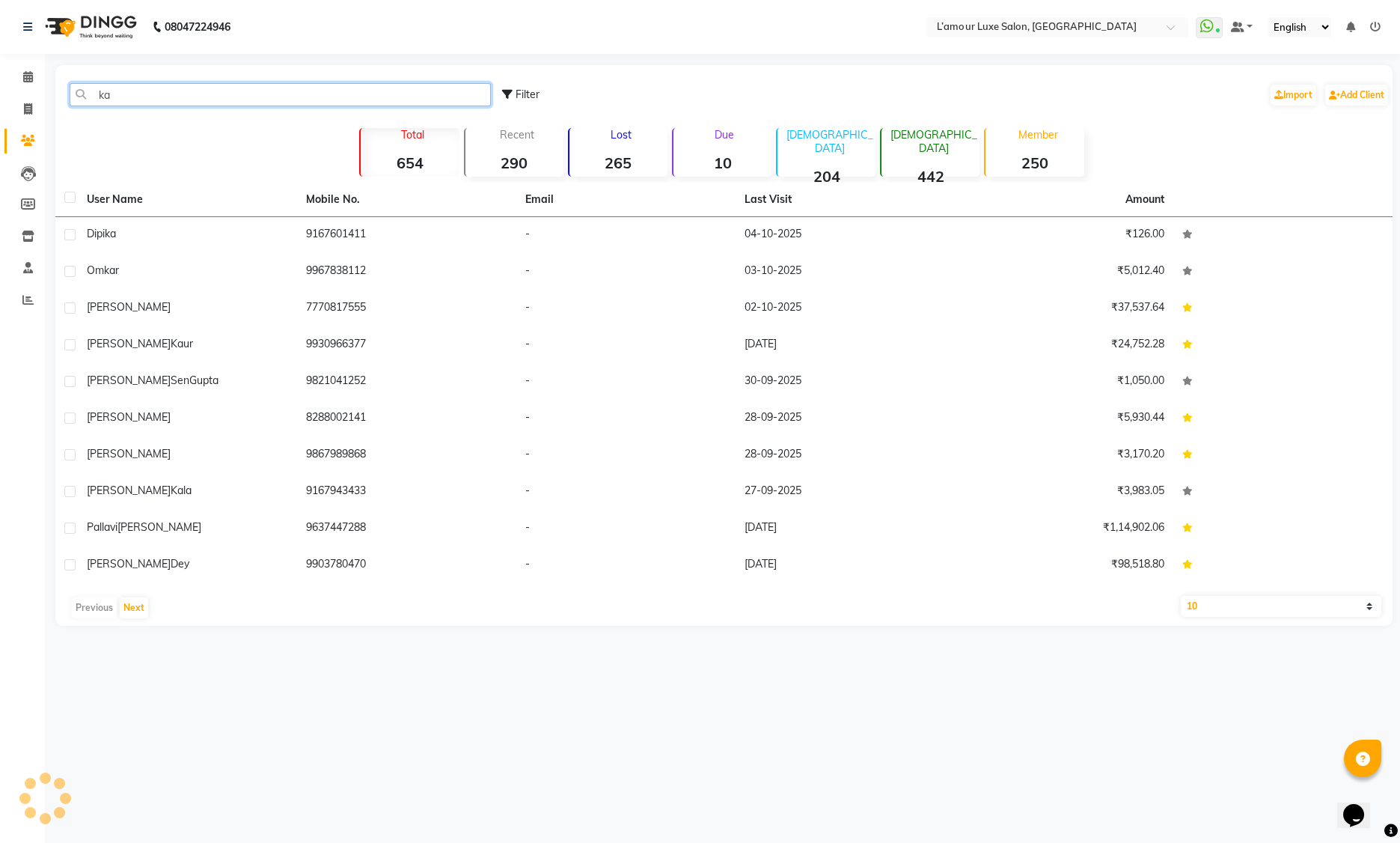
type input "k"
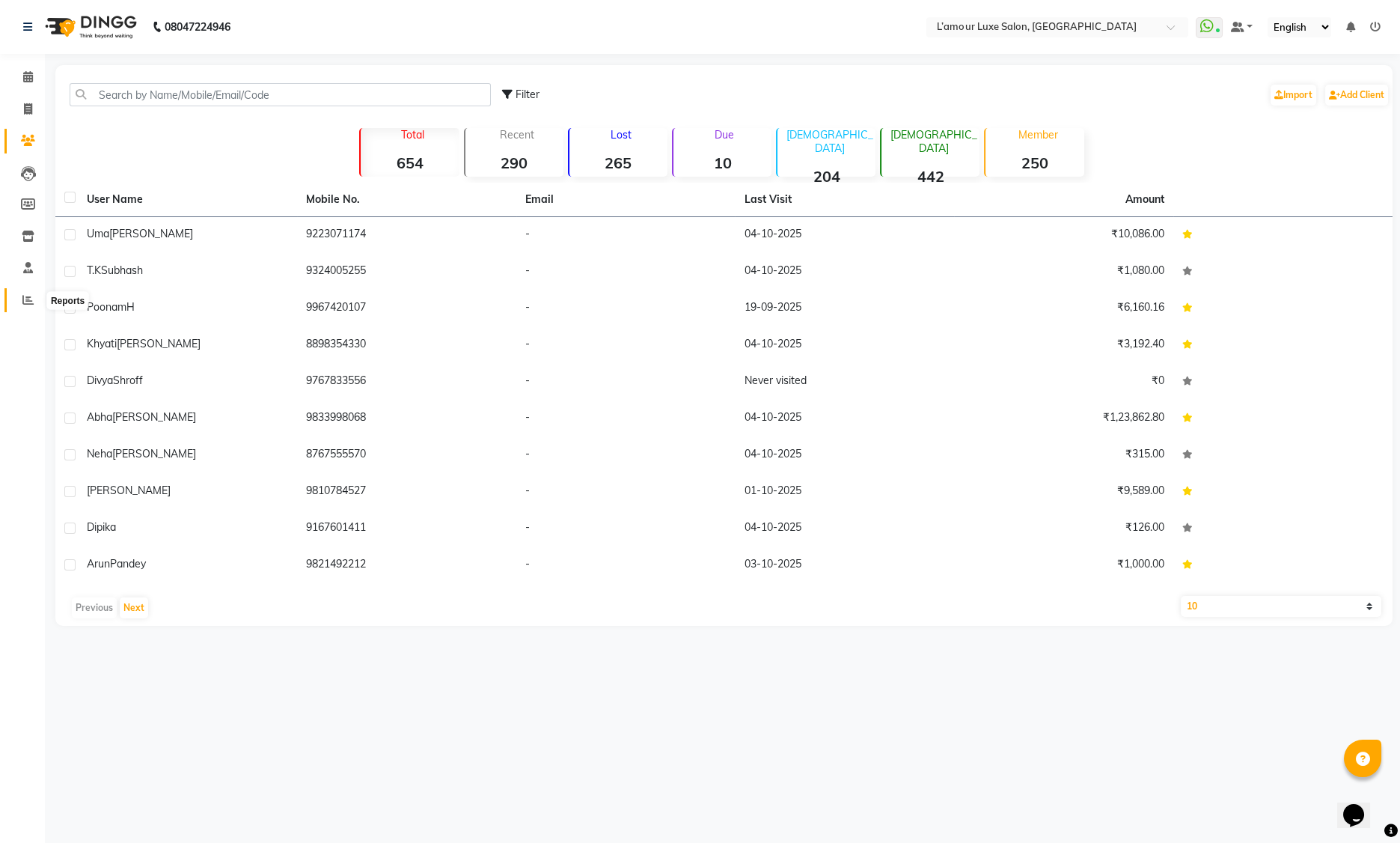
click at [33, 301] on span at bounding box center [28, 300] width 26 height 17
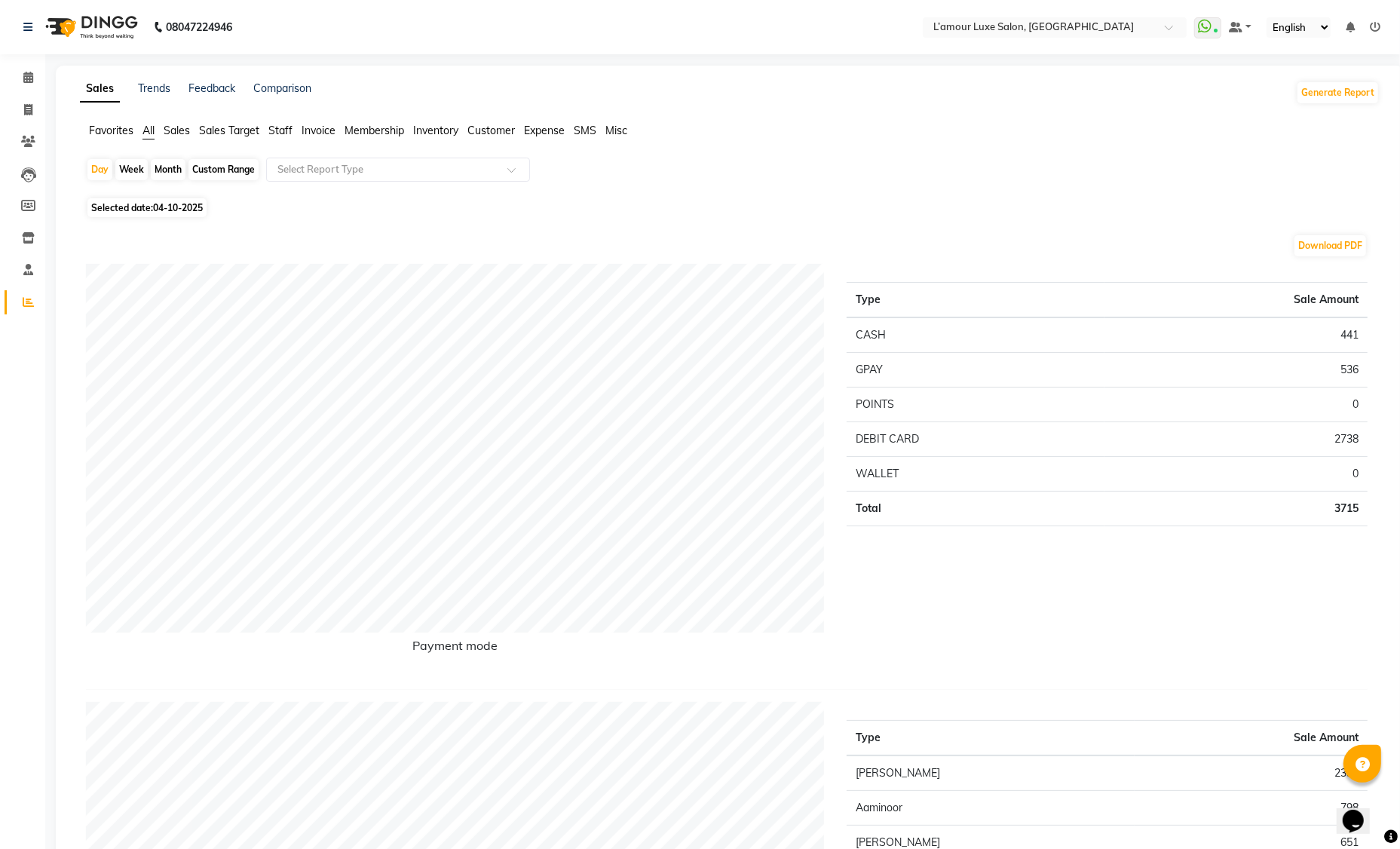
click at [314, 130] on span "Invoice" at bounding box center [318, 130] width 34 height 14
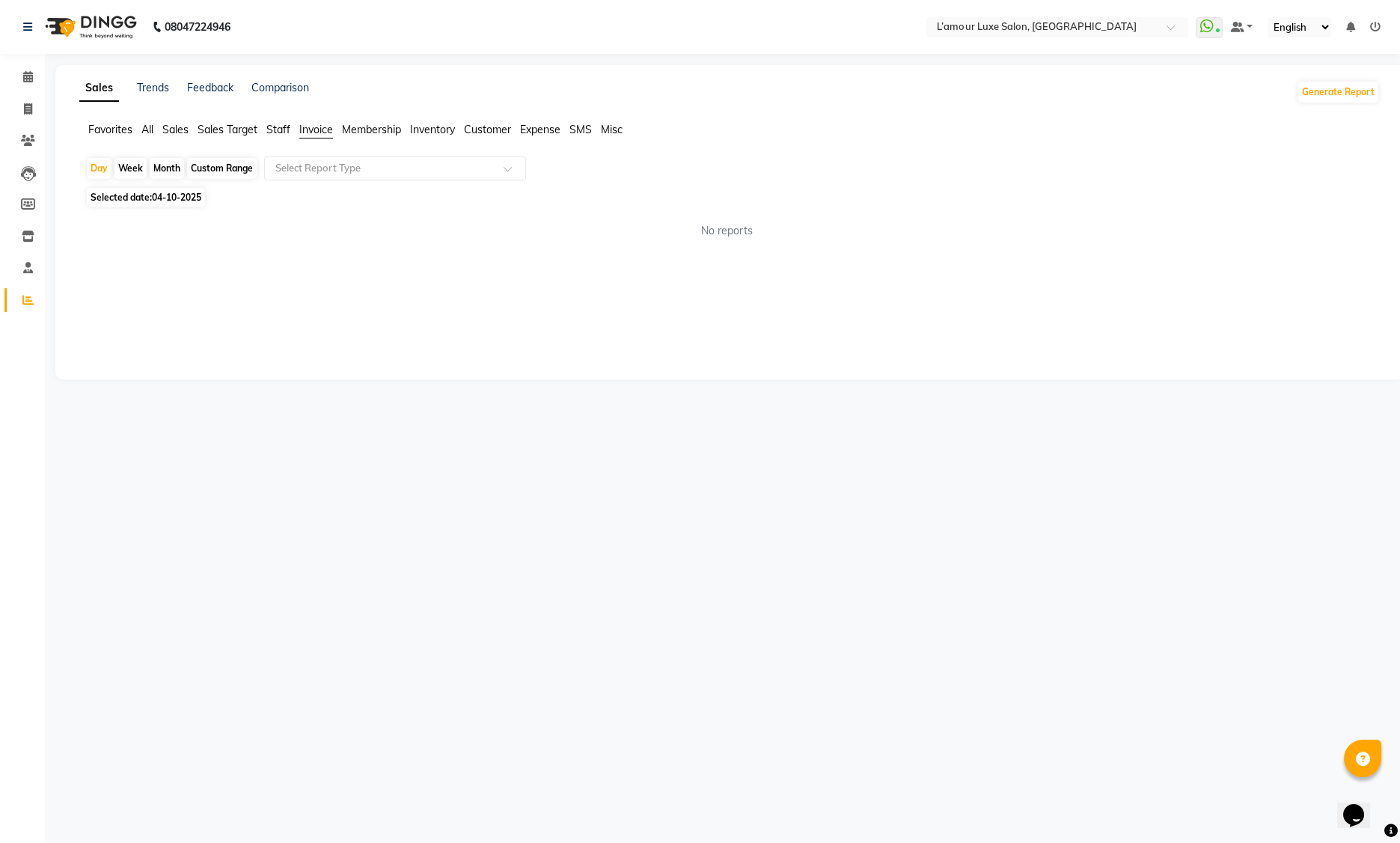
click at [172, 199] on span "04-10-2025" at bounding box center [177, 197] width 50 height 11
select select "10"
select select "2025"
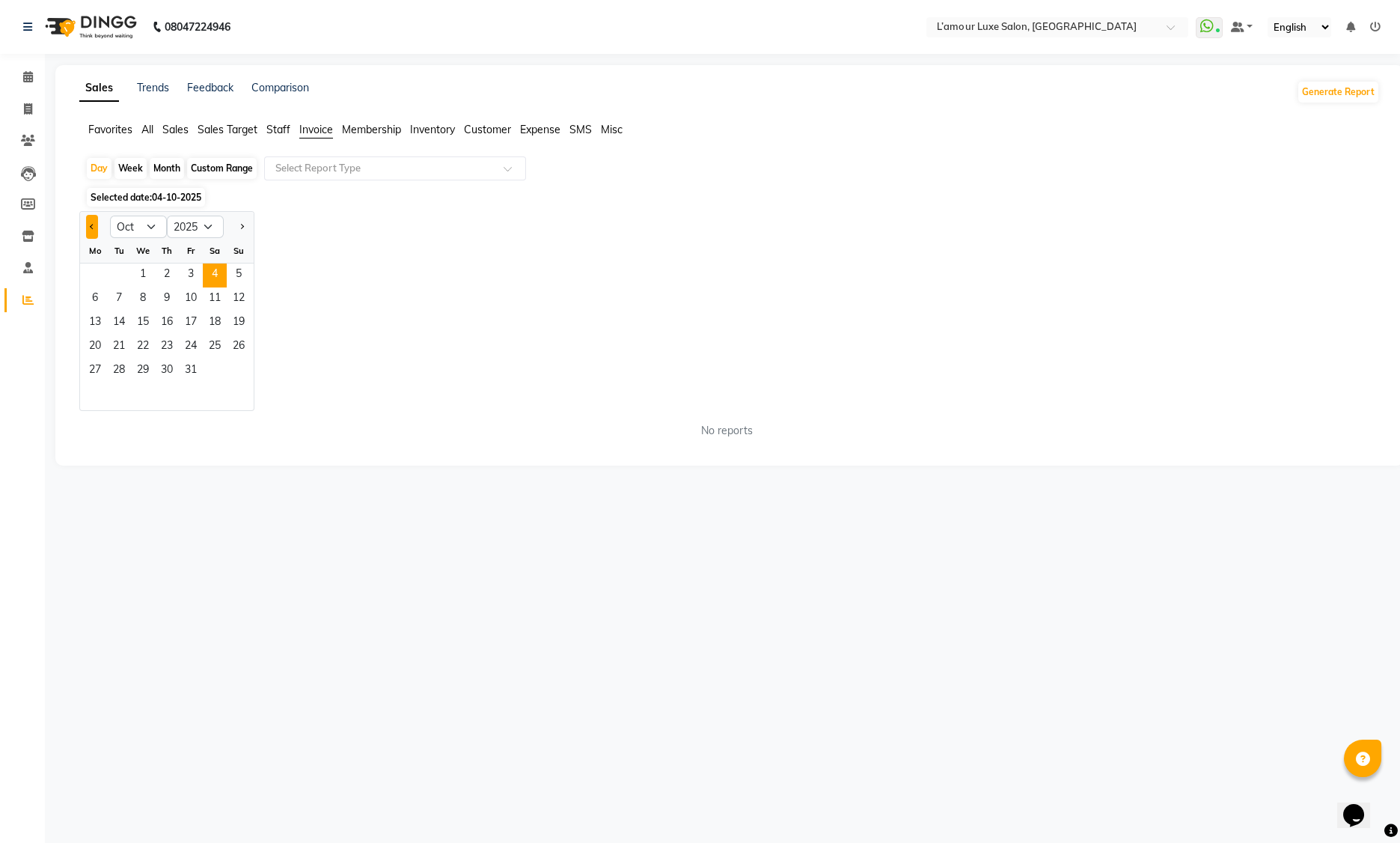
click at [92, 231] on button "Previous month" at bounding box center [92, 227] width 12 height 24
click at [238, 226] on button "Next month" at bounding box center [241, 227] width 12 height 24
click at [92, 230] on button "Previous month" at bounding box center [92, 227] width 12 height 24
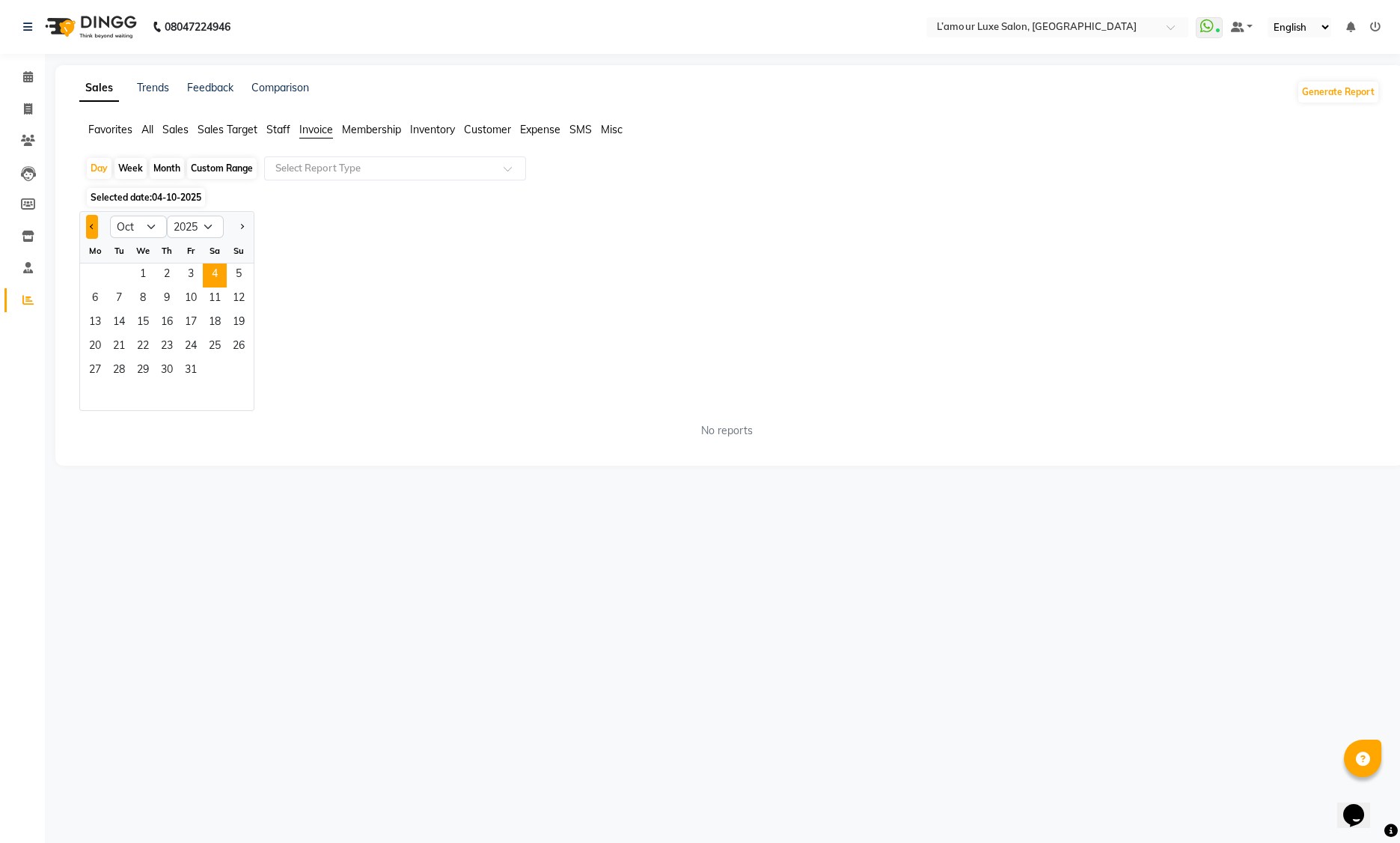
select select "9"
click at [157, 307] on span "11" at bounding box center [167, 299] width 24 height 24
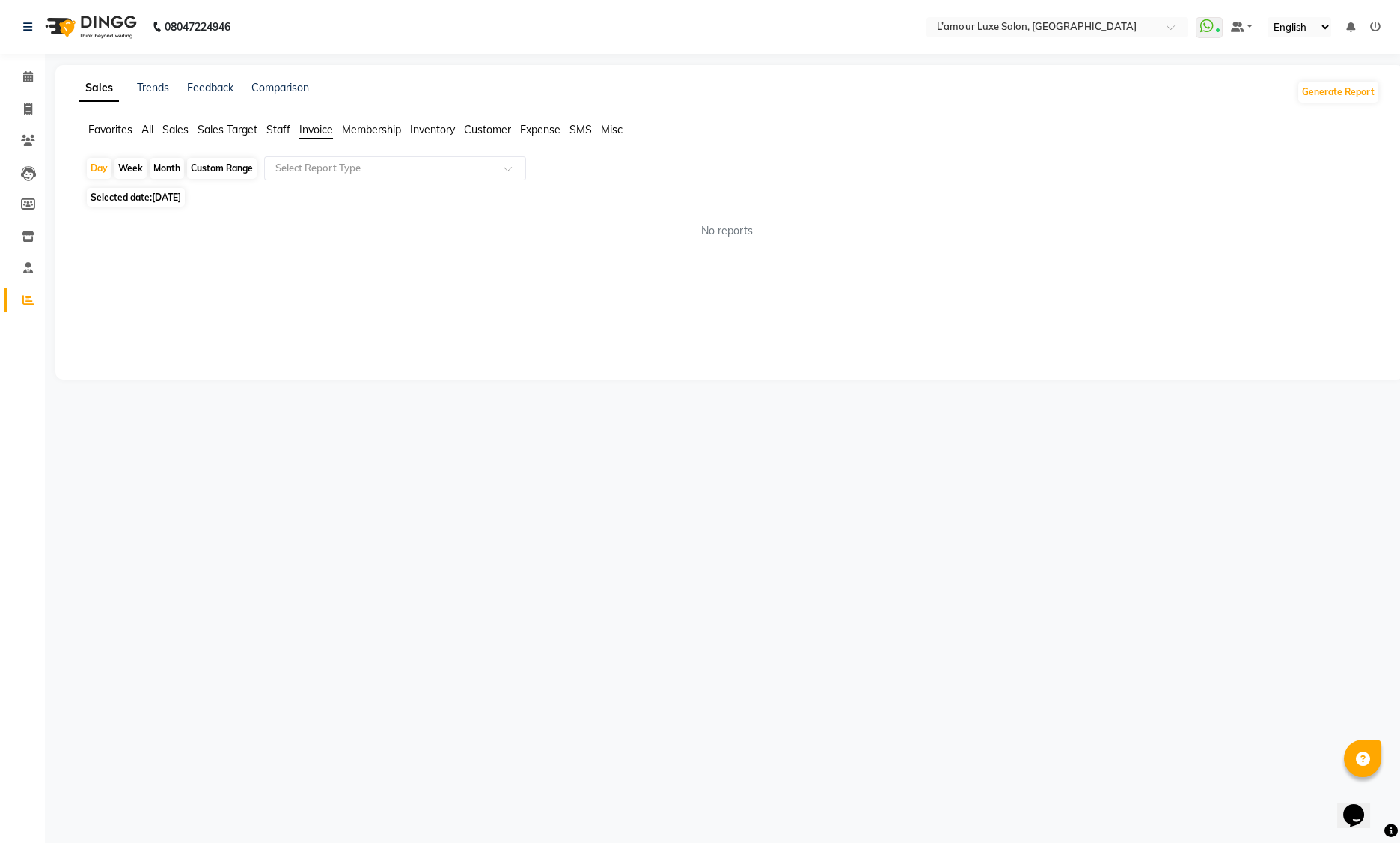
click at [160, 166] on div "Month" at bounding box center [167, 168] width 34 height 21
select select "9"
select select "2025"
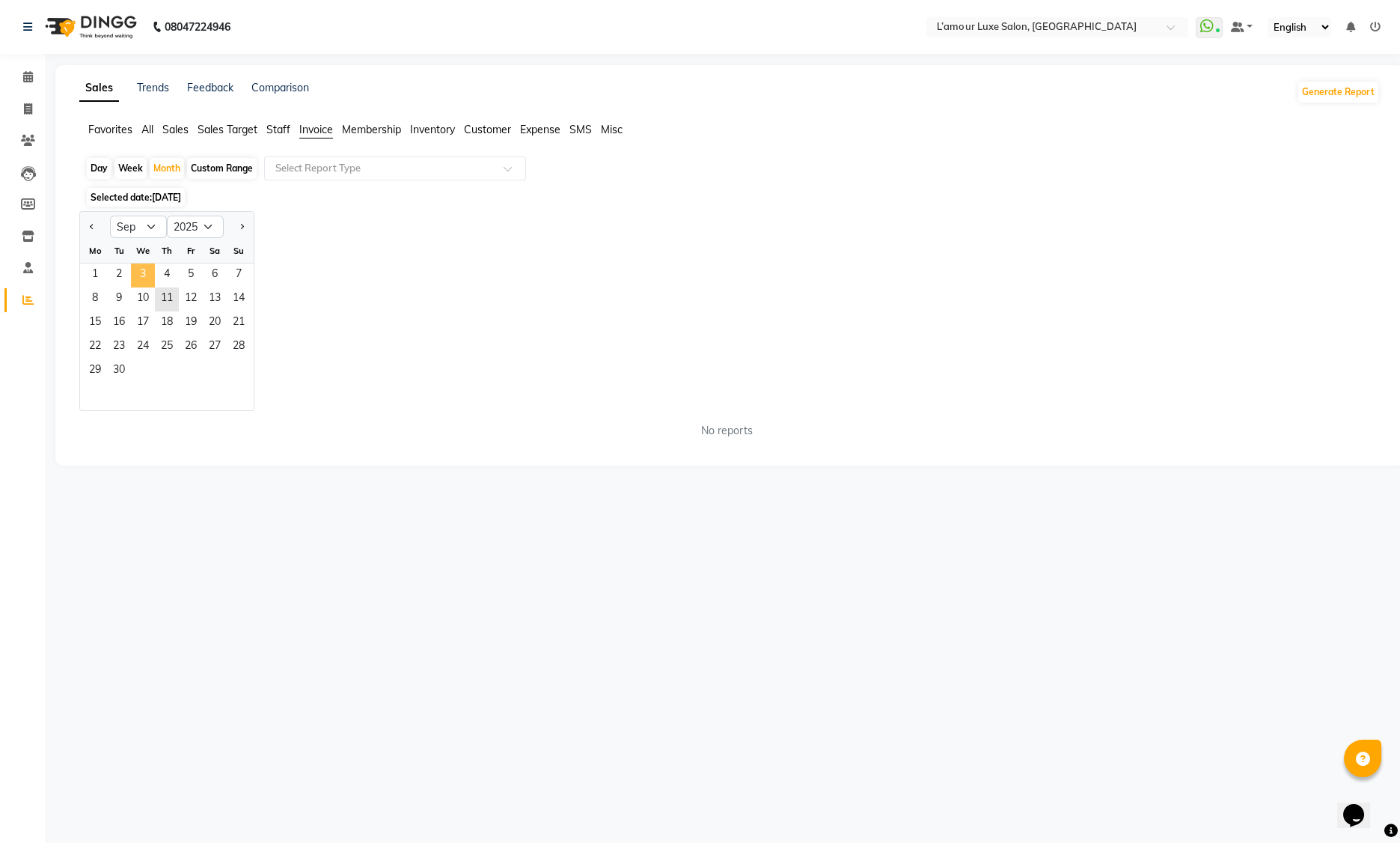
click at [136, 283] on span "3" at bounding box center [143, 276] width 24 height 24
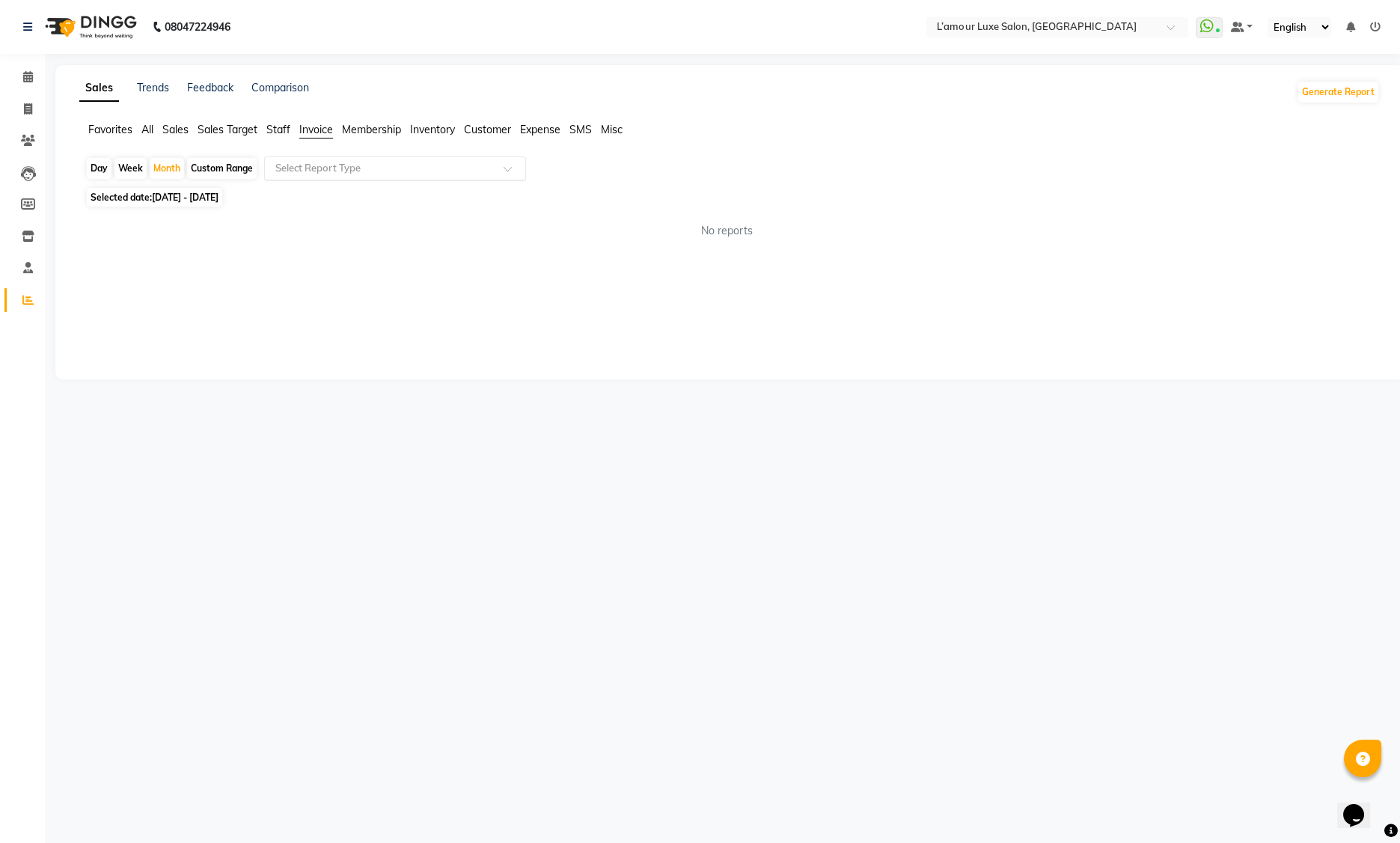
click at [343, 165] on input "text" at bounding box center [381, 169] width 216 height 15
click at [646, 276] on div "Sales Trends Feedback Comparison Generate Report Favorites All Sales Sales Targ…" at bounding box center [729, 222] width 1348 height 315
click at [387, 131] on span "Membership" at bounding box center [371, 129] width 59 height 14
click at [374, 171] on input "text" at bounding box center [381, 169] width 216 height 15
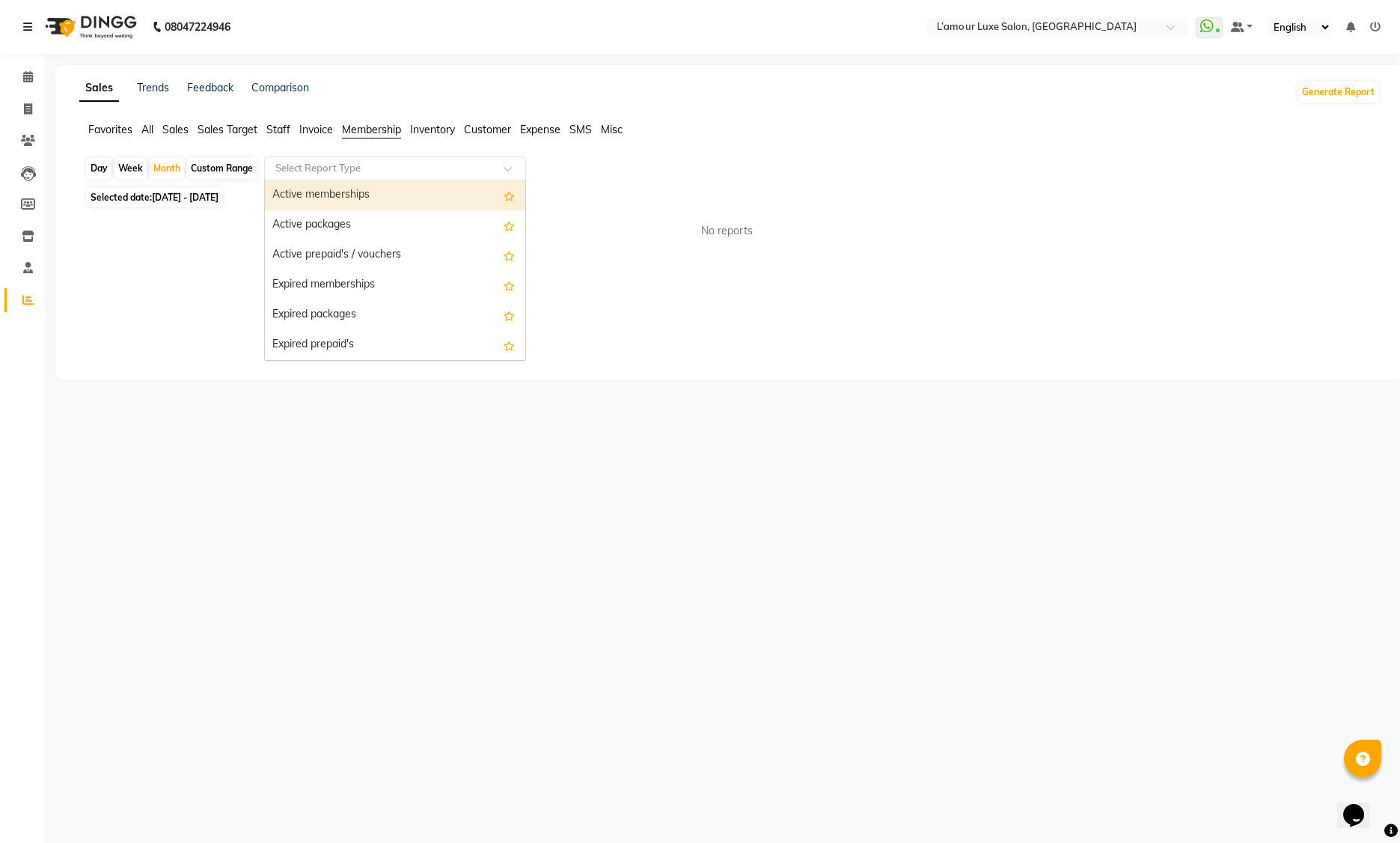
click at [372, 189] on div "Active memberships" at bounding box center [394, 195] width 260 height 30
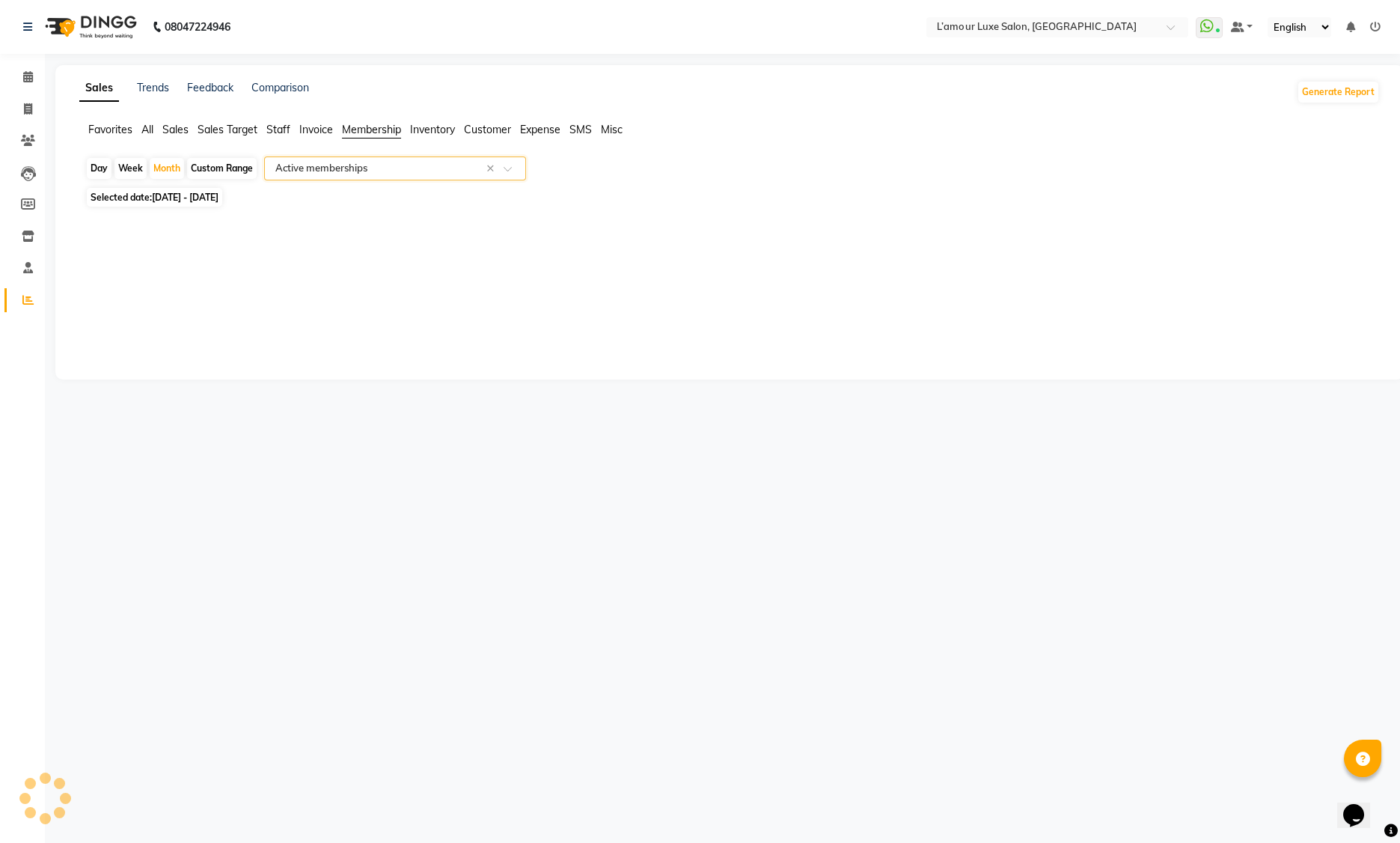
select select "full_report"
select select "csv"
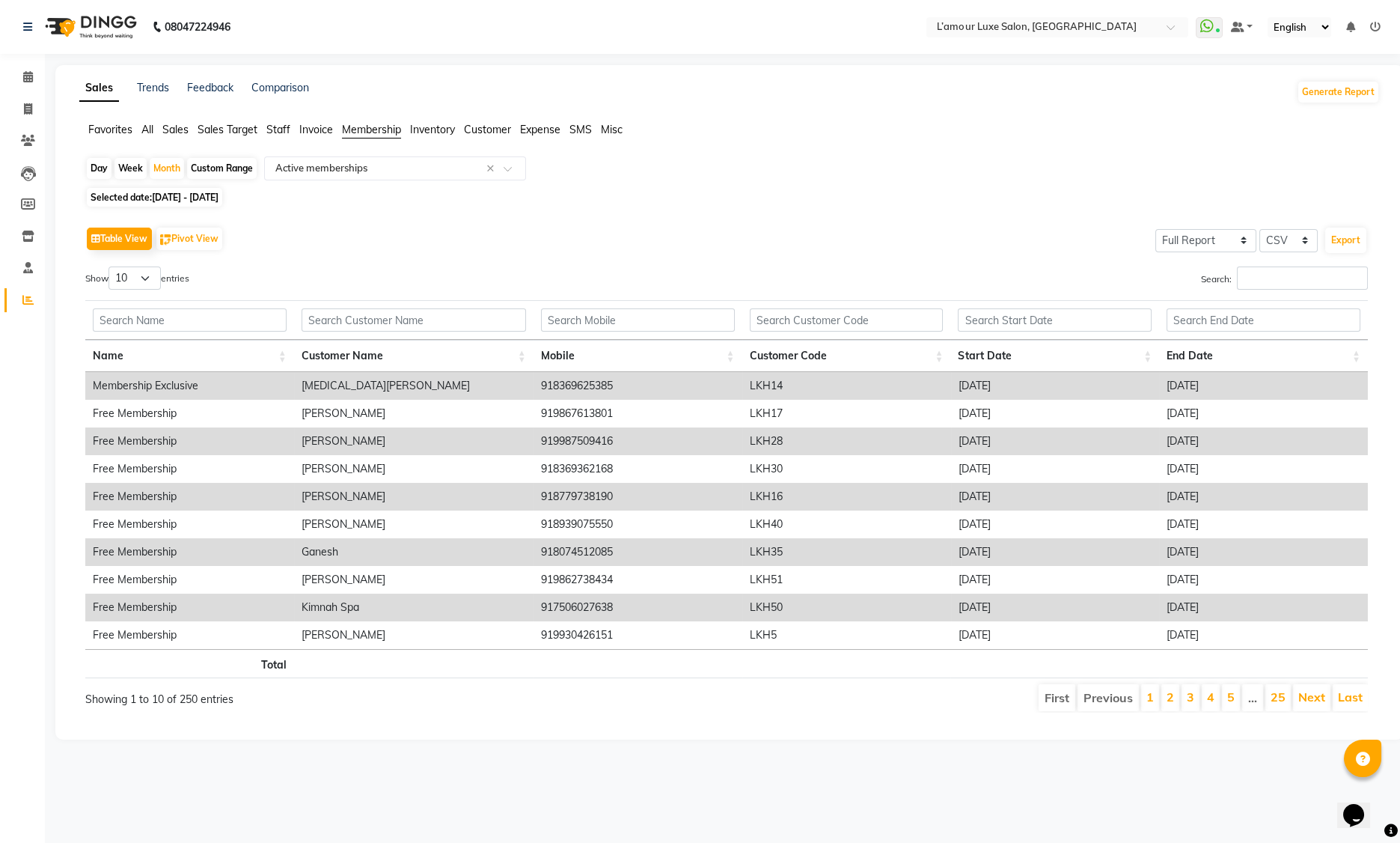
click at [373, 262] on div "Table View Pivot View Select Full Report Filtered Report Select CSV PDF Export …" at bounding box center [726, 468] width 1282 height 489
click at [361, 129] on span "Membership" at bounding box center [371, 129] width 59 height 14
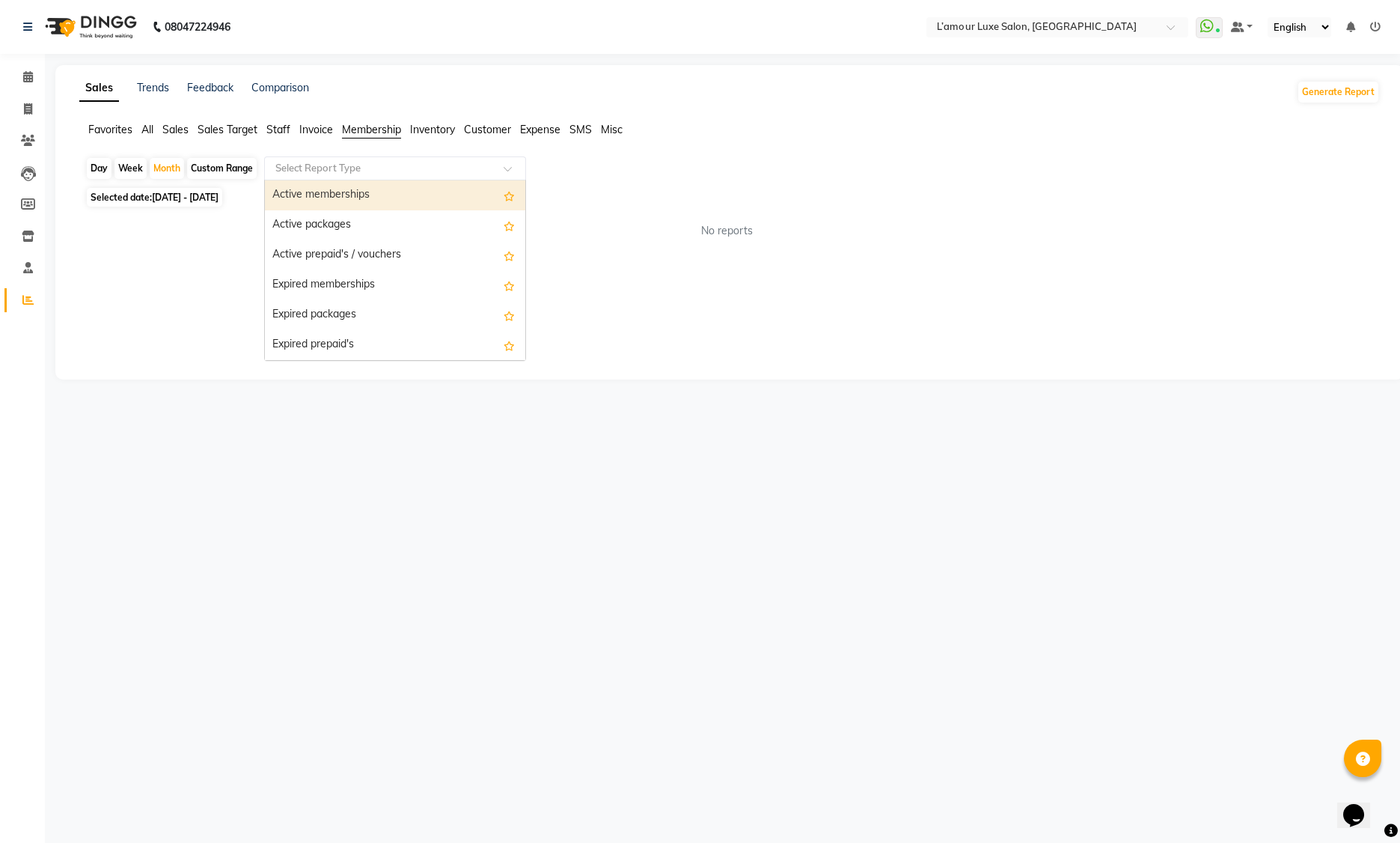
click at [354, 158] on div "Select Report Type" at bounding box center [395, 169] width 262 height 24
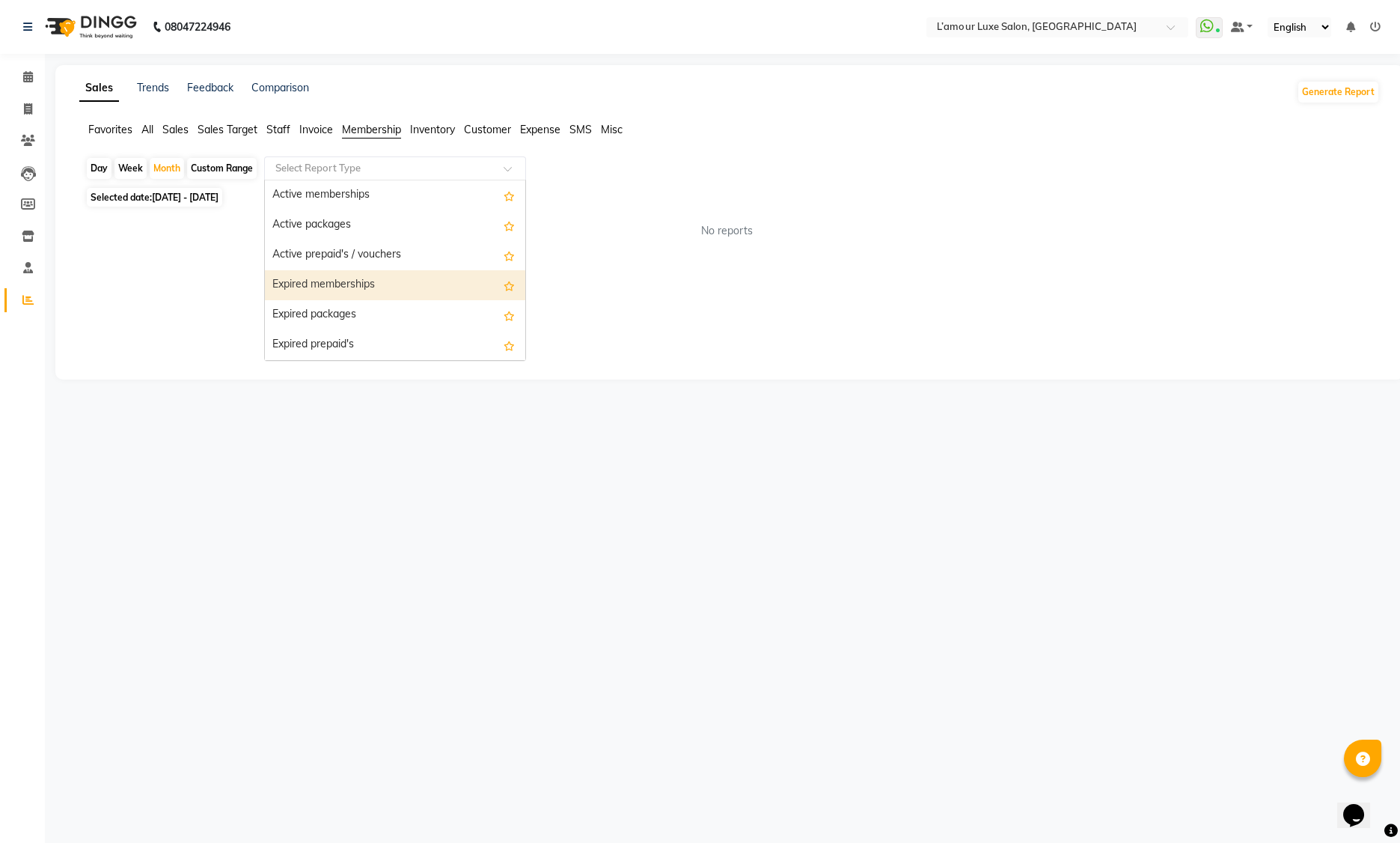
click at [640, 278] on div "Sales Trends Feedback Comparison Generate Report Favorites All Sales Sales Targ…" at bounding box center [729, 222] width 1348 height 315
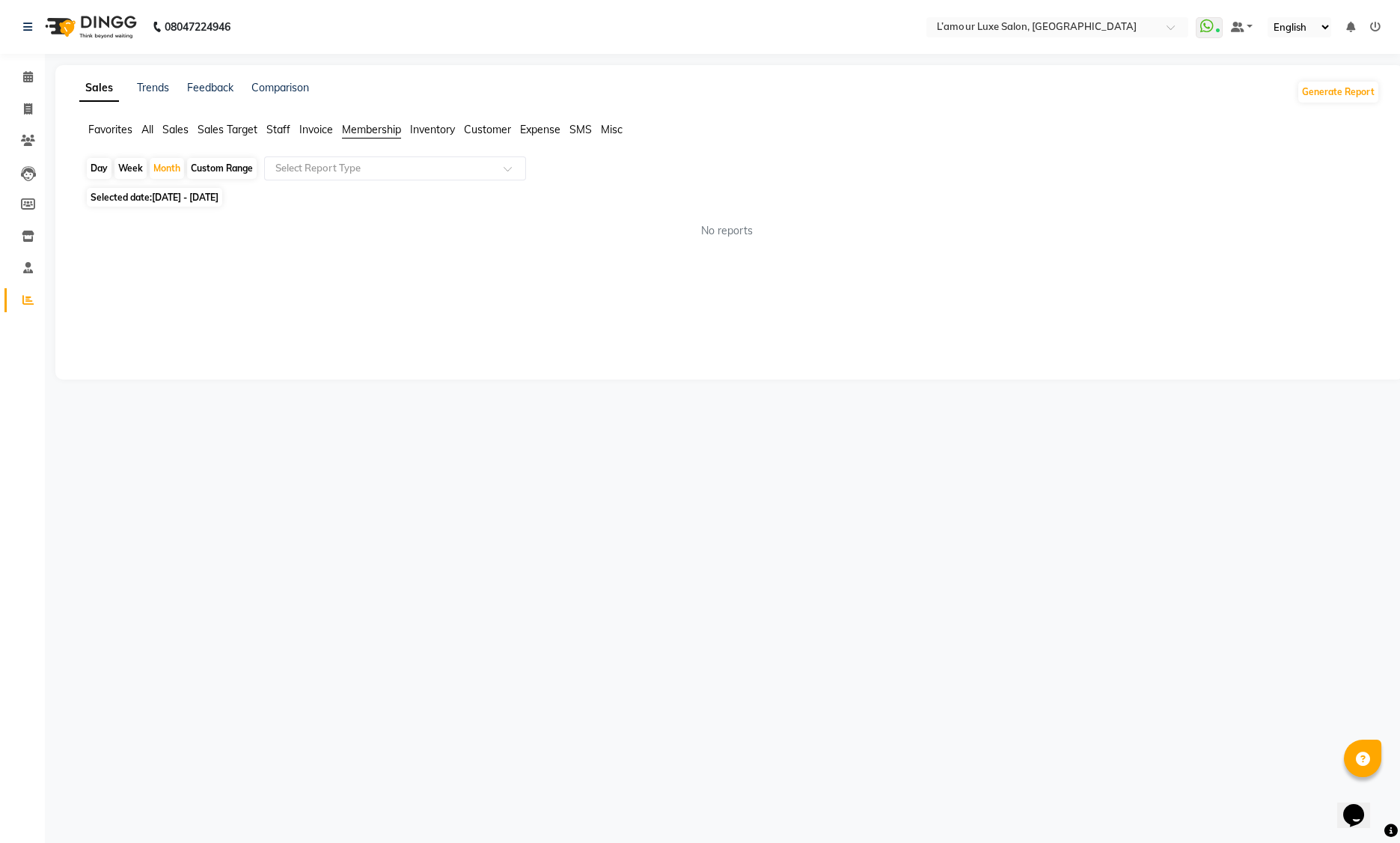
click at [282, 131] on span "Staff" at bounding box center [278, 129] width 24 height 14
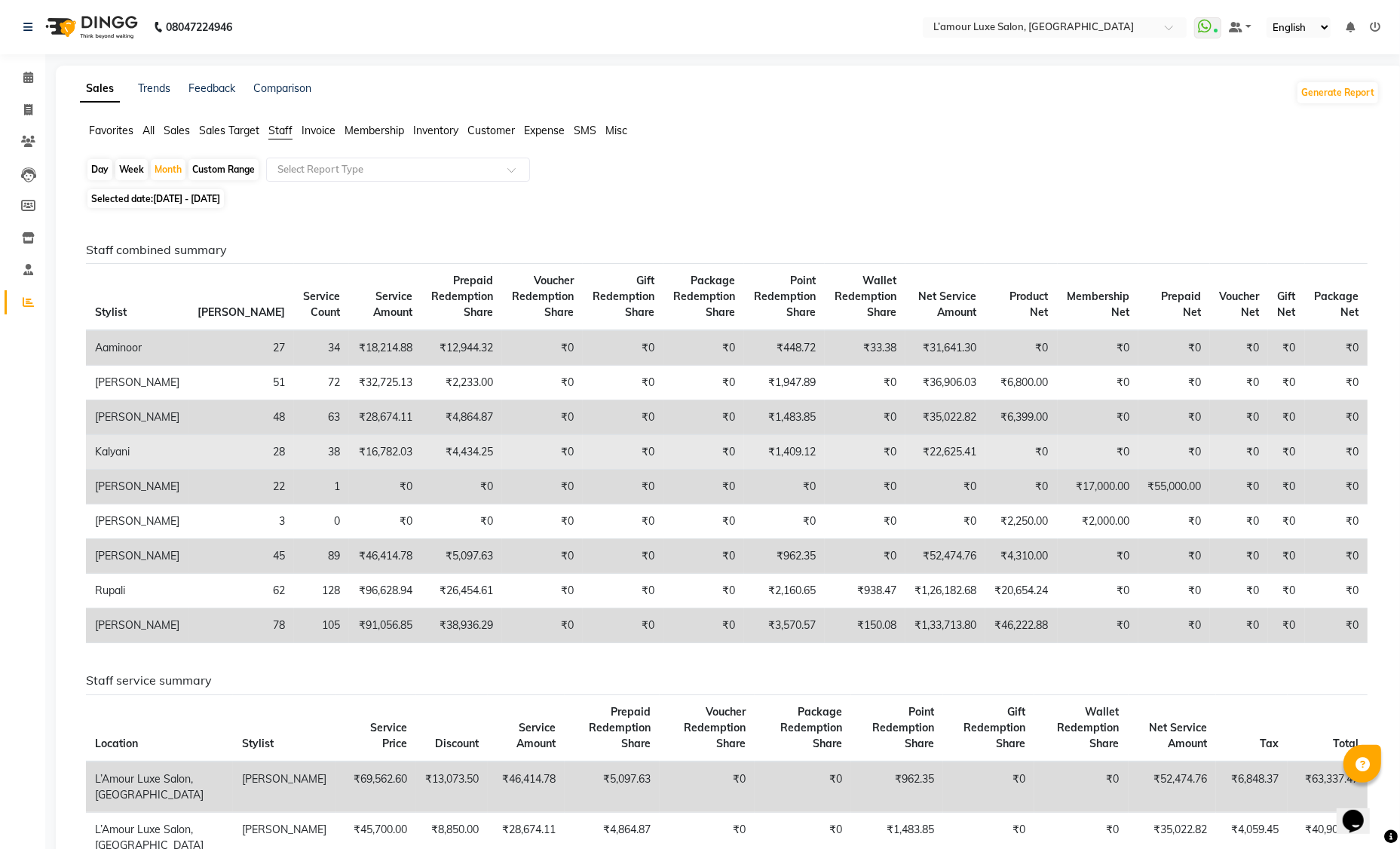
scroll to position [20, 0]
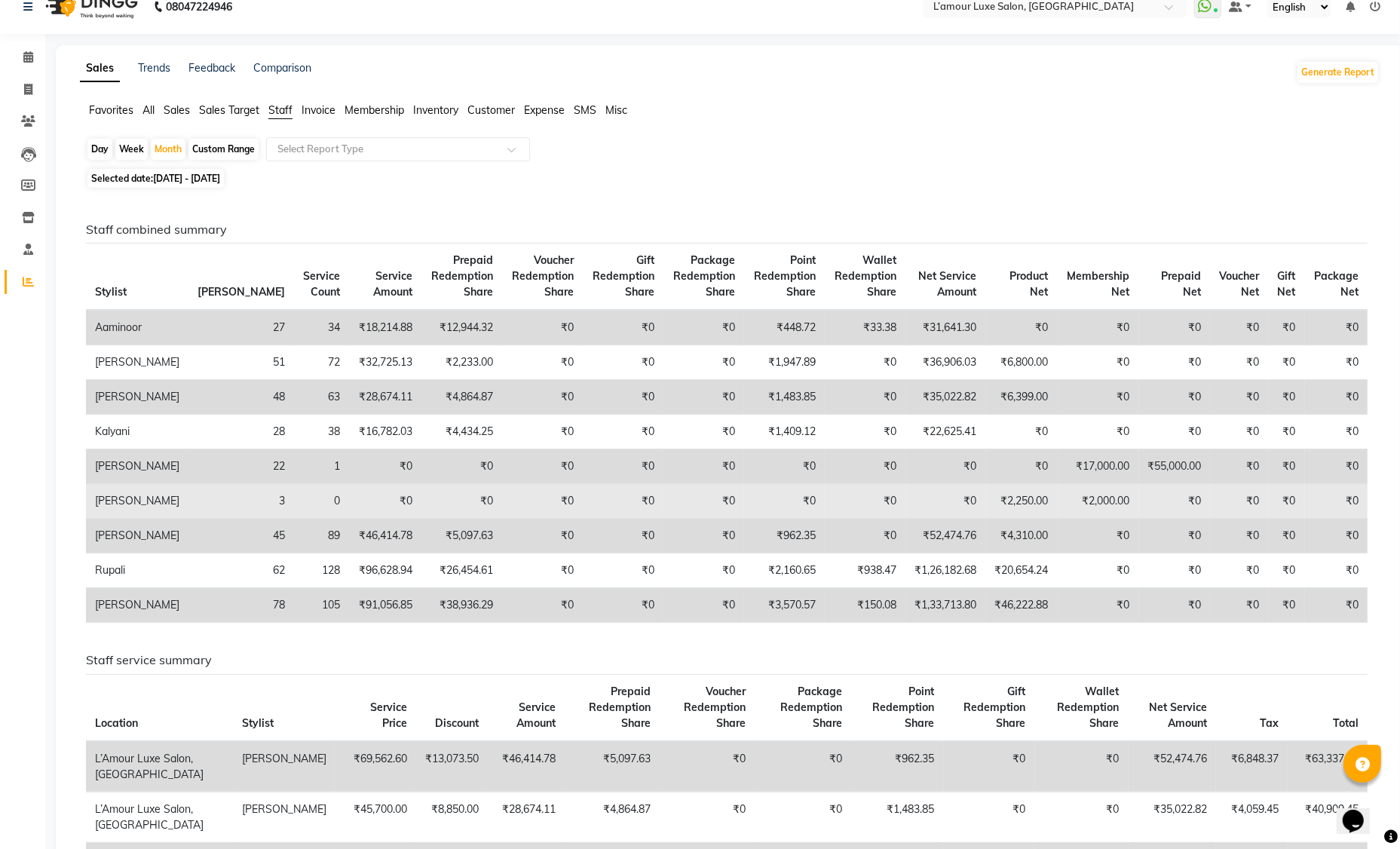
click at [1087, 518] on td "₹2,000.00" at bounding box center [1098, 501] width 80 height 35
click at [1099, 515] on td "₹2,000.00" at bounding box center [1098, 501] width 80 height 35
click at [1005, 514] on td "₹2,250.00" at bounding box center [1020, 501] width 71 height 35
click at [1124, 515] on td "₹2,000.00" at bounding box center [1098, 501] width 80 height 35
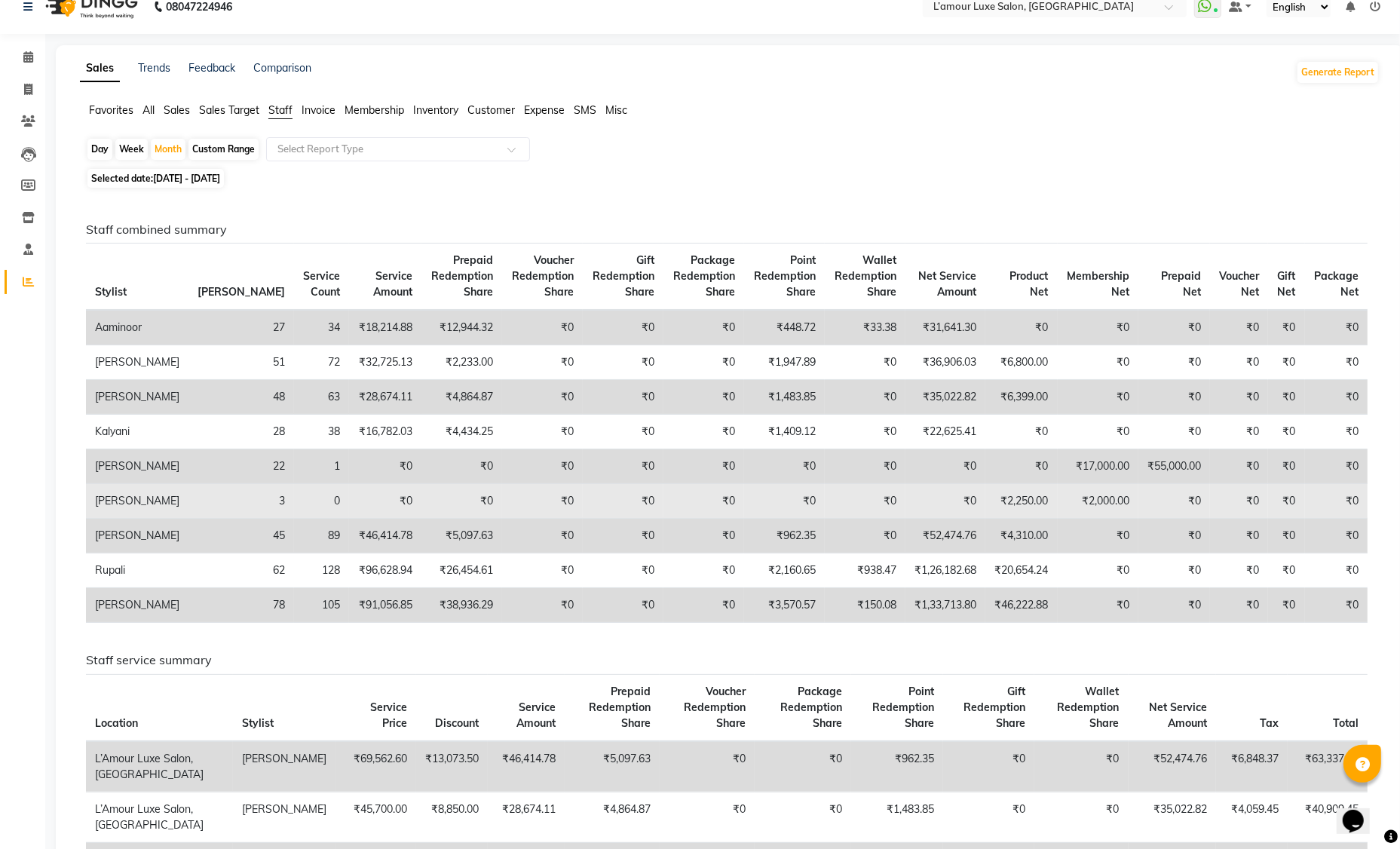
click at [1097, 513] on td "₹2,000.00" at bounding box center [1098, 501] width 80 height 35
click at [998, 519] on td "₹2,250.00" at bounding box center [1020, 501] width 71 height 35
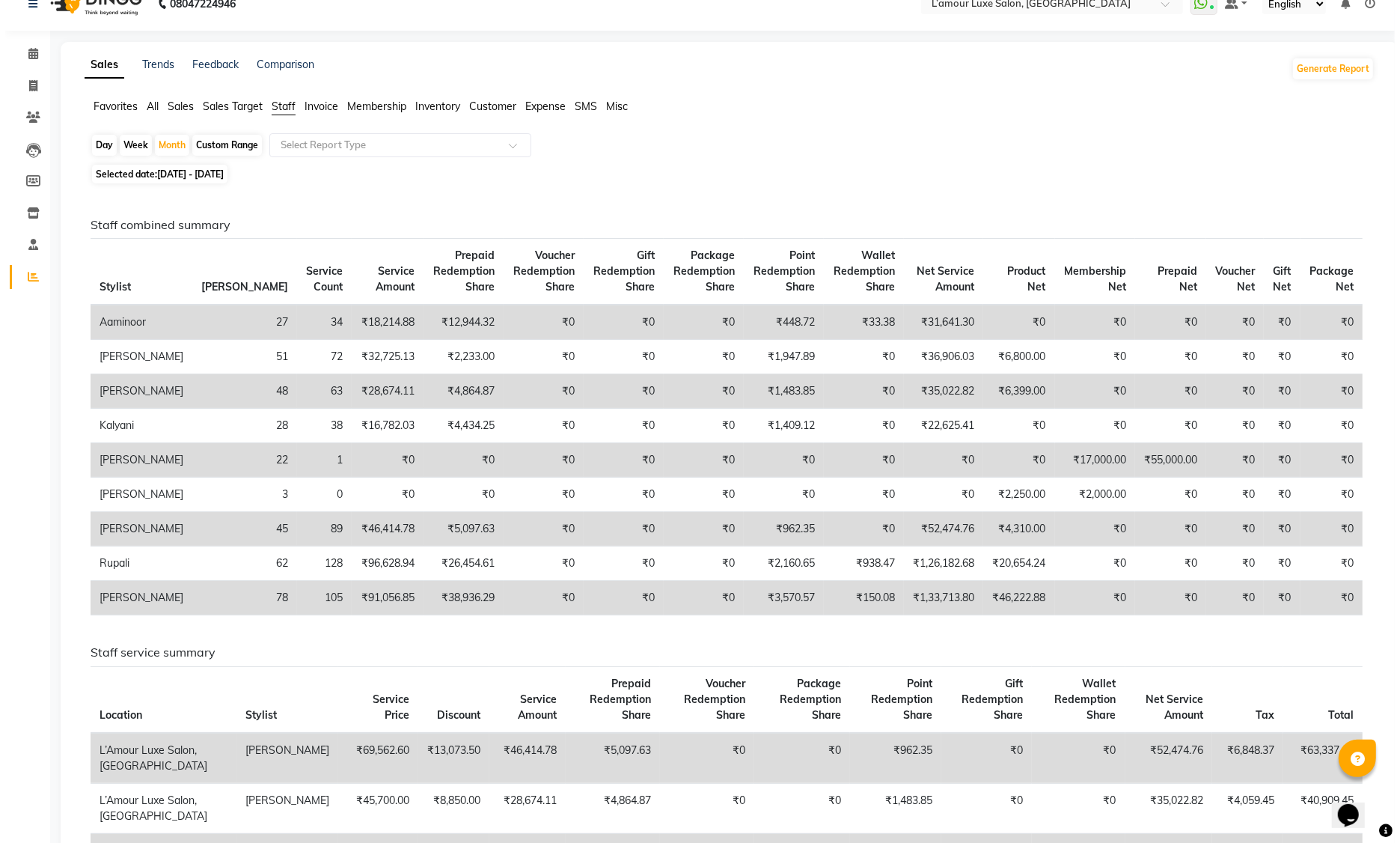
scroll to position [0, 0]
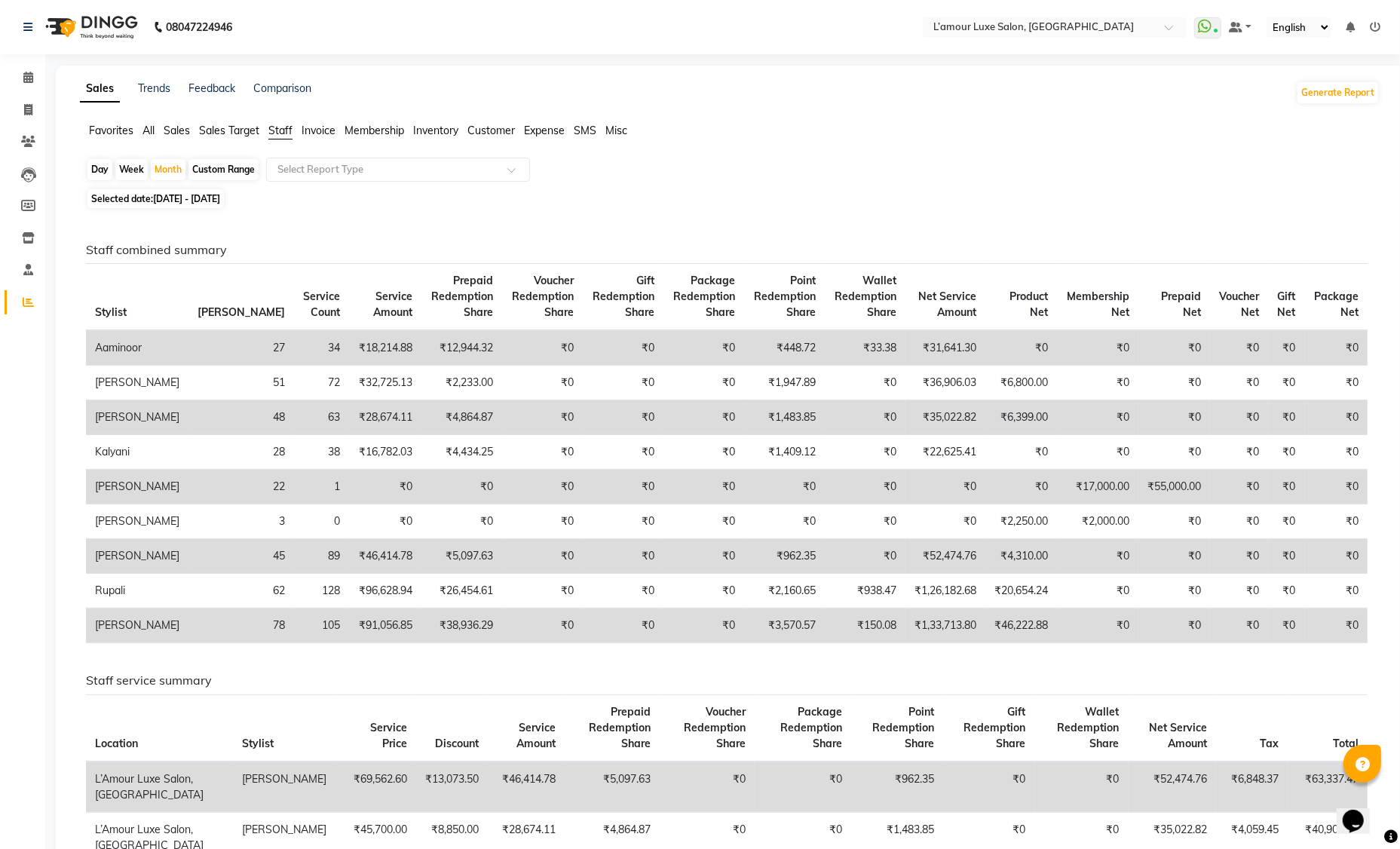
click at [150, 129] on span "All" at bounding box center [148, 130] width 12 height 14
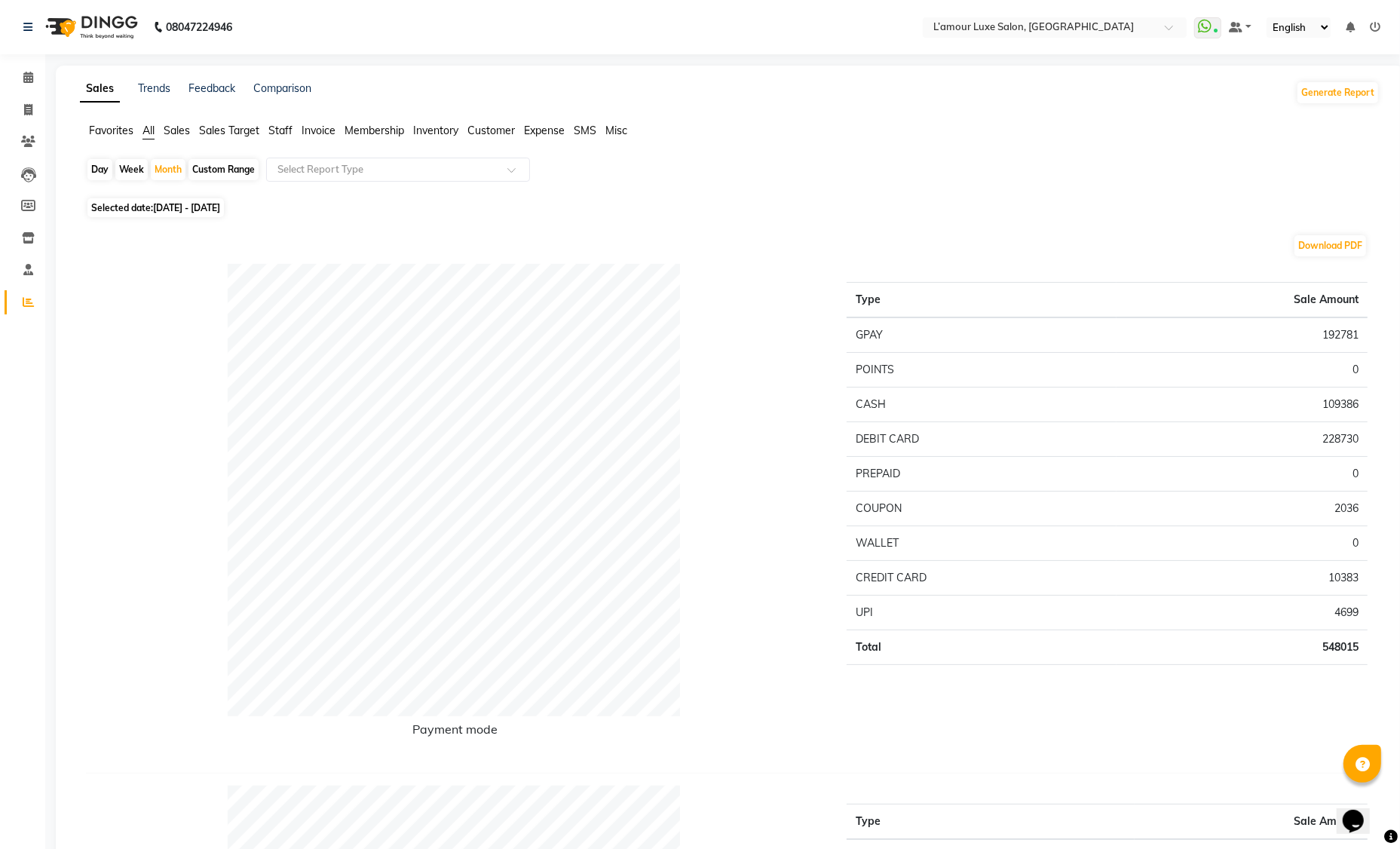
click at [284, 128] on span "Staff" at bounding box center [280, 130] width 24 height 14
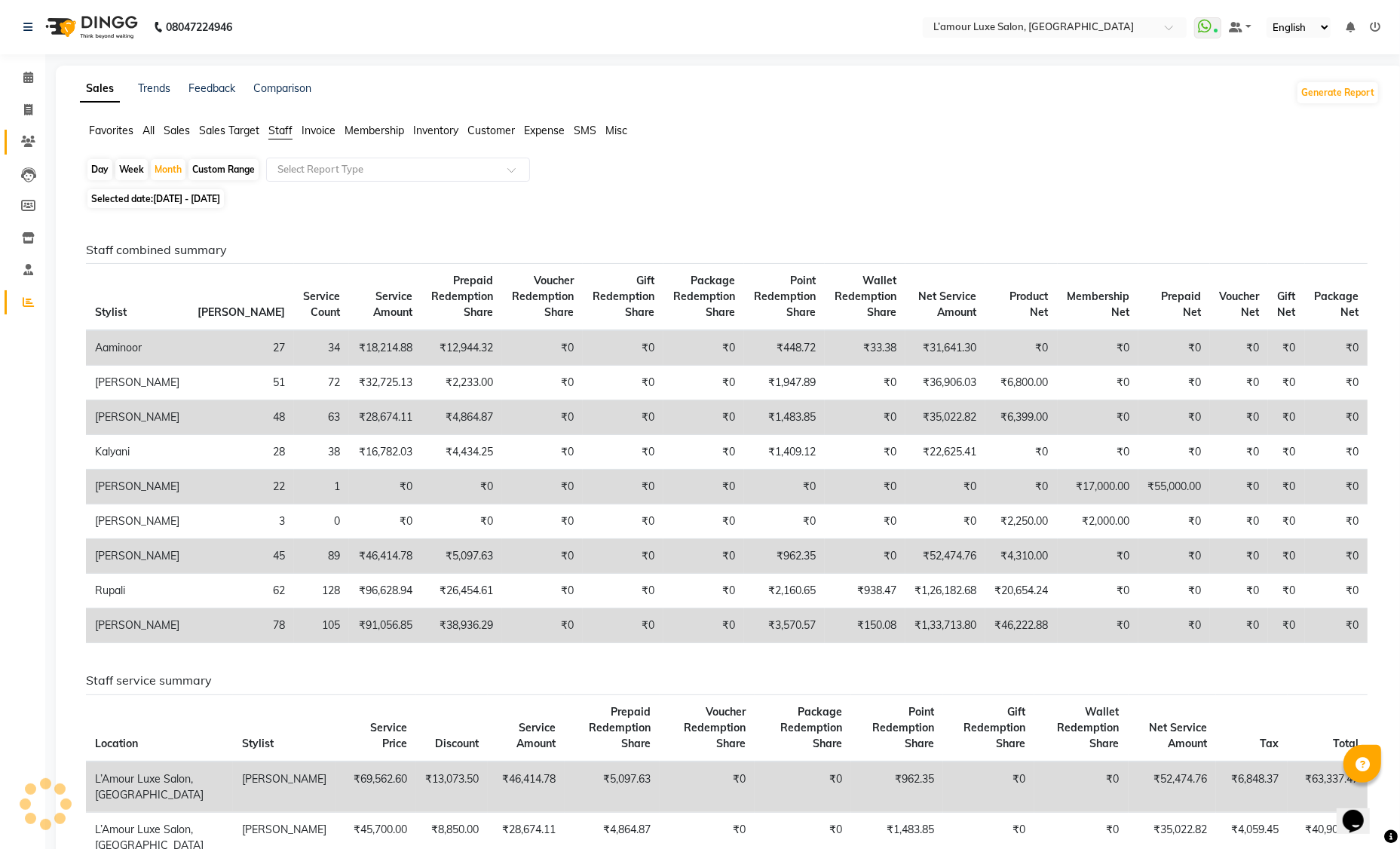
click at [31, 141] on icon at bounding box center [28, 142] width 15 height 11
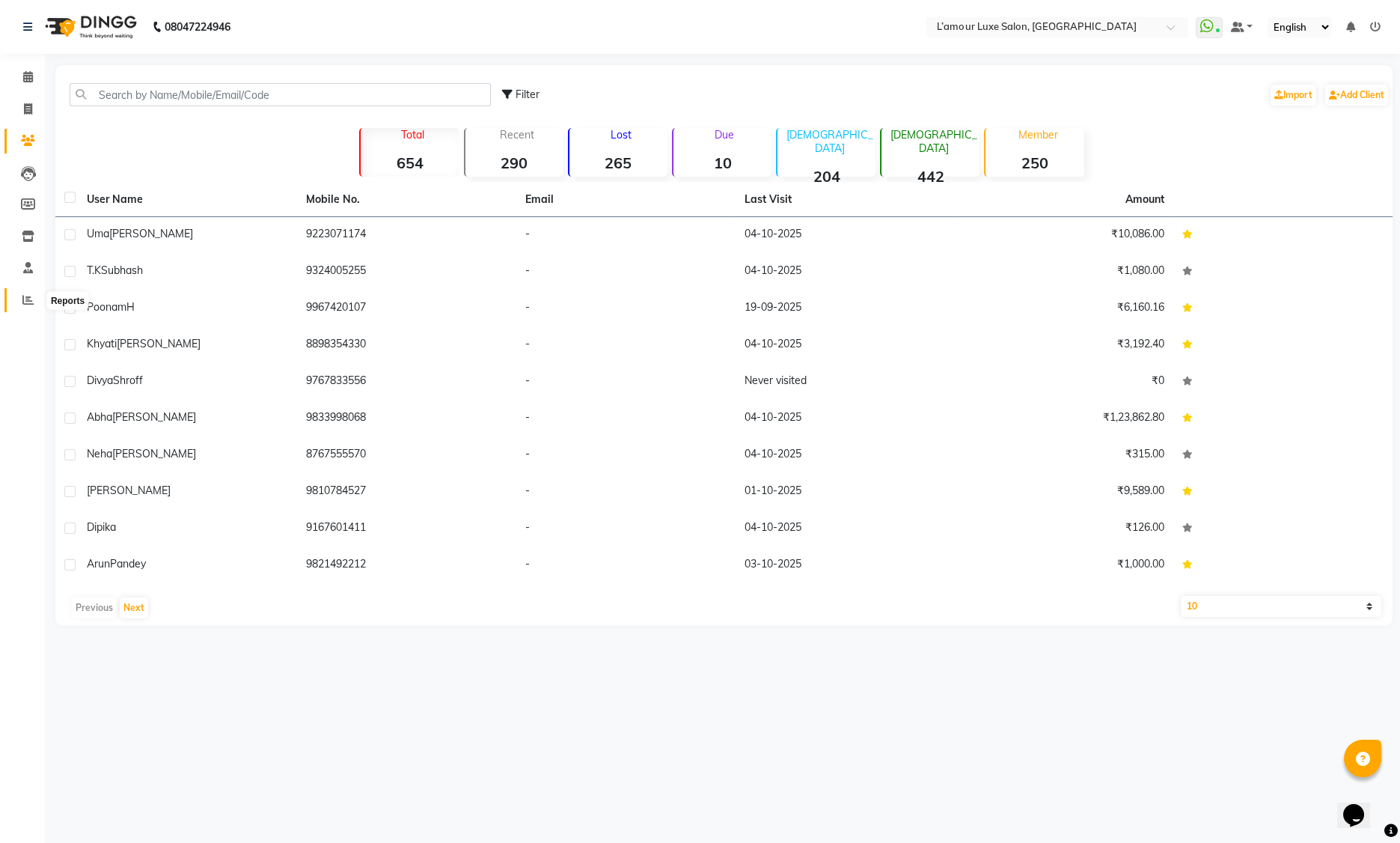
click at [33, 301] on icon at bounding box center [28, 300] width 11 height 11
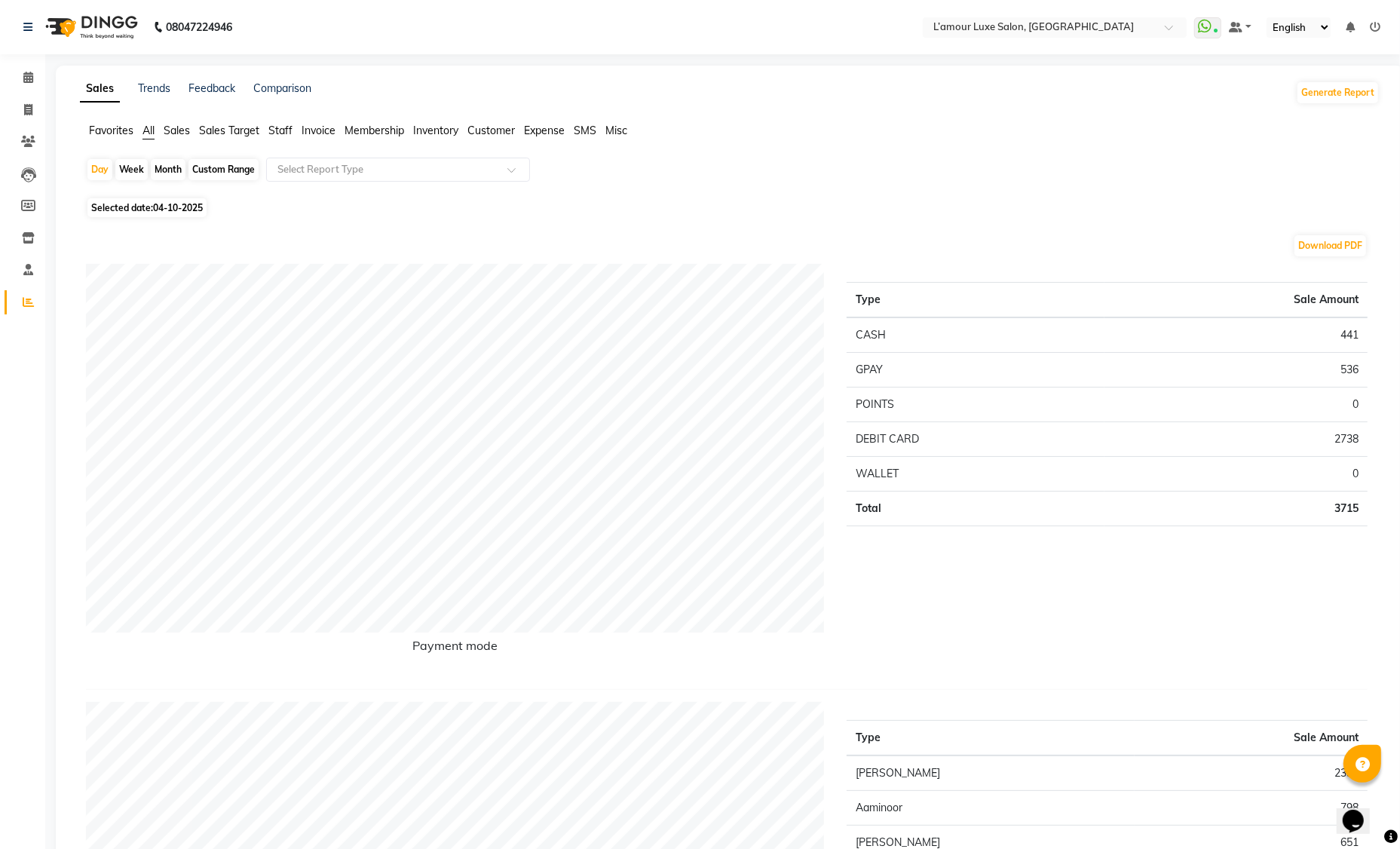
click at [284, 127] on span "Staff" at bounding box center [280, 130] width 24 height 14
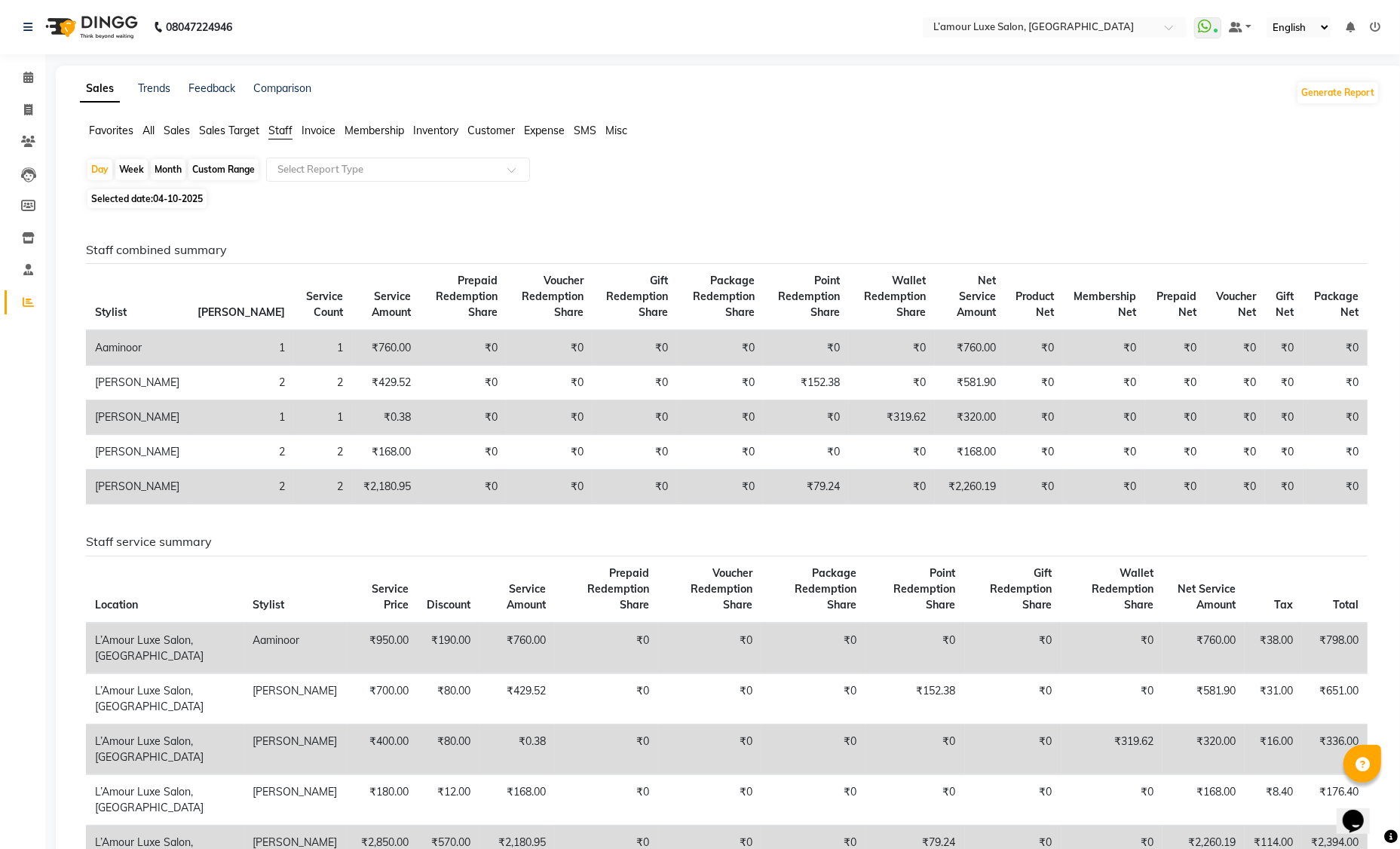
click at [492, 131] on span "Customer" at bounding box center [491, 130] width 47 height 14
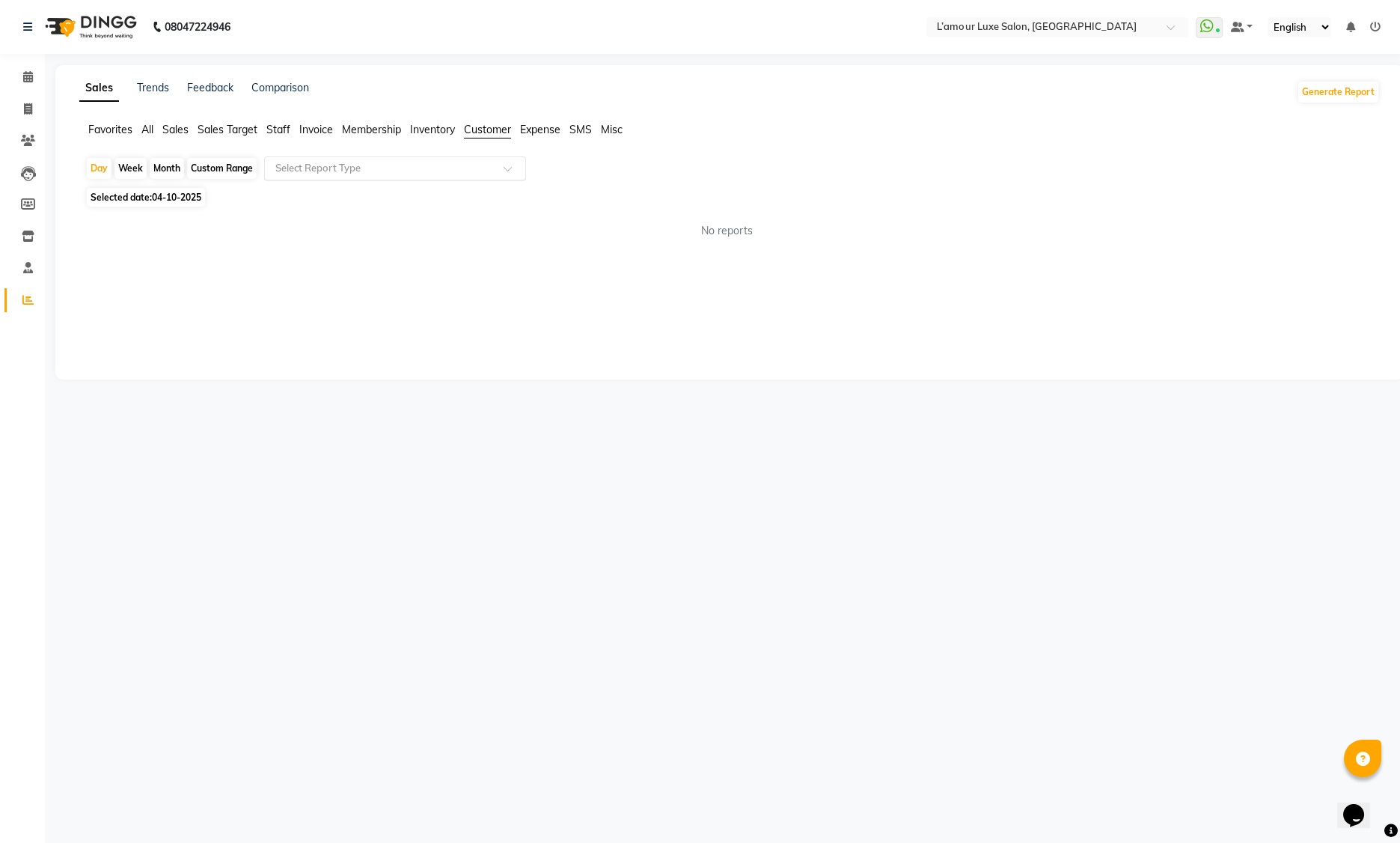
click at [500, 165] on div at bounding box center [394, 169] width 260 height 15
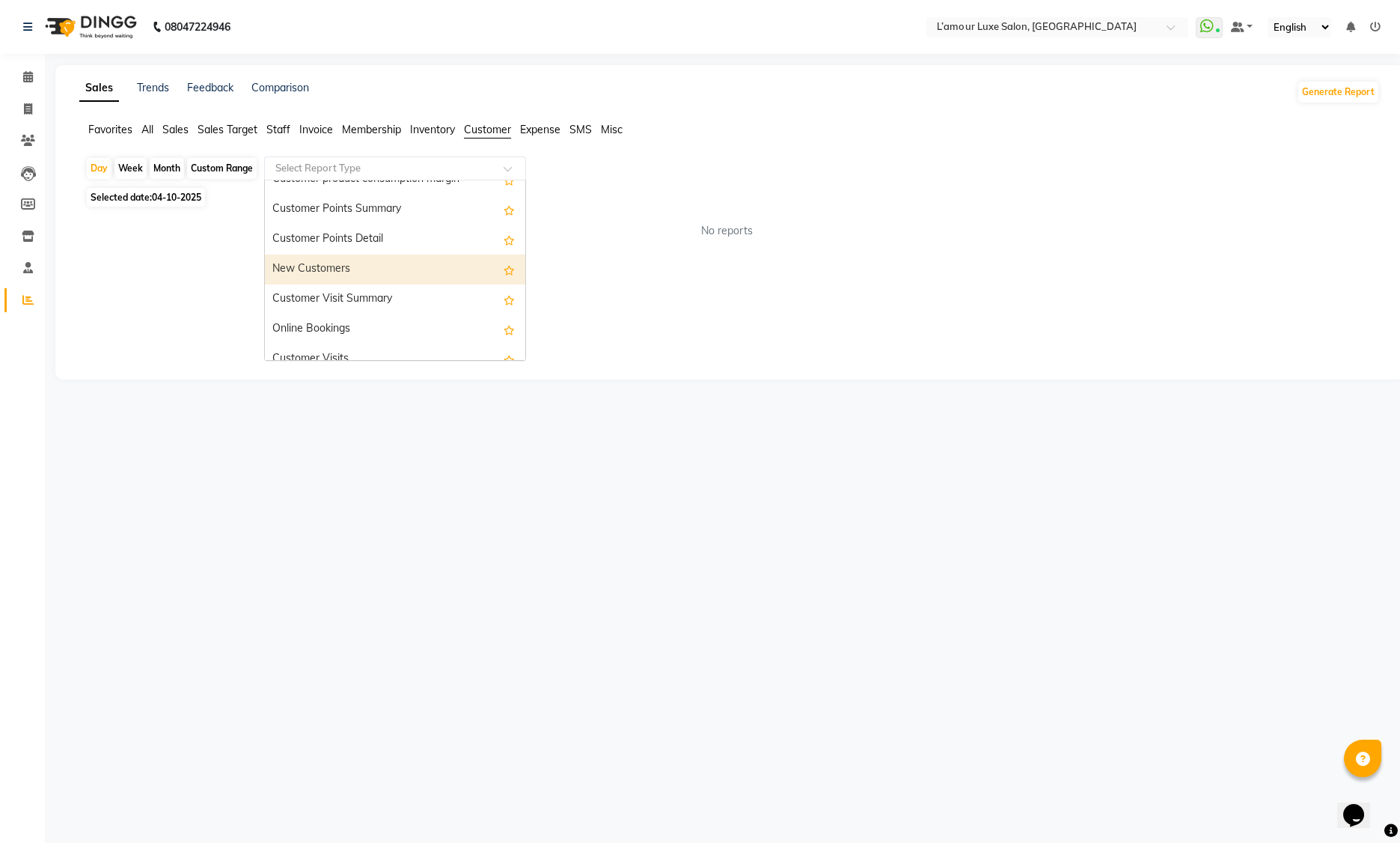
scroll to position [176, 0]
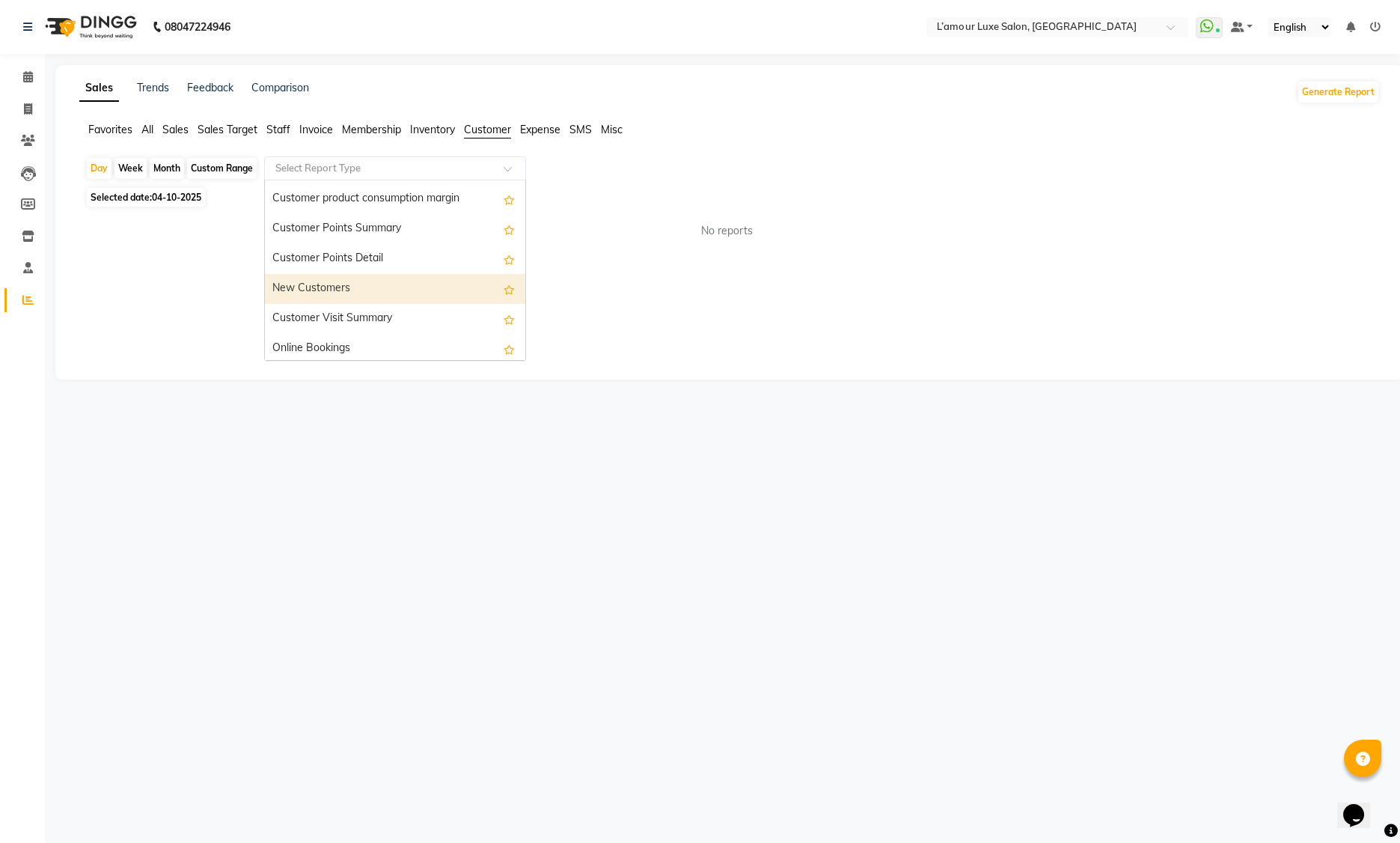
click at [435, 280] on div "New Customers" at bounding box center [394, 288] width 260 height 30
select select "full_report"
select select "csv"
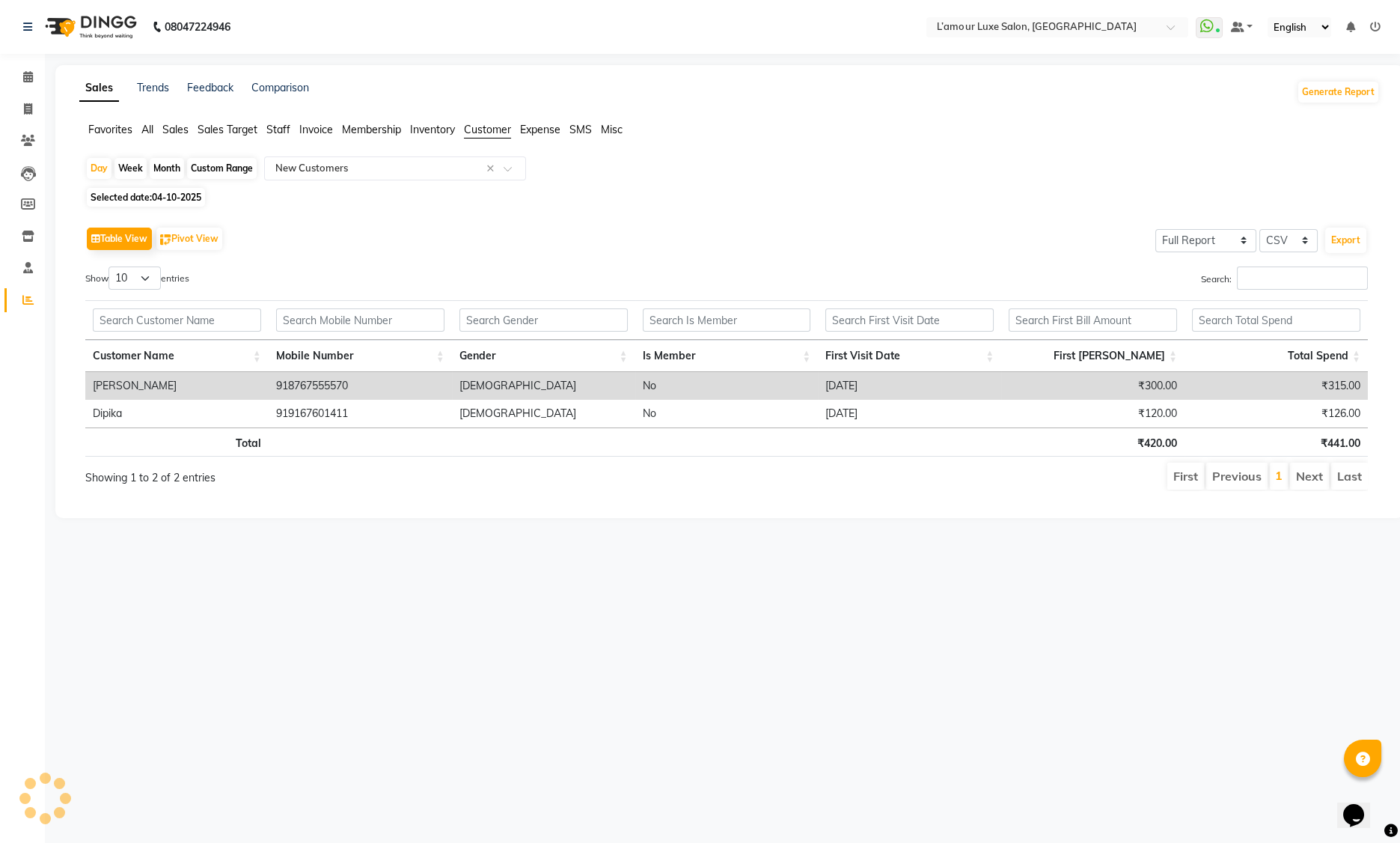
click at [169, 167] on div "Month" at bounding box center [167, 168] width 34 height 21
select select "10"
select select "2025"
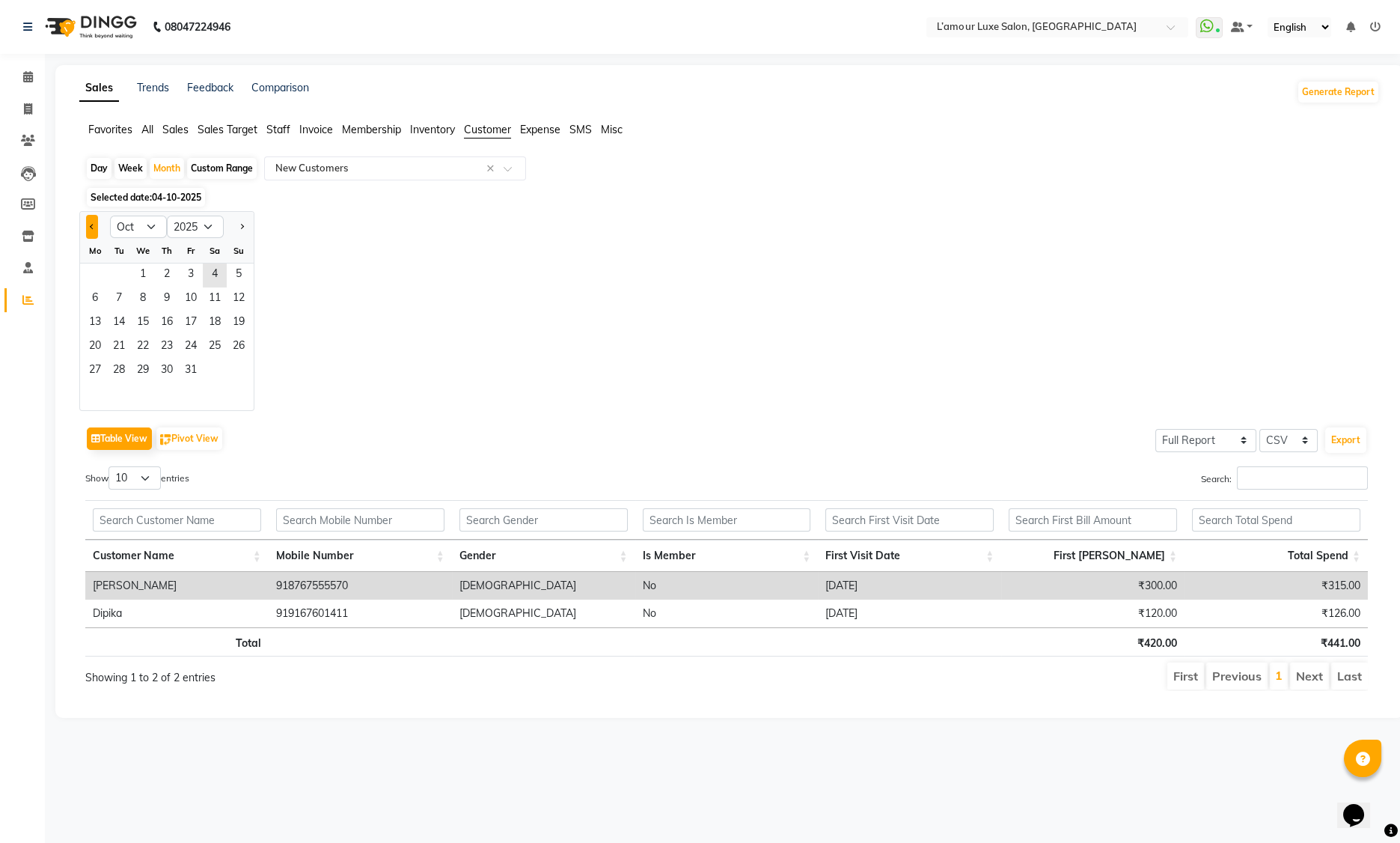
click at [92, 222] on button "Previous month" at bounding box center [92, 227] width 12 height 24
select select "9"
click at [189, 317] on span "19" at bounding box center [190, 324] width 24 height 24
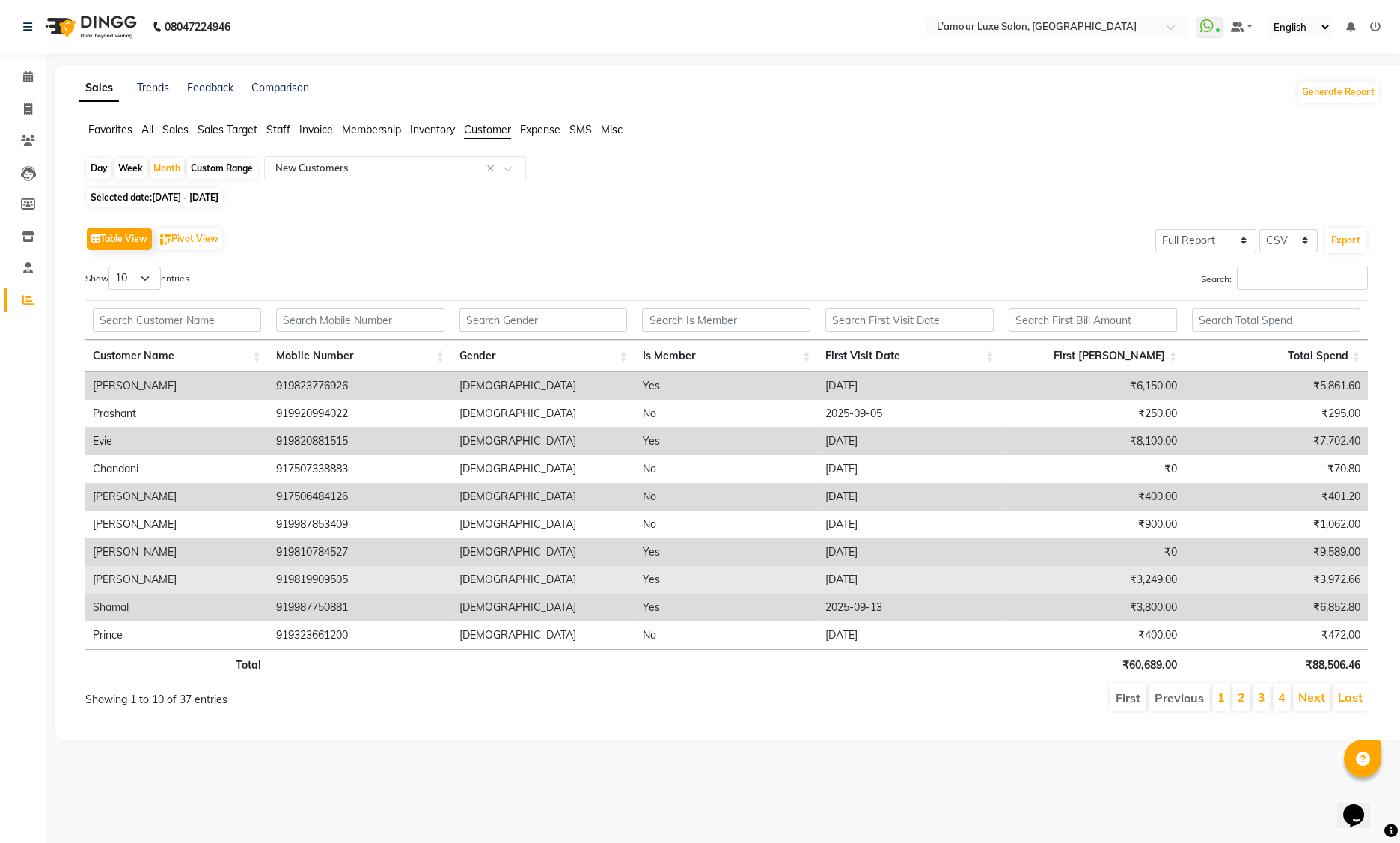
click at [136, 585] on td "[PERSON_NAME]" at bounding box center [177, 579] width 183 height 28
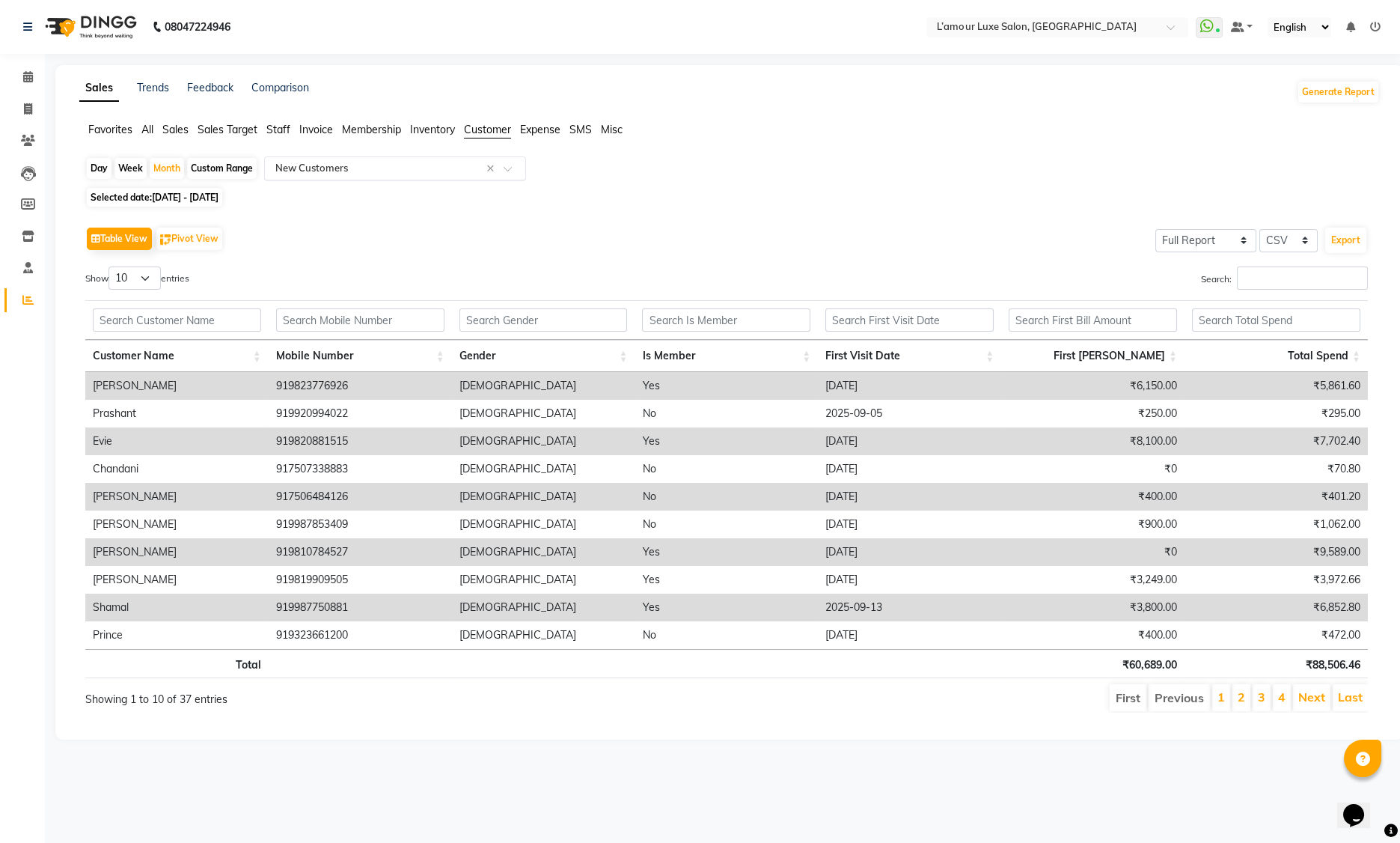
click at [450, 174] on input "text" at bounding box center [381, 169] width 216 height 15
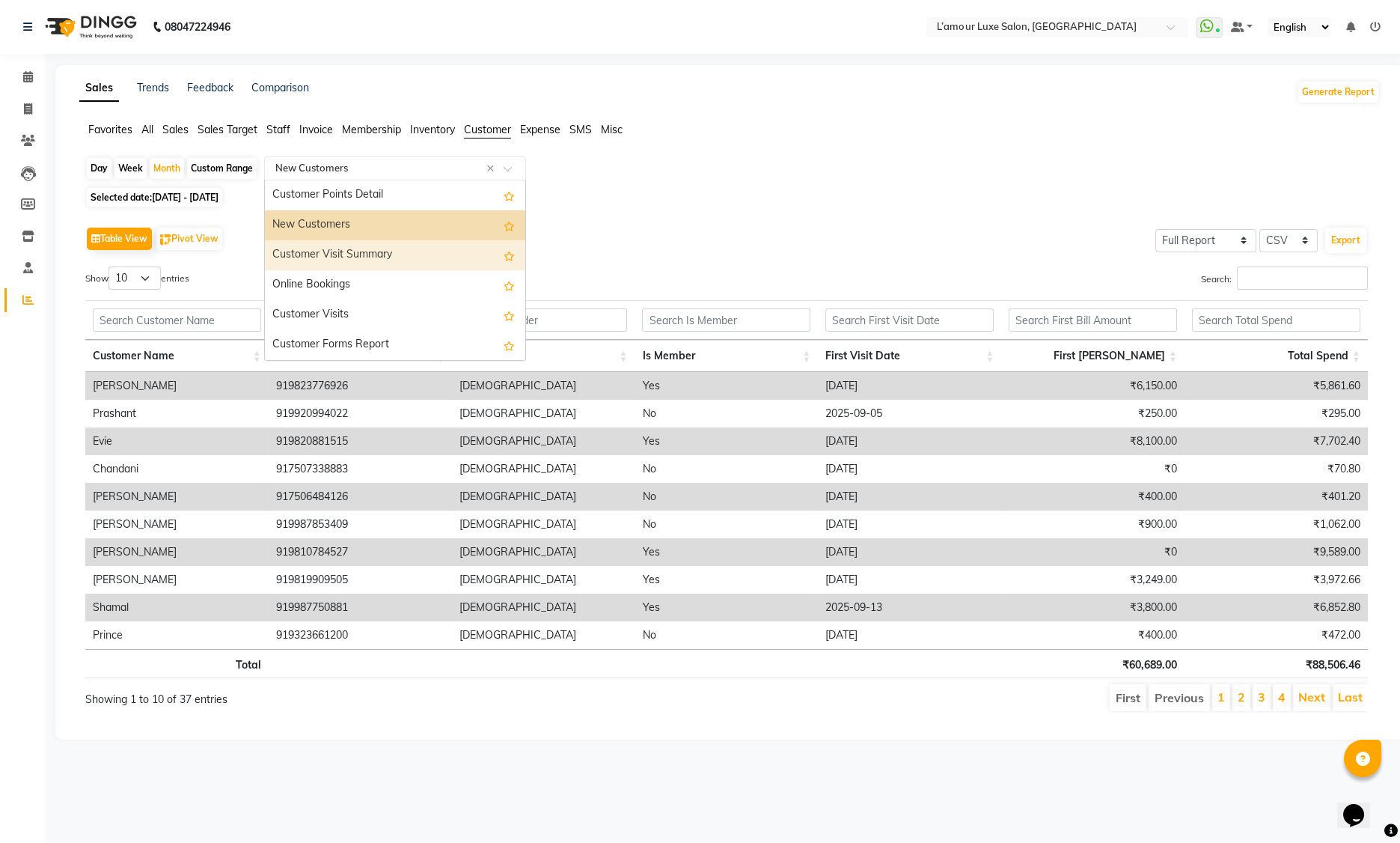
click at [394, 257] on div "Customer Visit Summary" at bounding box center [394, 255] width 260 height 30
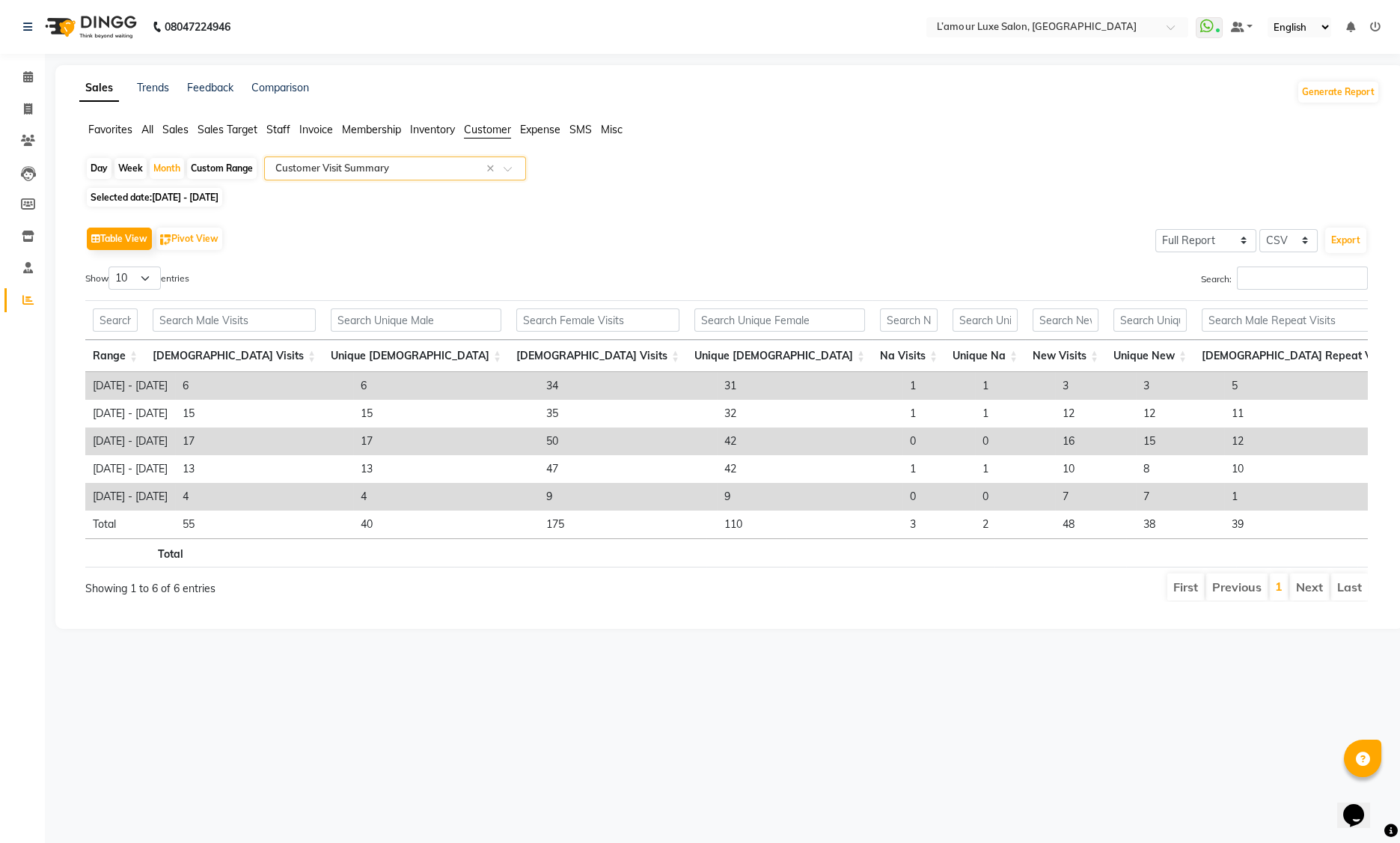
click at [392, 165] on input "text" at bounding box center [381, 169] width 216 height 15
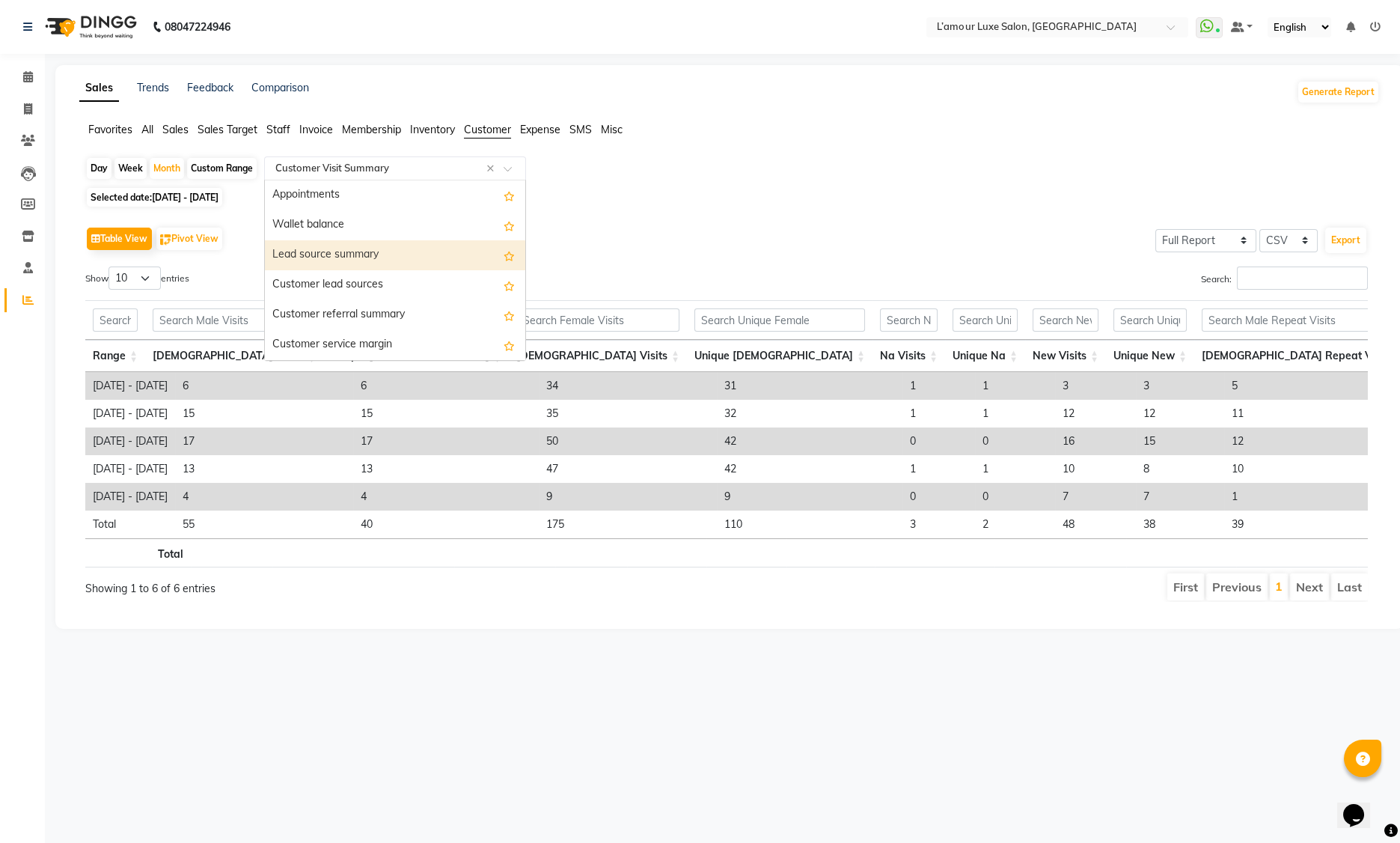
scroll to position [0, 0]
click at [600, 205] on div "Day Week Month Custom Range Select Report Type × Customer Visit Summary × Appoi…" at bounding box center [729, 385] width 1300 height 458
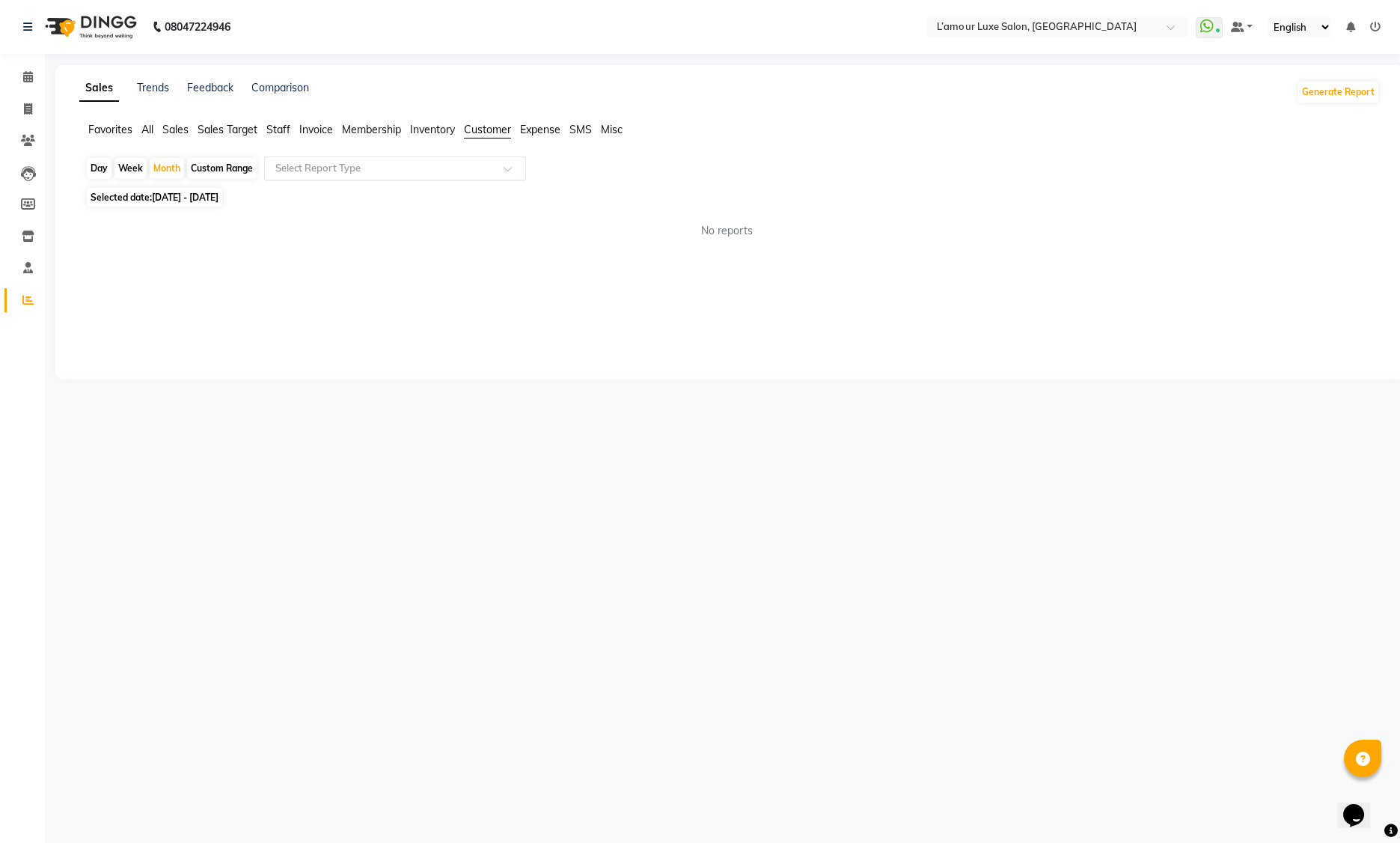
click at [444, 127] on span "Inventory" at bounding box center [433, 129] width 45 height 14
click at [372, 137] on li "Membership" at bounding box center [371, 130] width 59 height 15
click at [374, 128] on span "Membership" at bounding box center [371, 129] width 59 height 14
click at [333, 174] on input "text" at bounding box center [381, 169] width 216 height 15
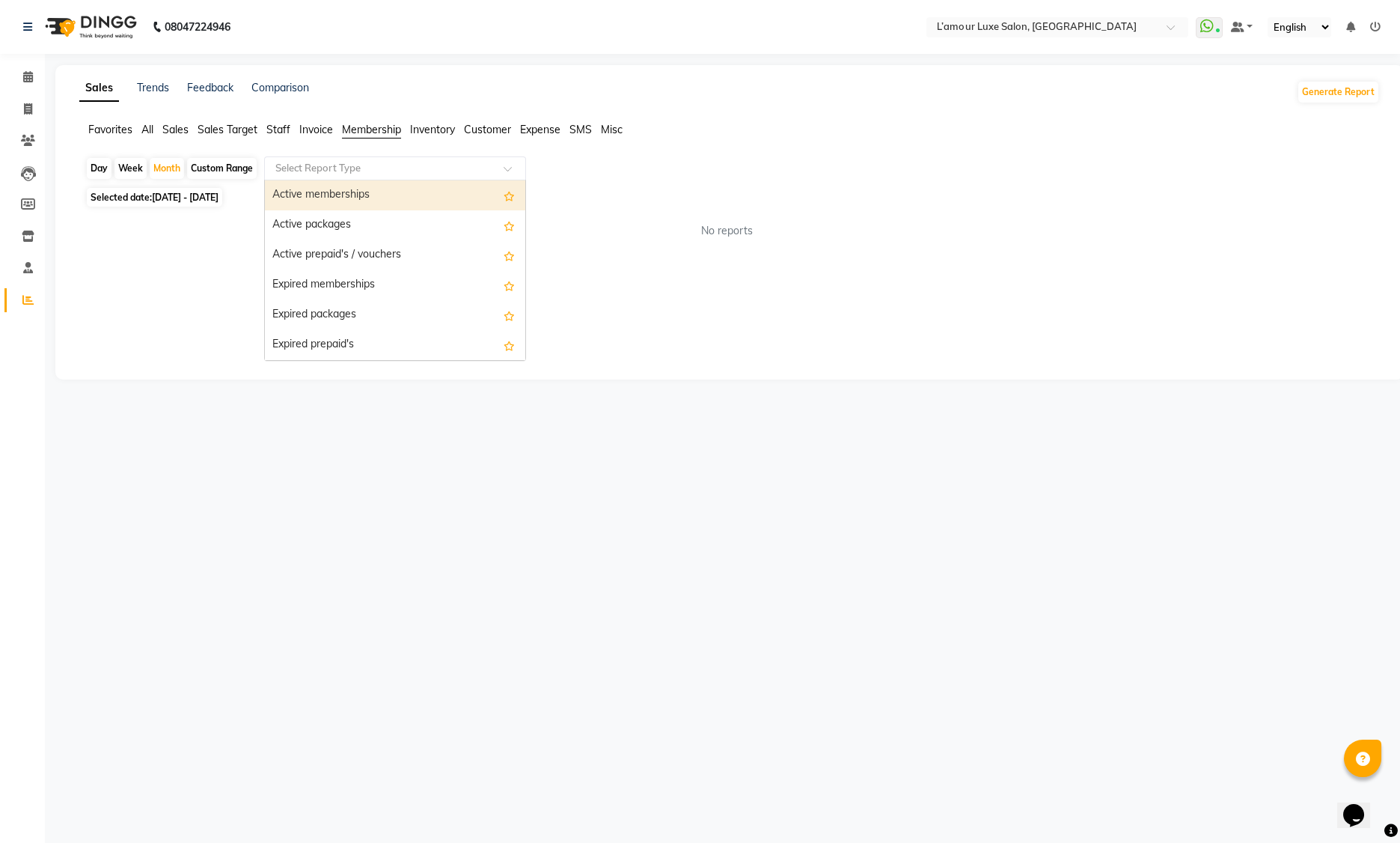
click at [367, 196] on div "Active memberships" at bounding box center [394, 195] width 260 height 30
select select "full_report"
select select "csv"
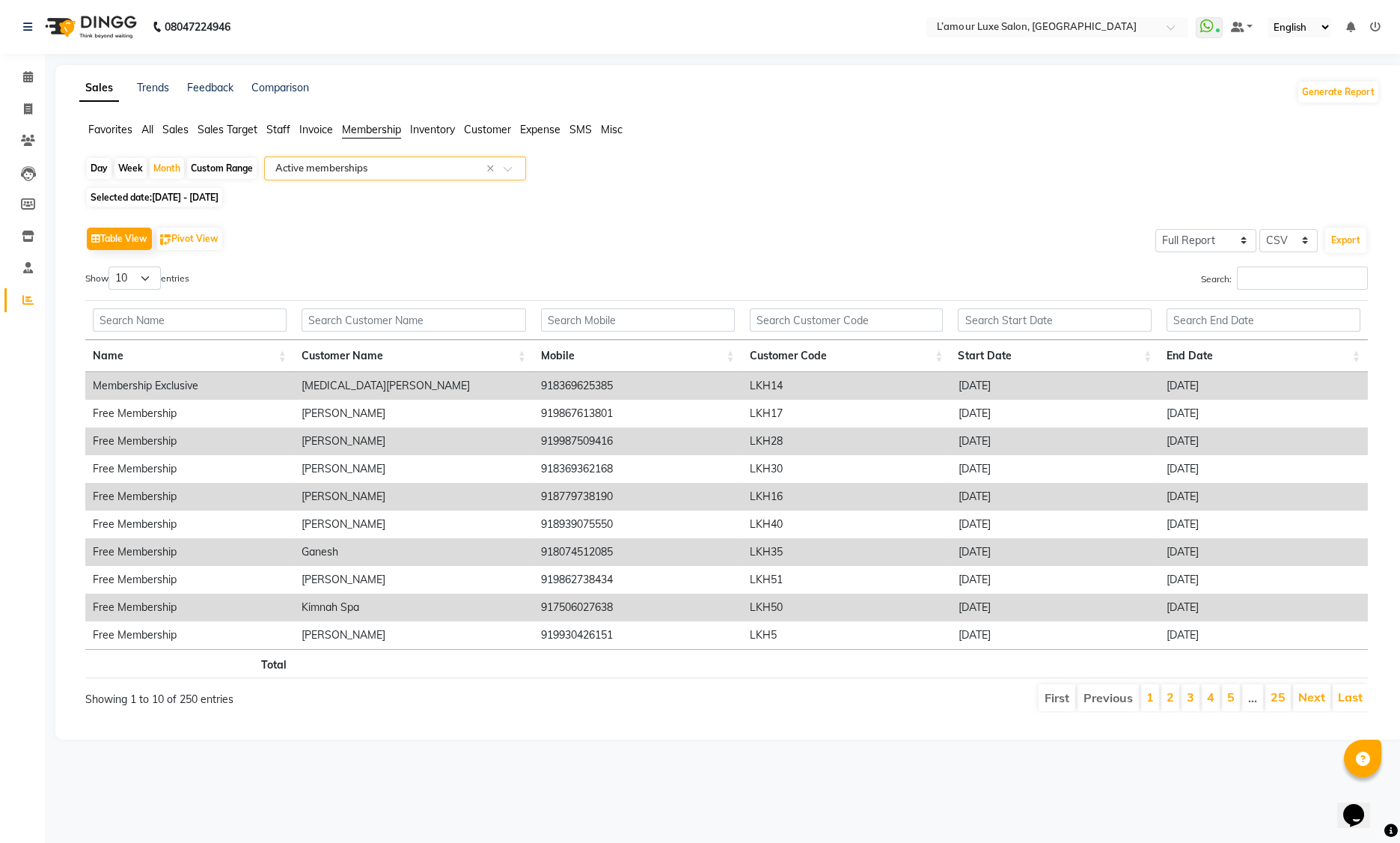
click at [565, 254] on div "Table View Pivot View Select Full Report Filtered Report Select CSV PDF Export" at bounding box center [726, 238] width 1282 height 32
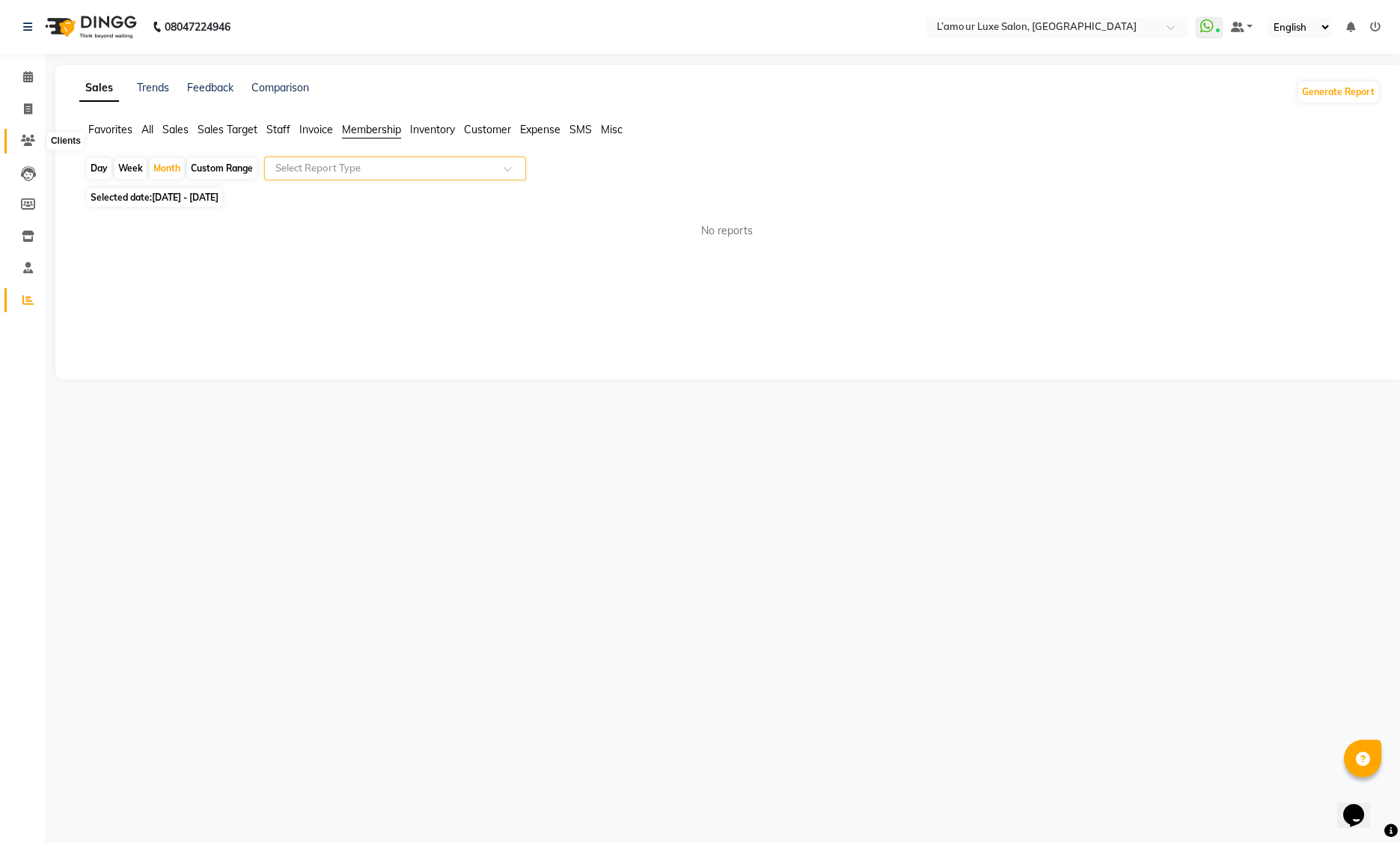
click at [31, 142] on icon at bounding box center [28, 140] width 14 height 11
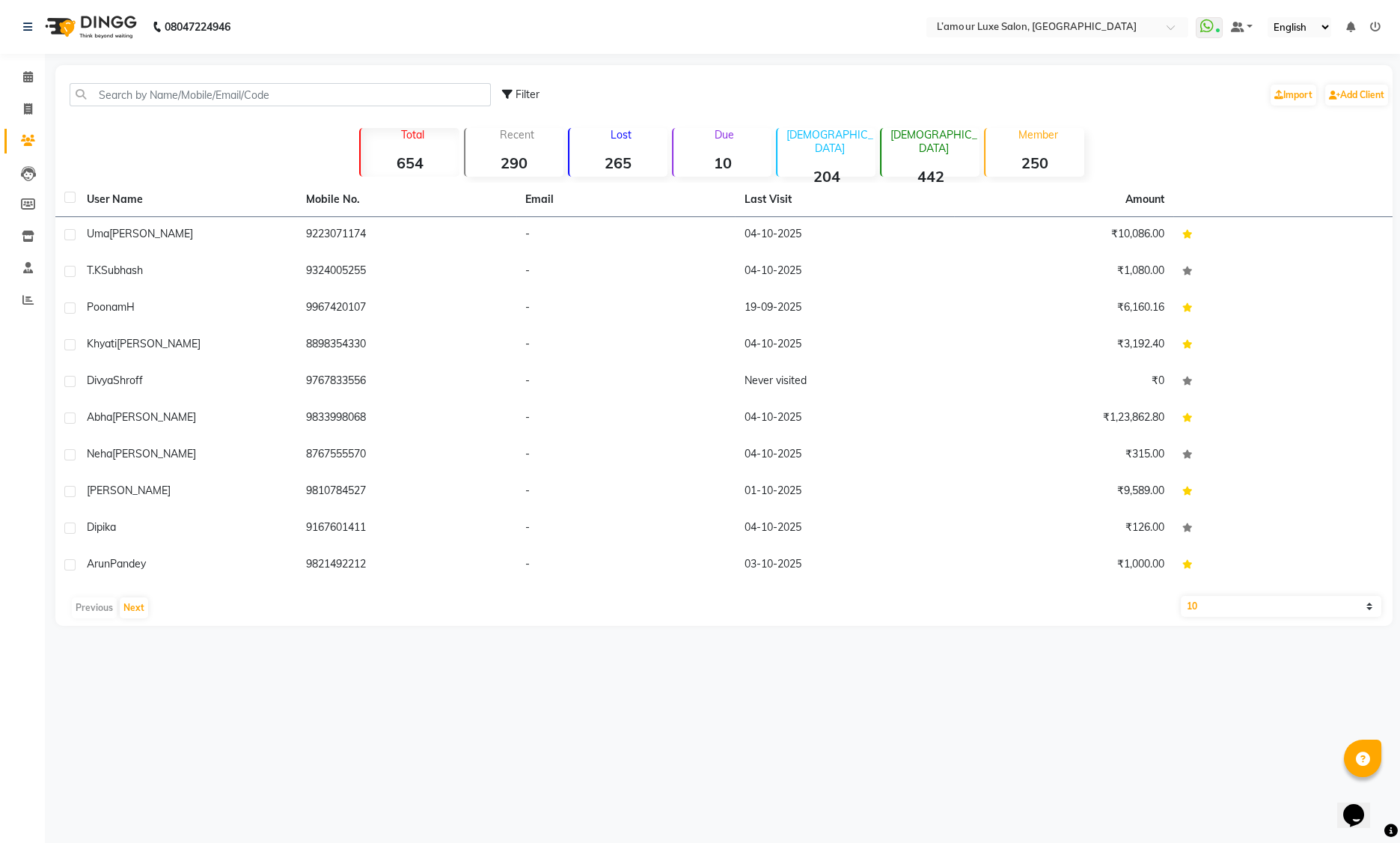
click at [1262, 606] on select "10 50 100" at bounding box center [1280, 606] width 200 height 21
select select "100"
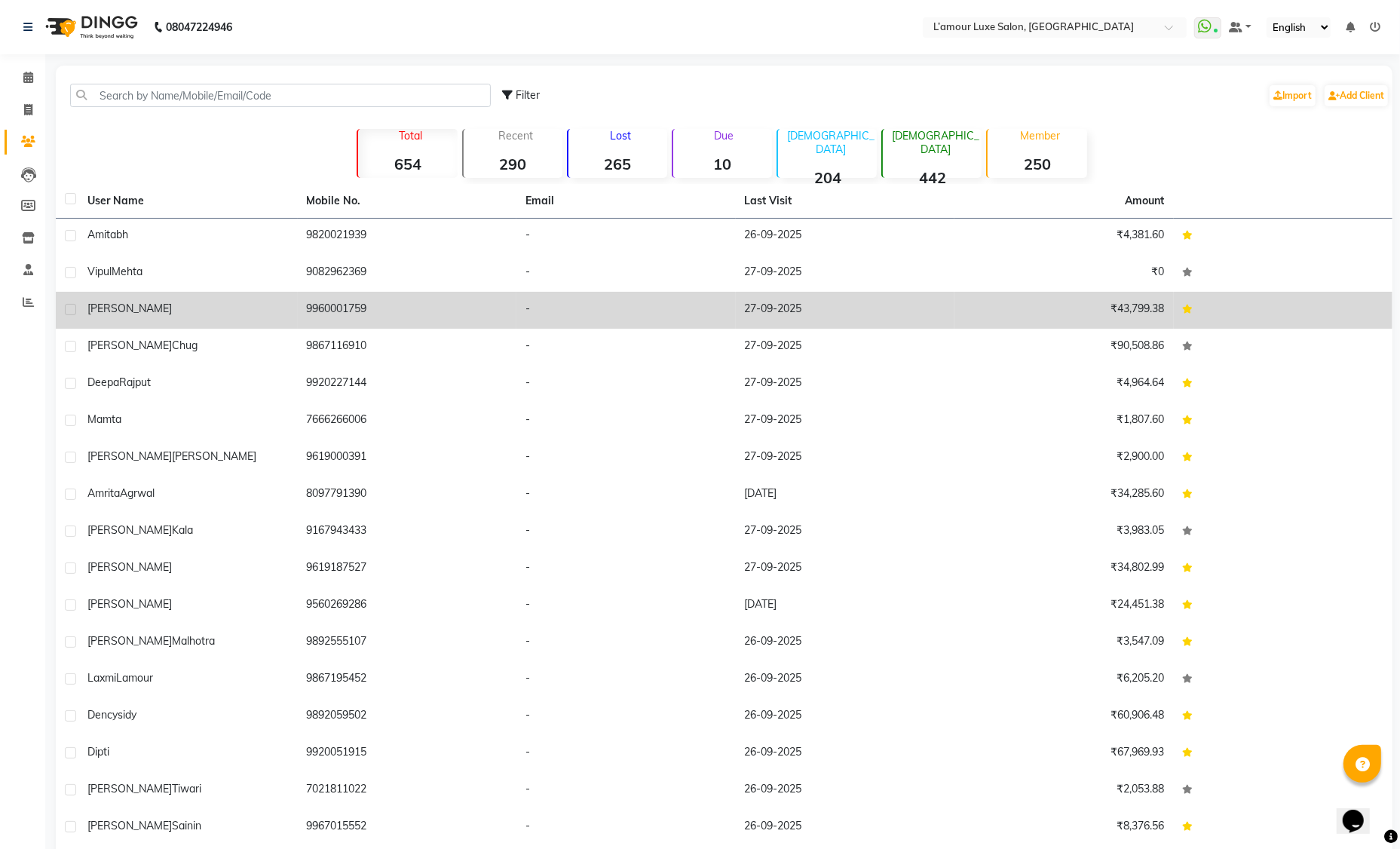
scroll to position [2045, 0]
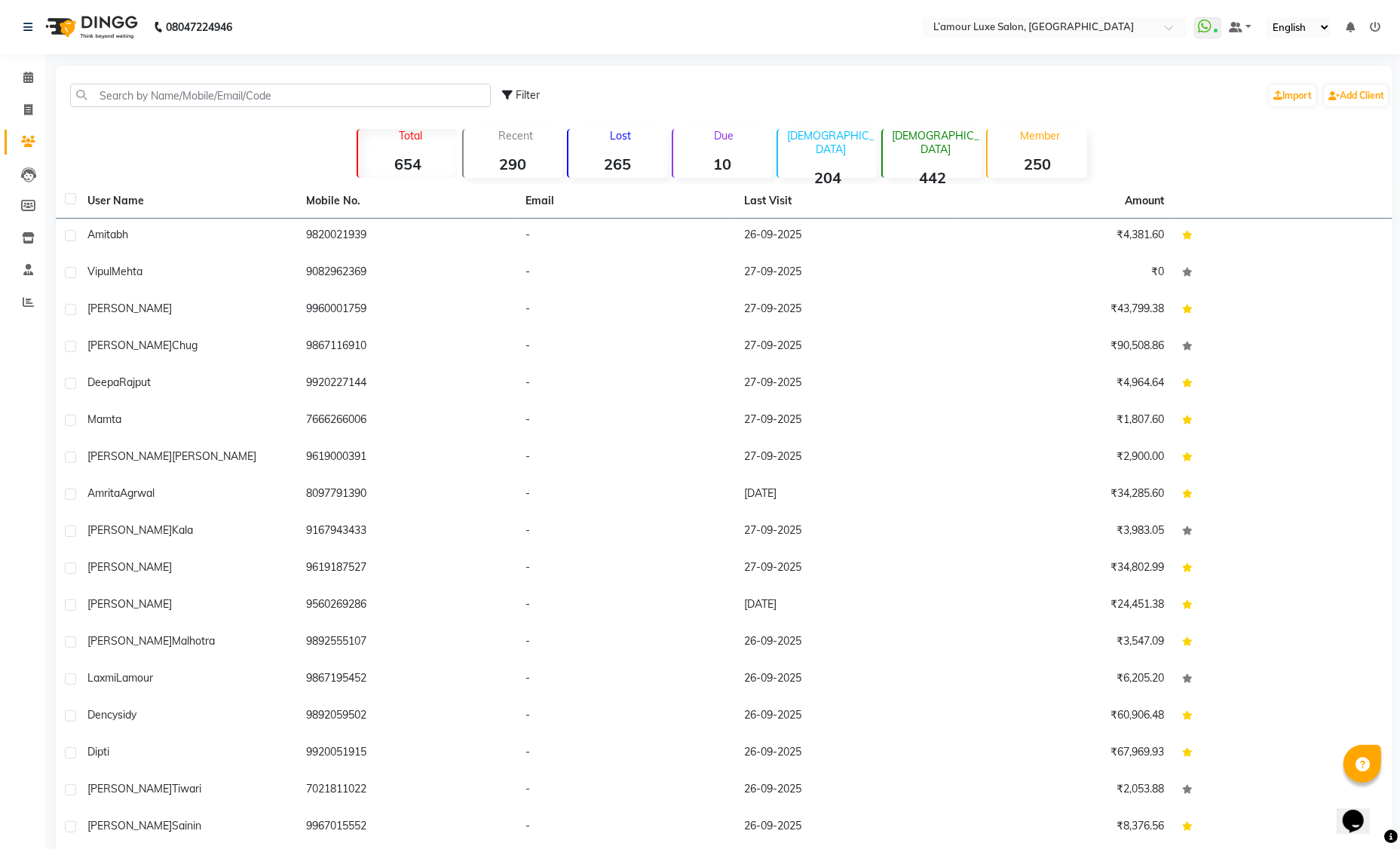
click at [1054, 166] on strong "250" at bounding box center [1037, 163] width 99 height 19
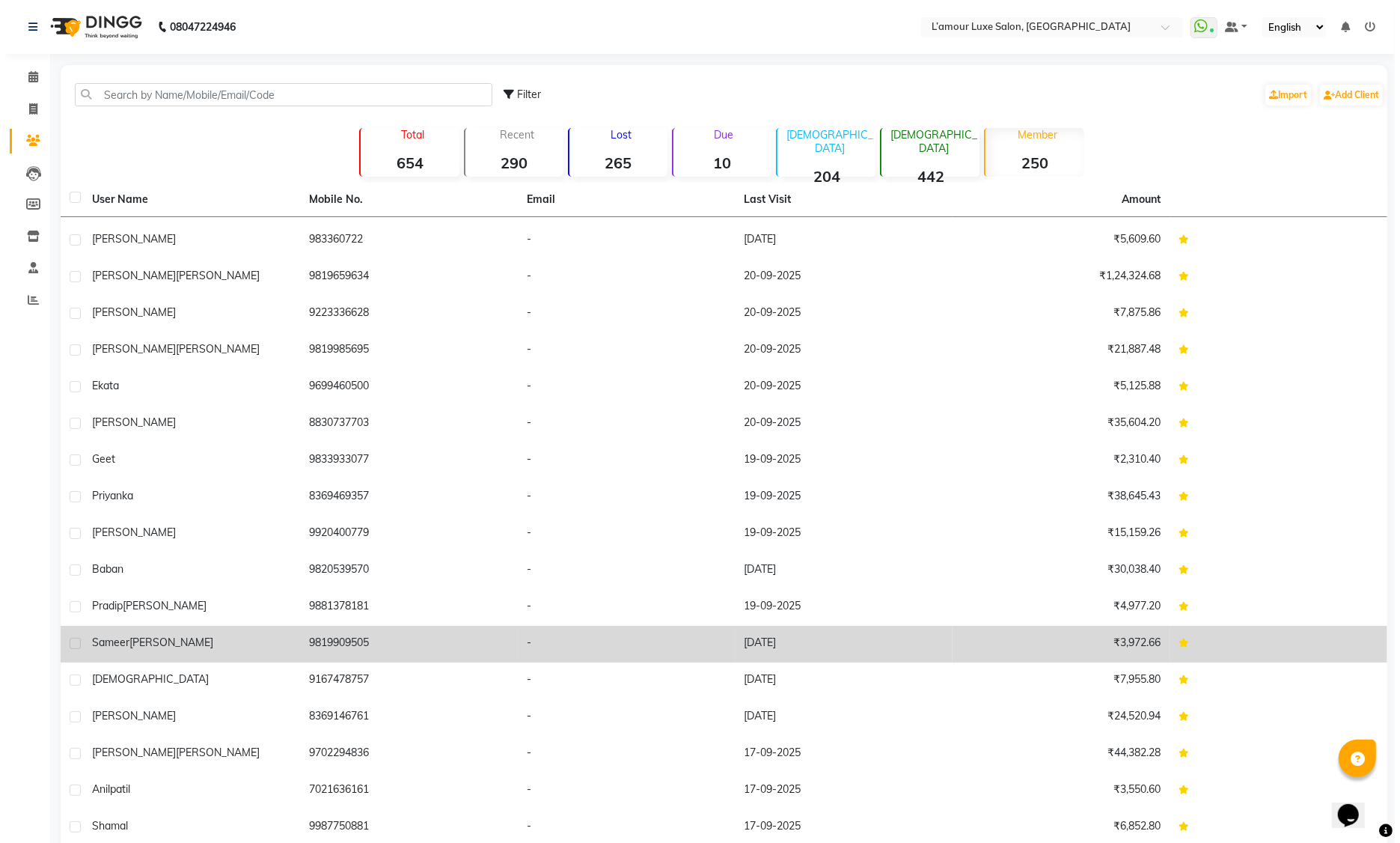
scroll to position [2525, 0]
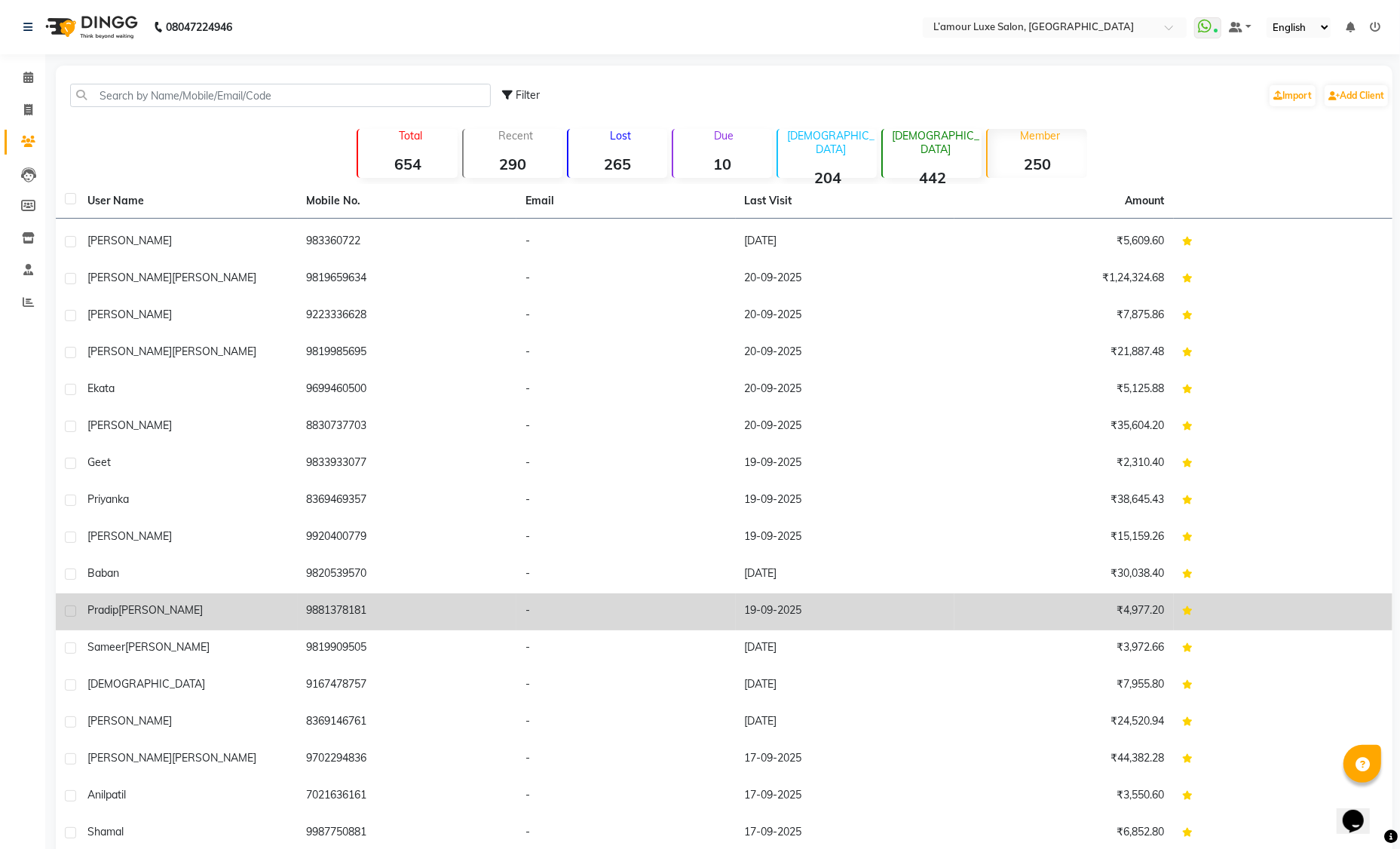
click at [205, 615] on div "[PERSON_NAME]" at bounding box center [188, 610] width 201 height 16
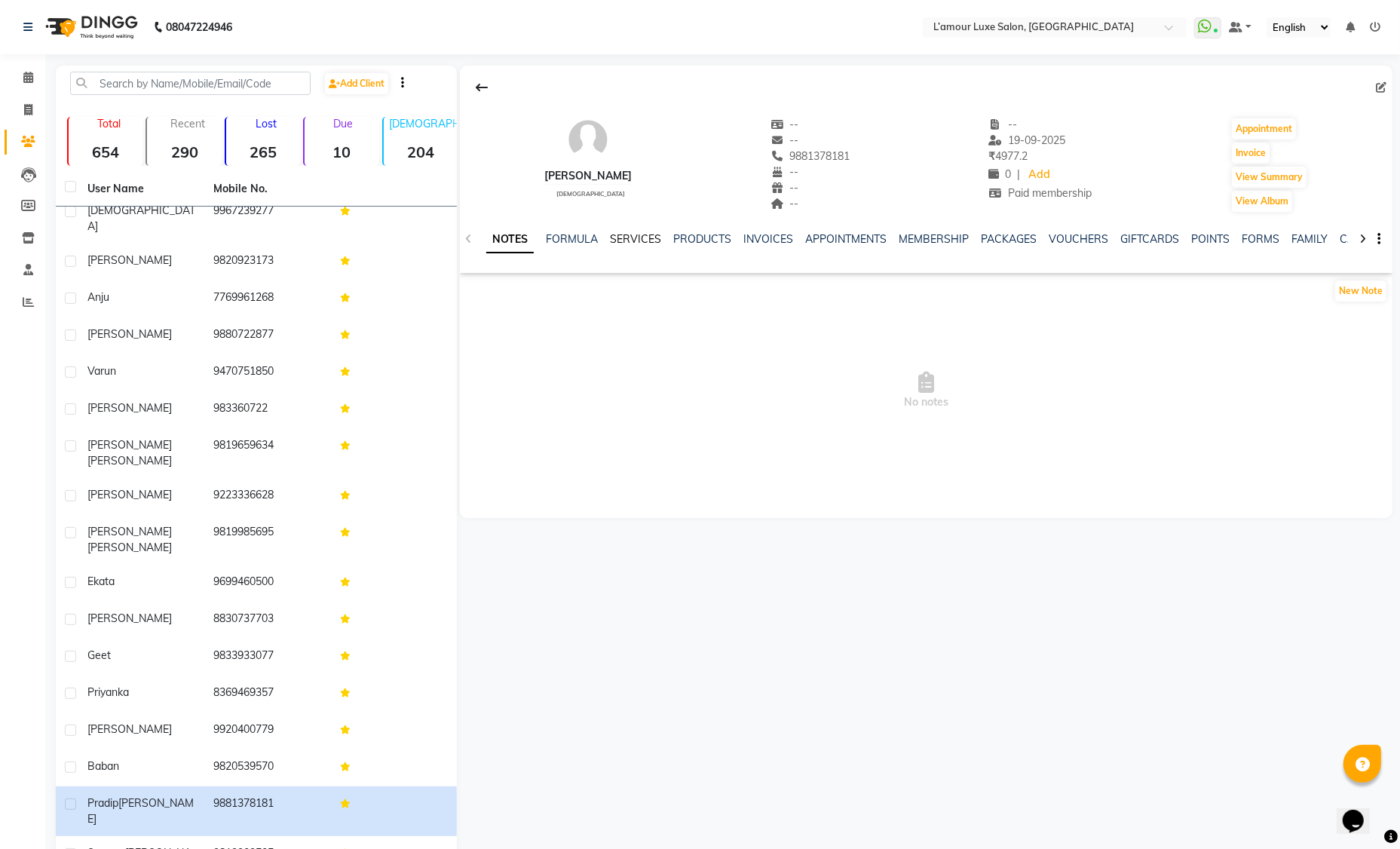
click at [626, 245] on link "SERVICES" at bounding box center [635, 238] width 51 height 14
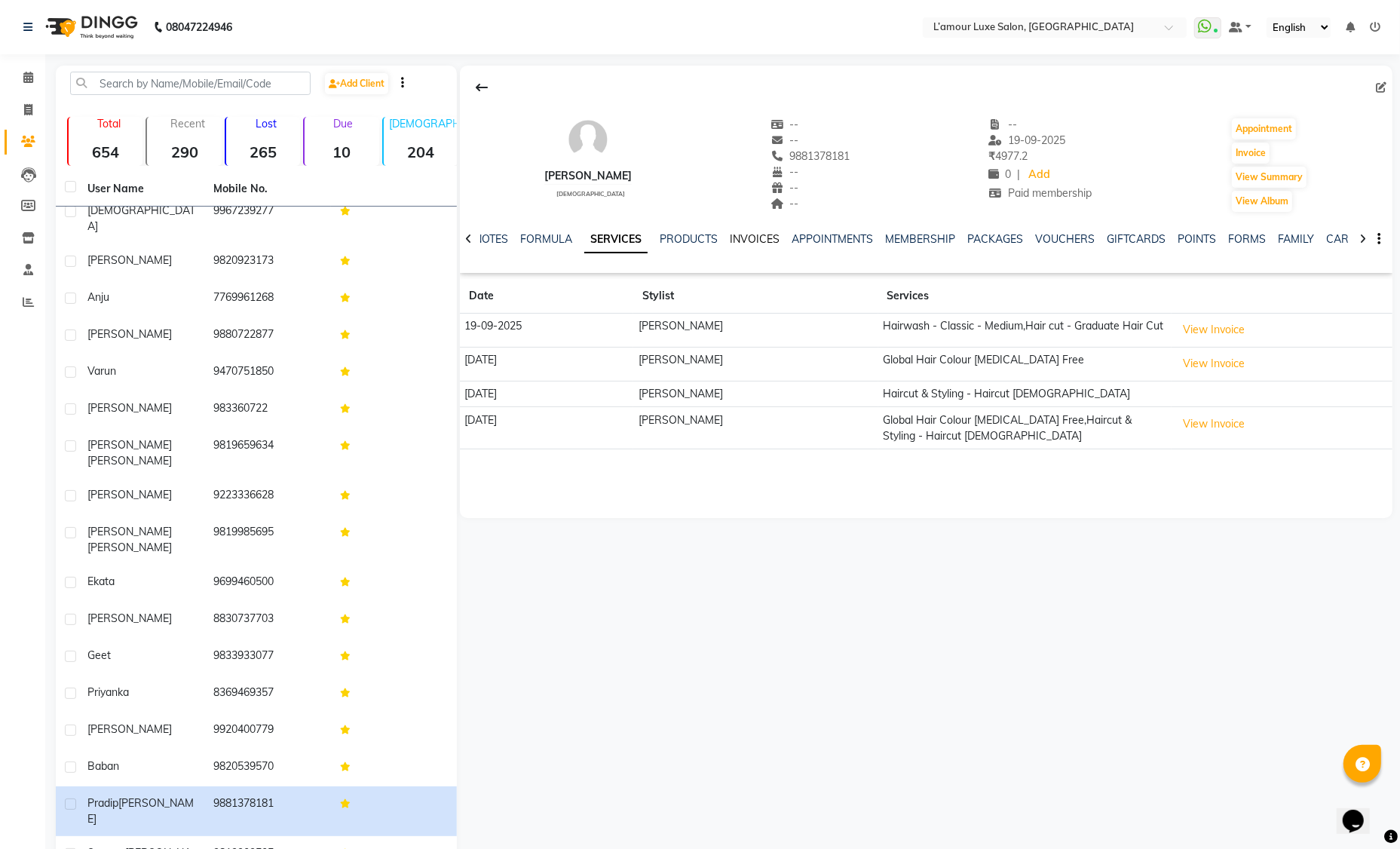
click at [747, 236] on link "INVOICES" at bounding box center [754, 238] width 50 height 14
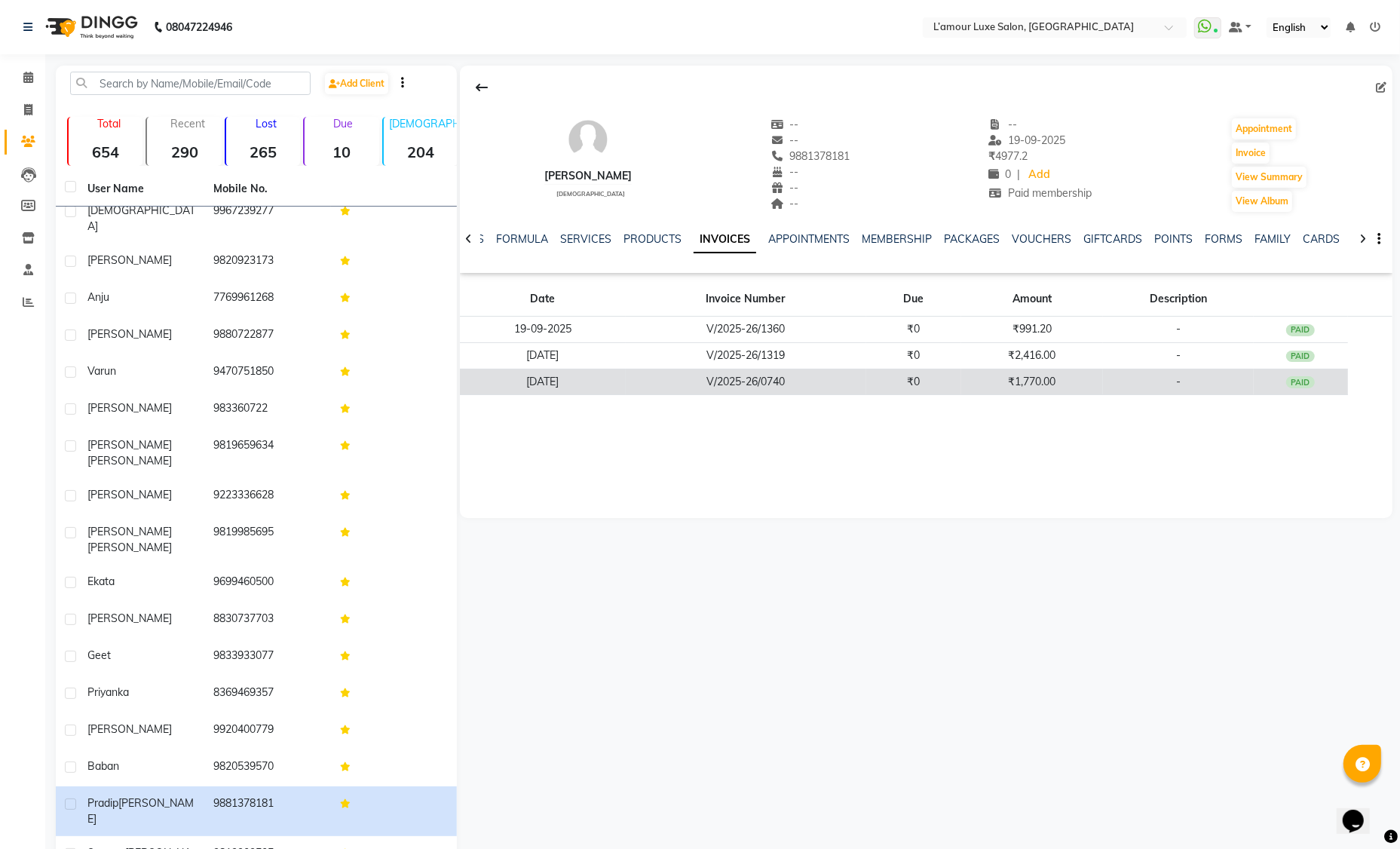
click at [998, 379] on td "₹1,770.00" at bounding box center [1031, 382] width 141 height 26
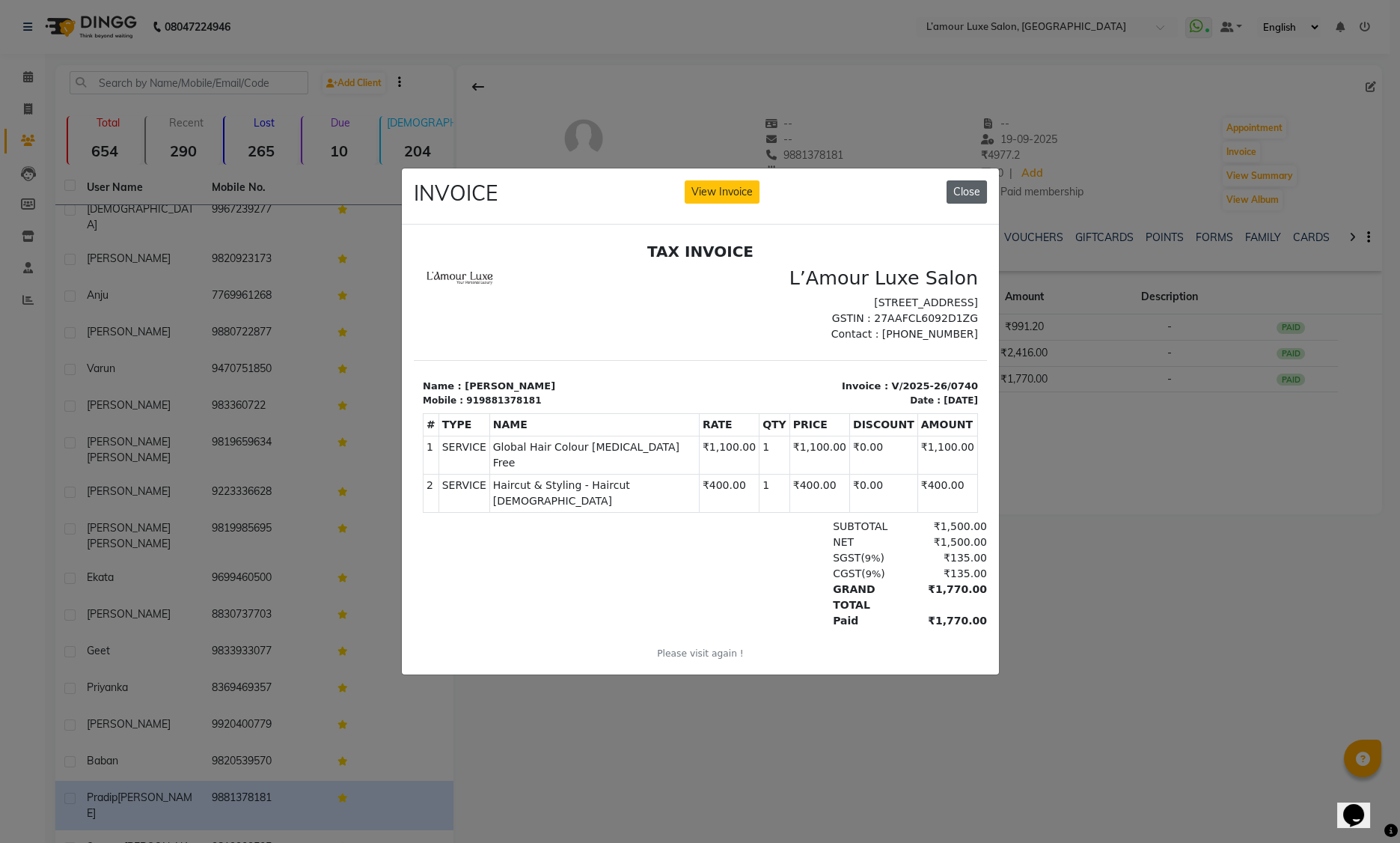
click at [961, 191] on button "Close" at bounding box center [967, 192] width 41 height 24
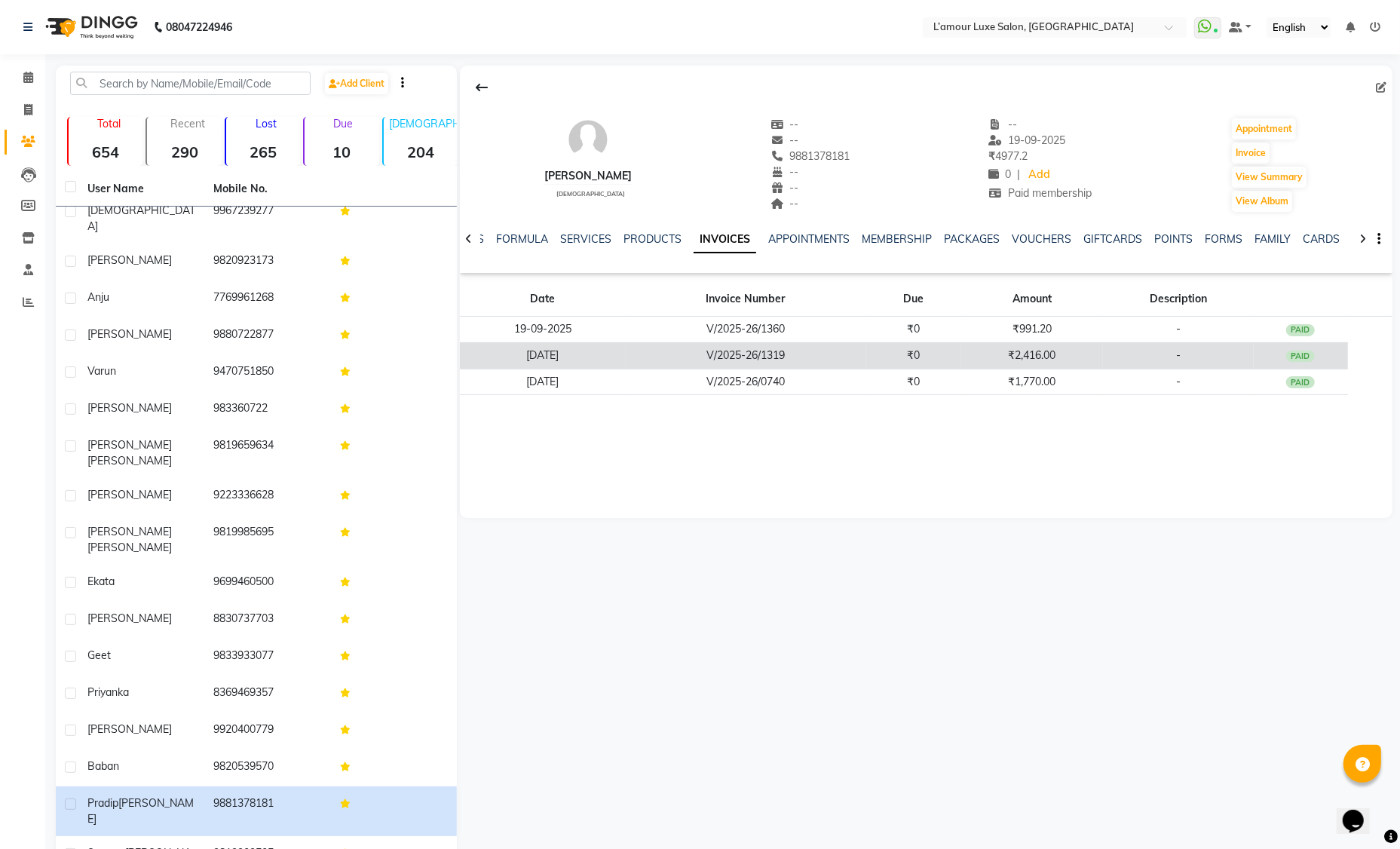
click at [946, 354] on td "₹0" at bounding box center [914, 355] width 95 height 26
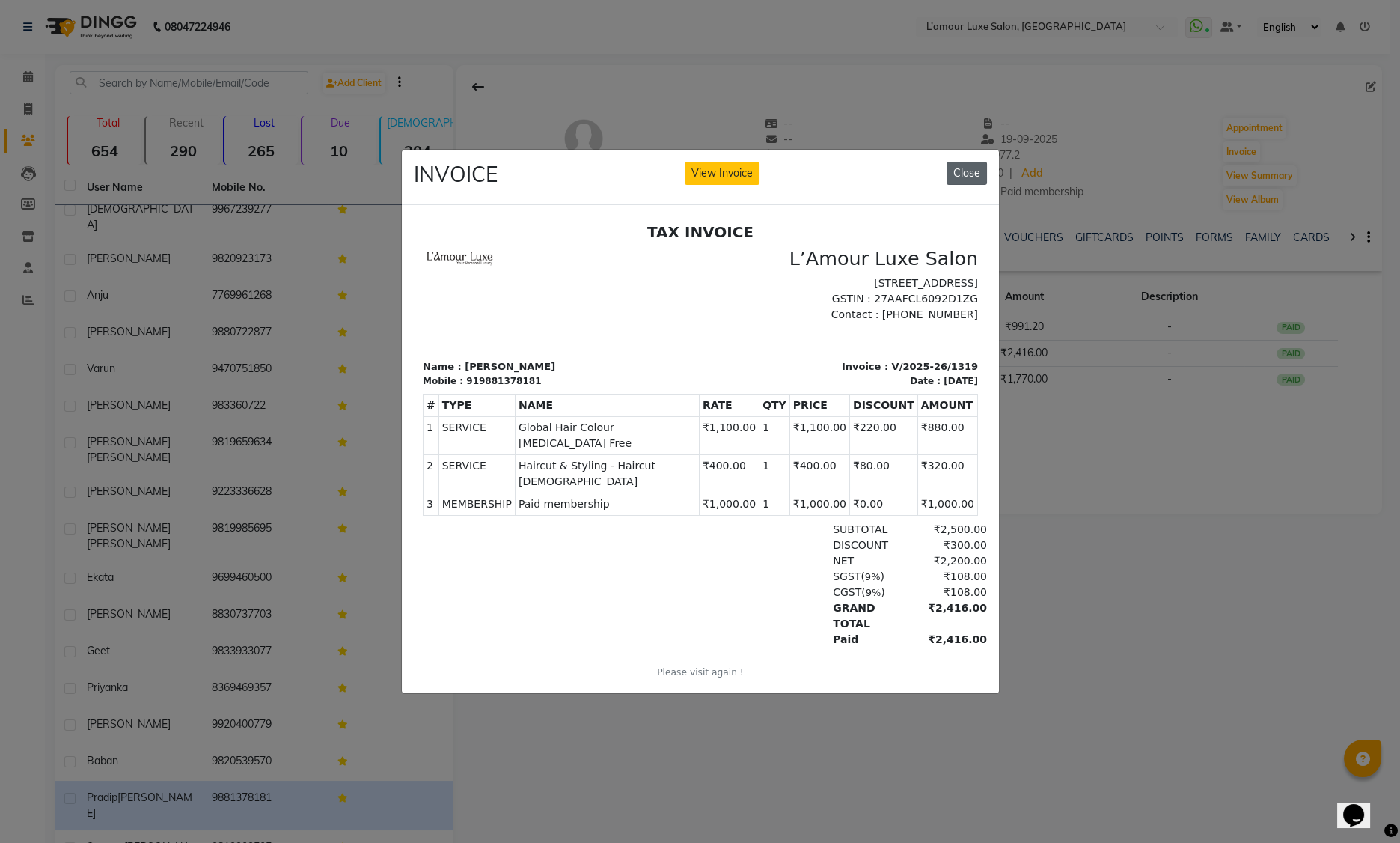
click at [966, 162] on button "Close" at bounding box center [967, 173] width 41 height 24
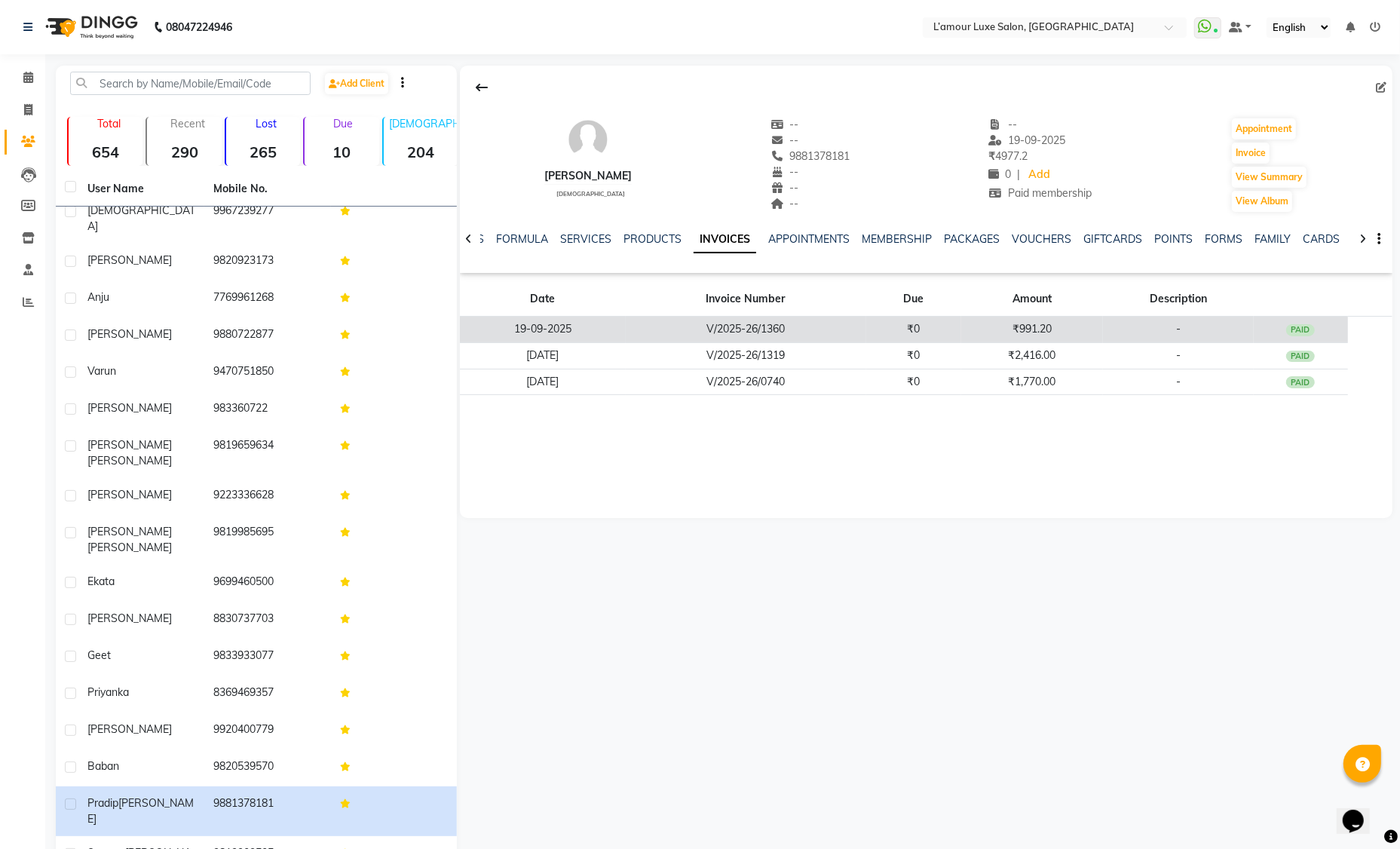
click at [949, 333] on td "₹0" at bounding box center [914, 330] width 95 height 26
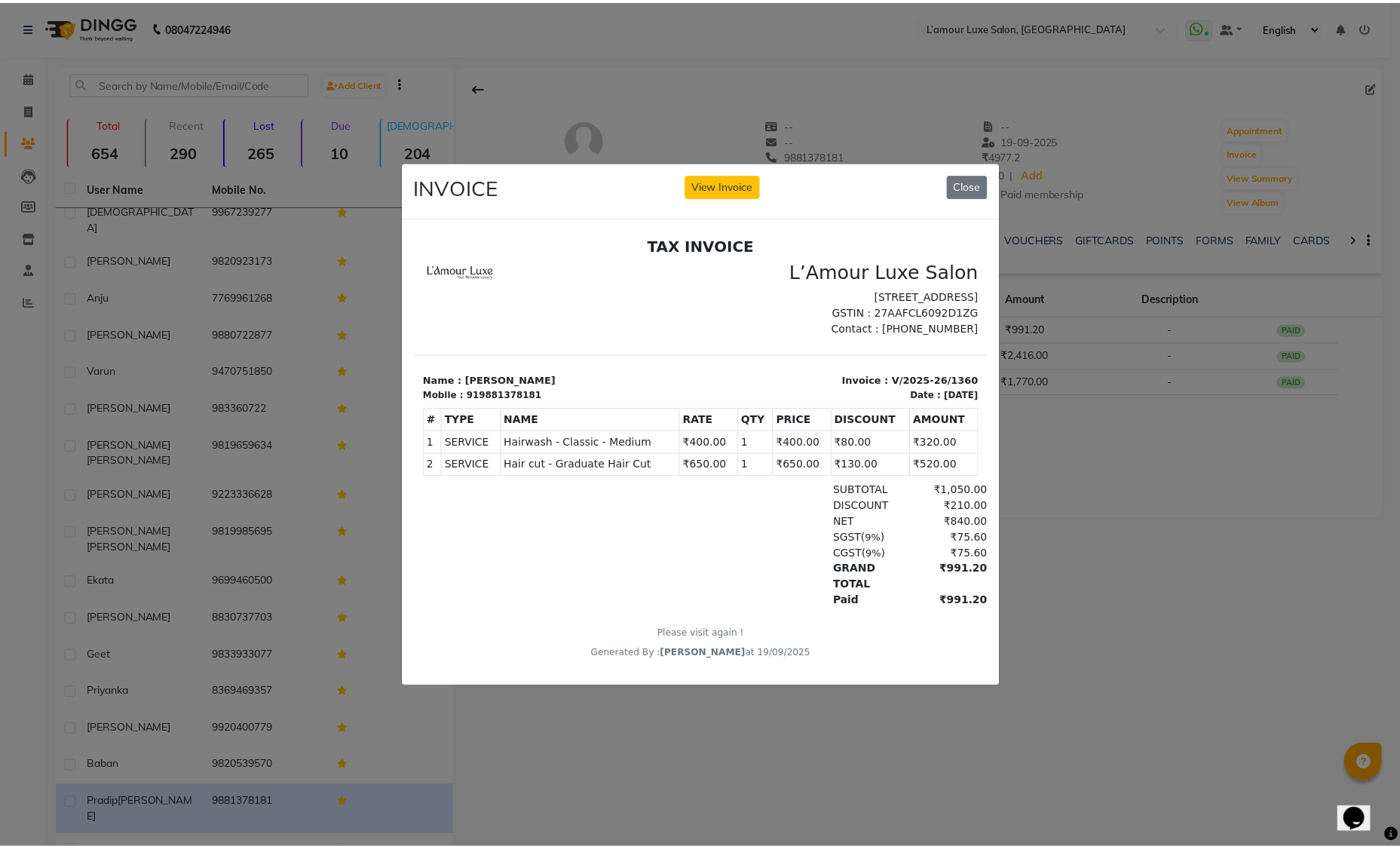
scroll to position [11, 0]
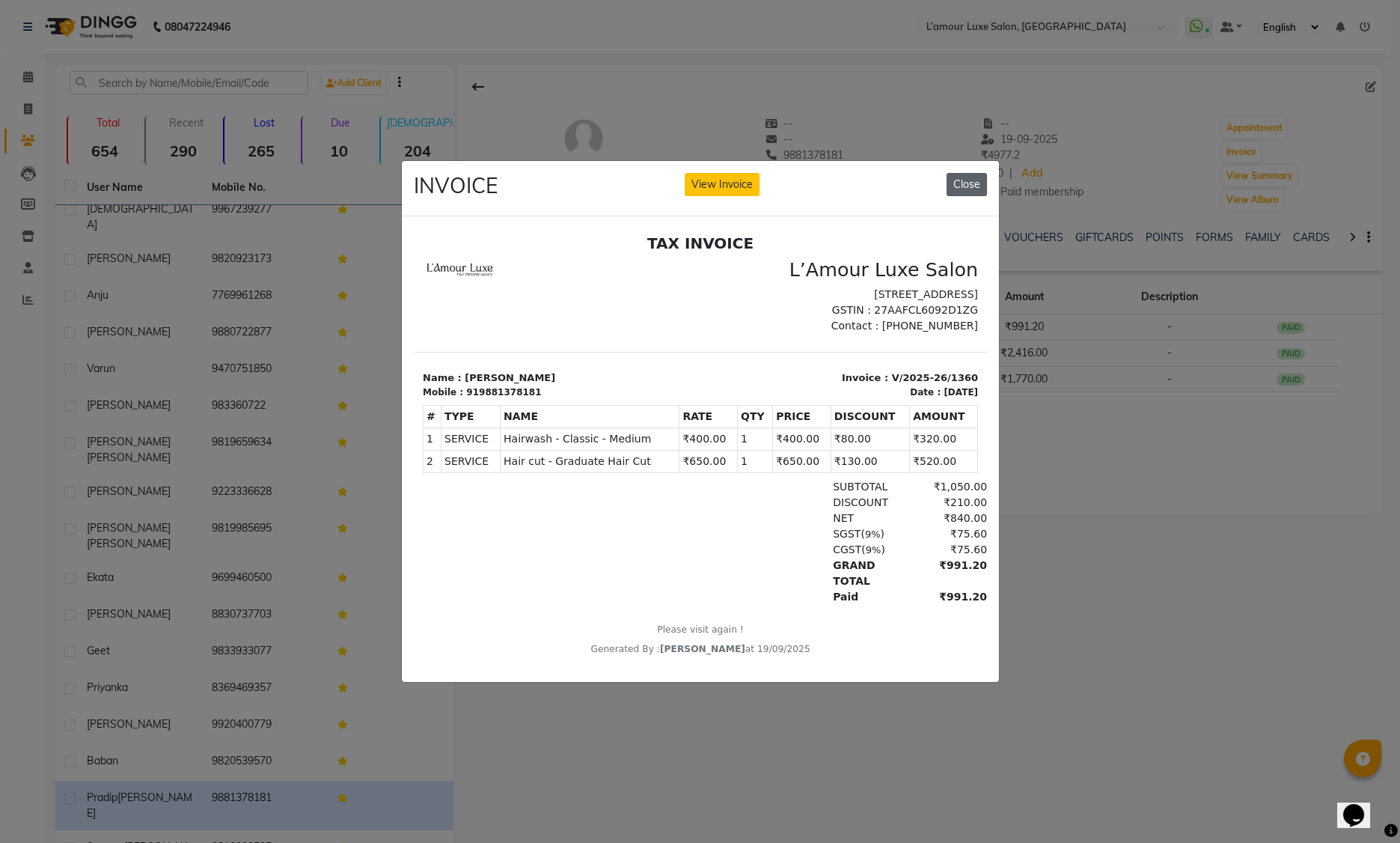
click at [960, 179] on button "Close" at bounding box center [967, 185] width 41 height 24
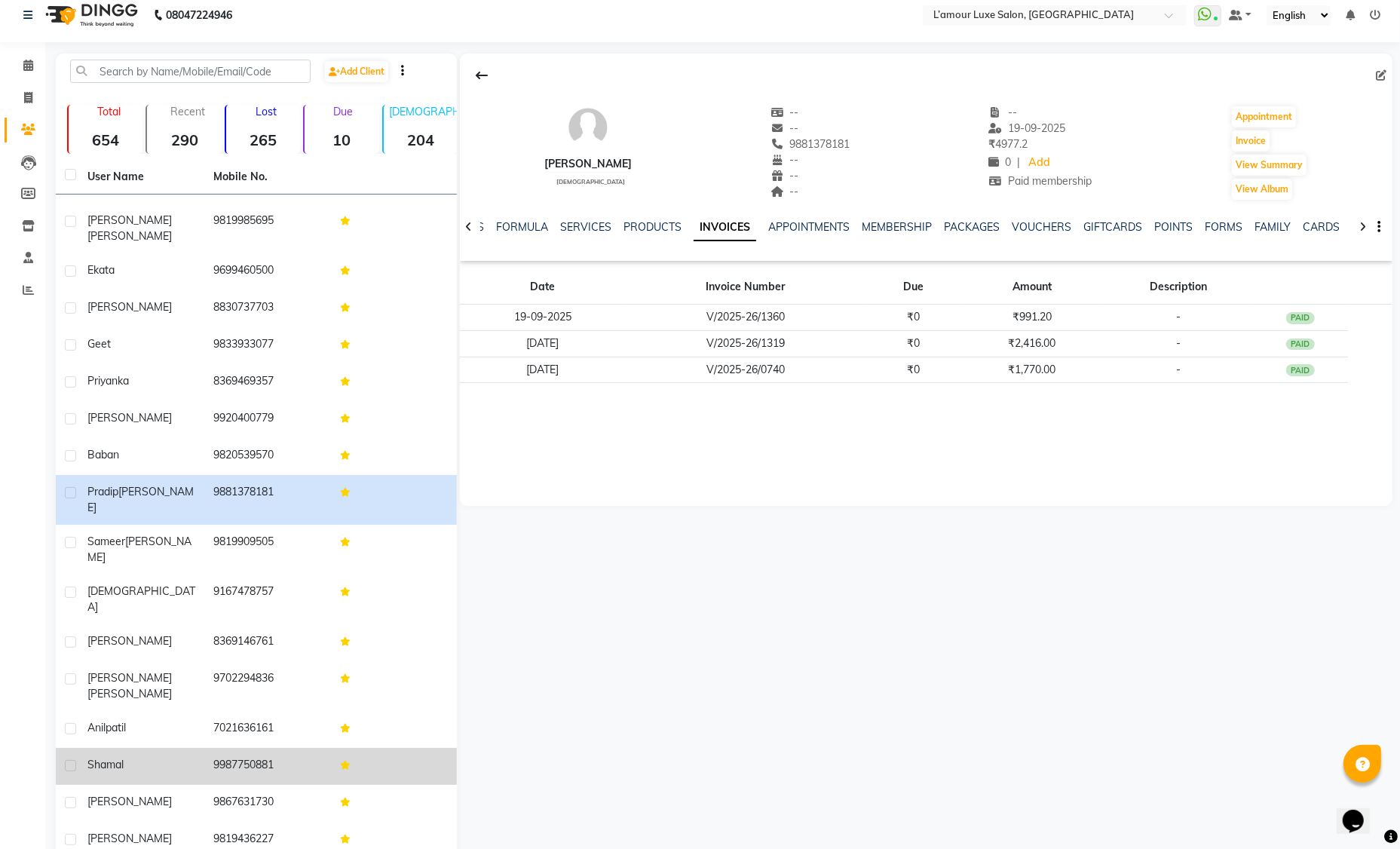
scroll to position [14, 0]
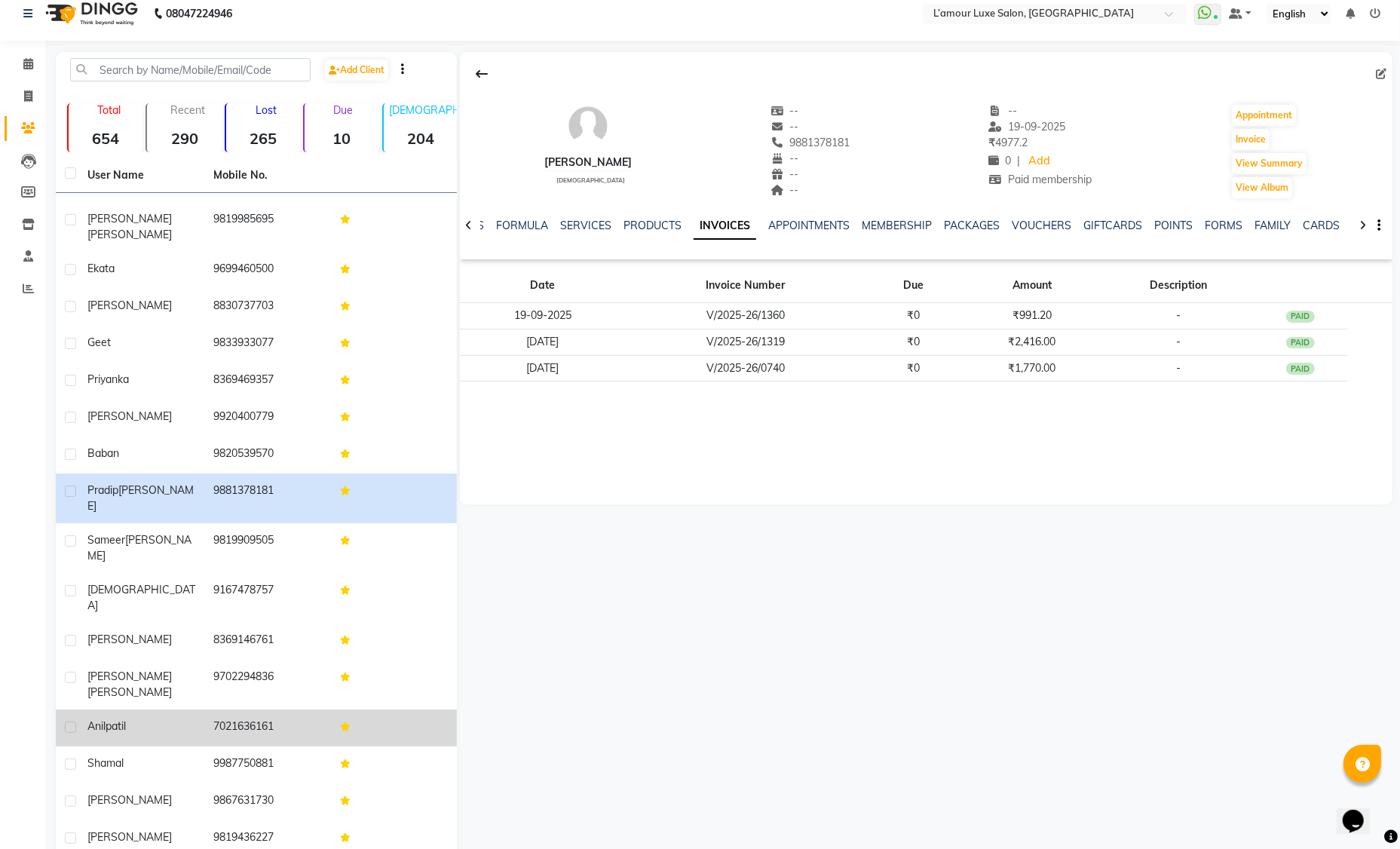
click at [210, 709] on td "7021636161" at bounding box center [267, 728] width 126 height 37
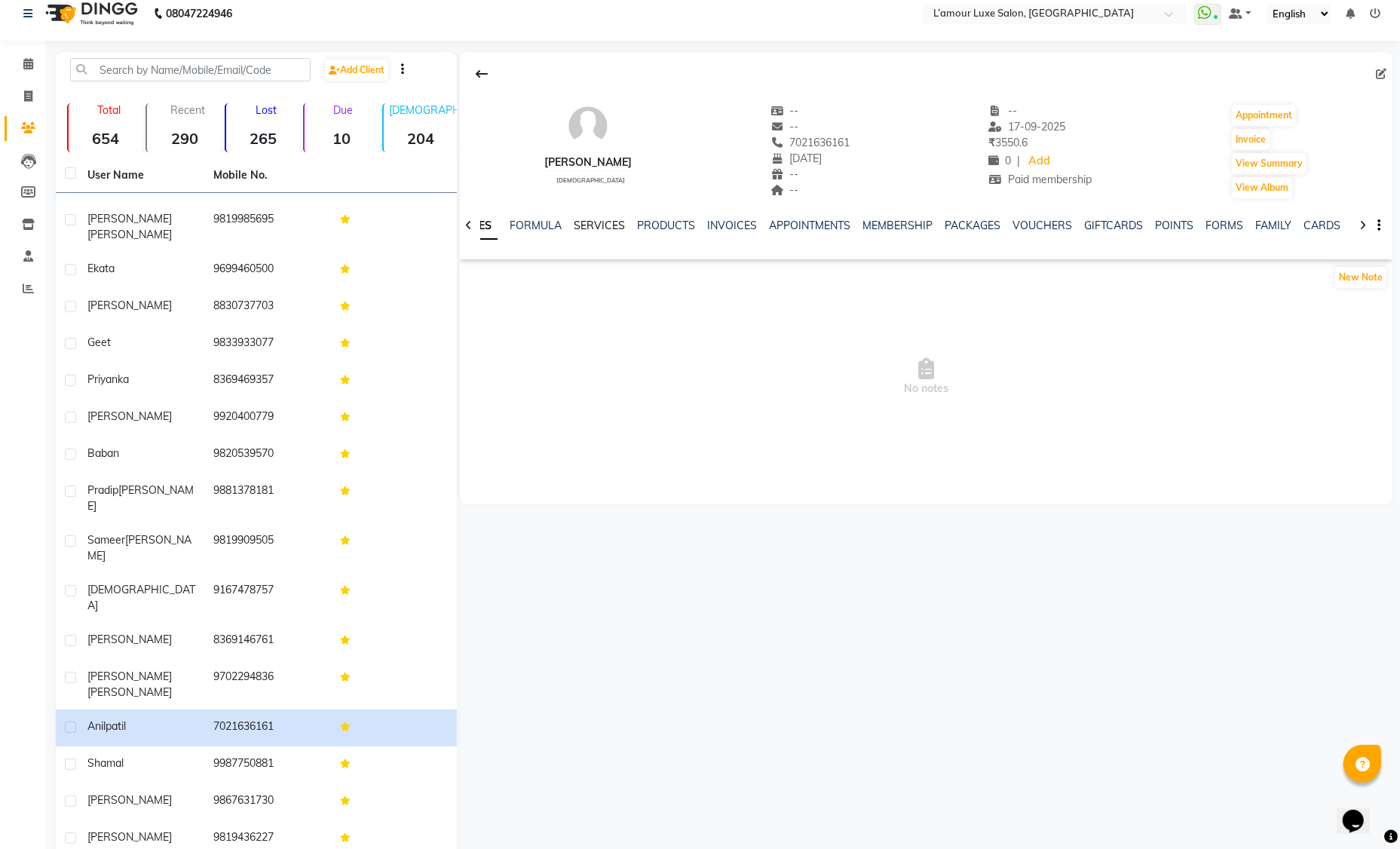
click at [604, 226] on link "SERVICES" at bounding box center [599, 225] width 51 height 14
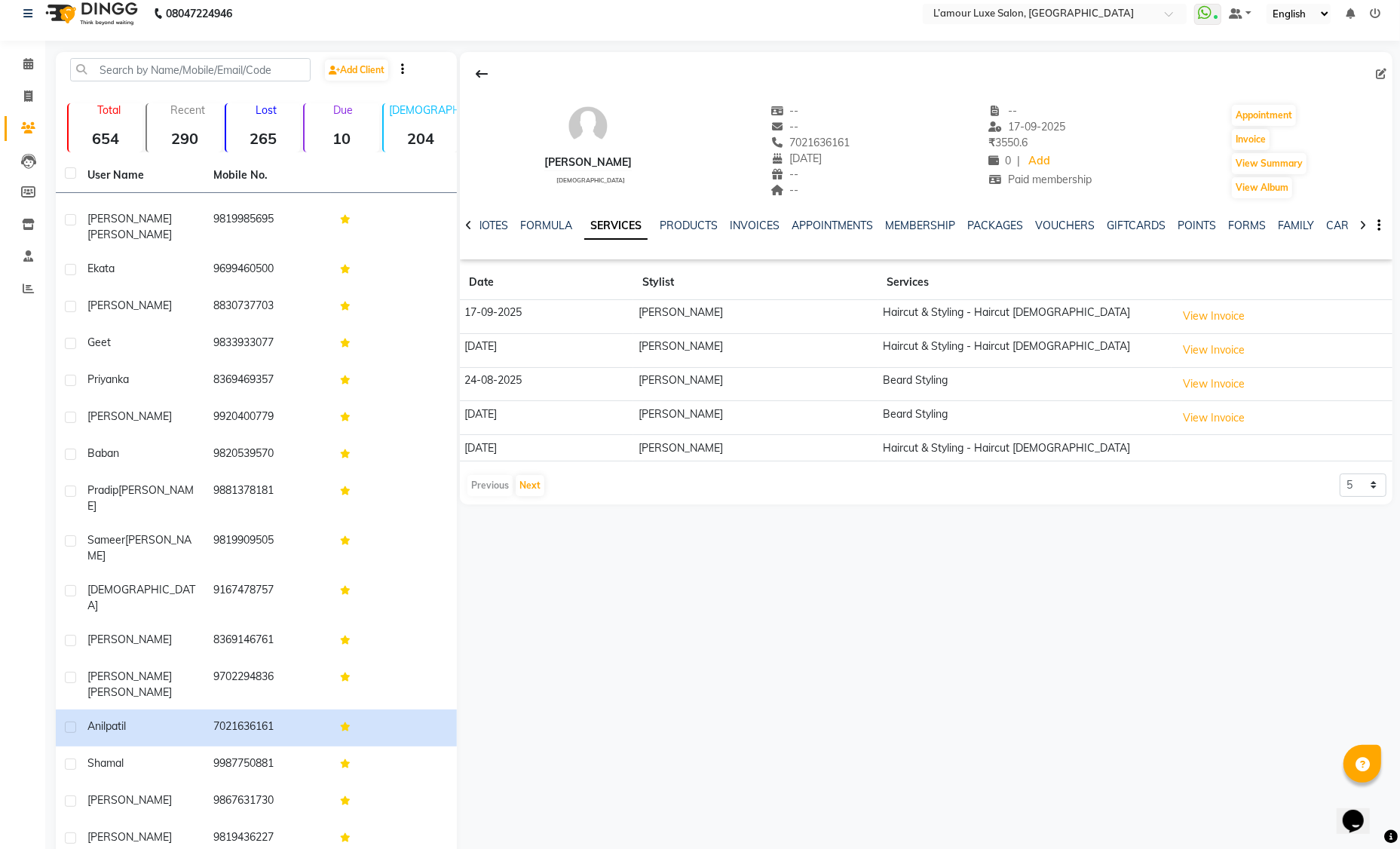
scroll to position [28, 0]
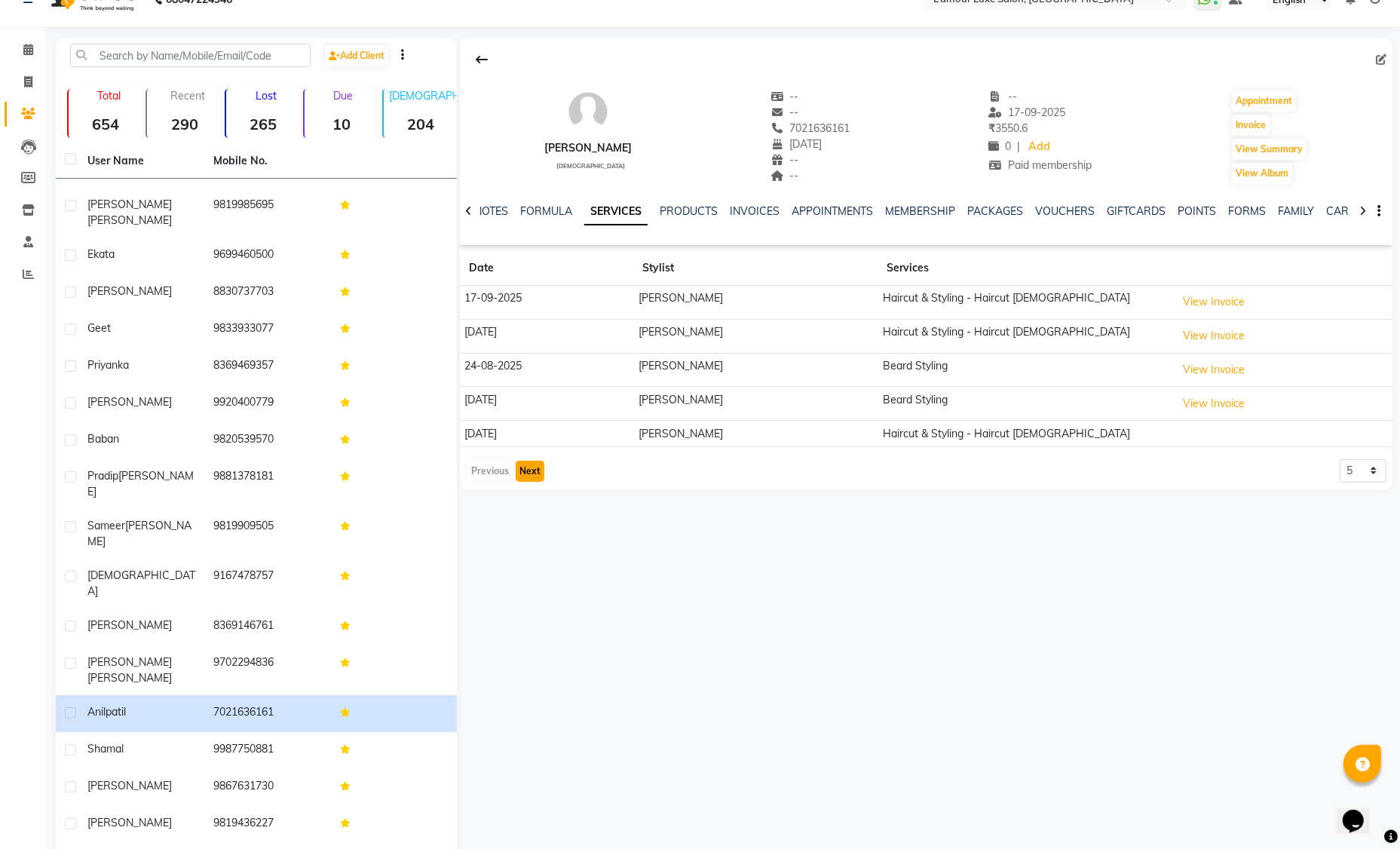
click at [526, 474] on button "Next" at bounding box center [529, 471] width 28 height 21
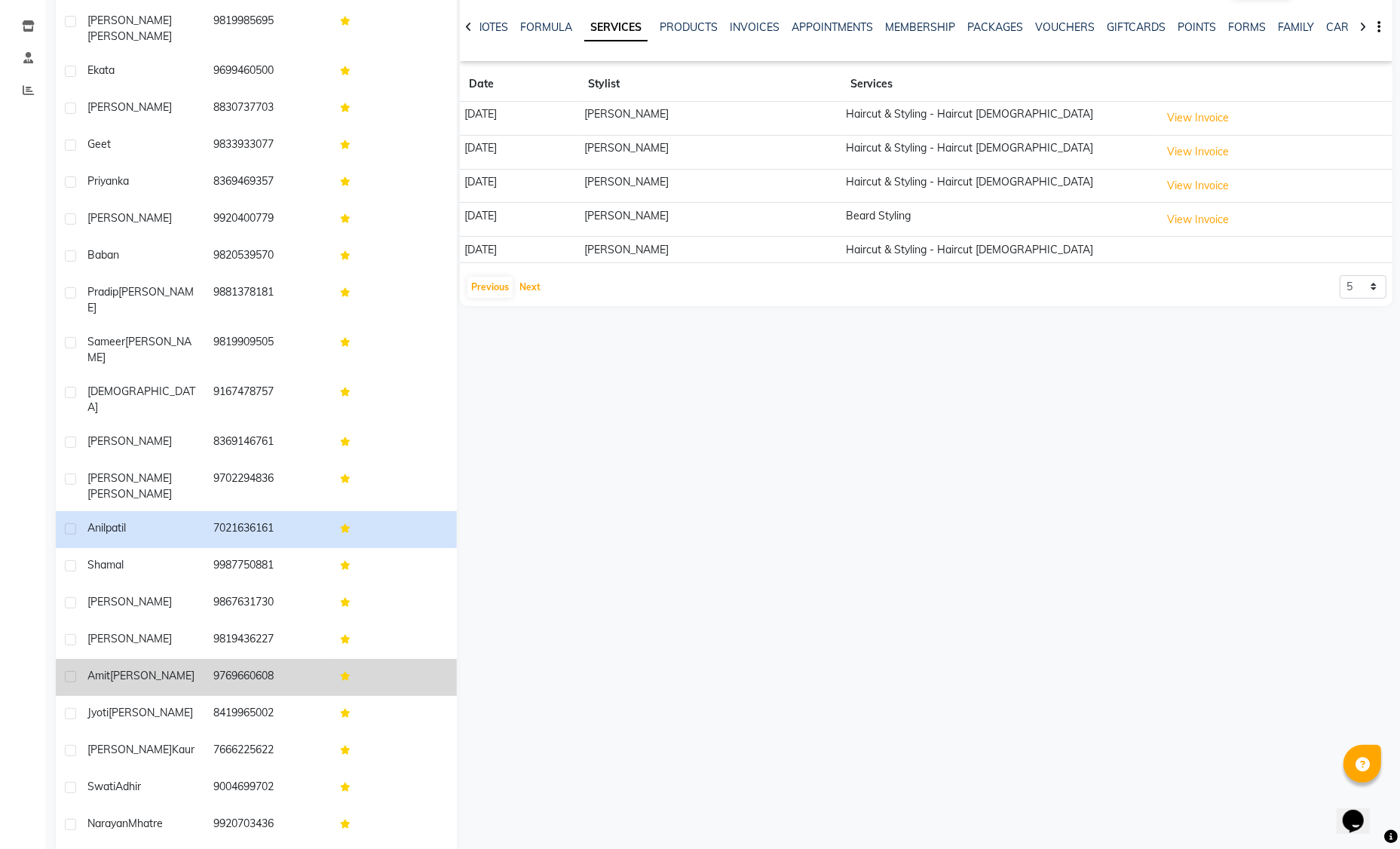
scroll to position [215, 0]
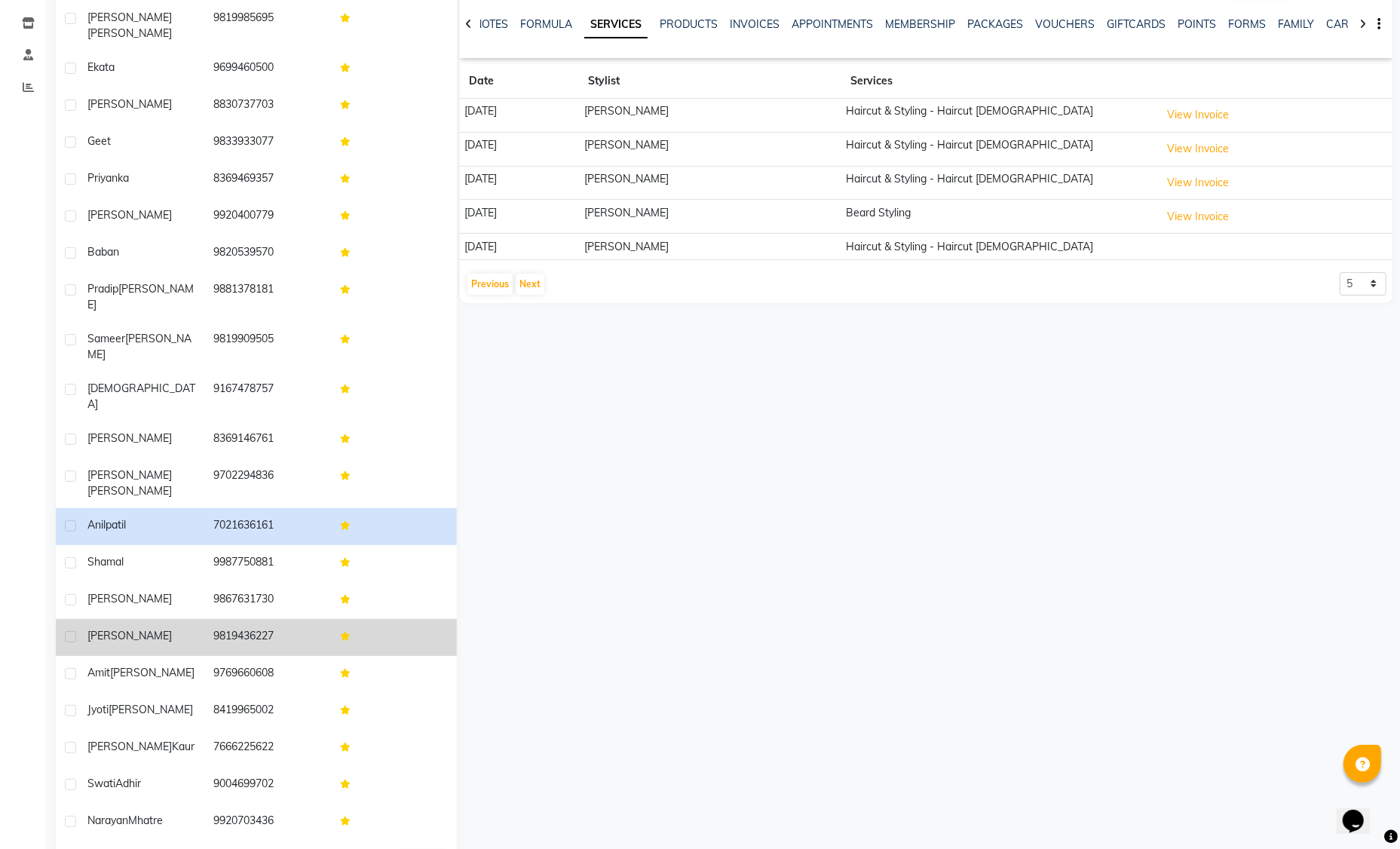
click at [175, 619] on td "[PERSON_NAME]" at bounding box center [141, 637] width 126 height 37
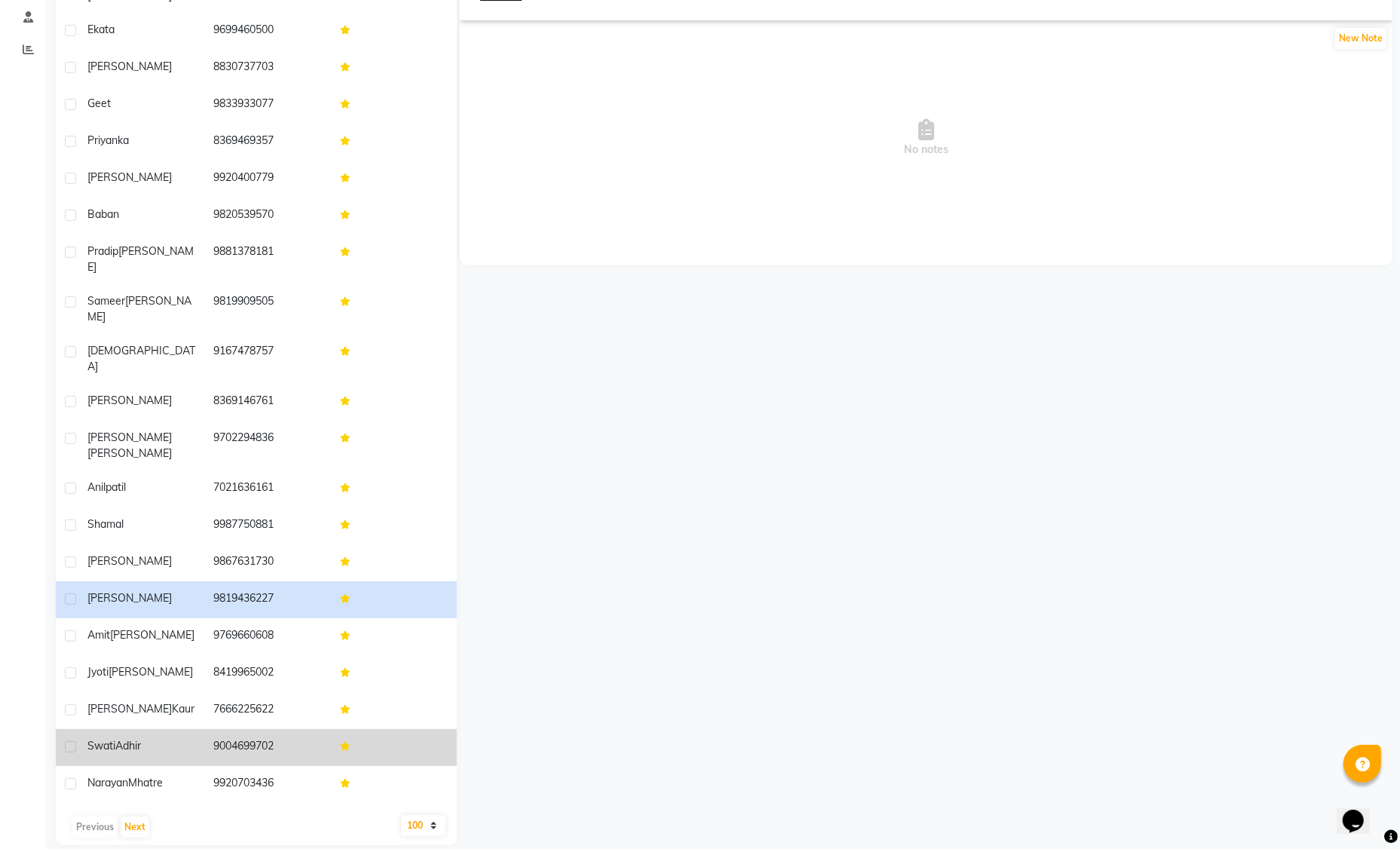
scroll to position [271, 0]
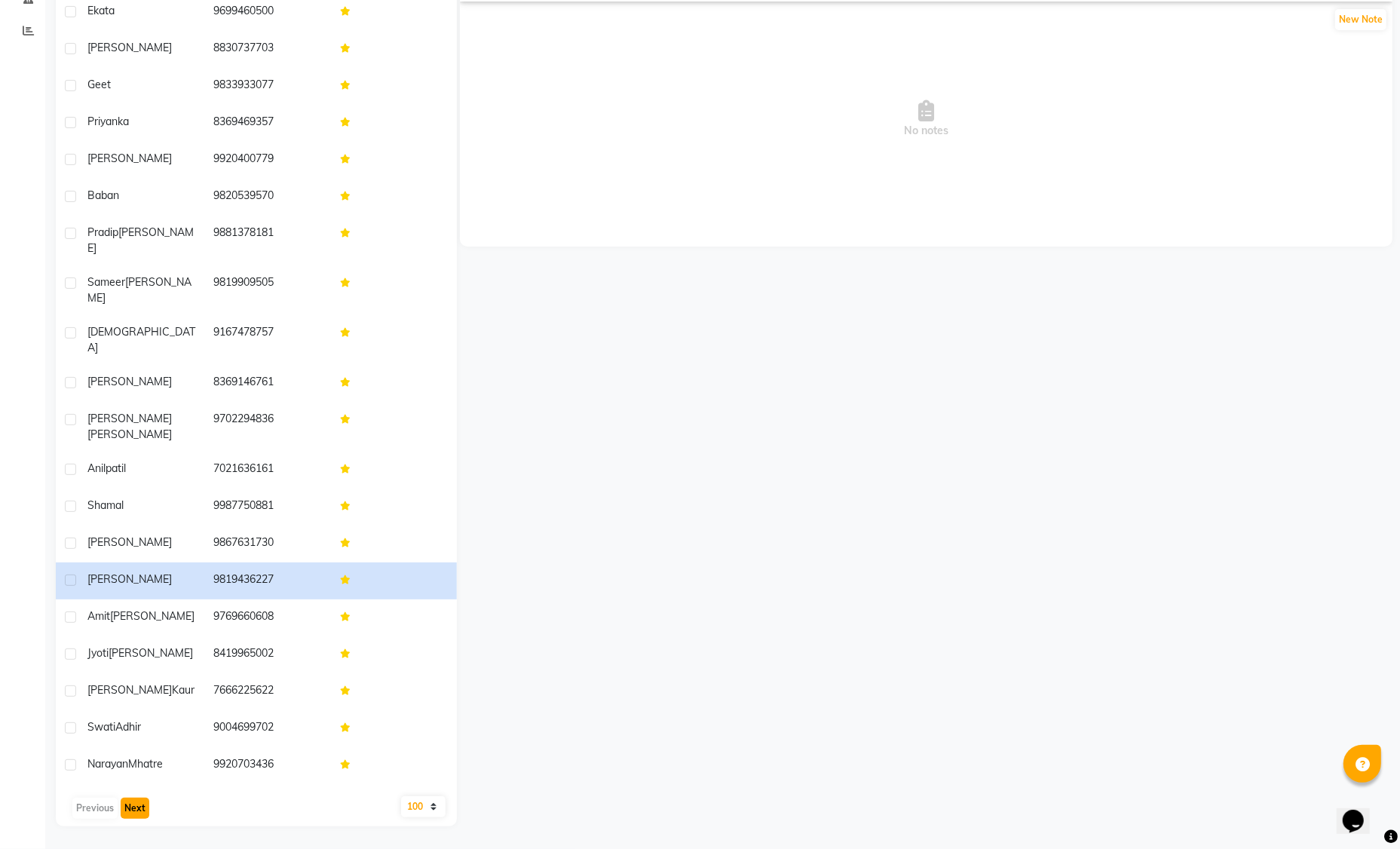
click at [141, 814] on button "Next" at bounding box center [134, 808] width 28 height 21
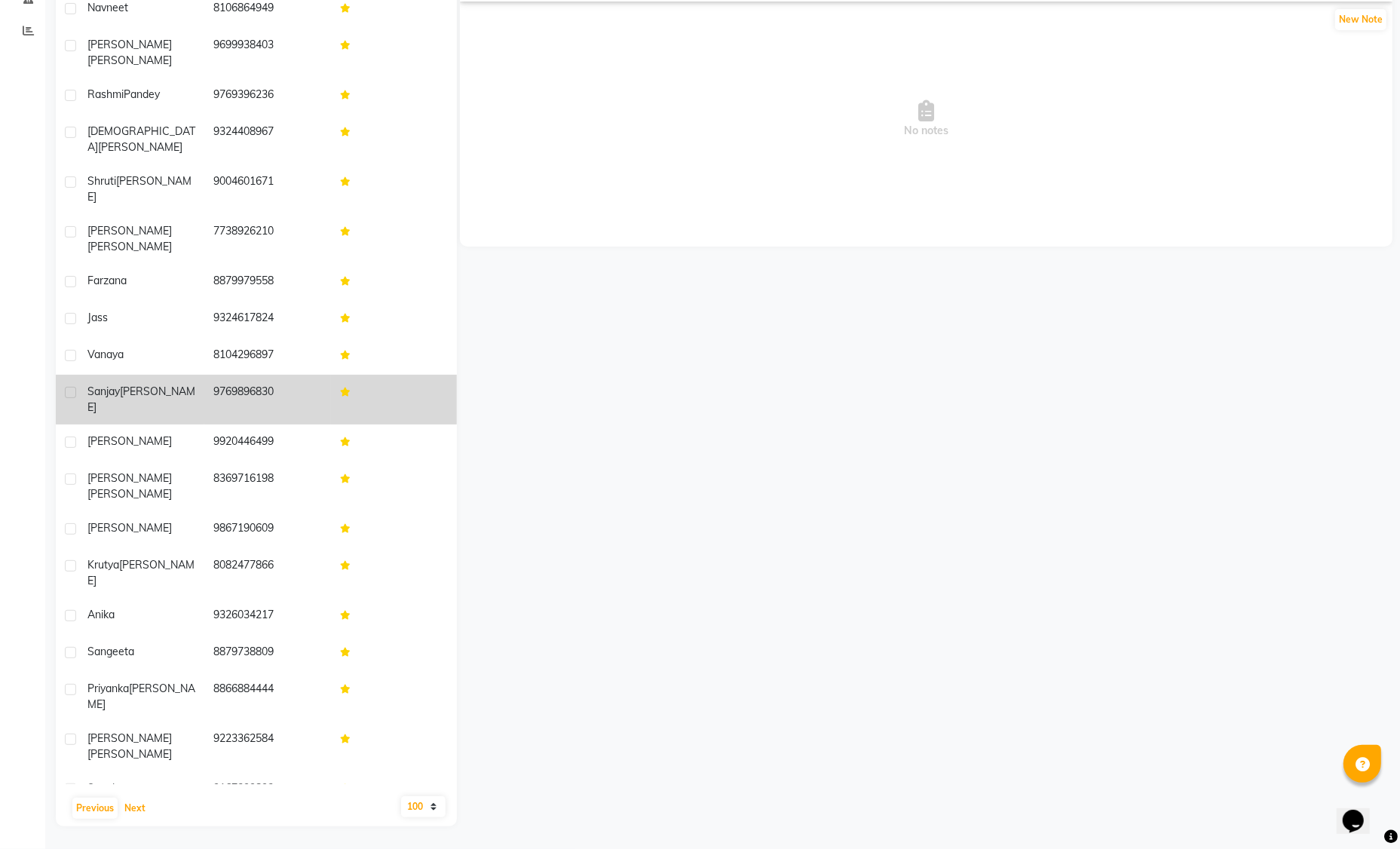
scroll to position [350, 0]
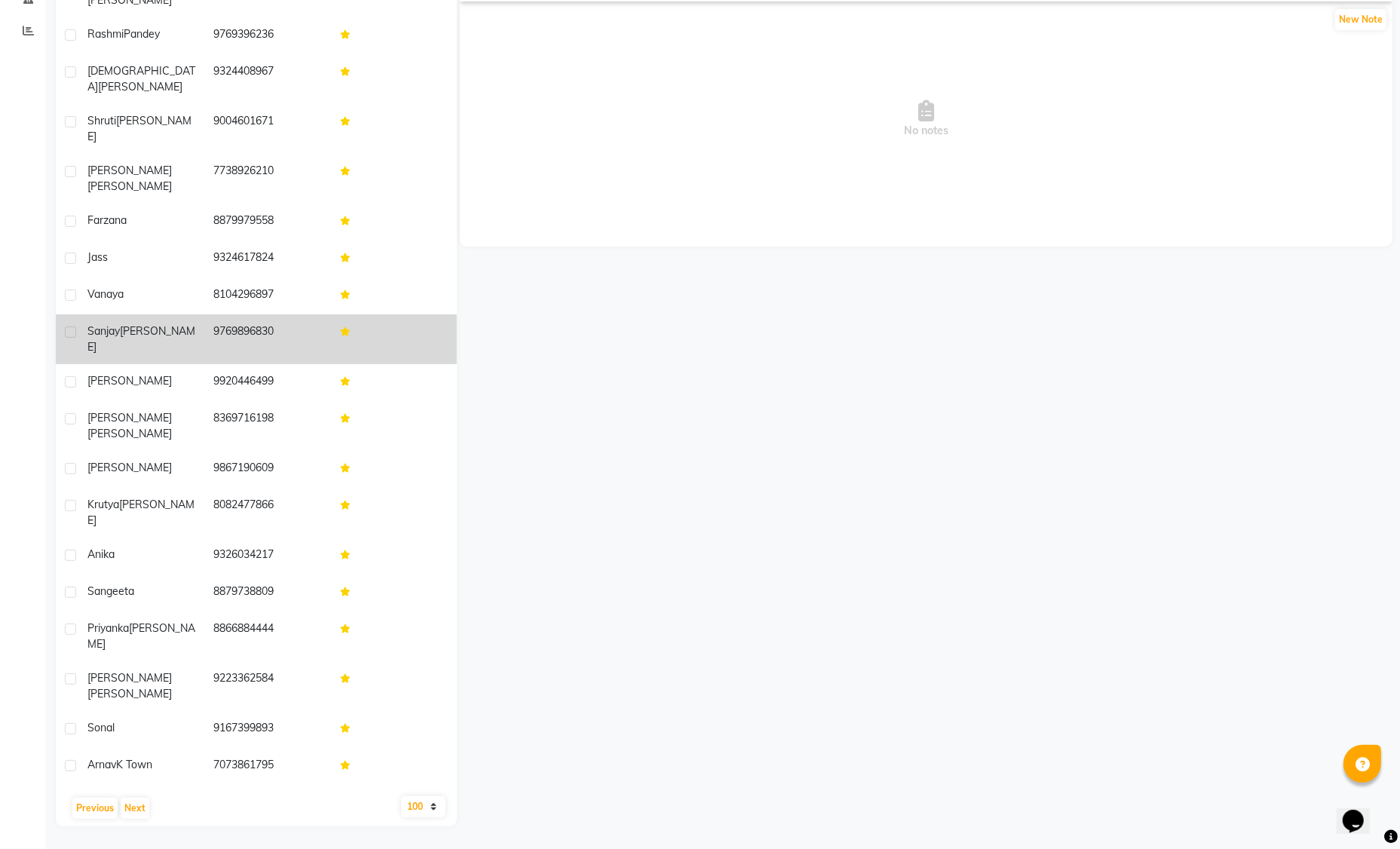
click at [184, 323] on div "[PERSON_NAME]" at bounding box center [141, 339] width 108 height 32
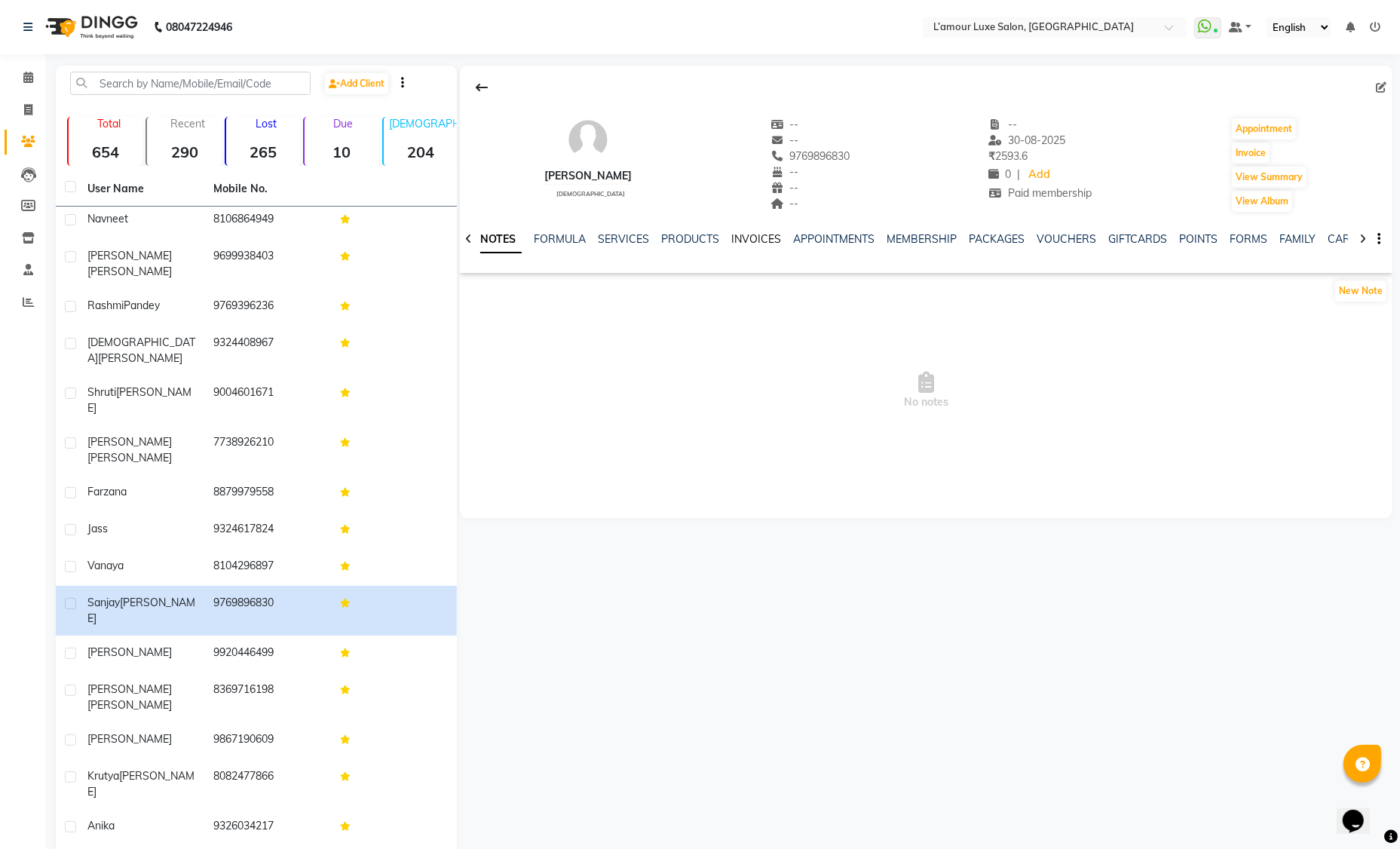
click at [766, 232] on link "INVOICES" at bounding box center [756, 238] width 50 height 14
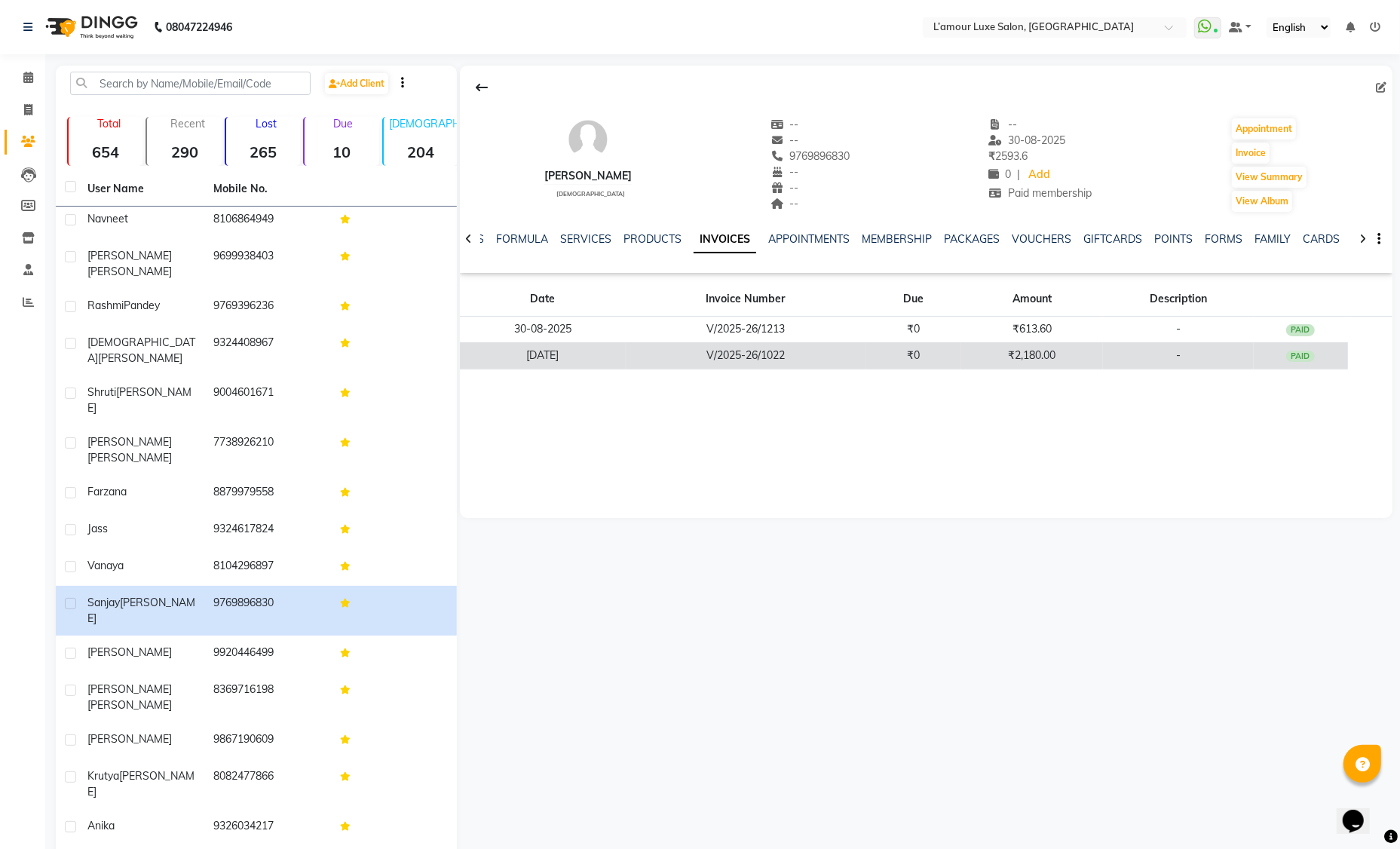
click at [841, 354] on td "V/2025-26/1022" at bounding box center [745, 355] width 240 height 26
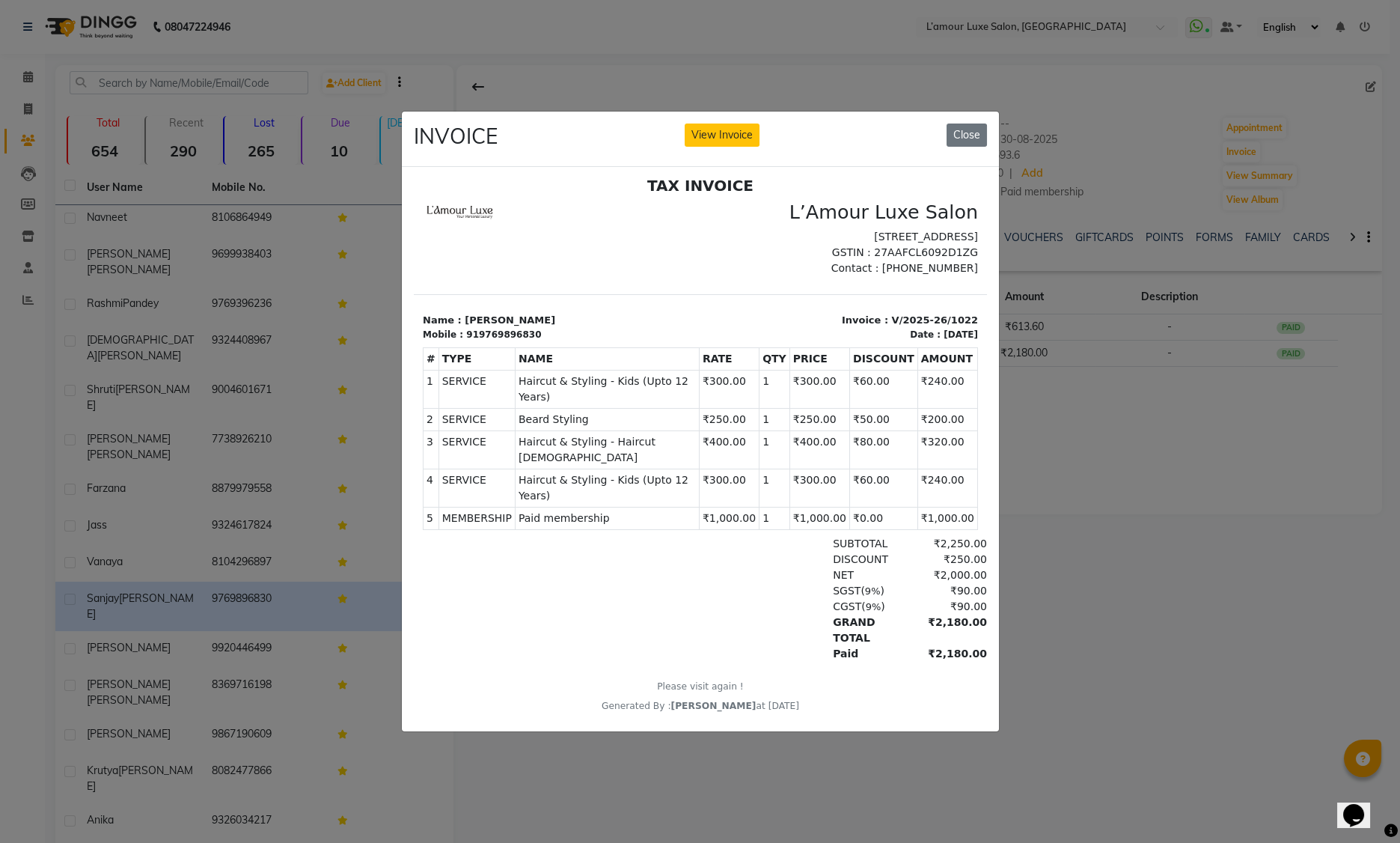
scroll to position [11, 0]
click at [957, 130] on button "Close" at bounding box center [967, 135] width 41 height 24
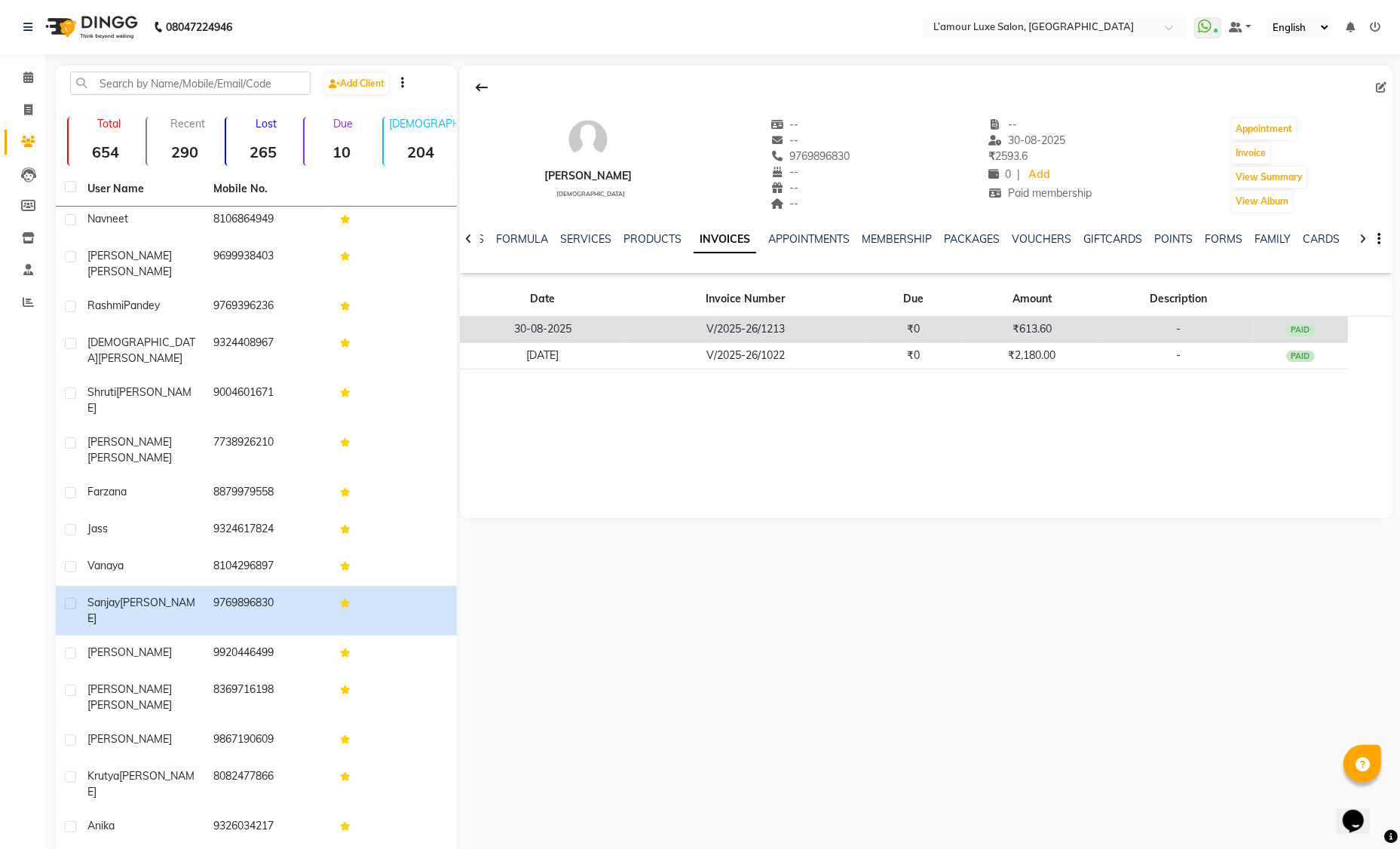
click at [879, 335] on td "₹0" at bounding box center [914, 330] width 95 height 26
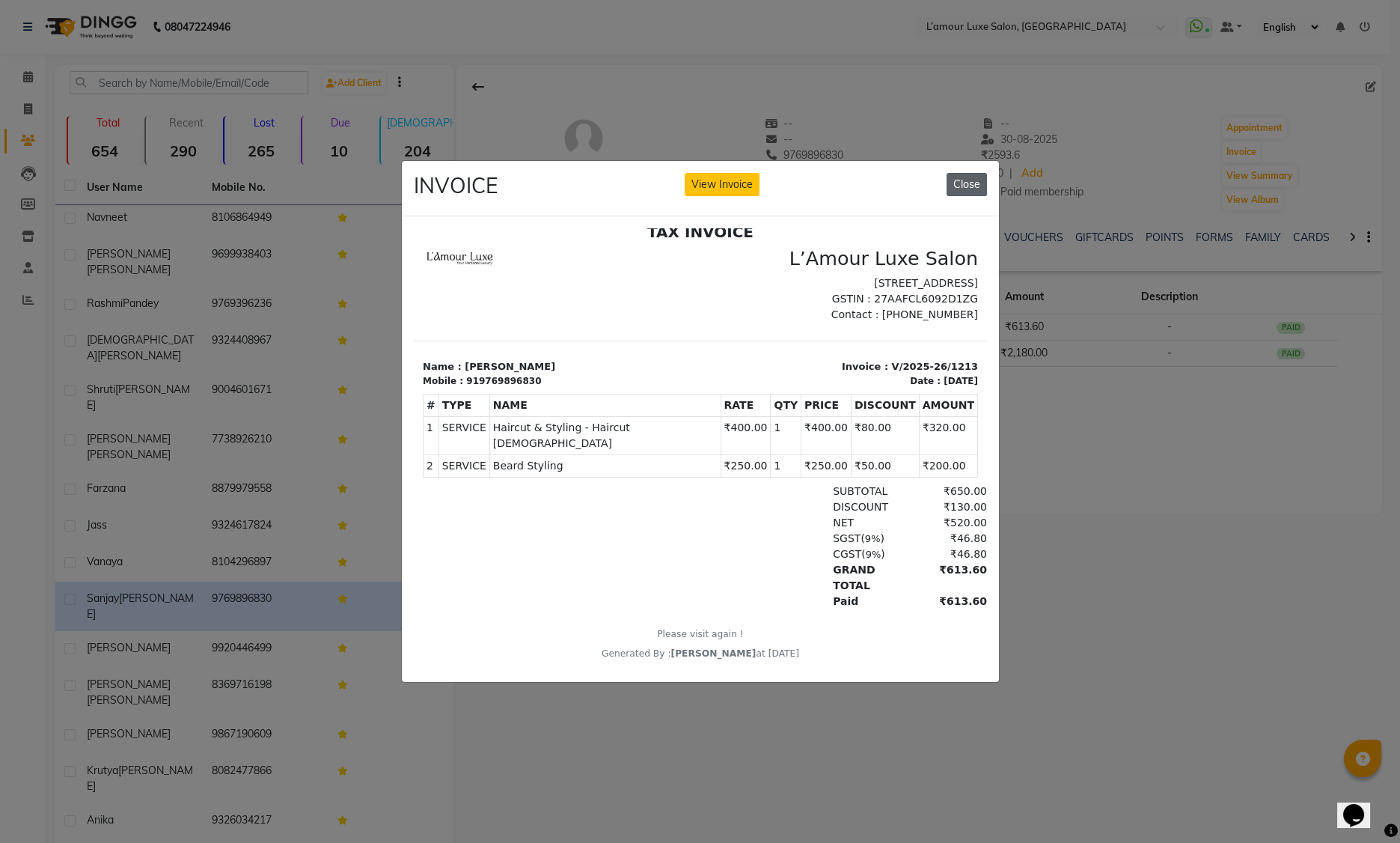
click at [956, 182] on button "Close" at bounding box center [967, 185] width 41 height 24
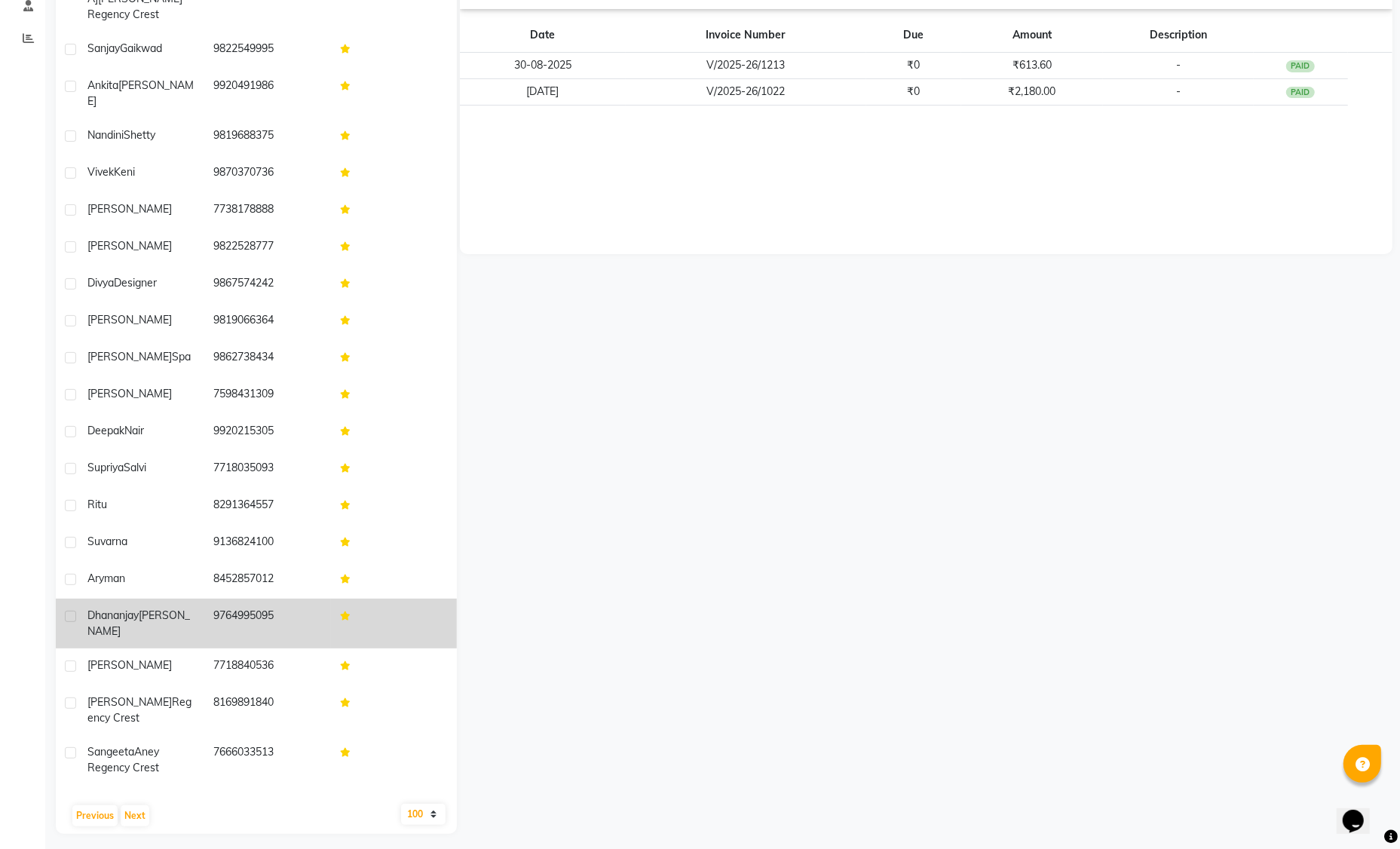
scroll to position [271, 0]
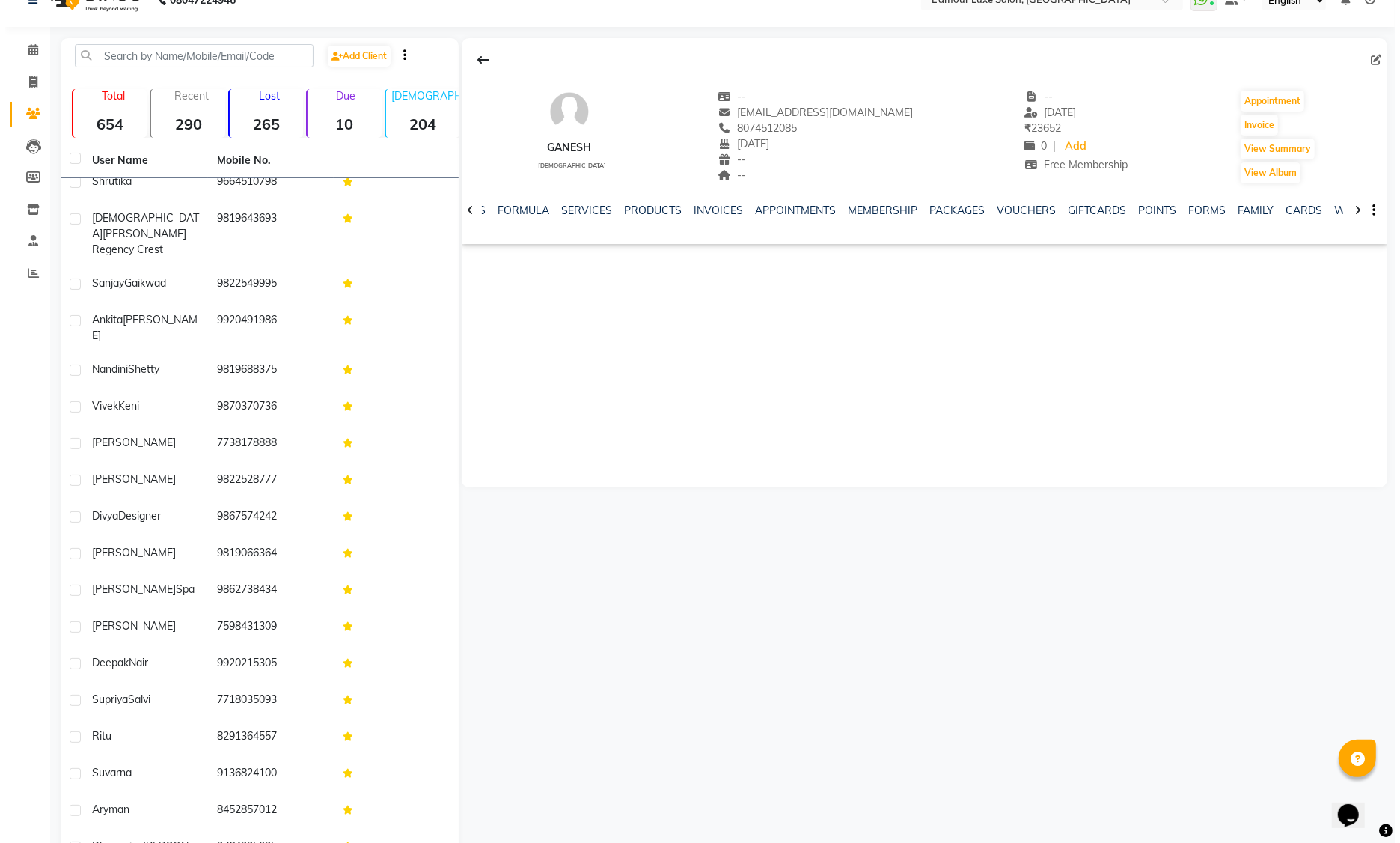
scroll to position [24, 0]
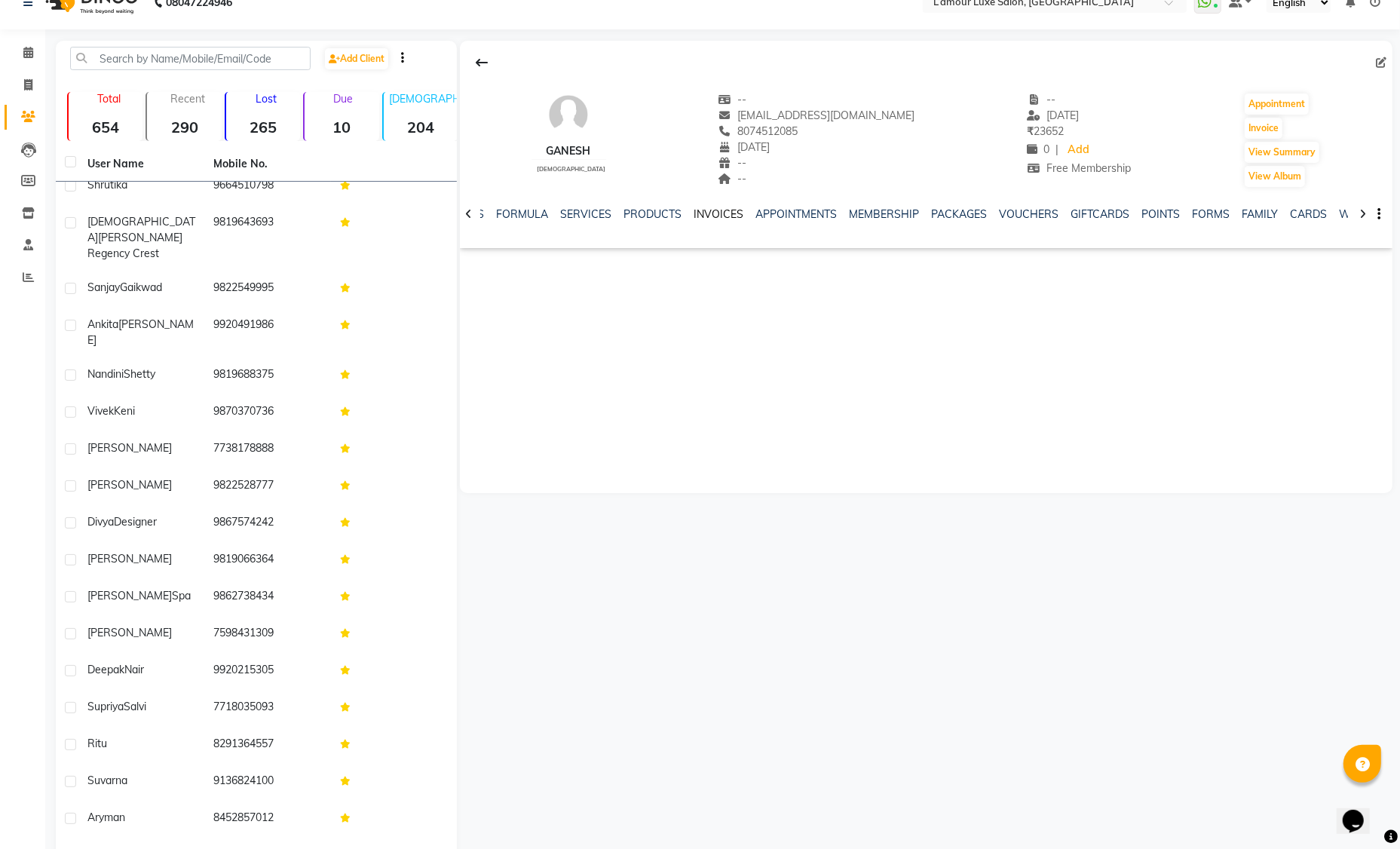
click at [704, 210] on link "INVOICES" at bounding box center [718, 214] width 50 height 14
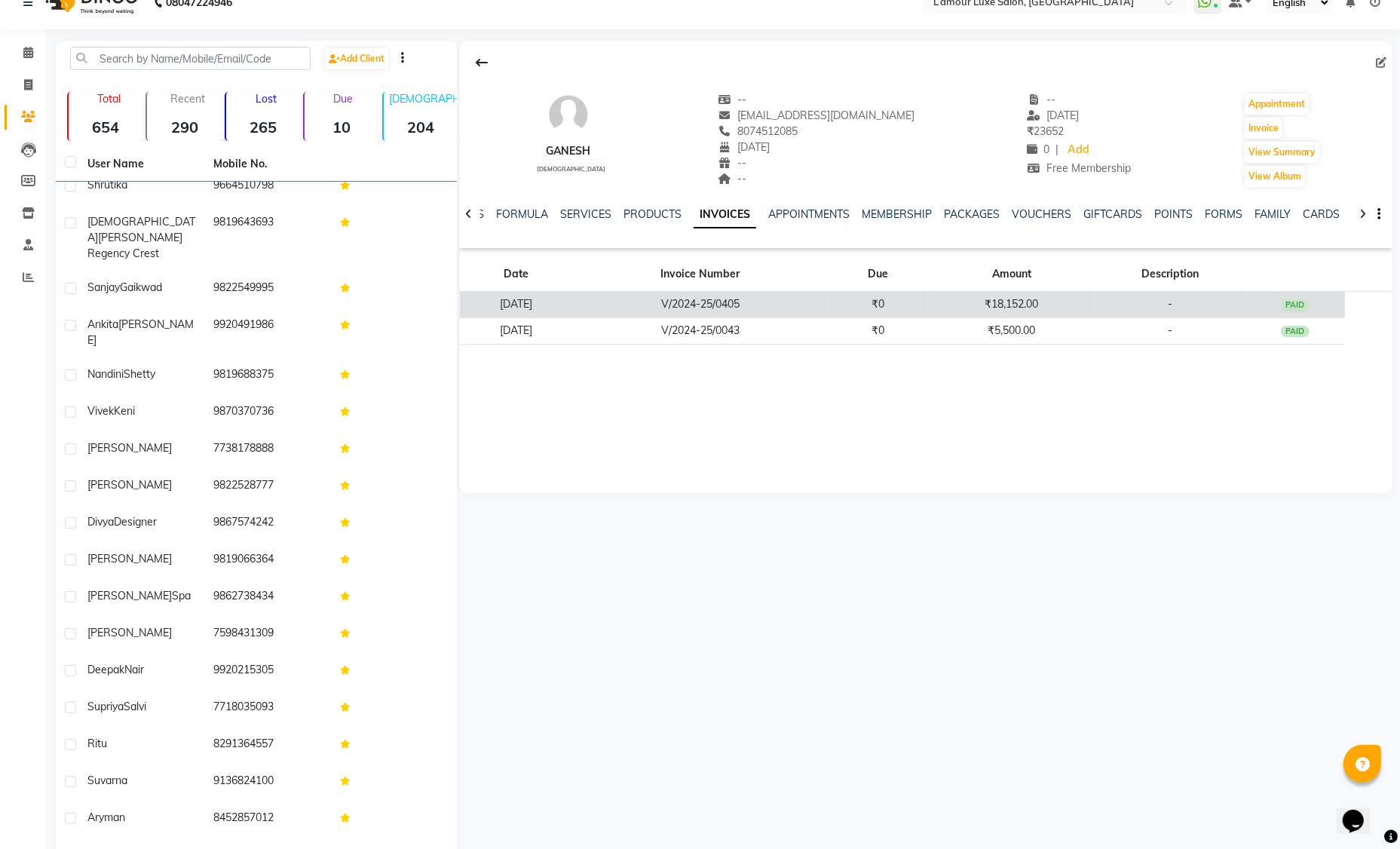
click at [756, 298] on td "V/2024-25/0405" at bounding box center [700, 305] width 256 height 26
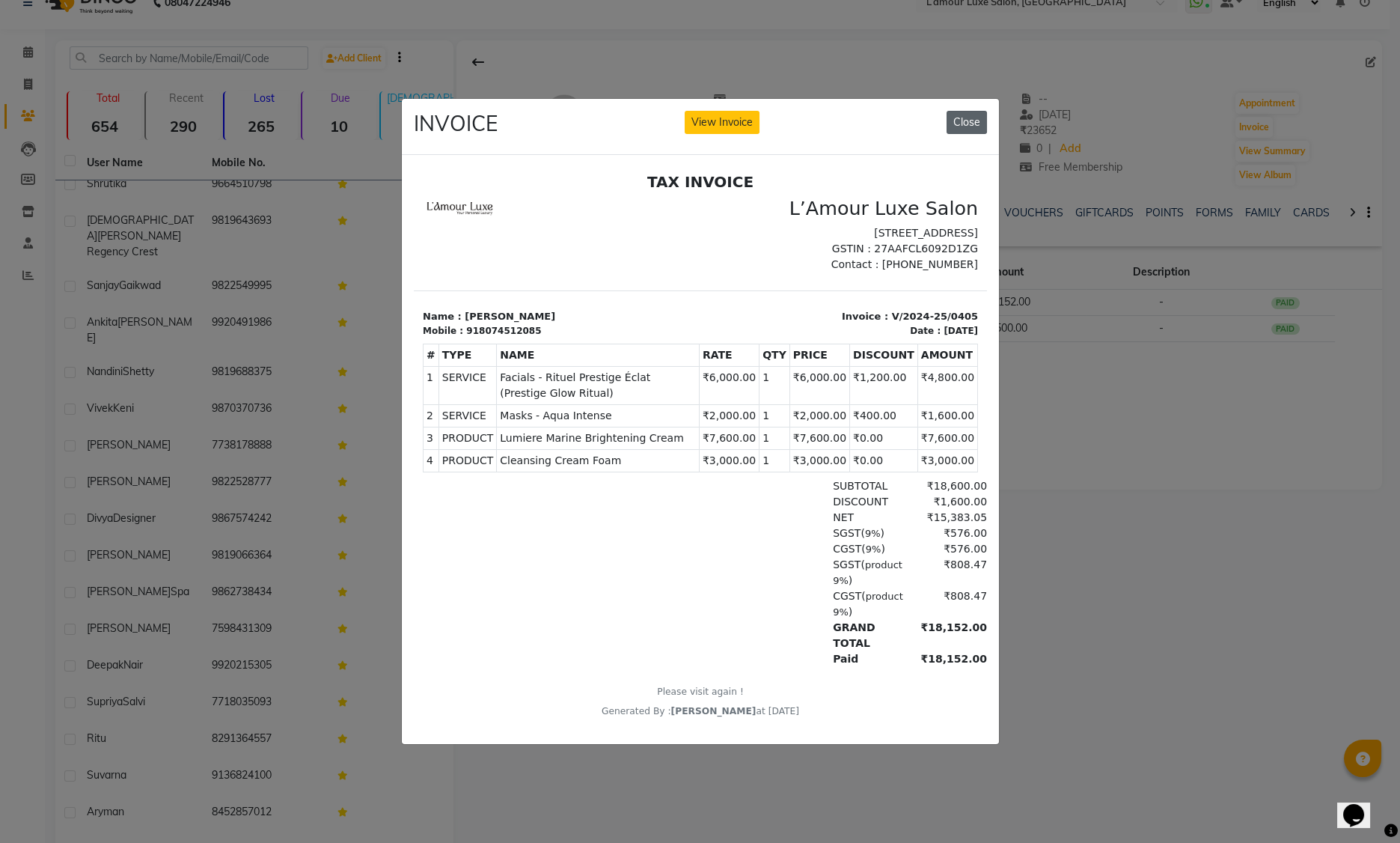
click at [975, 114] on button "Close" at bounding box center [967, 122] width 41 height 24
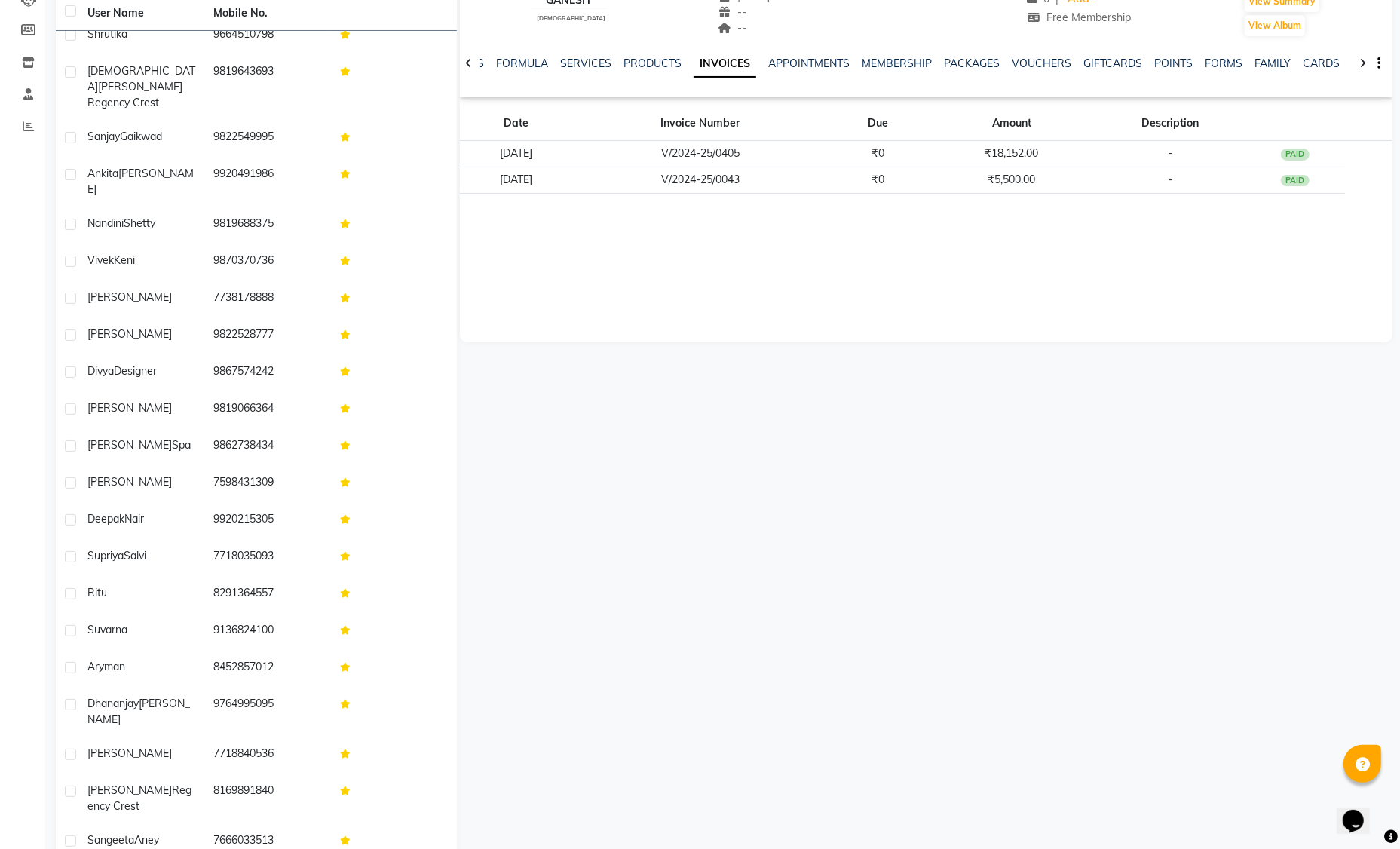
scroll to position [271, 0]
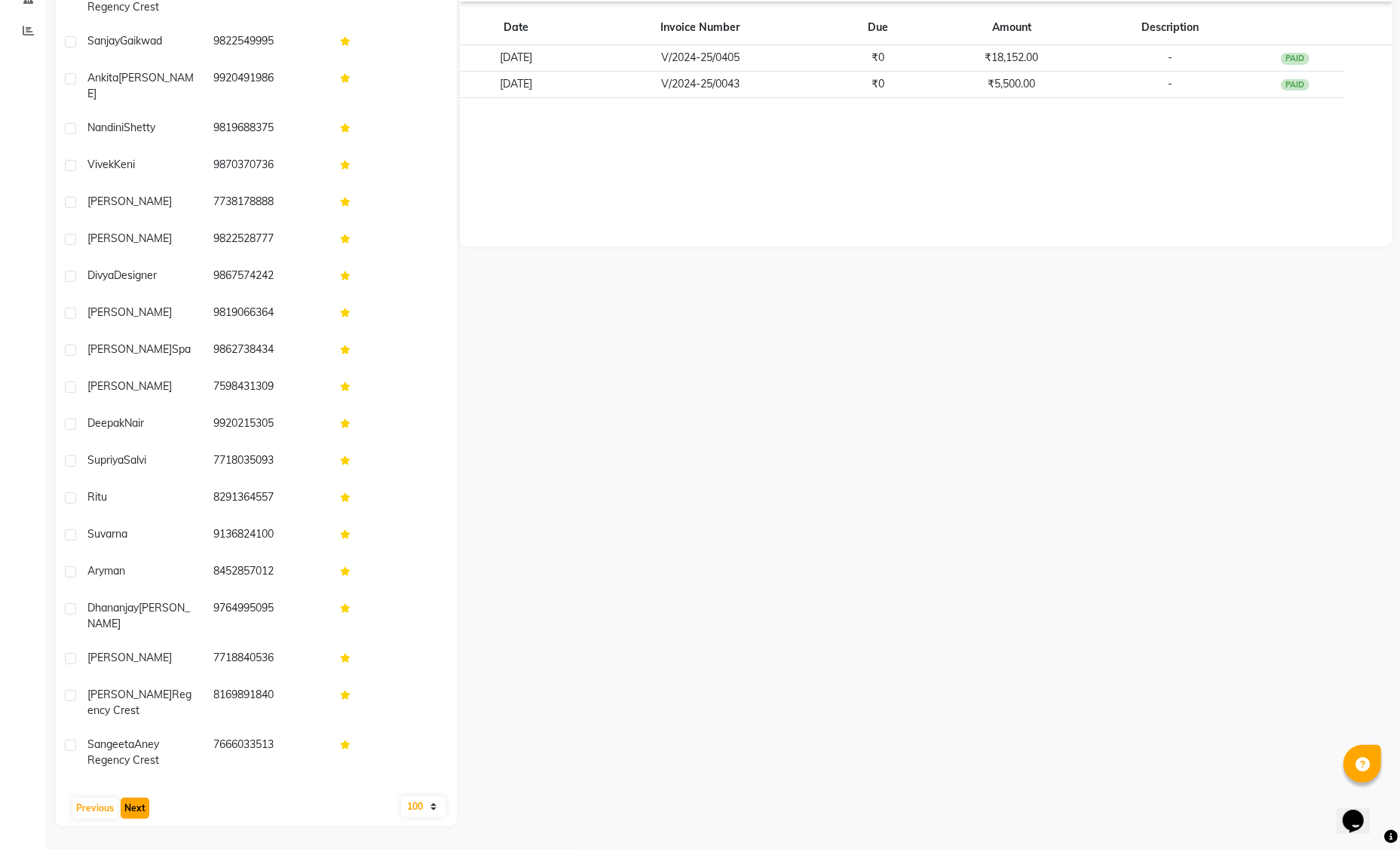
click at [140, 805] on button "Next" at bounding box center [134, 808] width 28 height 21
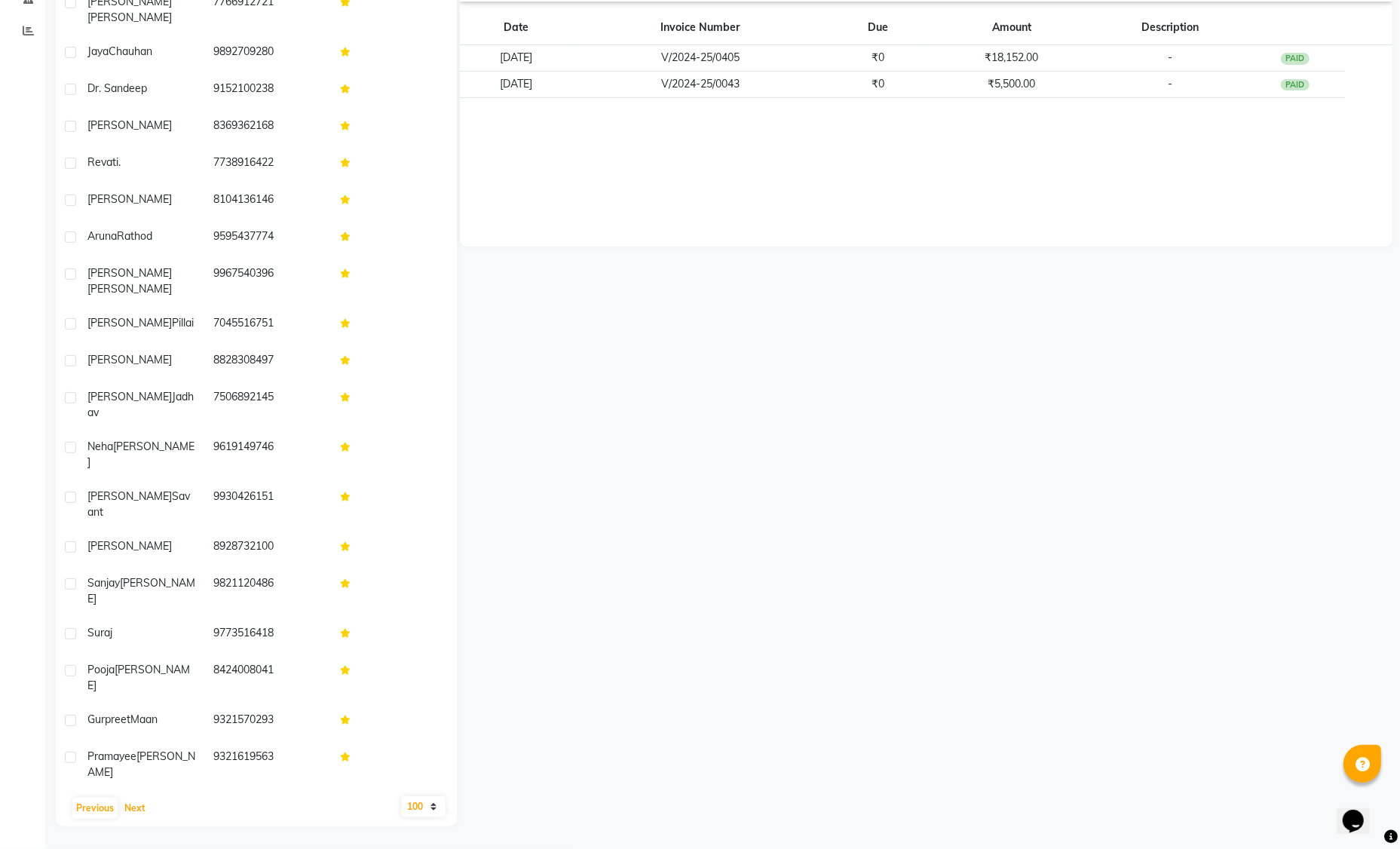
scroll to position [951, 0]
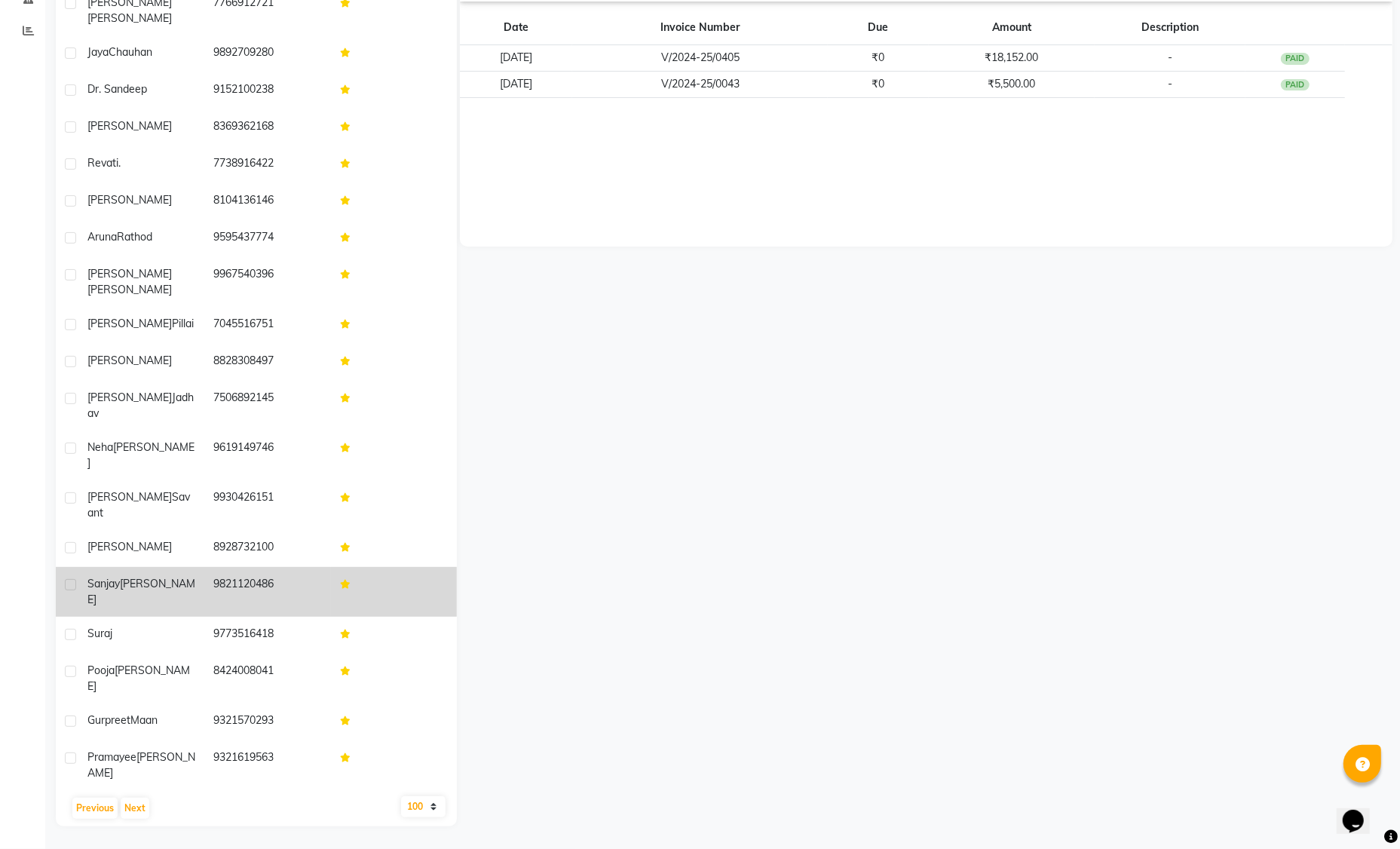
click at [159, 576] on div "[PERSON_NAME]" at bounding box center [141, 592] width 108 height 32
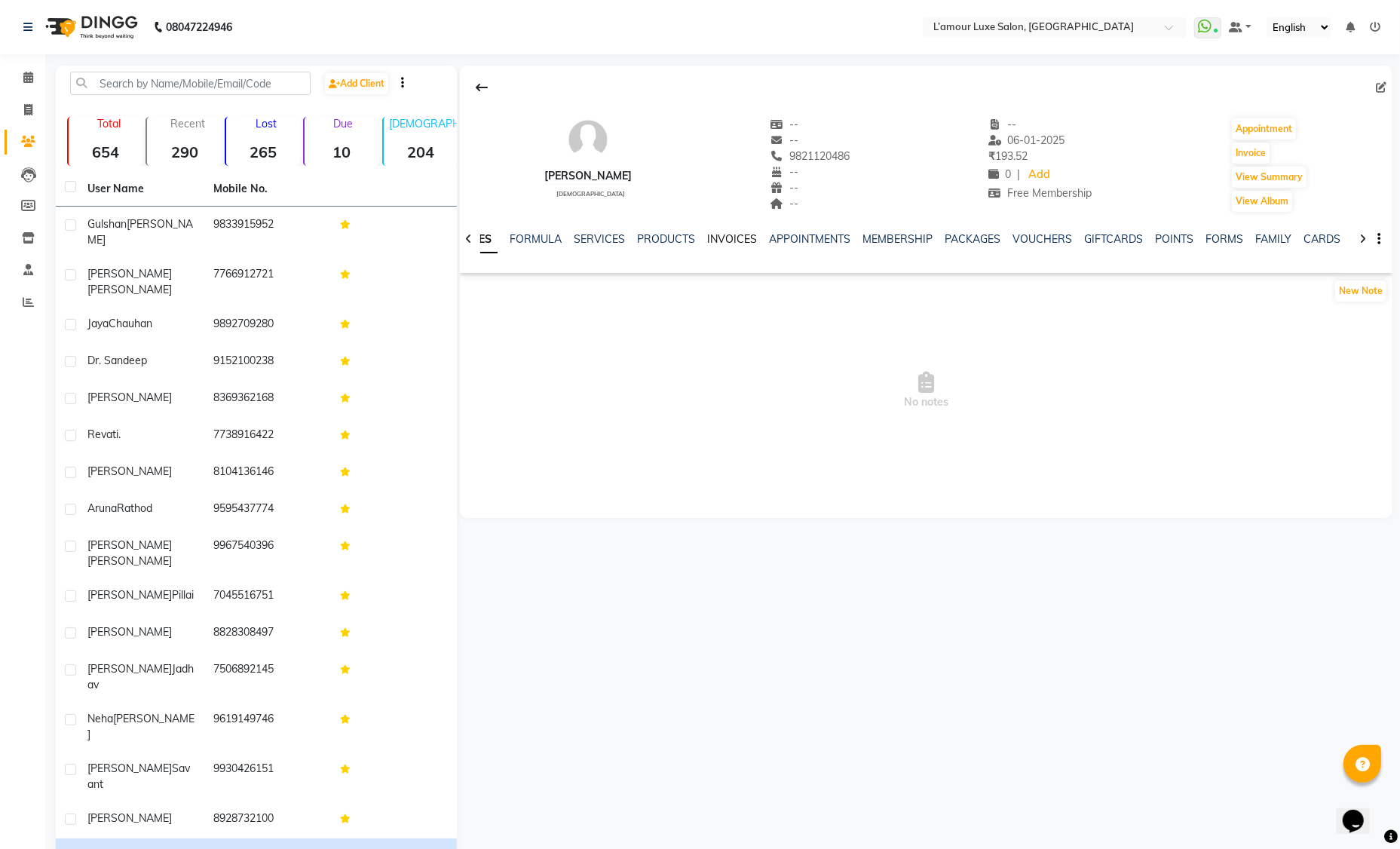
click at [737, 240] on link "INVOICES" at bounding box center [732, 238] width 50 height 14
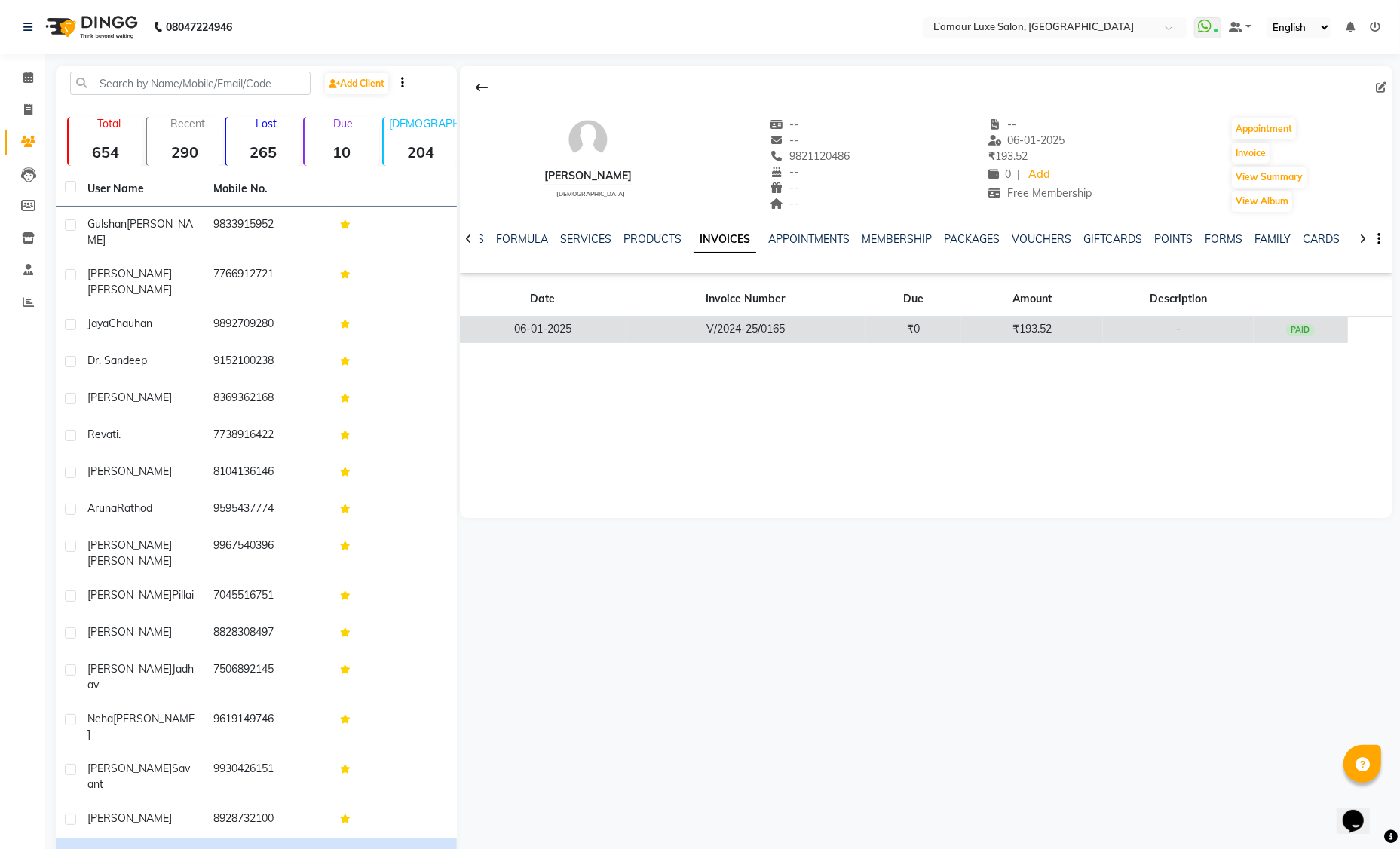
click at [935, 319] on td "₹0" at bounding box center [914, 330] width 95 height 26
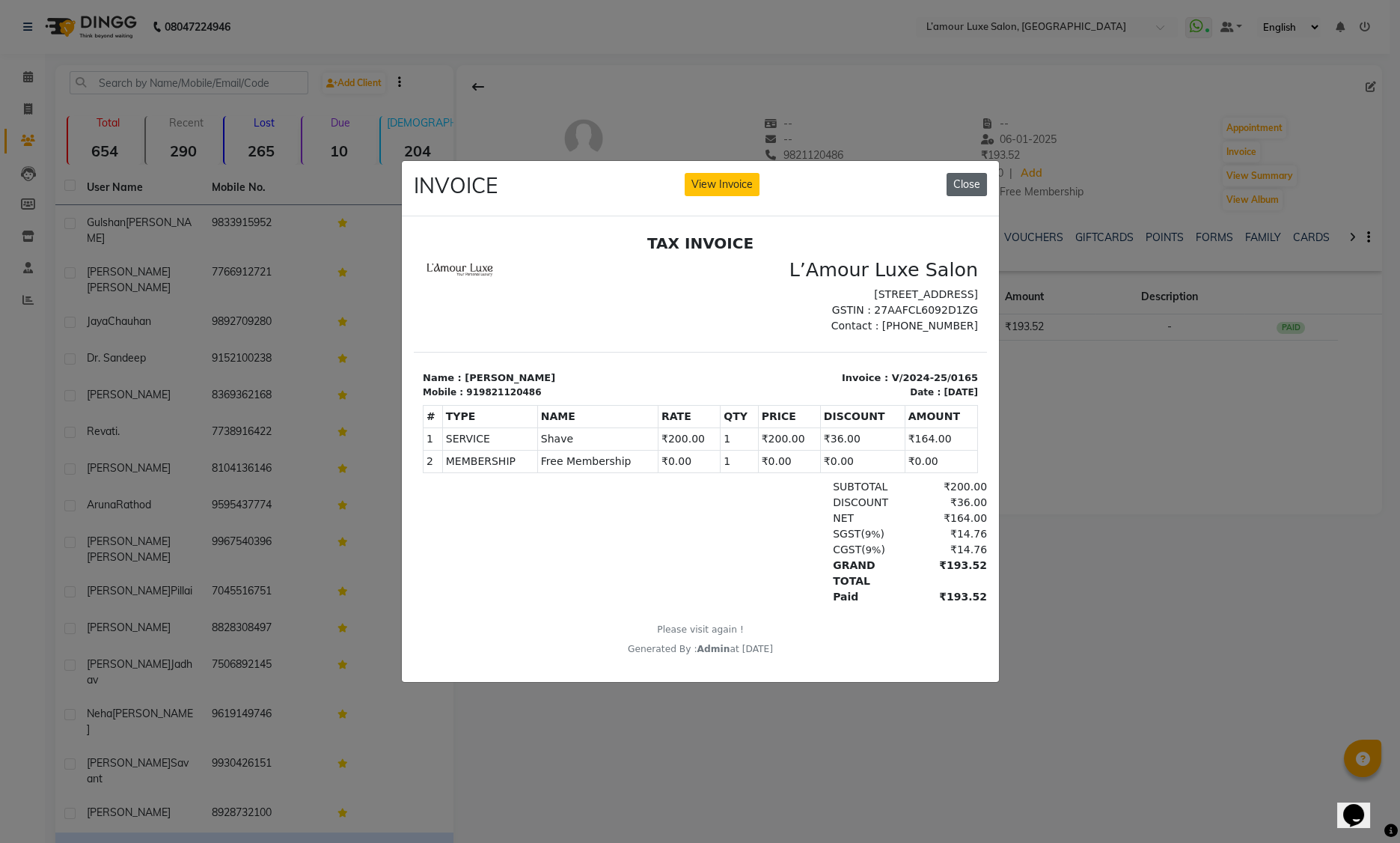
click at [973, 182] on button "Close" at bounding box center [967, 185] width 41 height 24
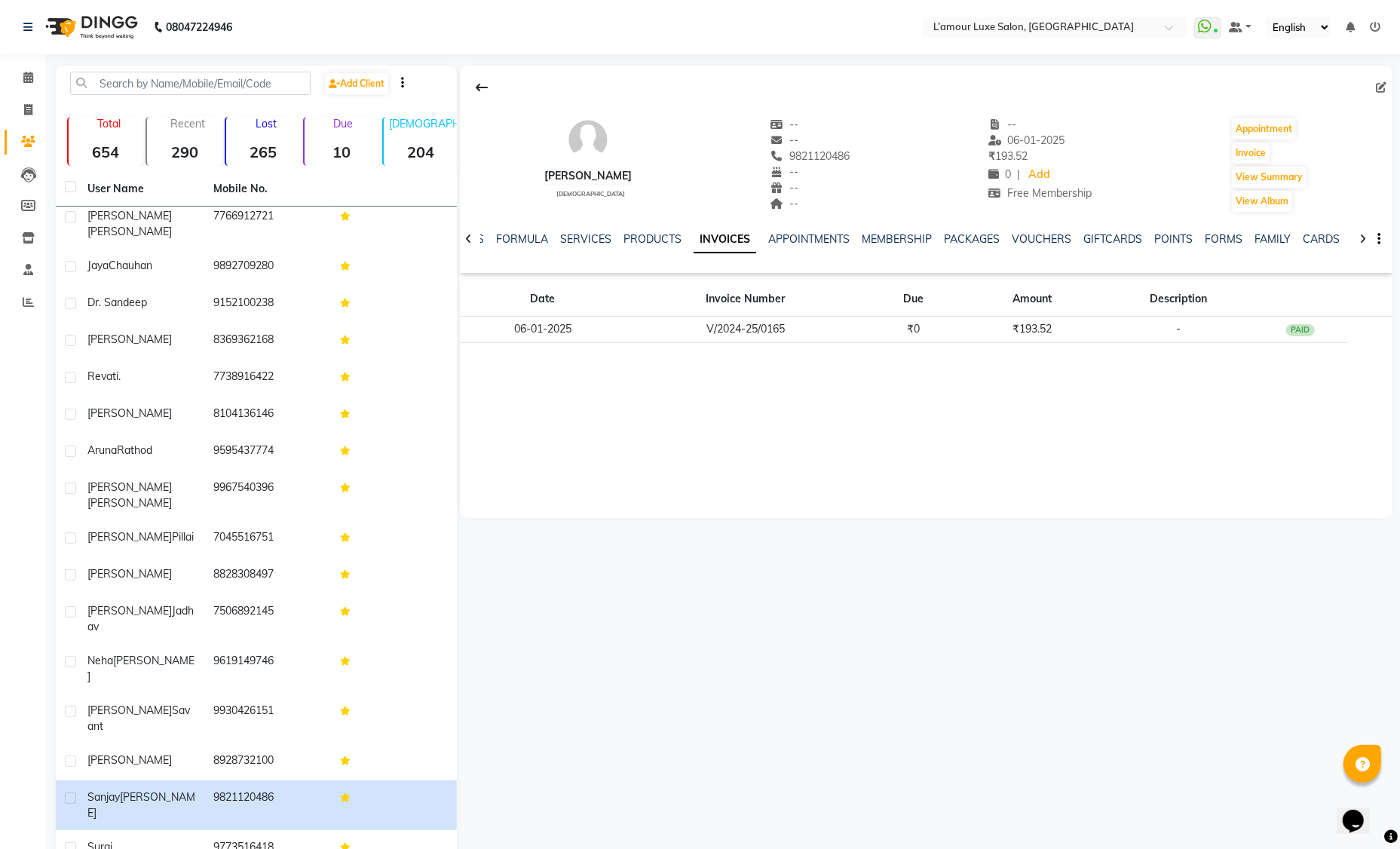
scroll to position [271, 0]
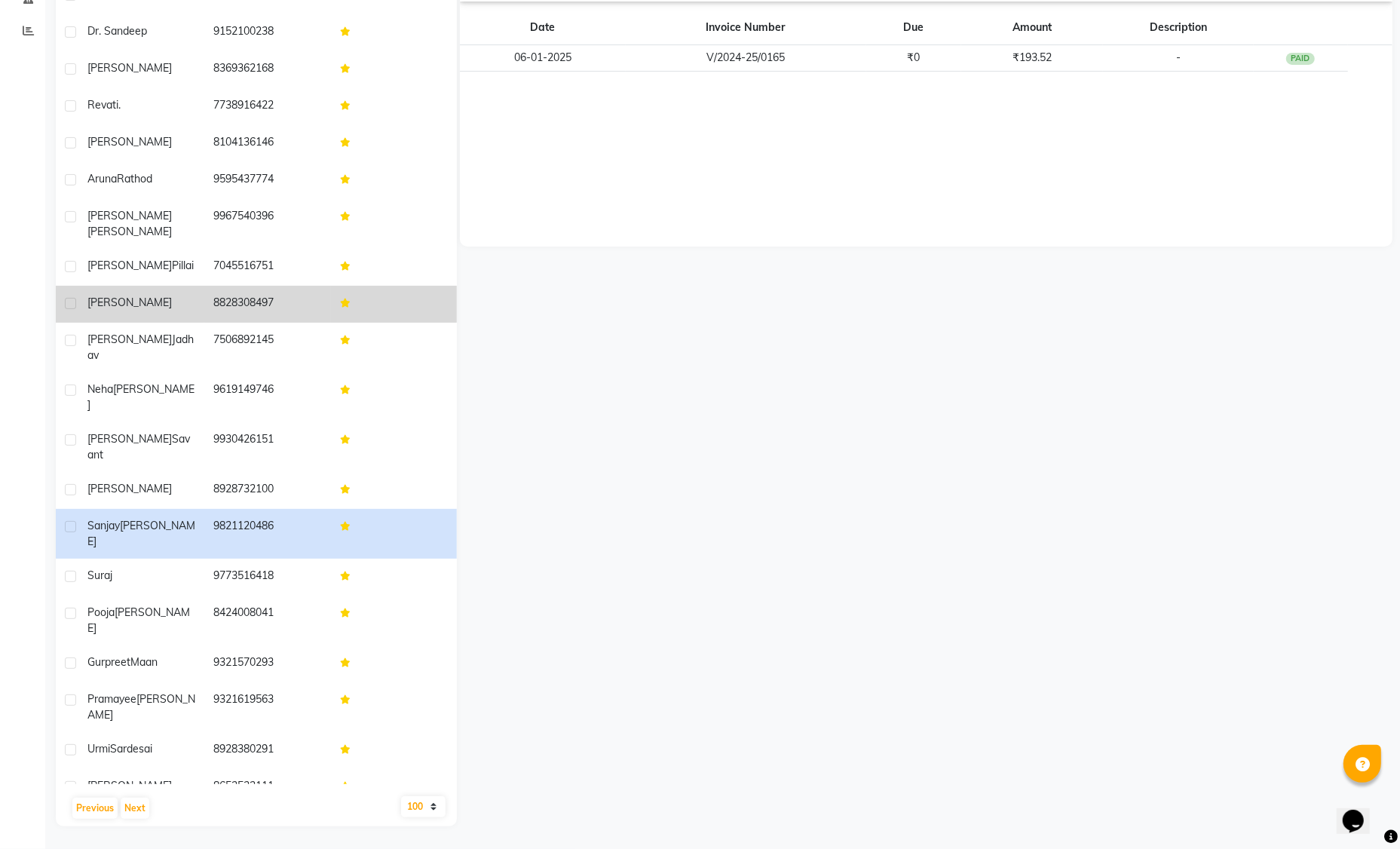
click at [168, 295] on div "[PERSON_NAME]" at bounding box center [141, 302] width 108 height 16
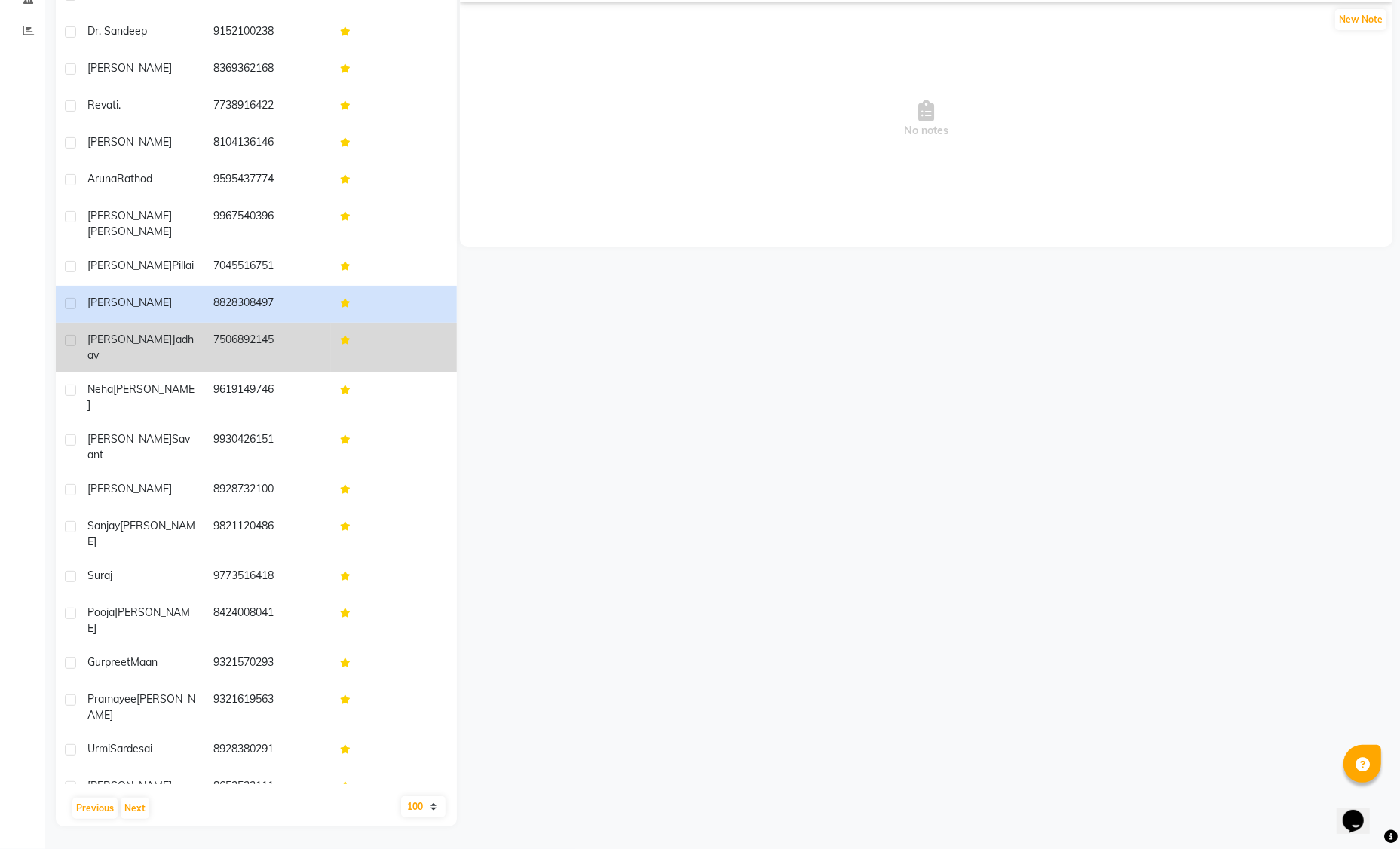
click at [172, 322] on td "[PERSON_NAME]" at bounding box center [141, 347] width 126 height 50
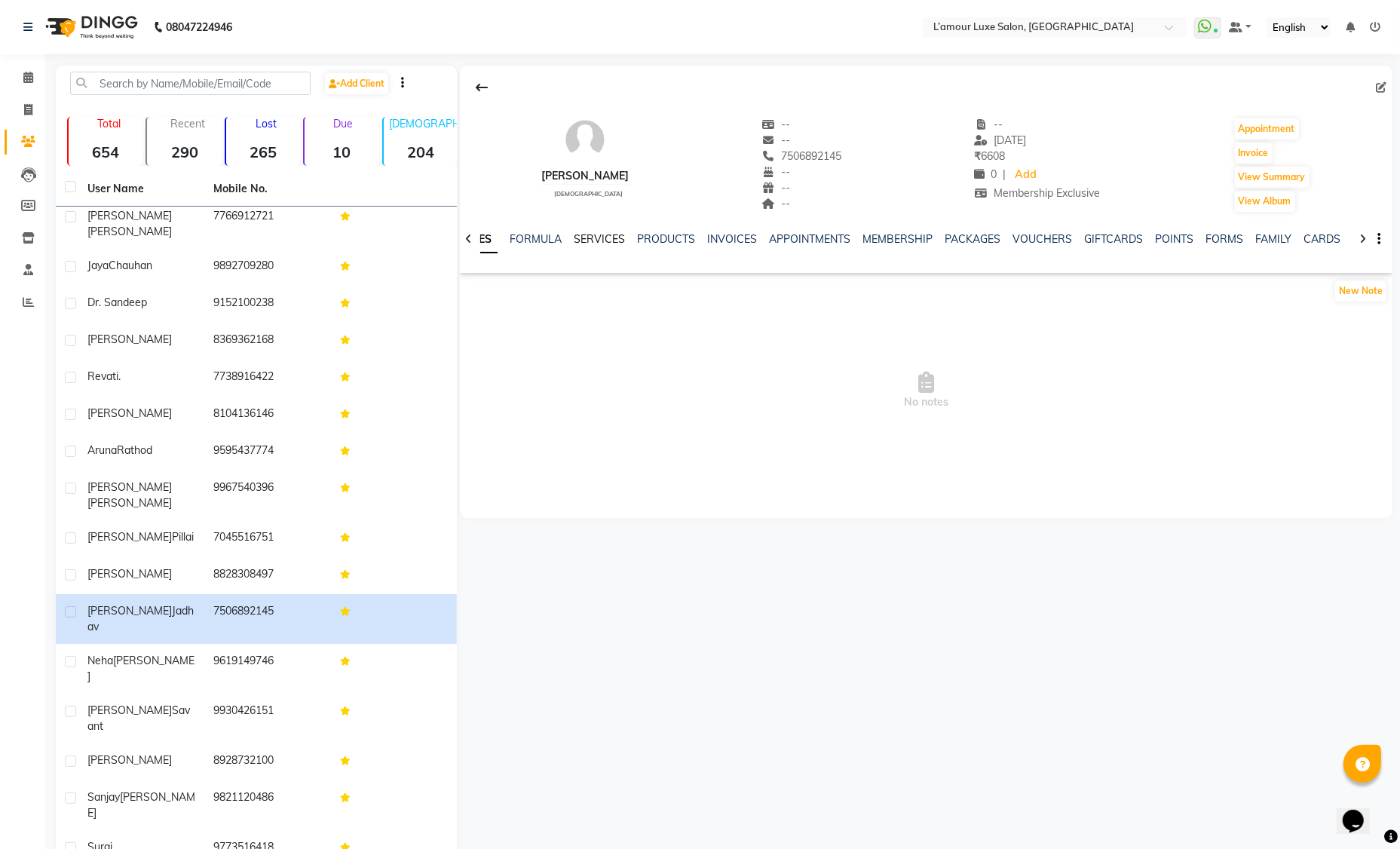
click at [597, 233] on link "SERVICES" at bounding box center [599, 238] width 51 height 14
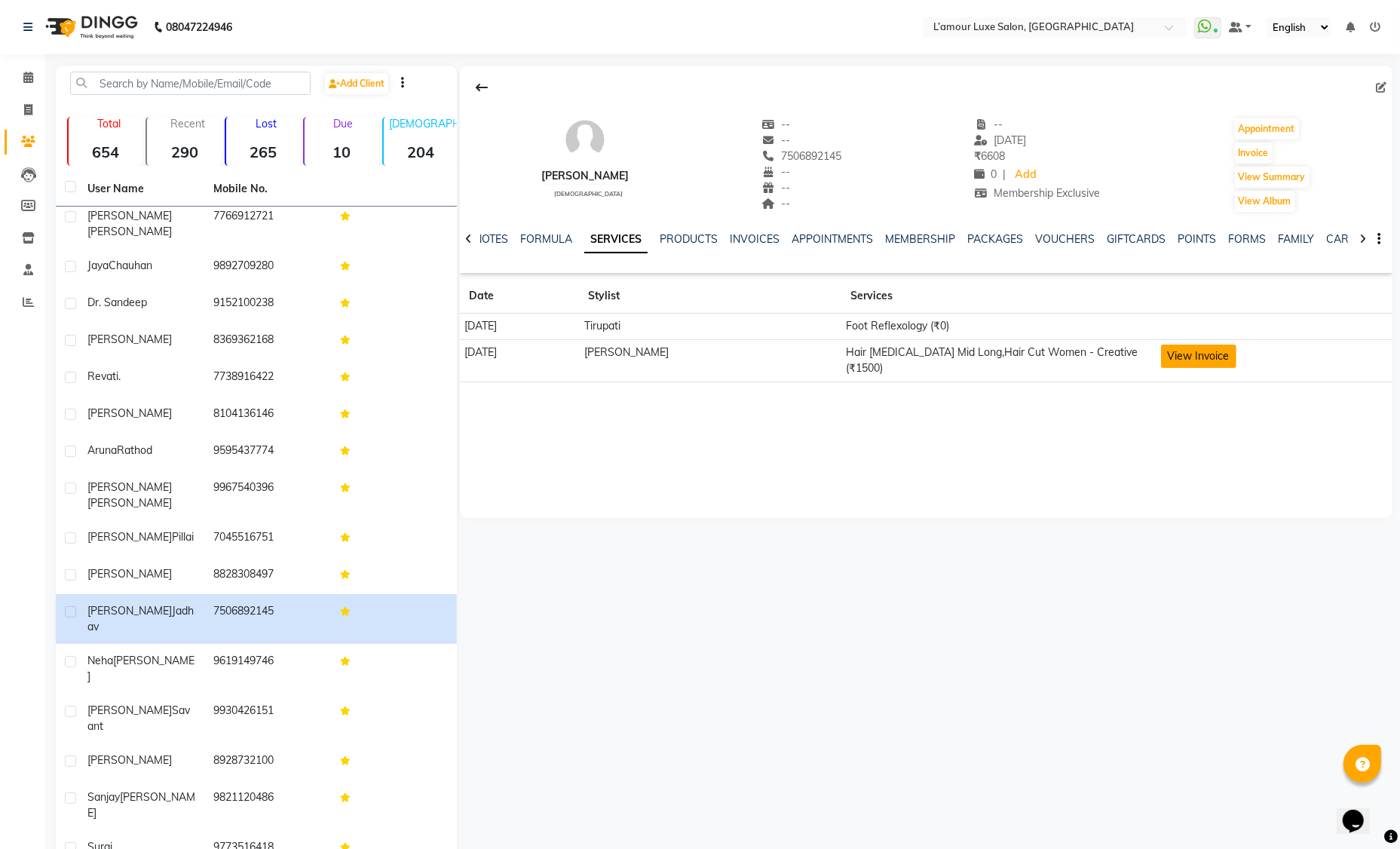
click at [1231, 350] on button "View Invoice" at bounding box center [1198, 356] width 76 height 24
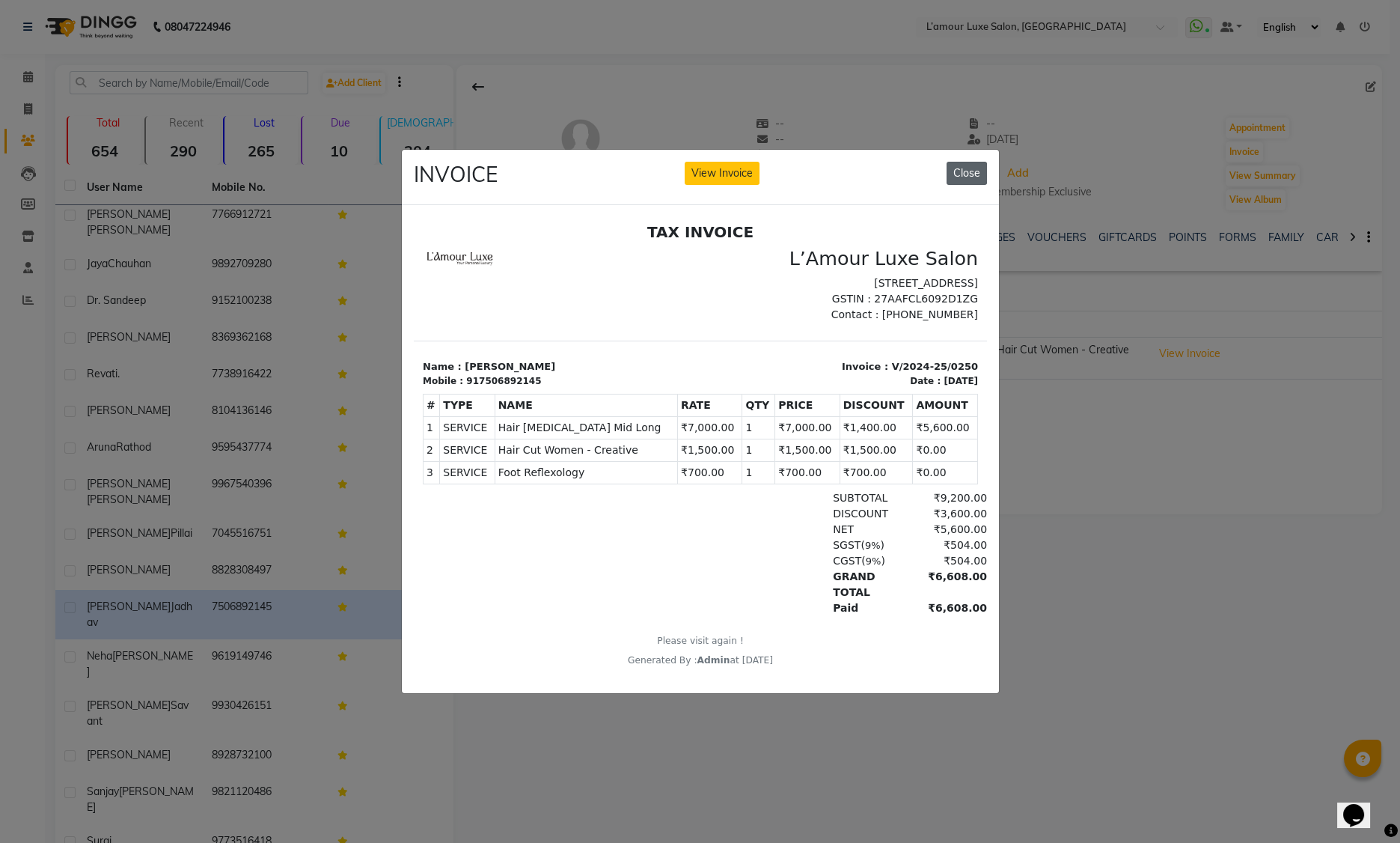
click at [974, 170] on button "Close" at bounding box center [967, 173] width 41 height 24
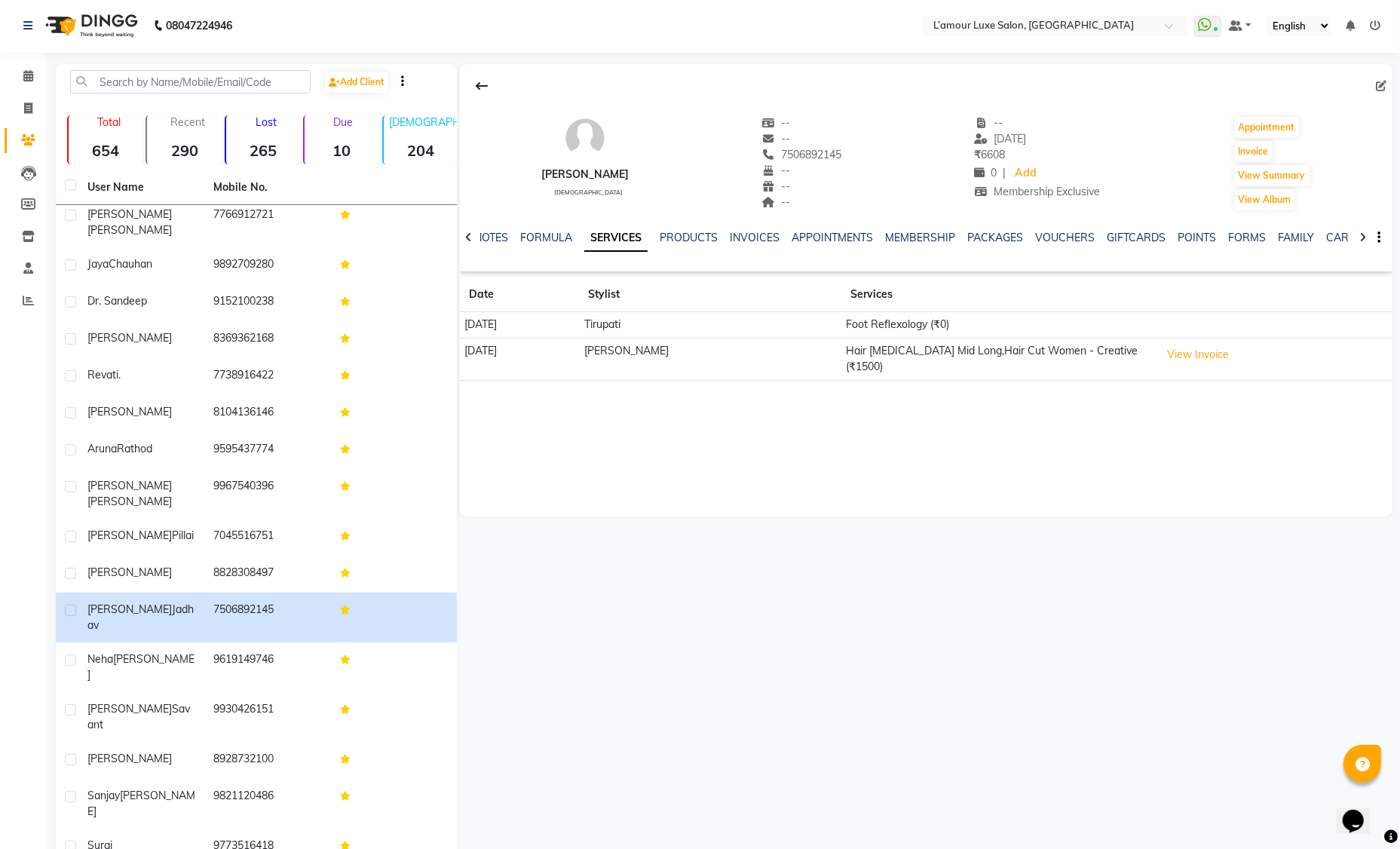
scroll to position [271, 0]
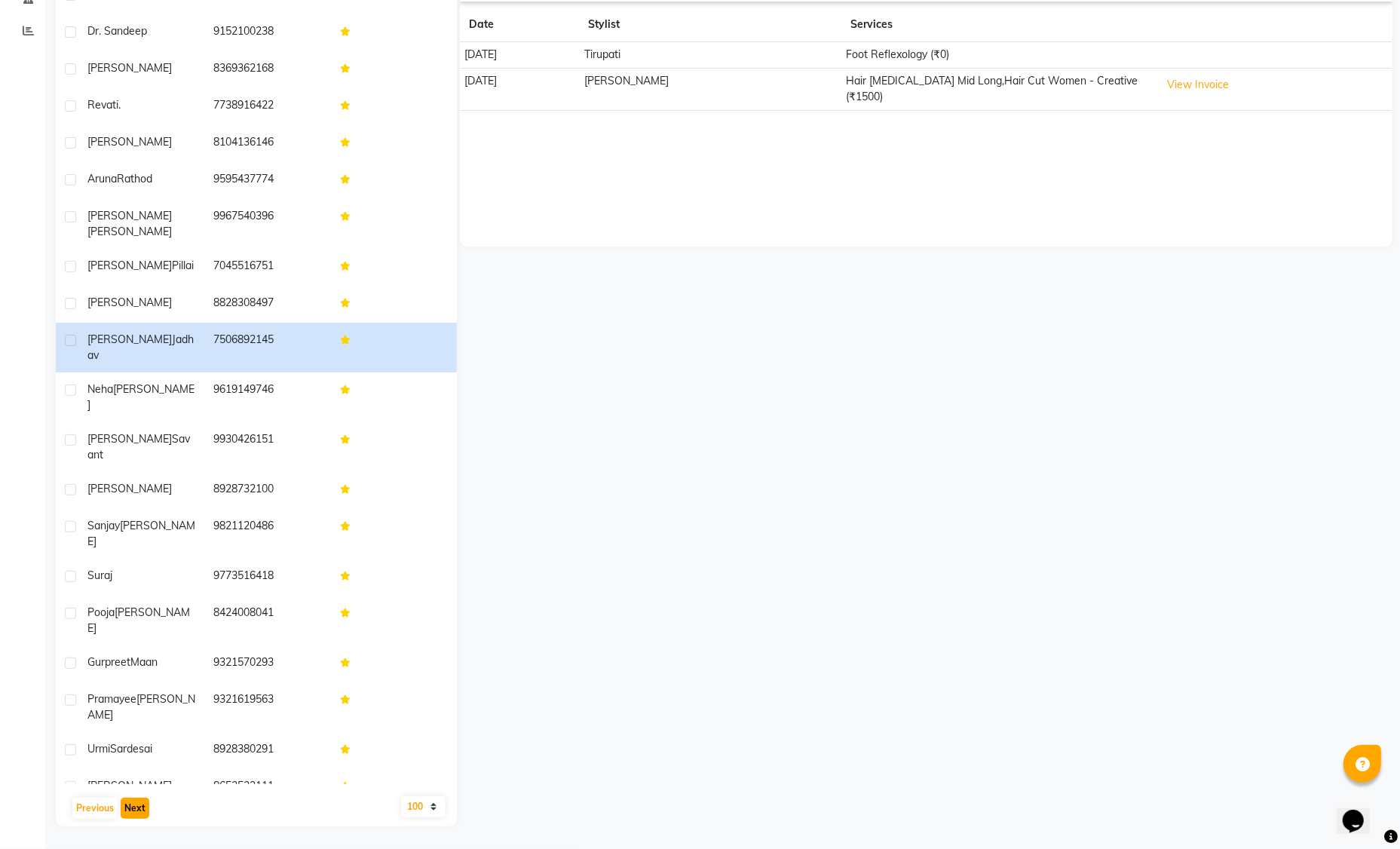
click at [137, 803] on button "Next" at bounding box center [134, 808] width 28 height 21
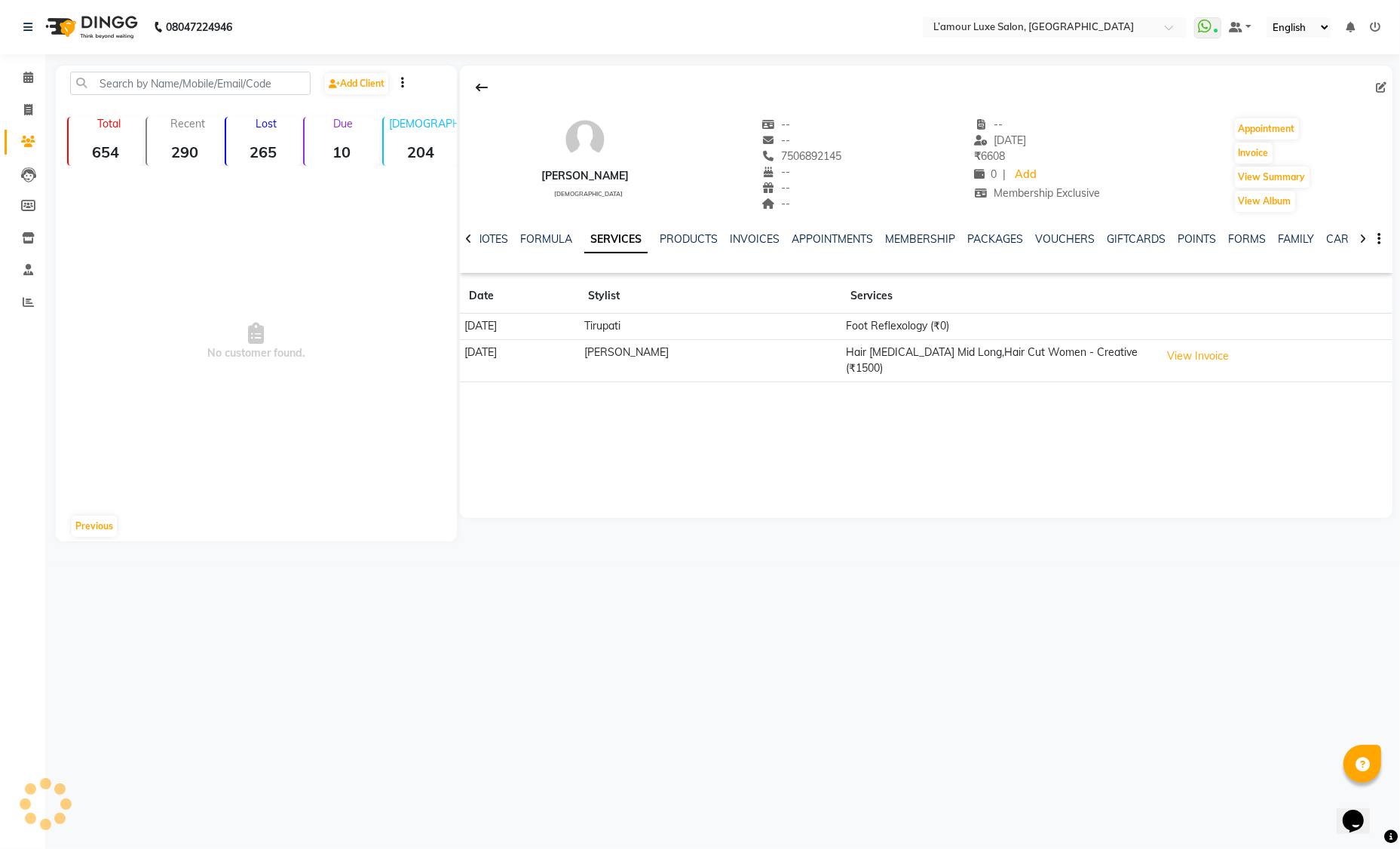
scroll to position [0, 0]
click at [476, 91] on button at bounding box center [485, 87] width 32 height 28
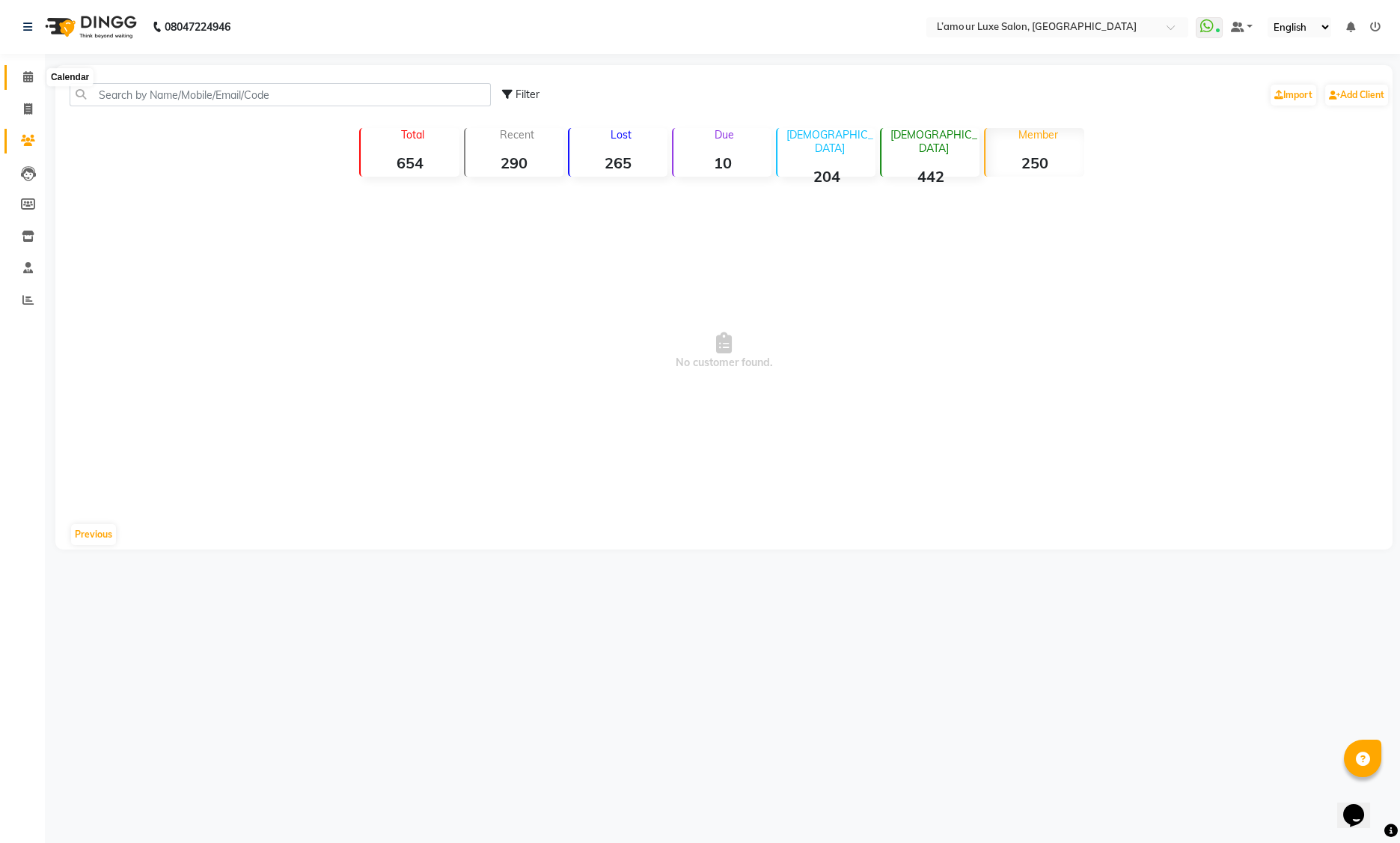
click at [37, 82] on span at bounding box center [28, 77] width 26 height 17
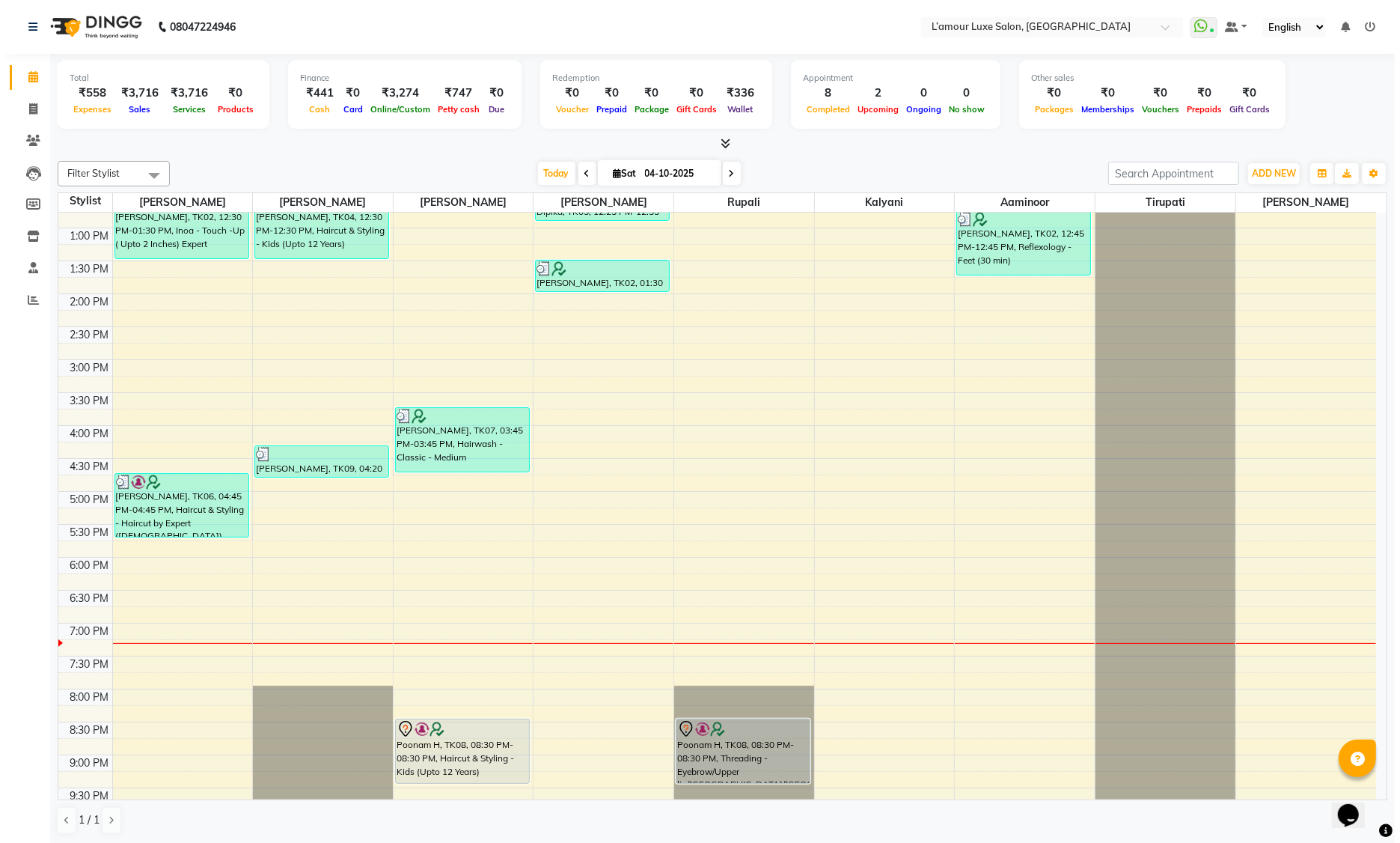
scroll to position [94, 0]
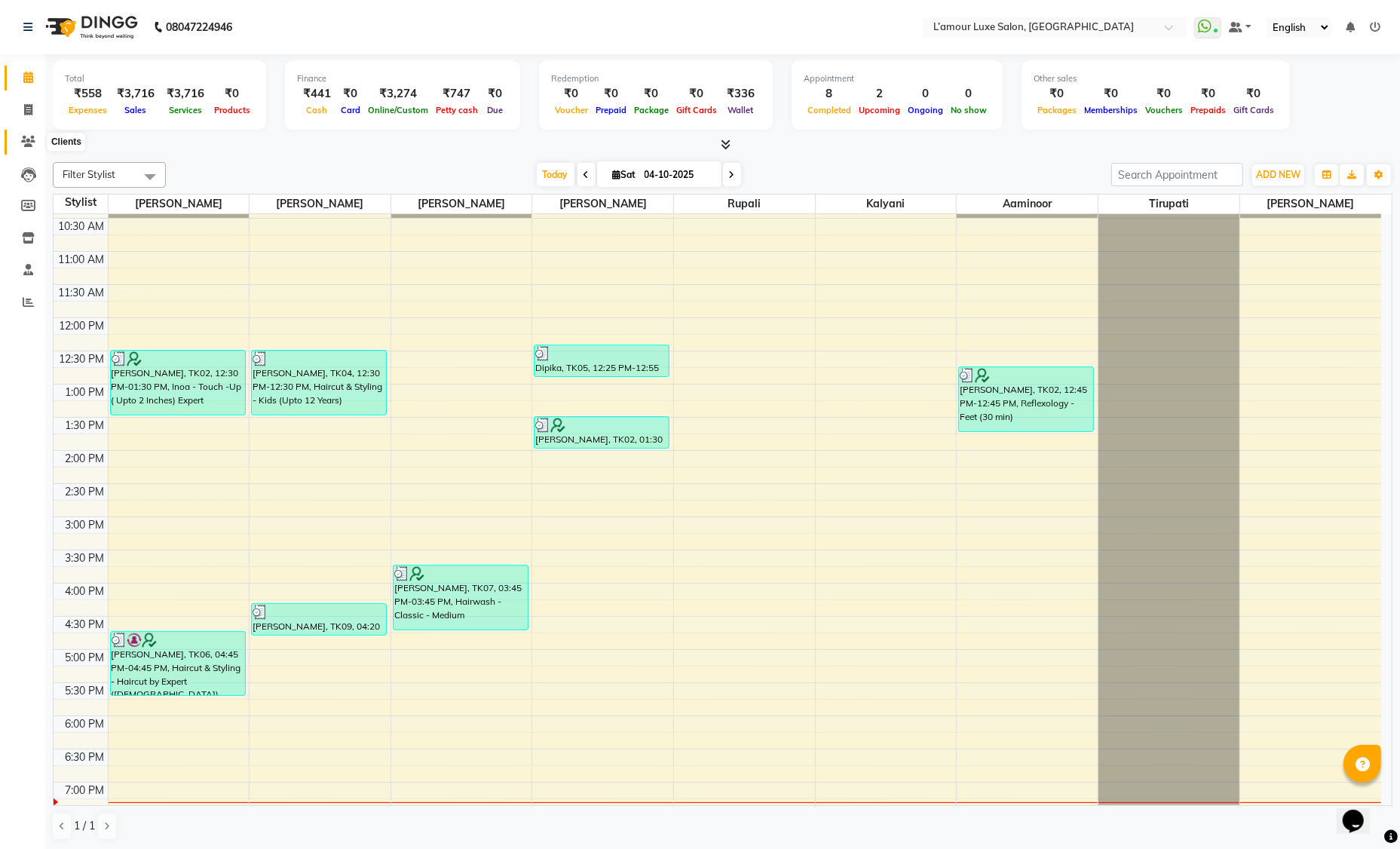
click at [26, 134] on span at bounding box center [28, 142] width 26 height 17
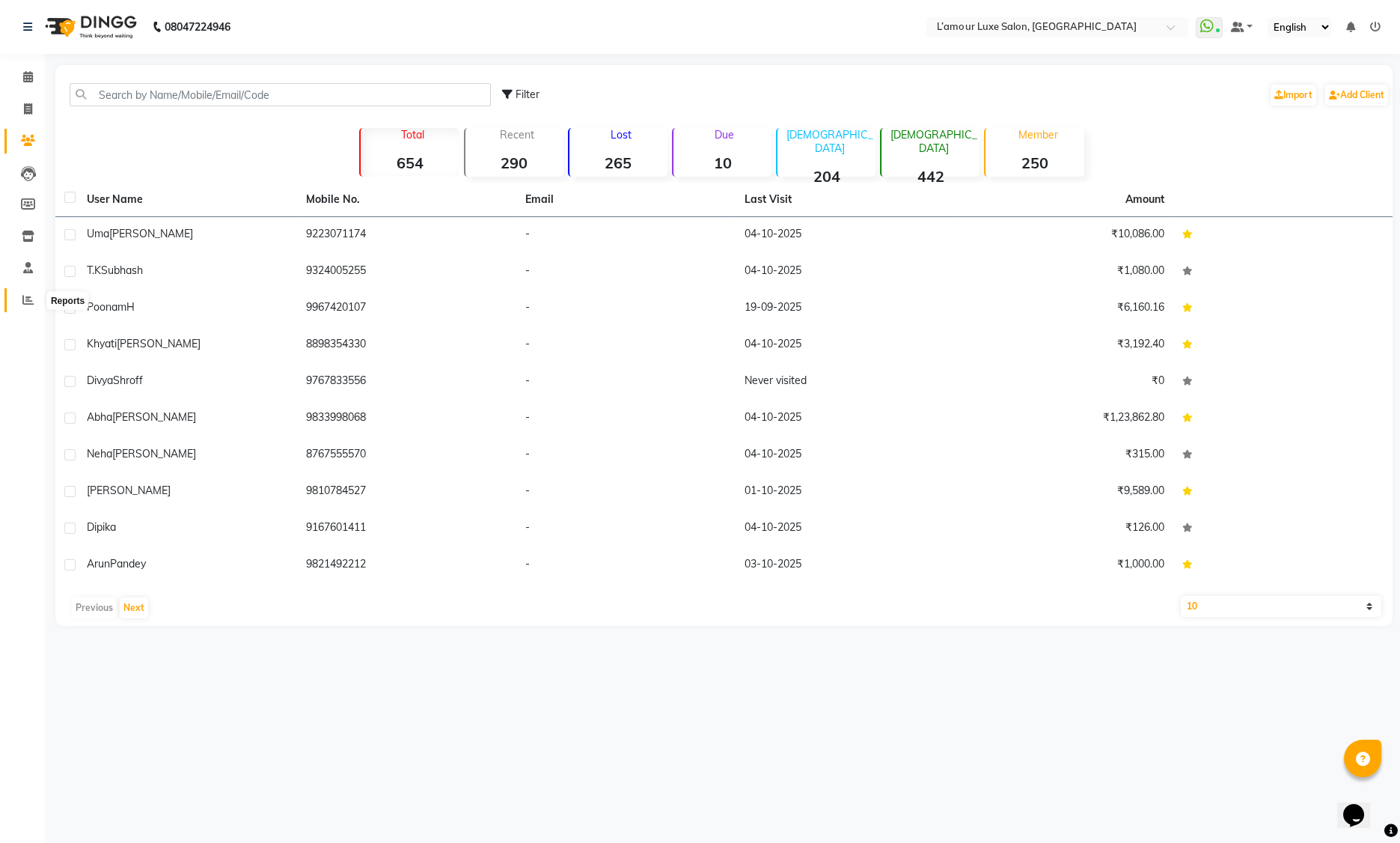
click at [28, 298] on icon at bounding box center [28, 300] width 11 height 11
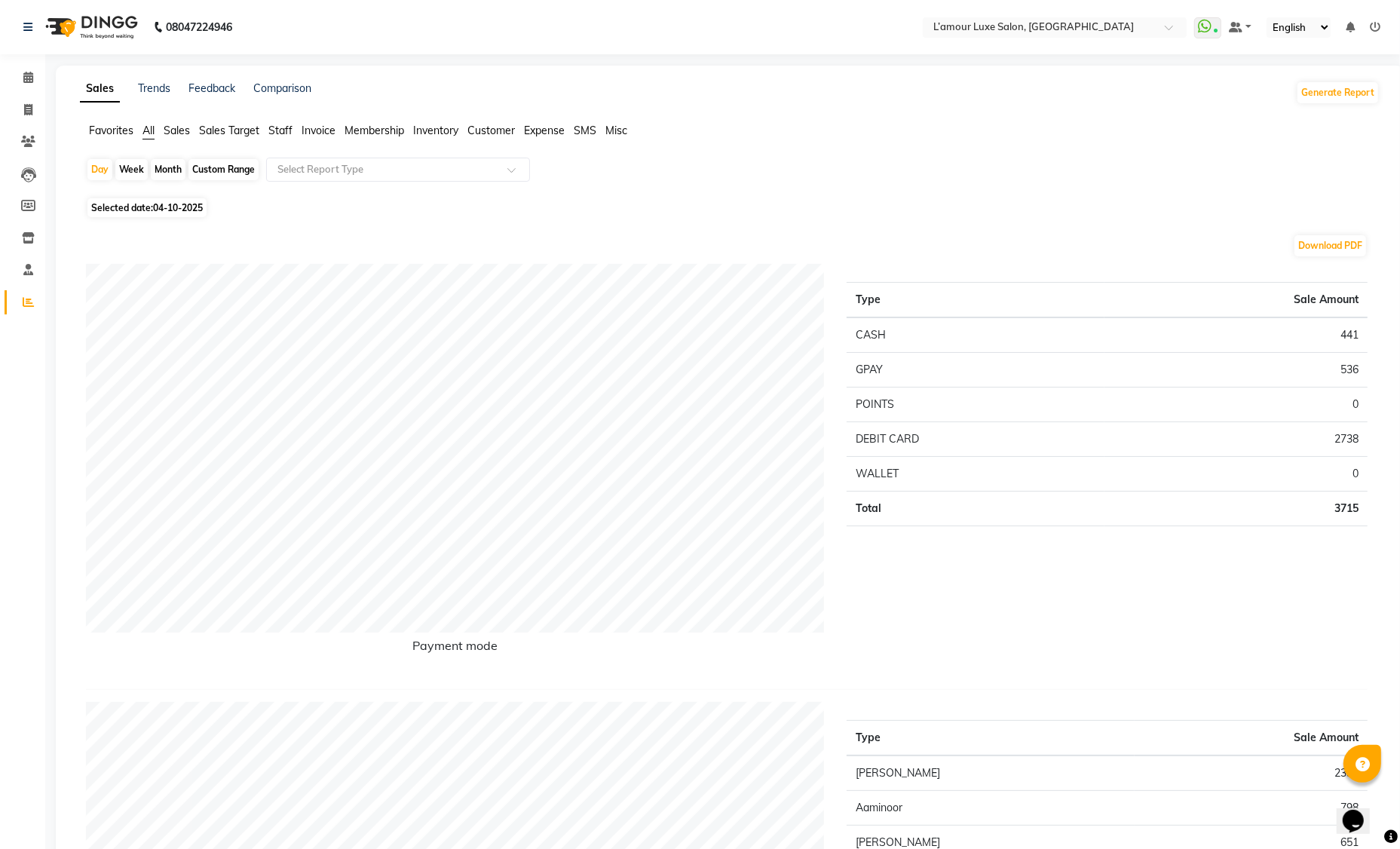
click at [500, 133] on span "Customer" at bounding box center [491, 130] width 47 height 14
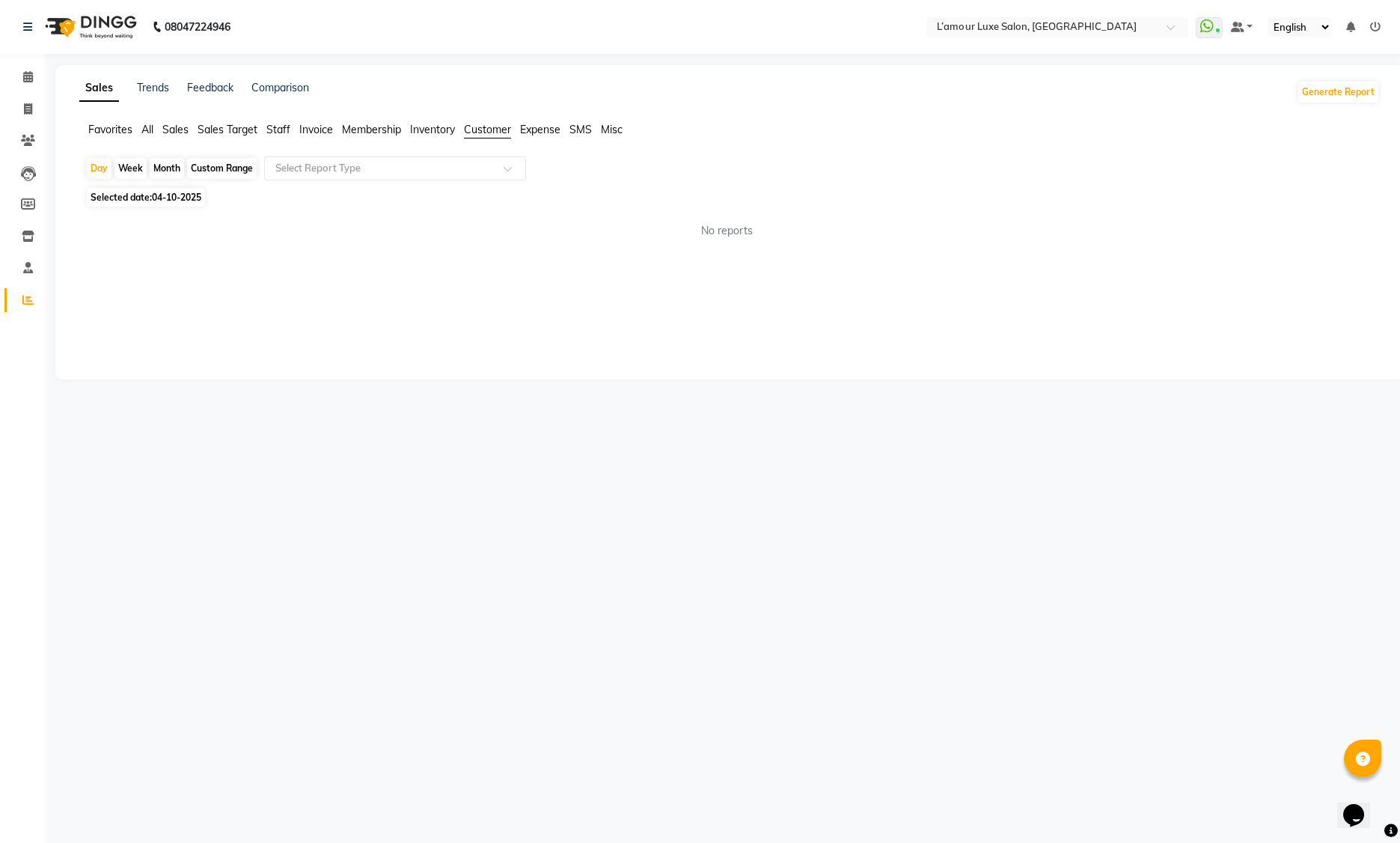
click at [170, 174] on div "Month" at bounding box center [167, 168] width 34 height 21
select select "10"
select select "2025"
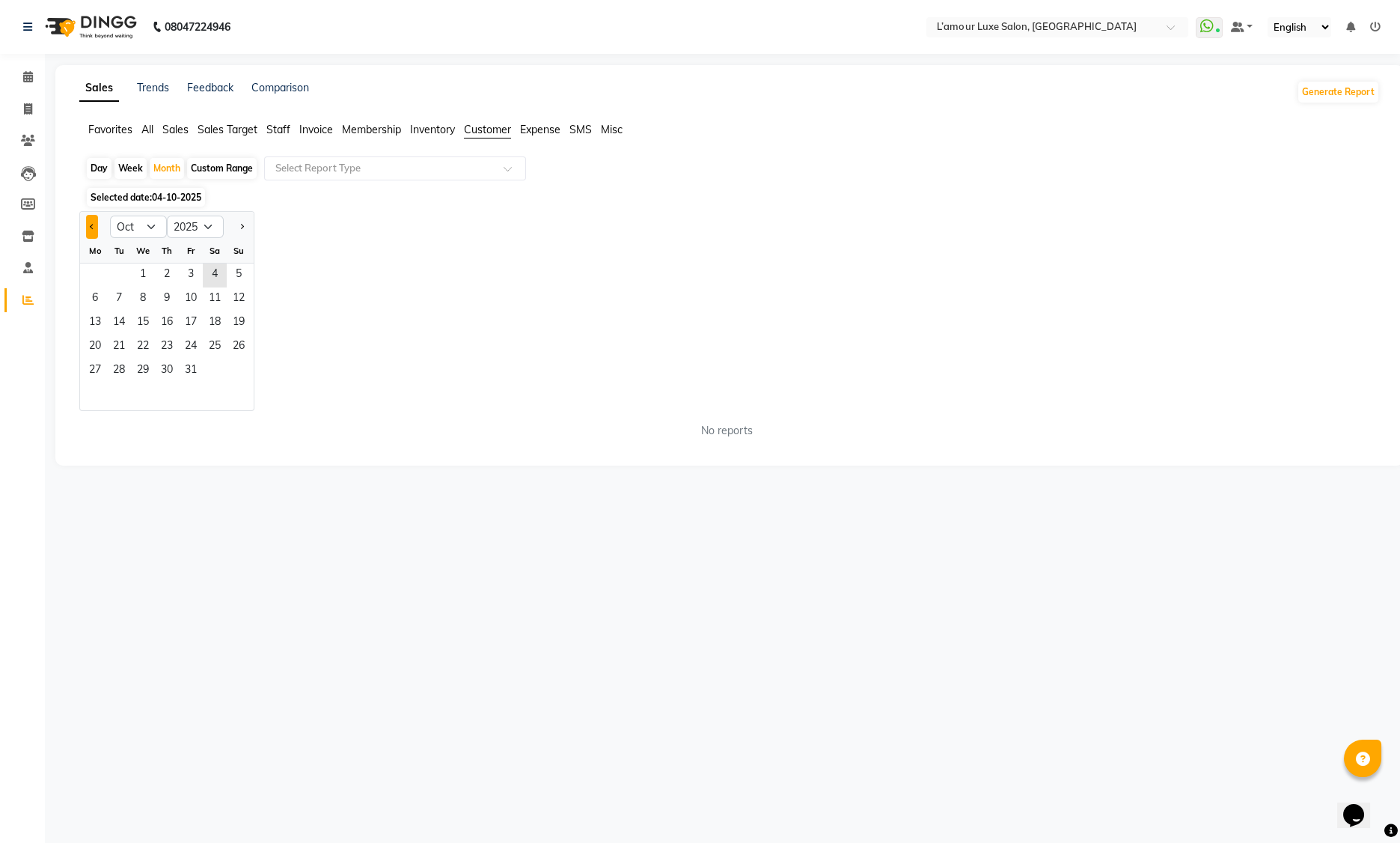
click at [92, 221] on button "Previous month" at bounding box center [92, 227] width 12 height 24
select select "9"
click at [439, 242] on div "Jan Feb Mar Apr May Jun [DATE] Aug Sep Oct Nov [DATE] 2016 2017 2018 2019 2020 …" at bounding box center [729, 311] width 1300 height 199
click at [159, 342] on span "25" at bounding box center [167, 347] width 24 height 24
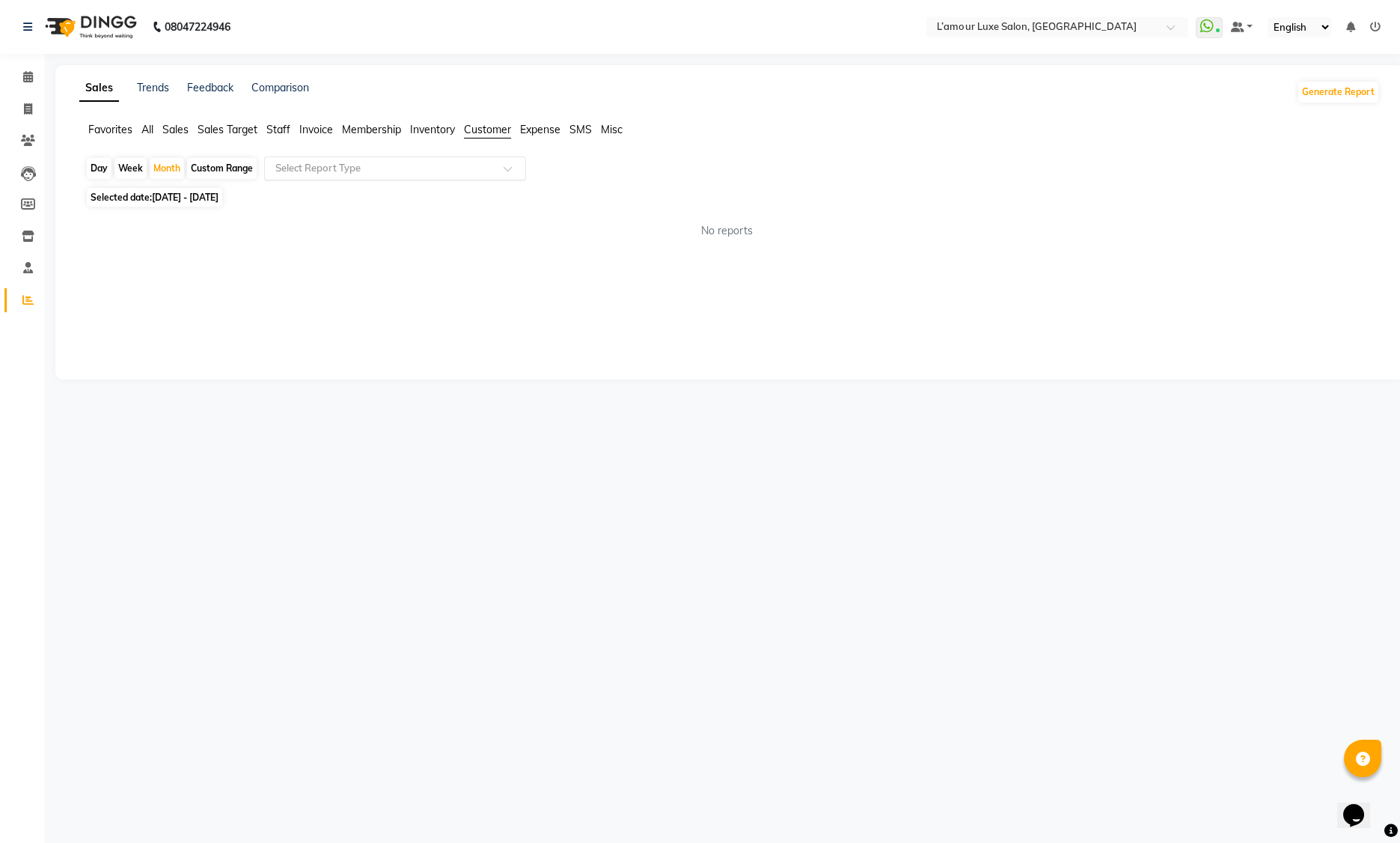
click at [415, 162] on input "text" at bounding box center [381, 169] width 216 height 15
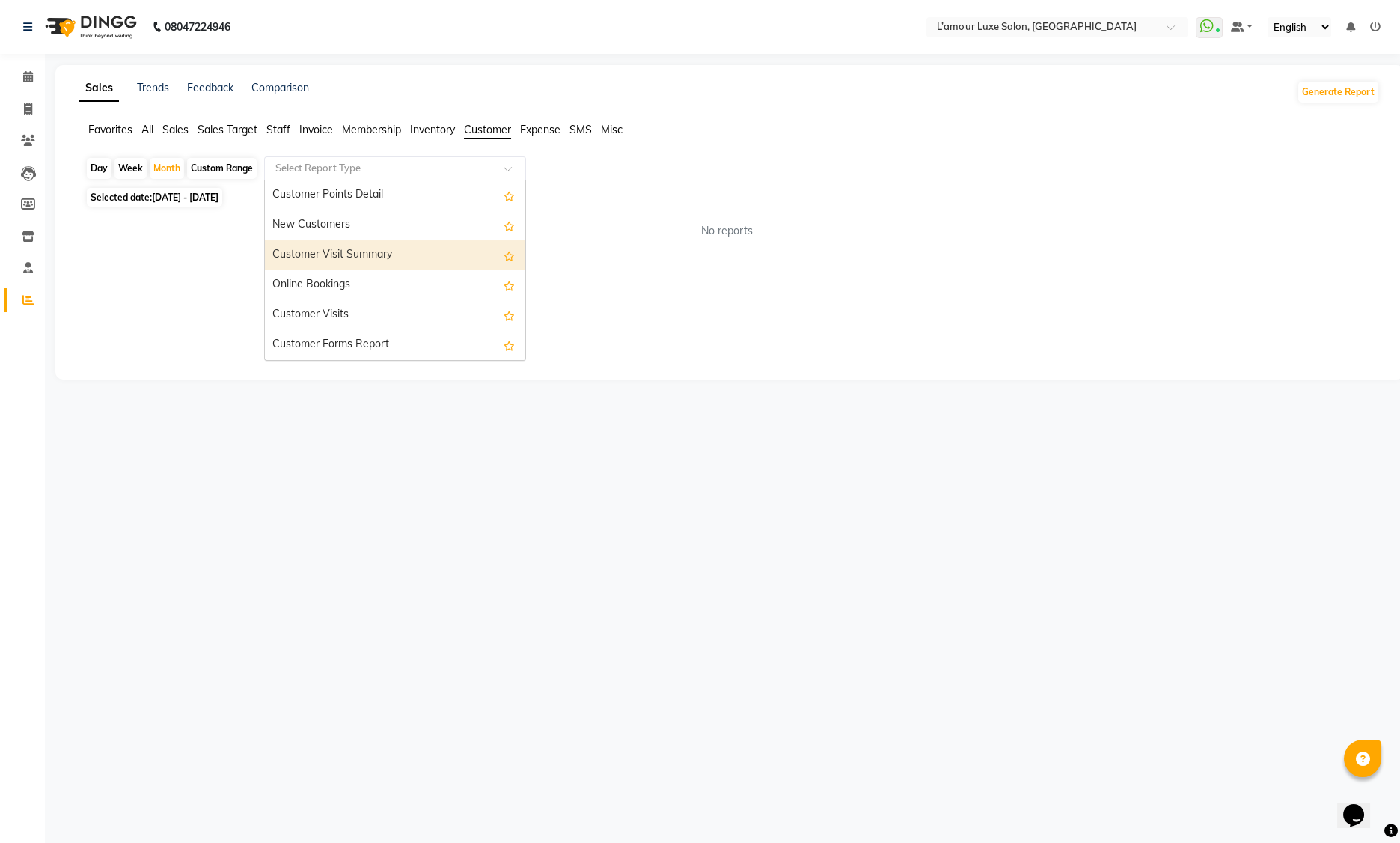
click at [437, 260] on div "Customer Visit Summary" at bounding box center [394, 255] width 260 height 30
select select "full_report"
select select "csv"
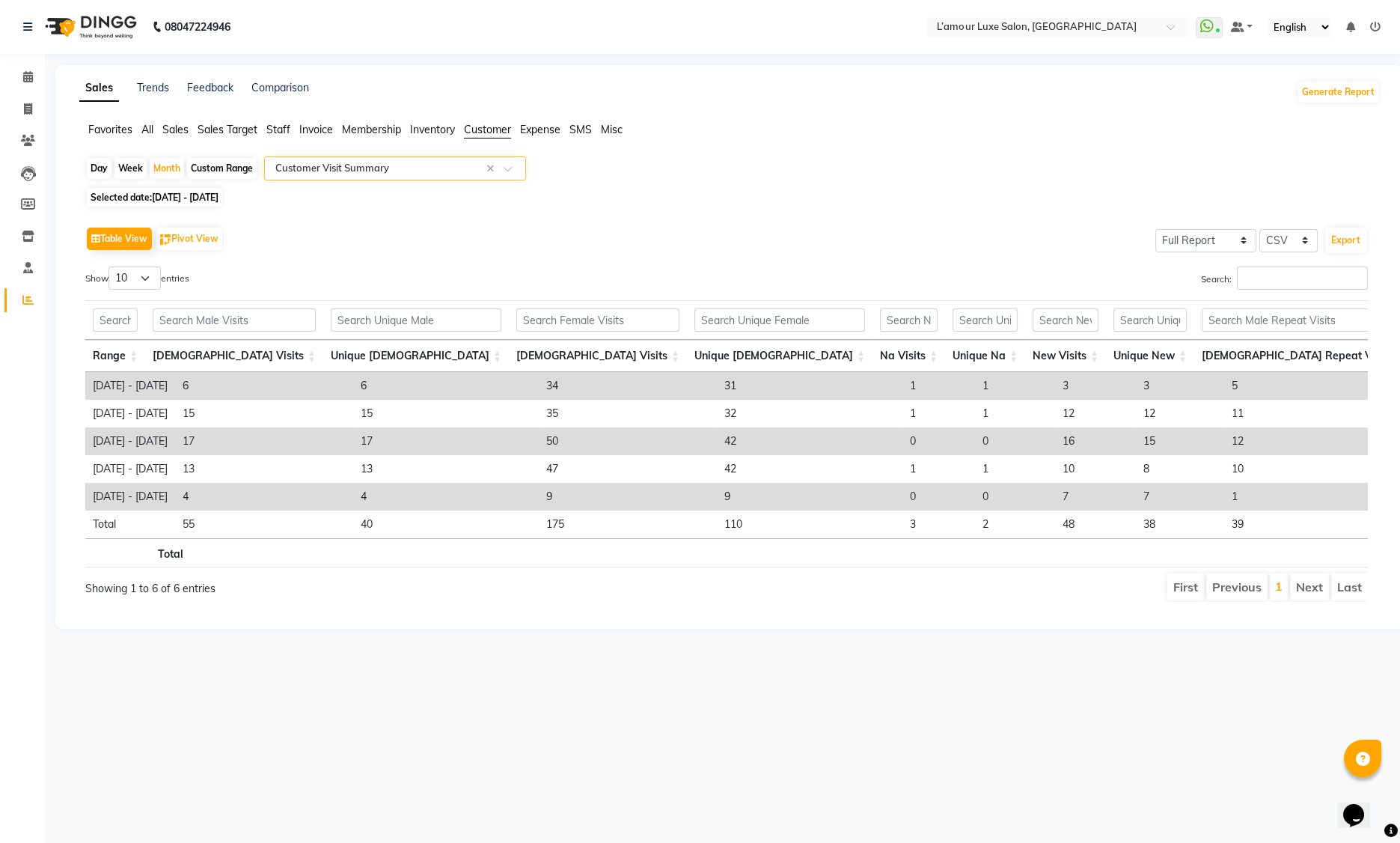
click at [284, 128] on span "Staff" at bounding box center [278, 129] width 24 height 14
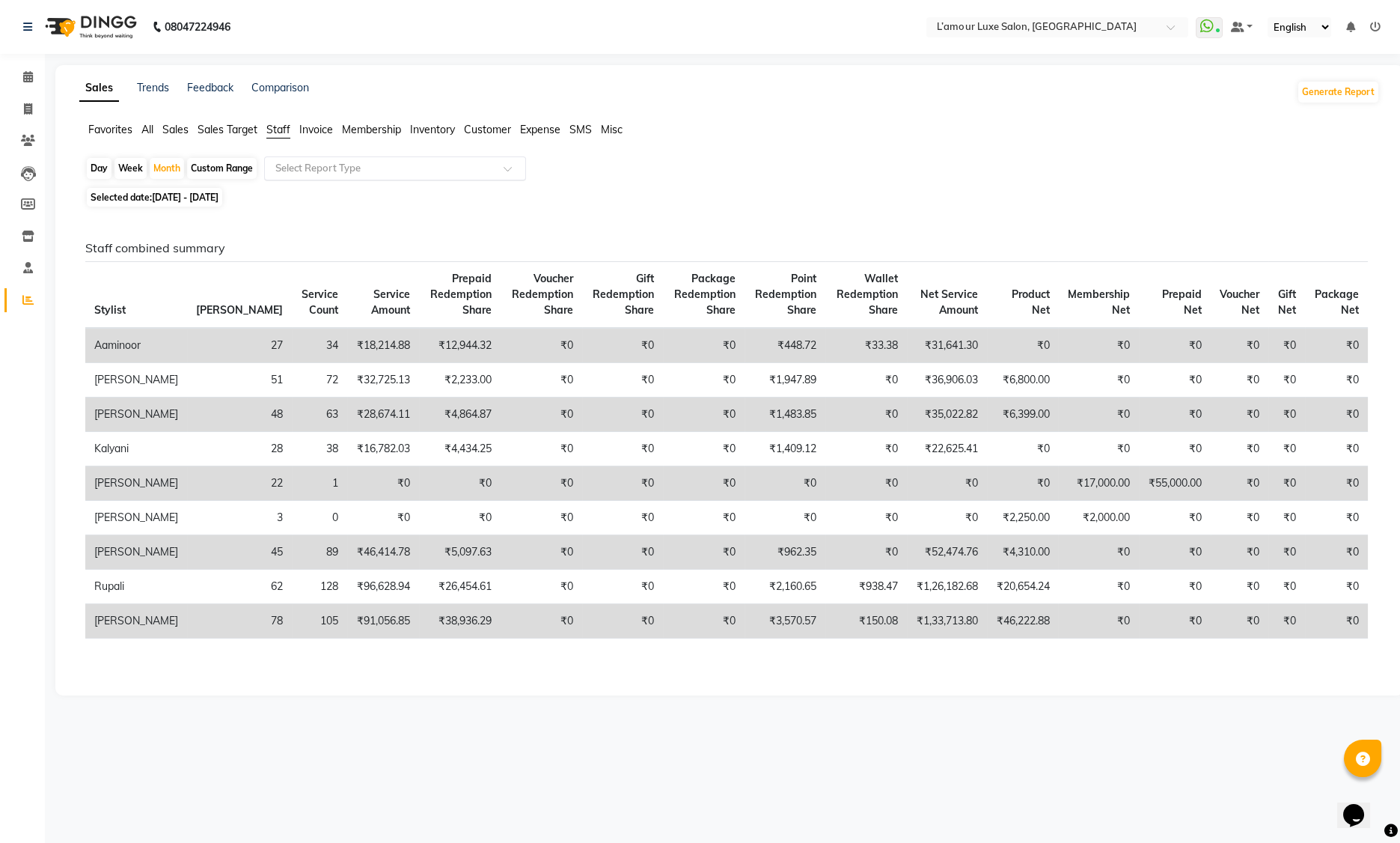
click at [322, 164] on input "text" at bounding box center [381, 169] width 216 height 15
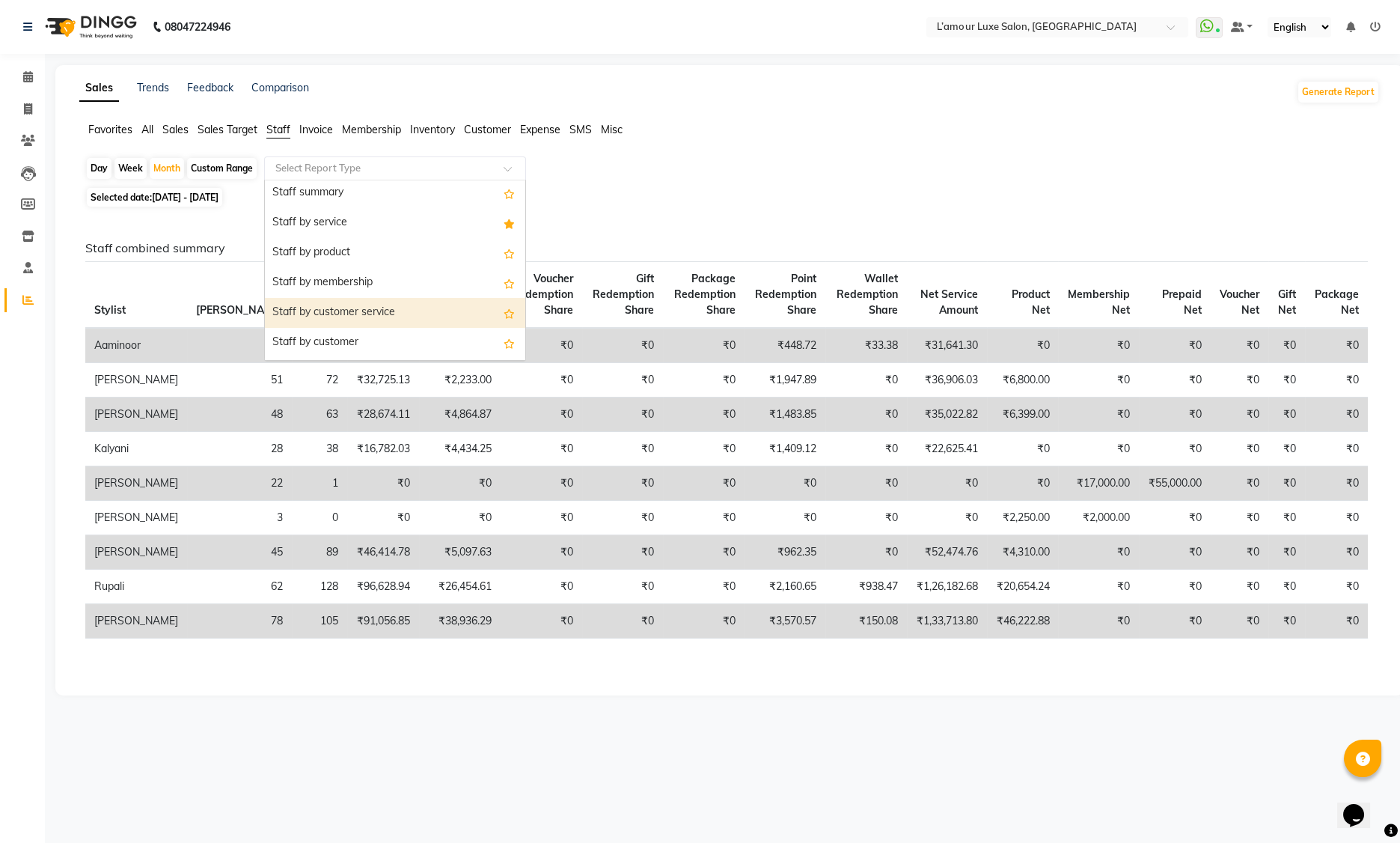
scroll to position [2, 0]
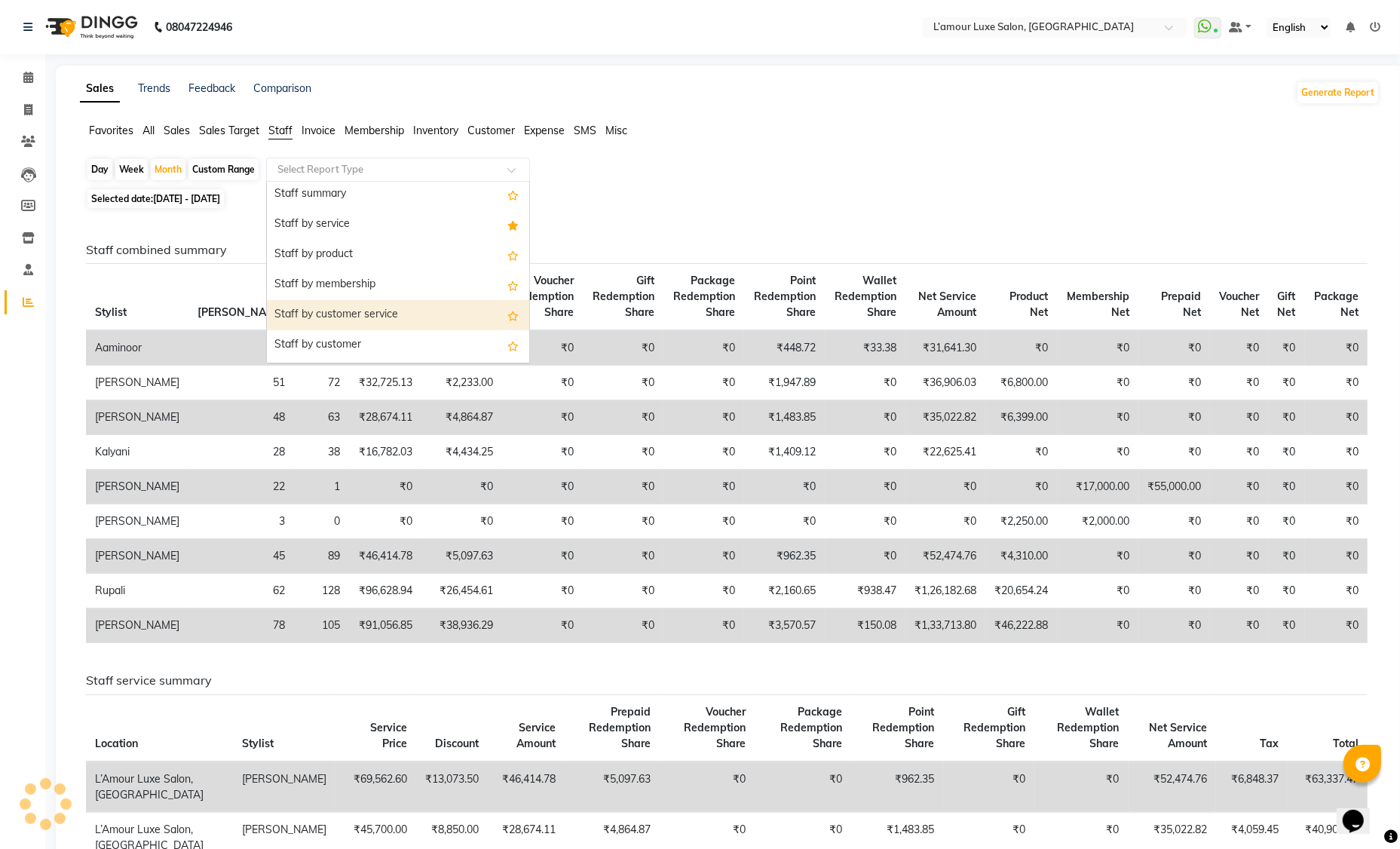
click at [395, 312] on div "Staff by customer service" at bounding box center [397, 315] width 262 height 30
select select "full_report"
select select "csv"
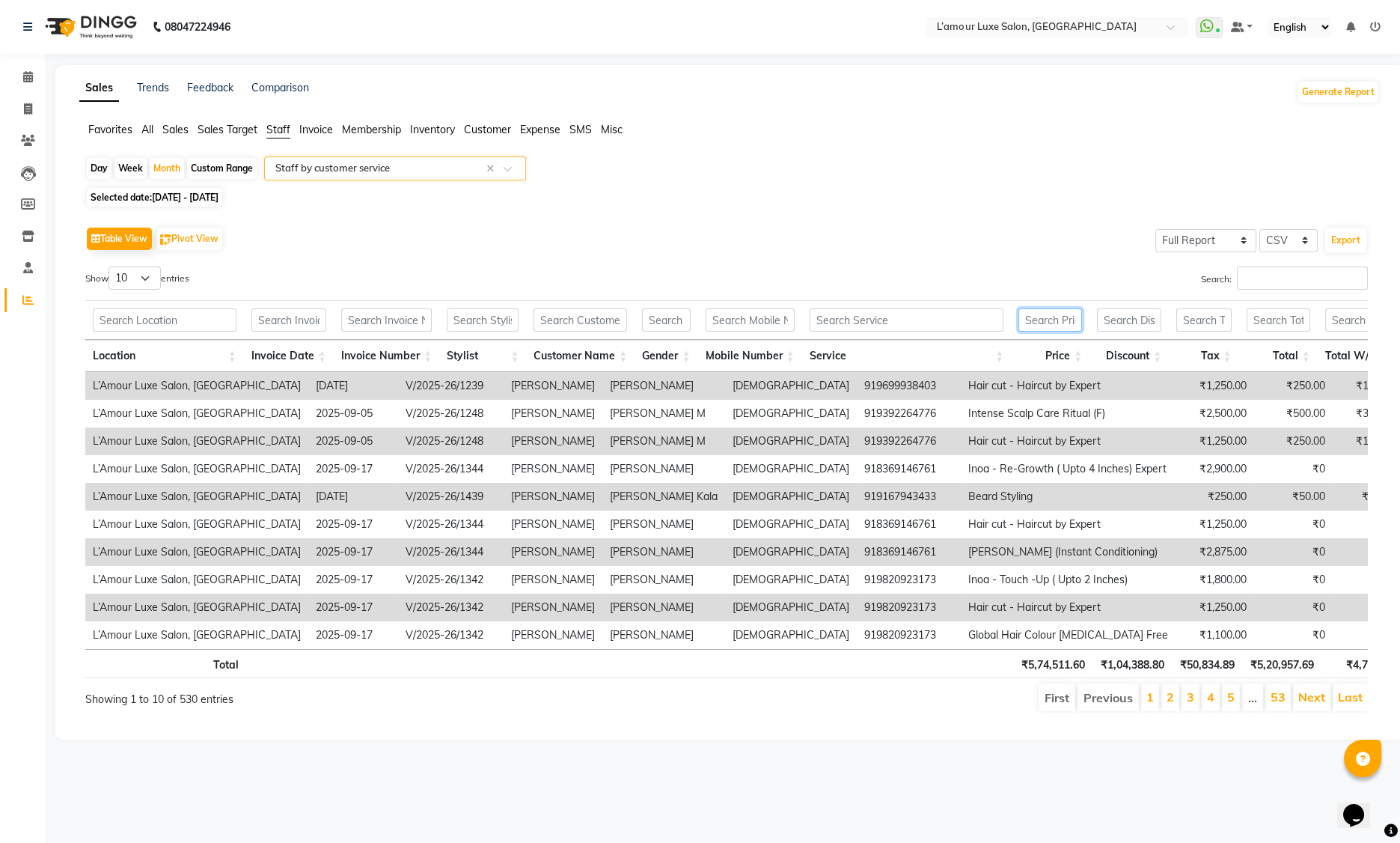
click at [1059, 316] on input "text" at bounding box center [1050, 320] width 63 height 24
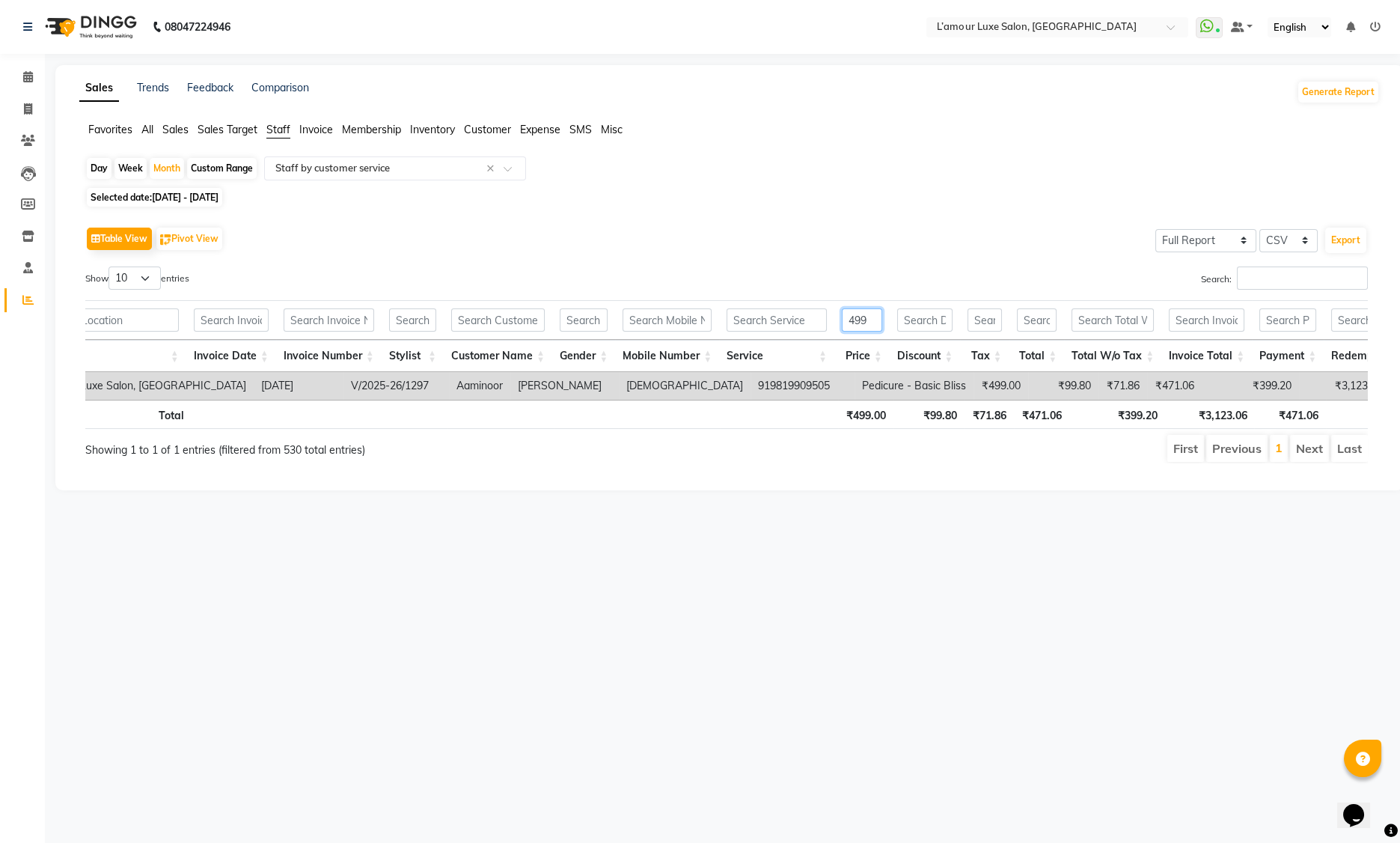
scroll to position [0, 0]
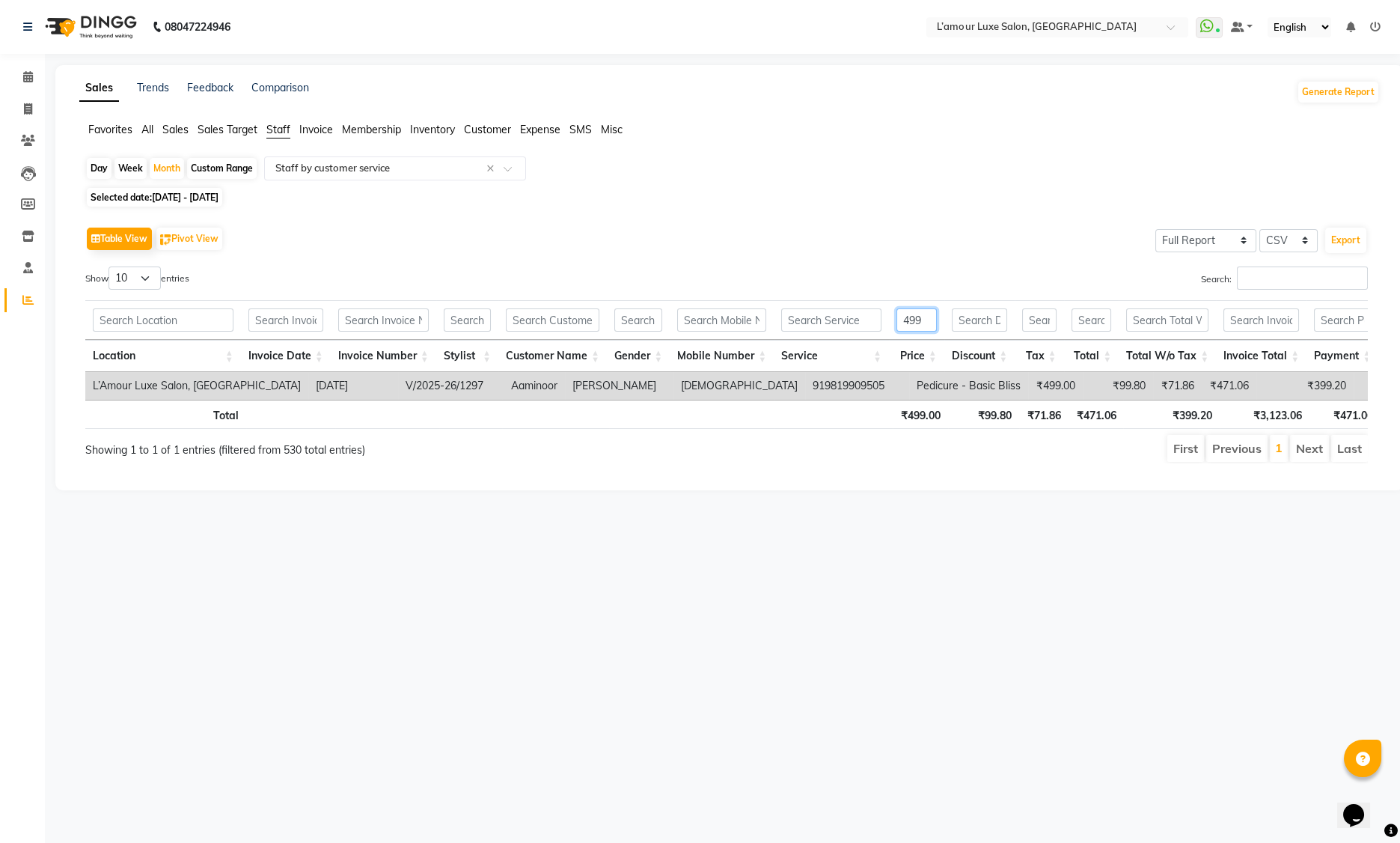
type input "499"
click at [159, 389] on td "L’Amour Luxe Salon, [GEOGRAPHIC_DATA]" at bounding box center [197, 385] width 223 height 28
